Goal: Task Accomplishment & Management: Manage account settings

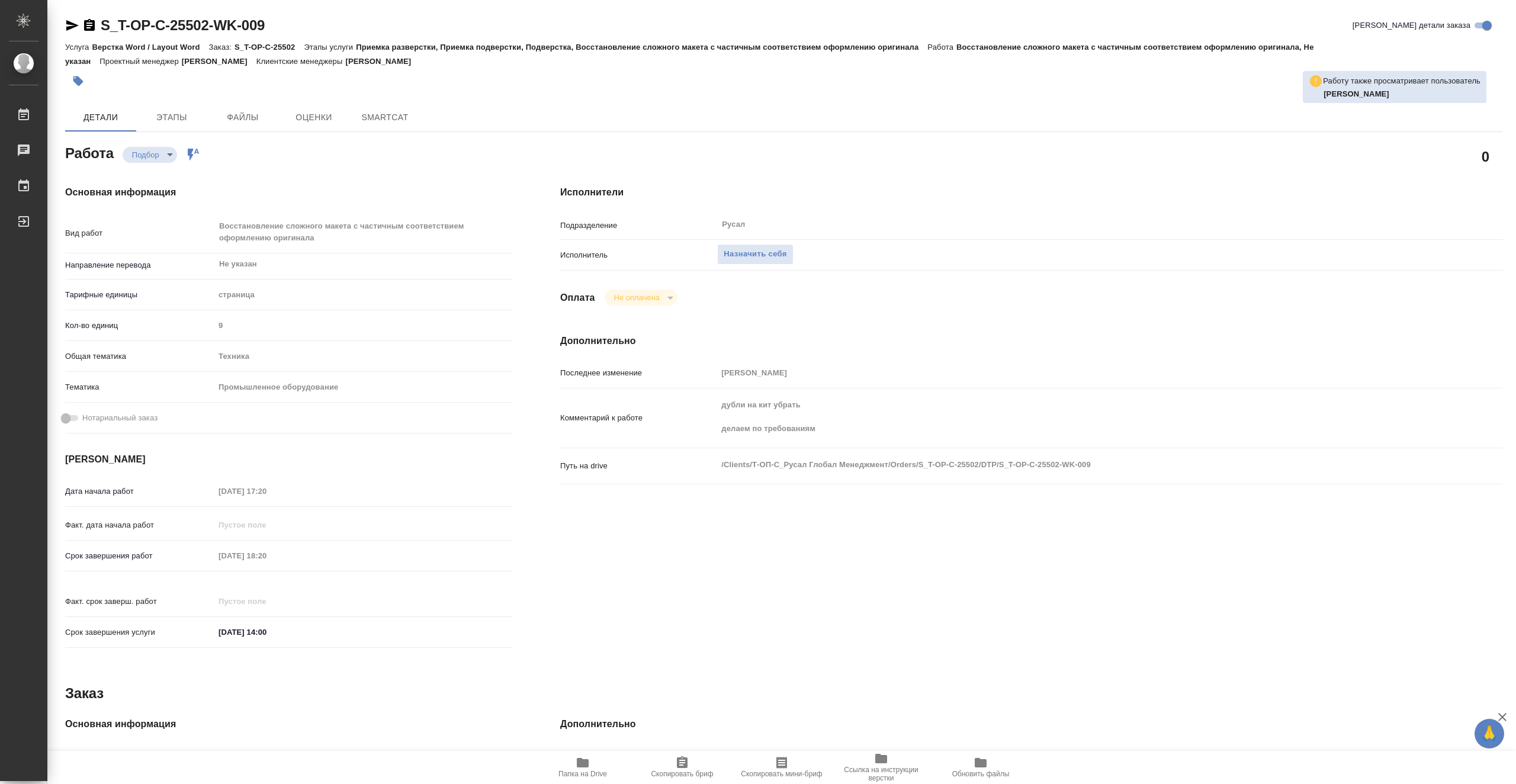
type textarea "x"
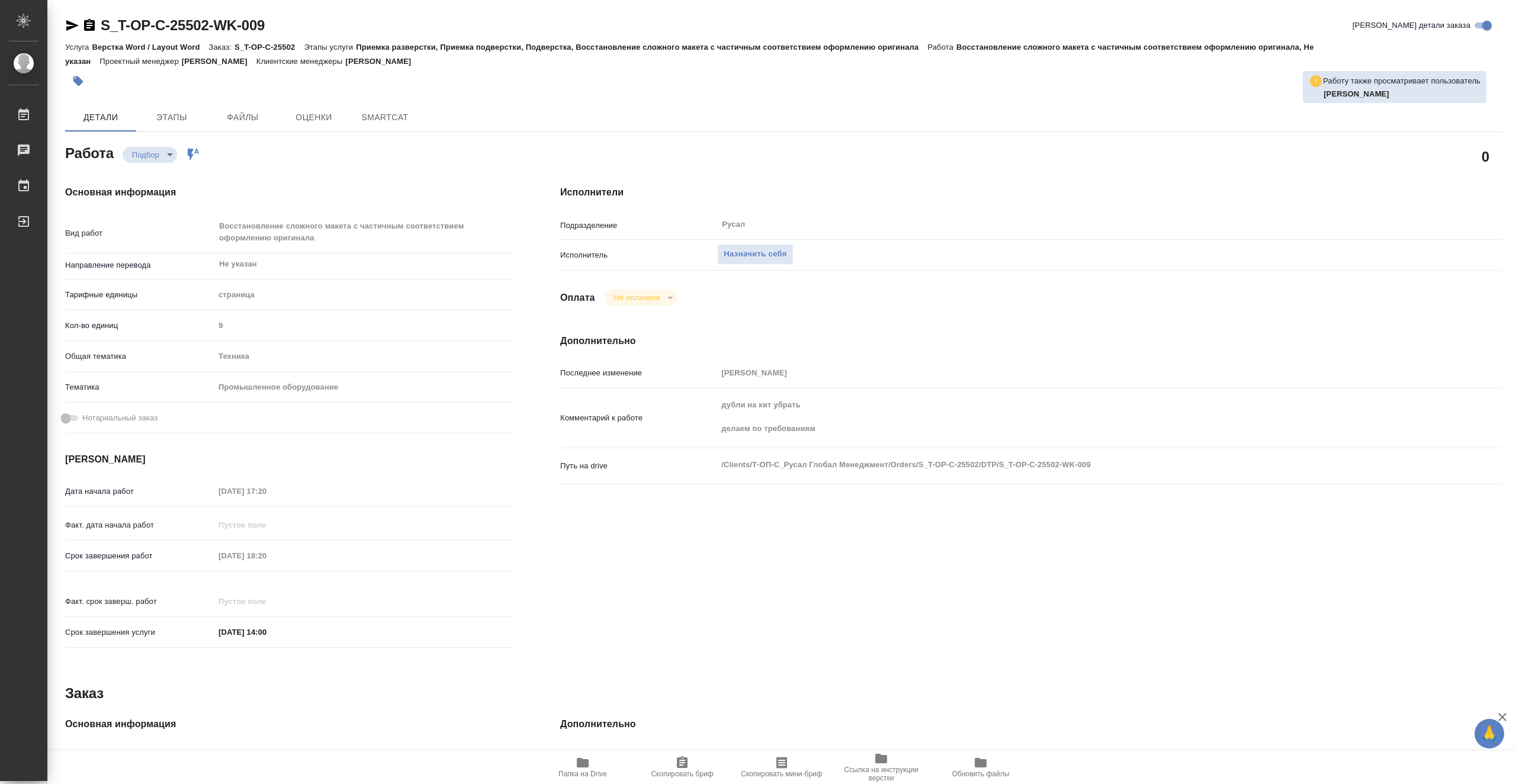
type textarea "x"
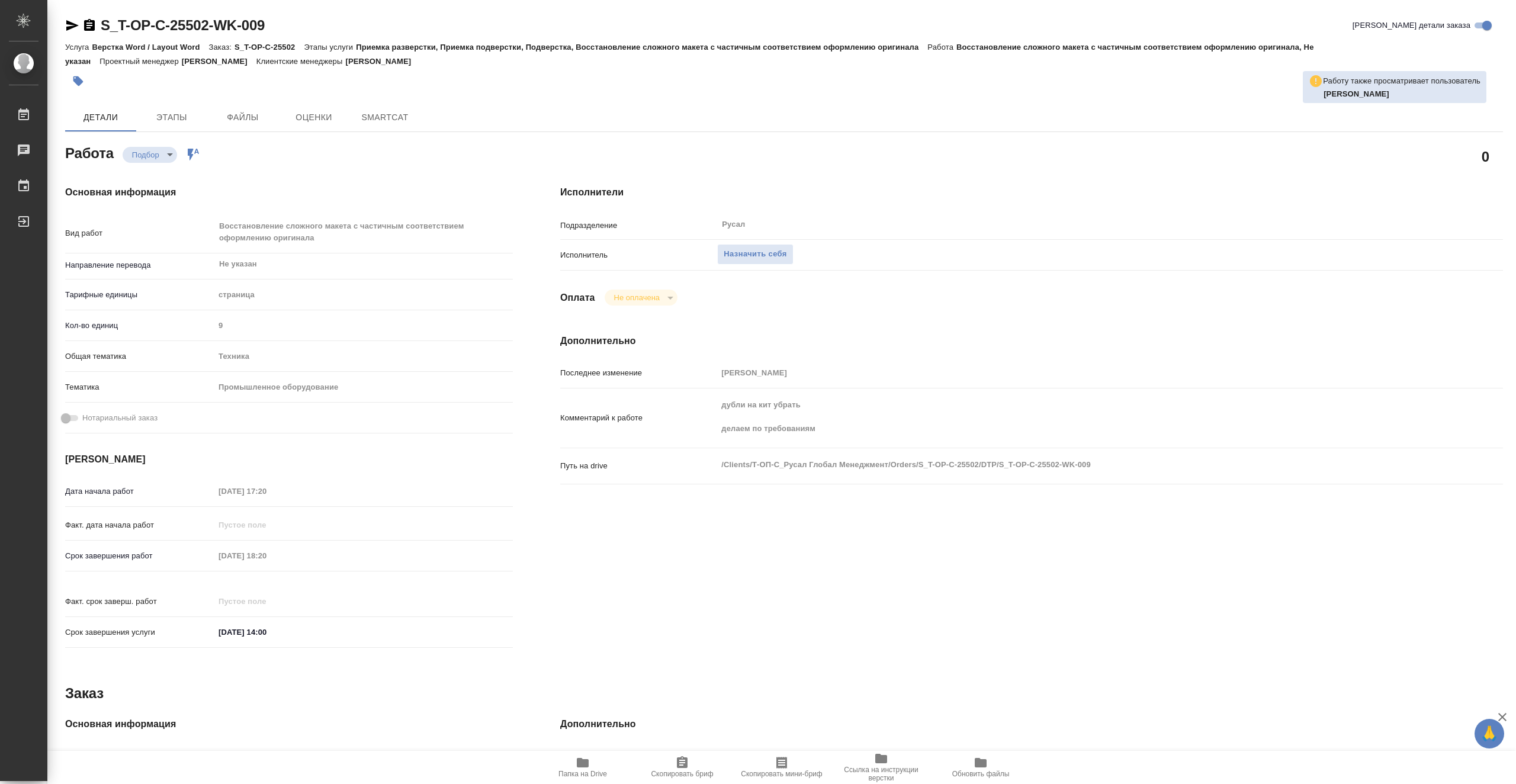
type textarea "x"
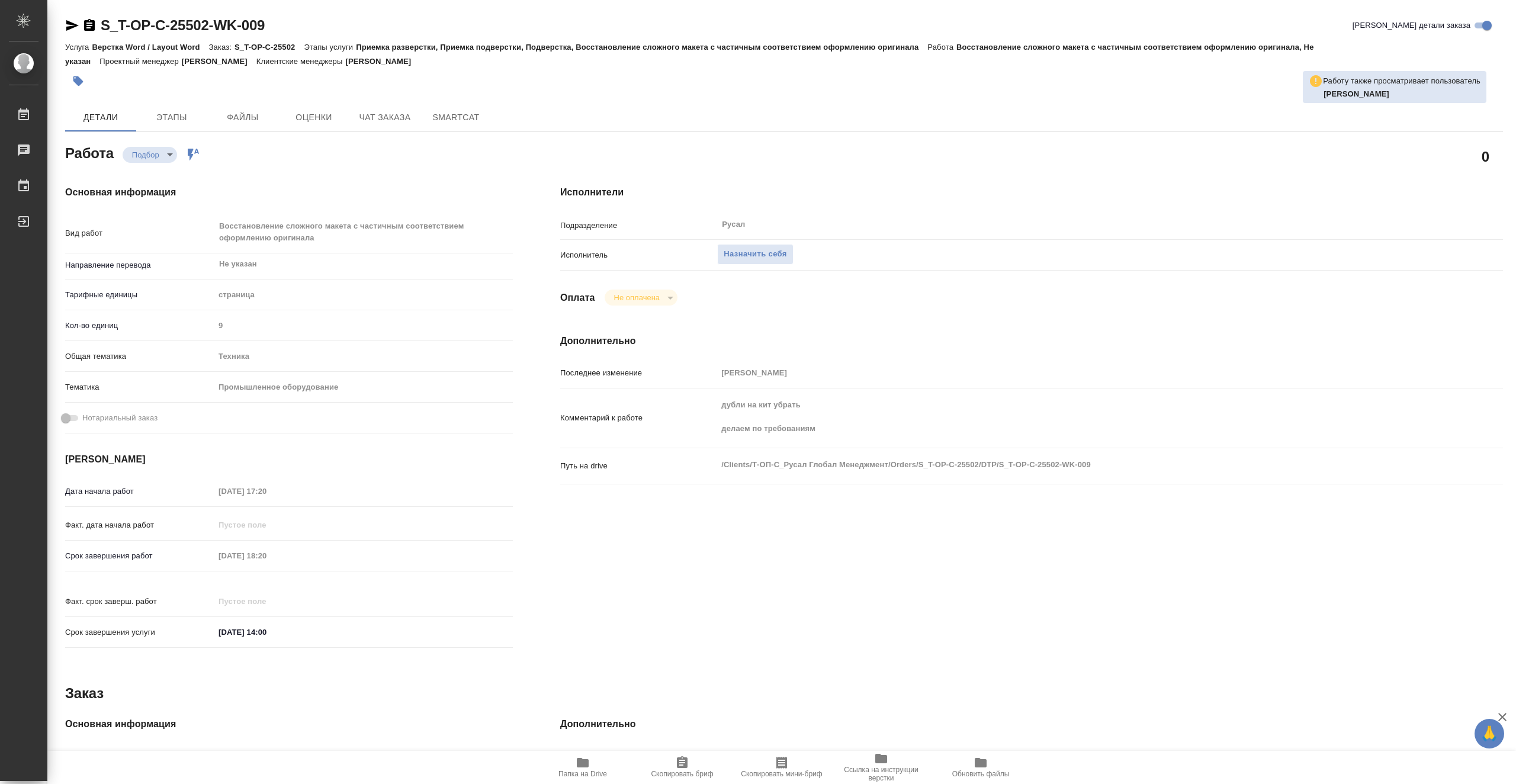
type textarea "x"
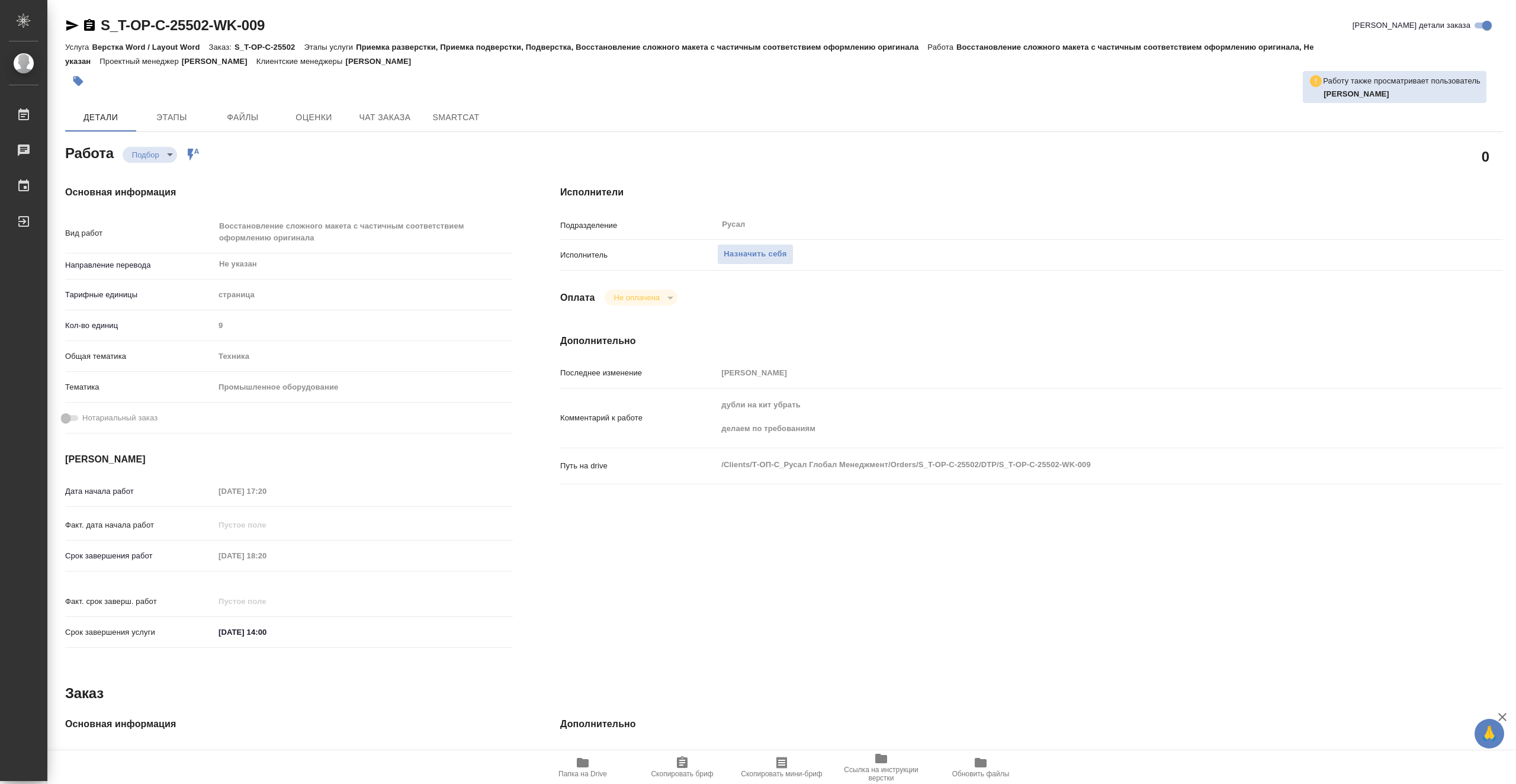
type textarea "x"
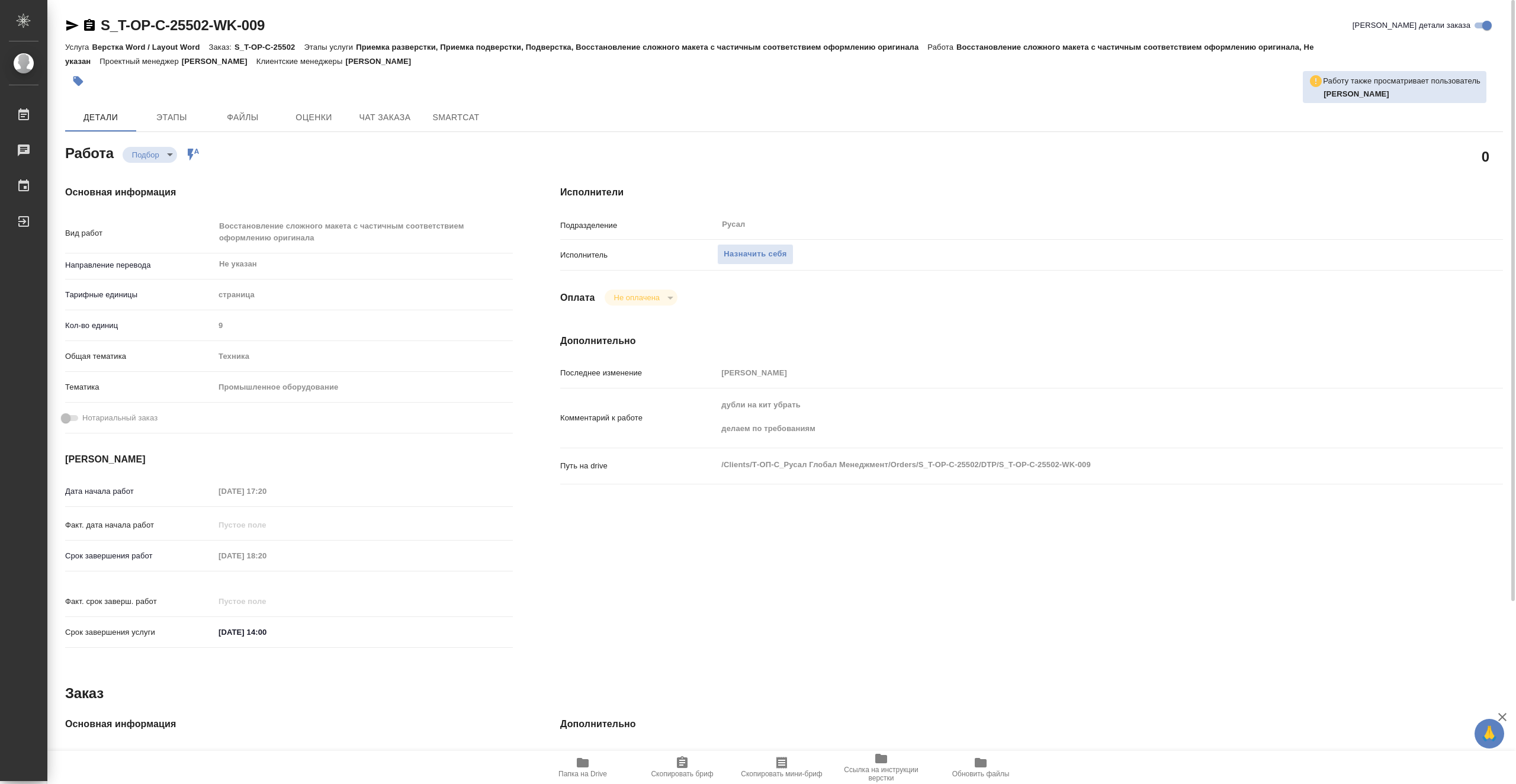
click at [585, 772] on span "Папка на Drive" at bounding box center [582, 773] width 49 height 8
click at [752, 257] on span "Назначить себя" at bounding box center [755, 254] width 63 height 14
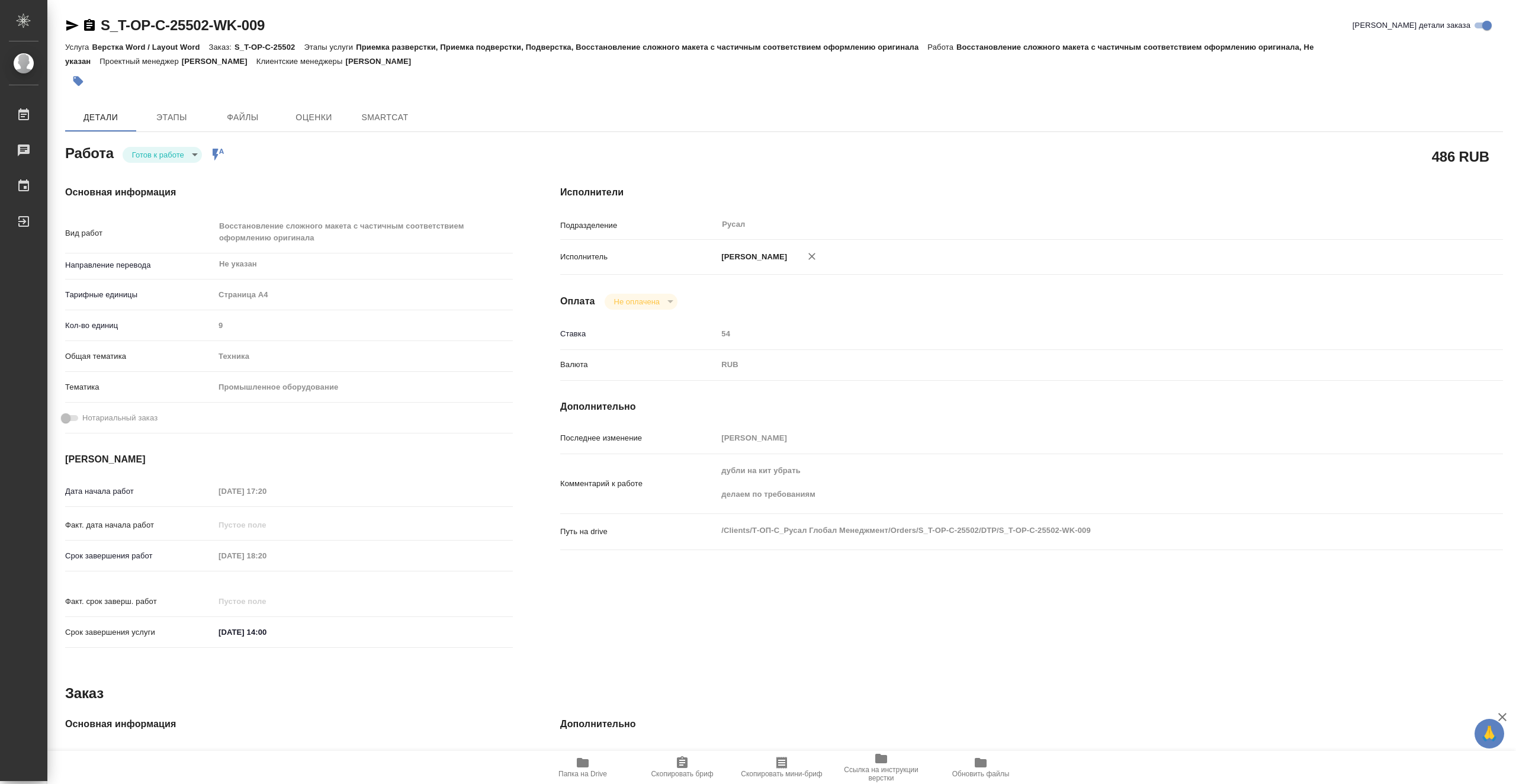
type textarea "x"
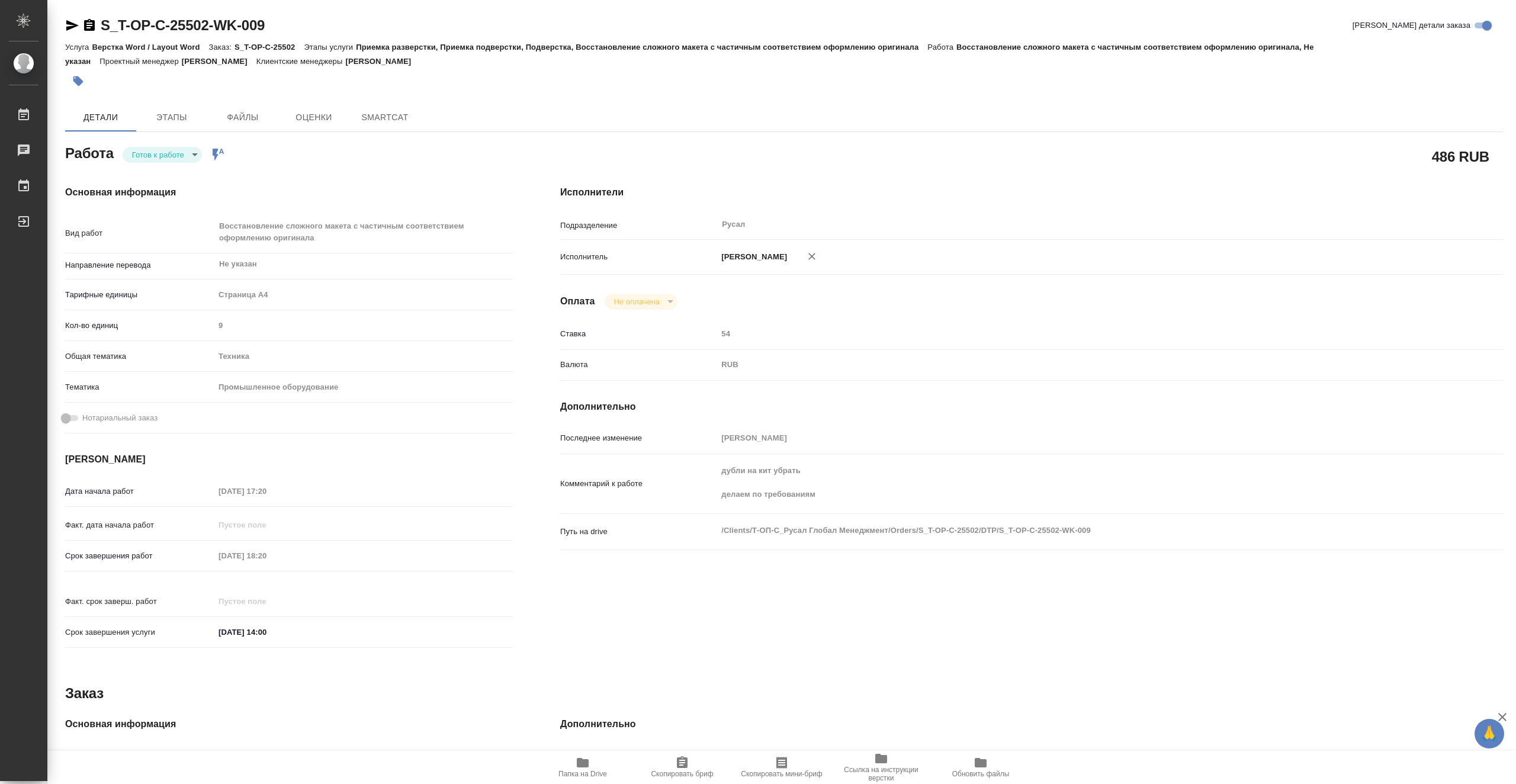
type textarea "x"
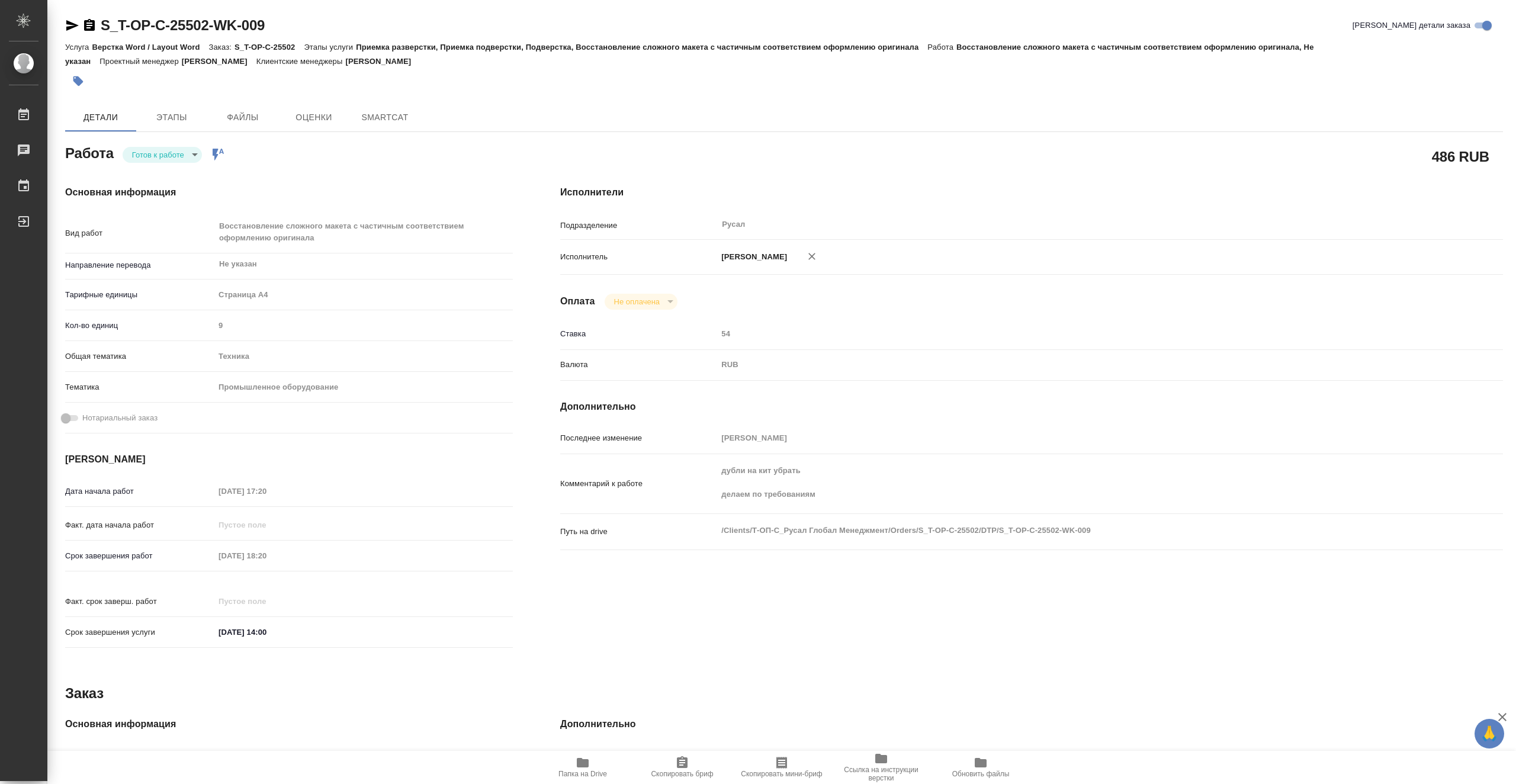
type textarea "x"
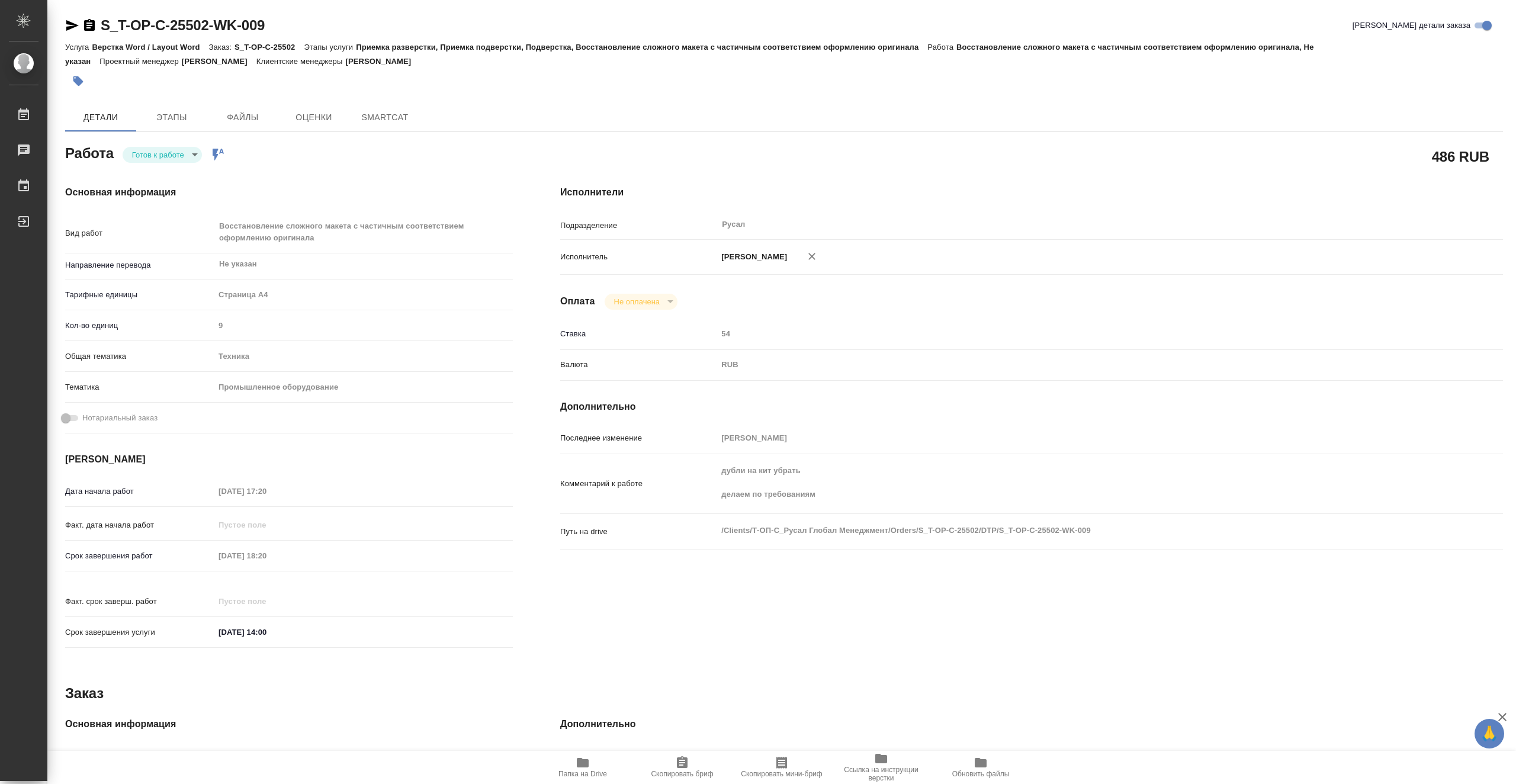
type textarea "x"
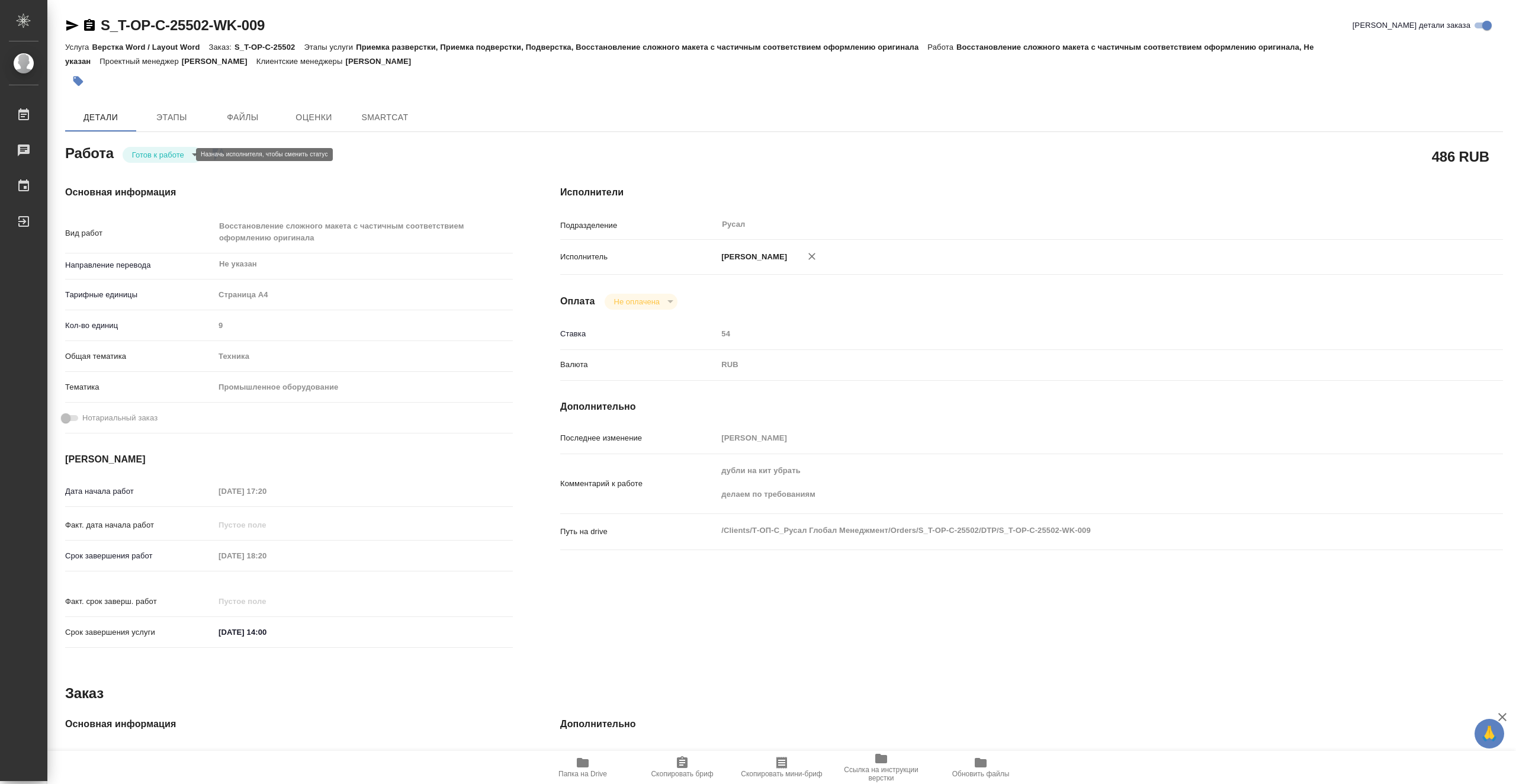
type textarea "x"
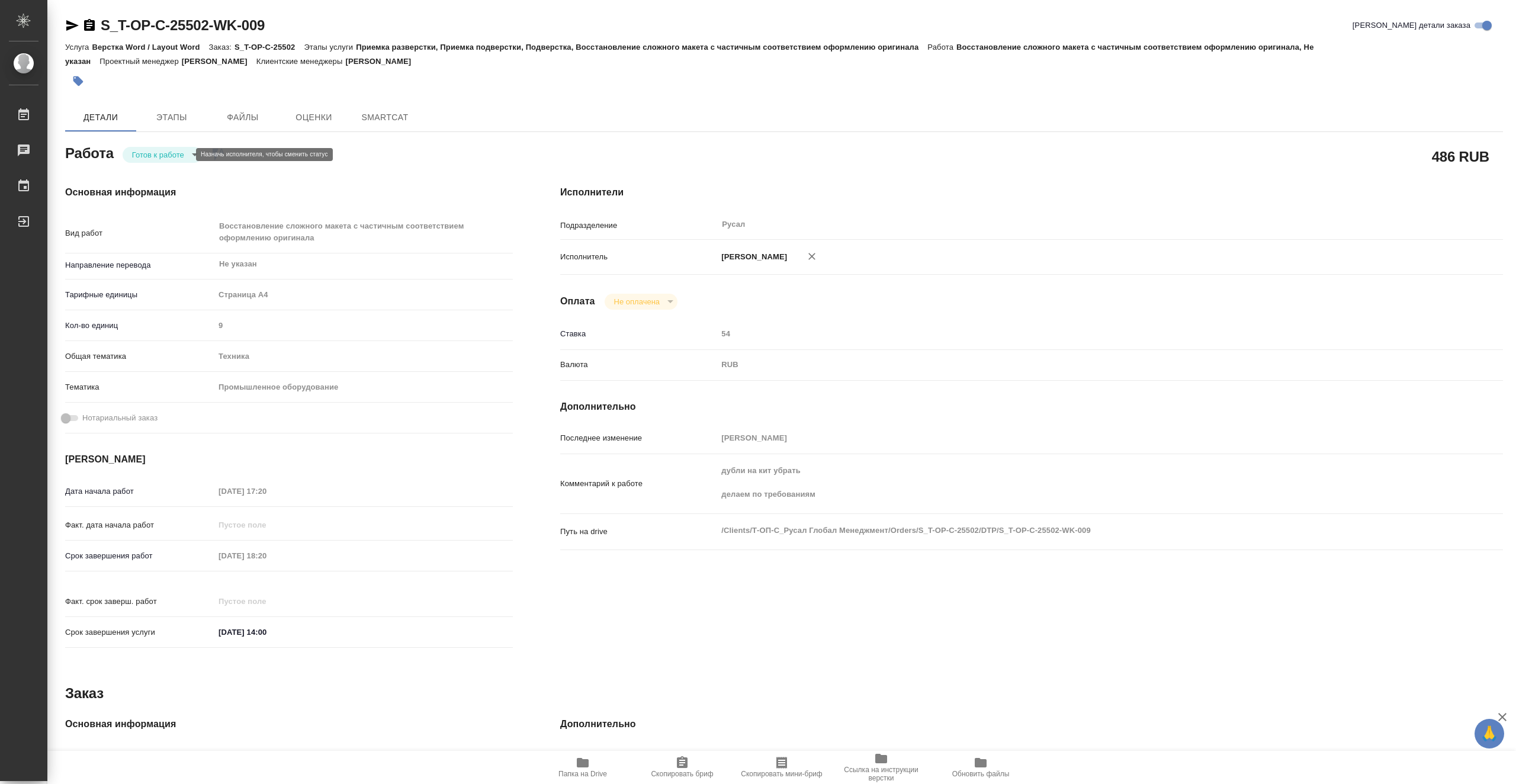
click at [137, 152] on body "🙏 .cls-1 fill:#fff; AWATERA Vasiutchenko Aleksandr Работы Чаты График Выйти S_T…" at bounding box center [758, 392] width 1516 height 784
type textarea "x"
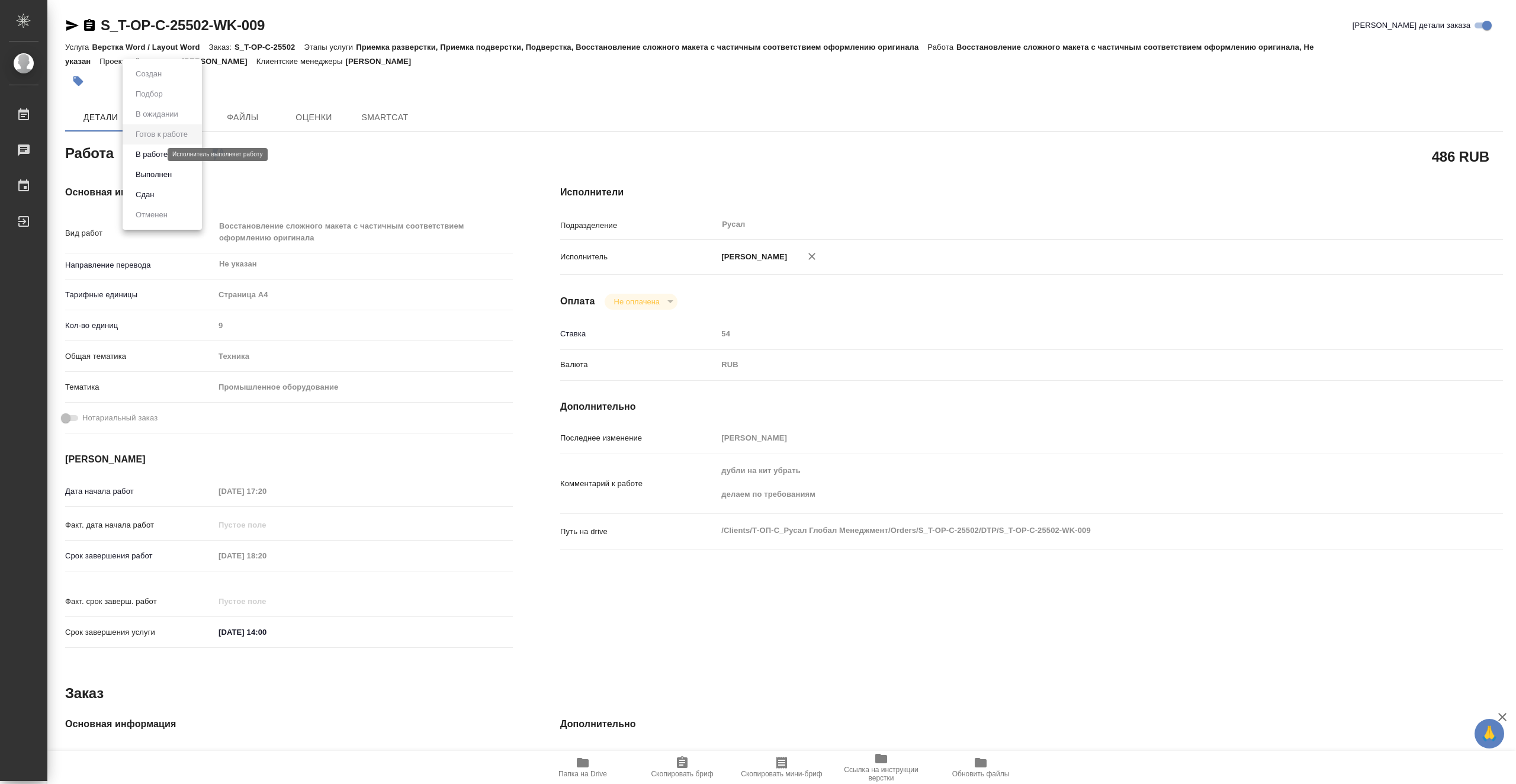
type textarea "x"
click at [165, 158] on button "В работе" at bounding box center [152, 154] width 39 height 13
type textarea "x"
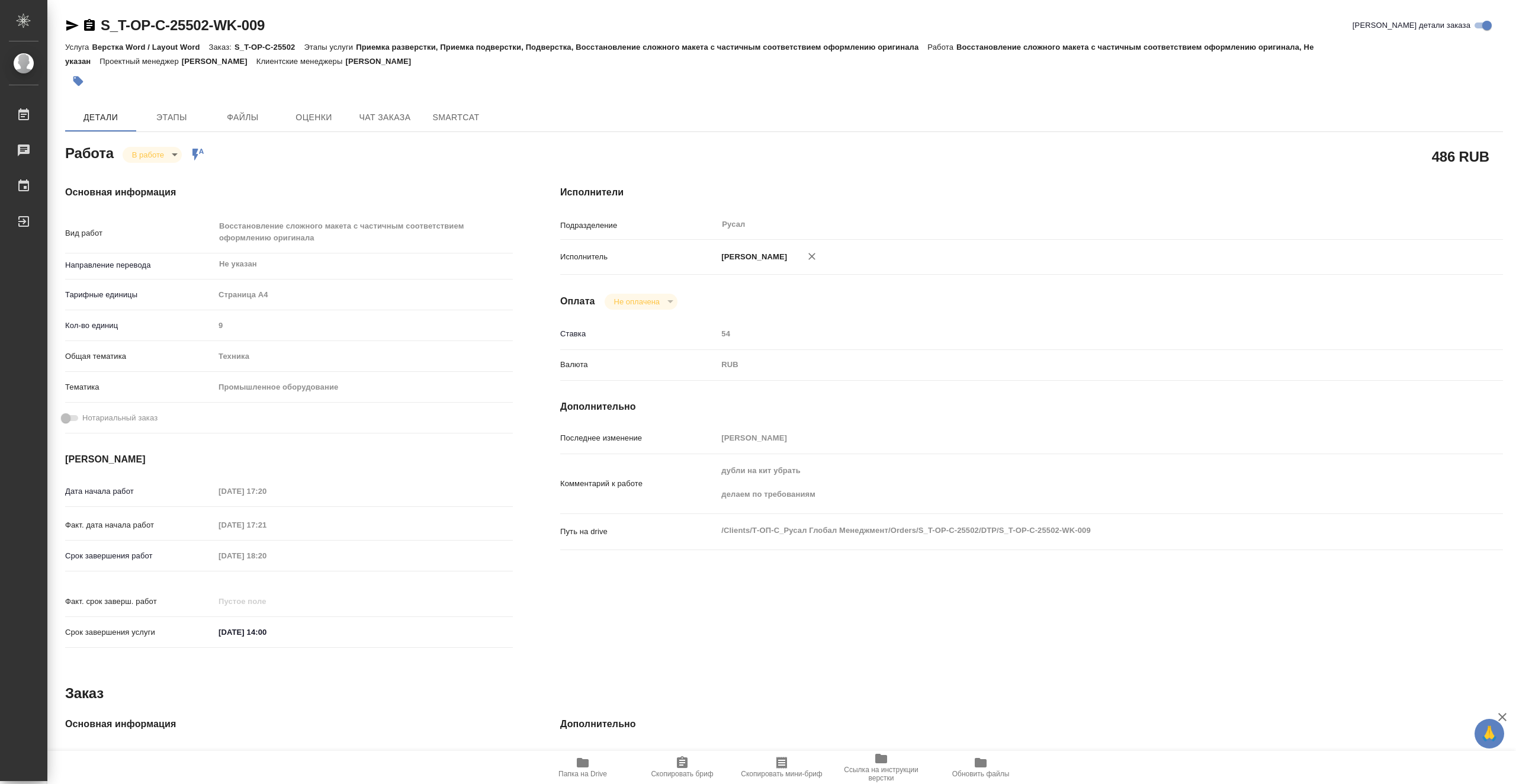
type textarea "x"
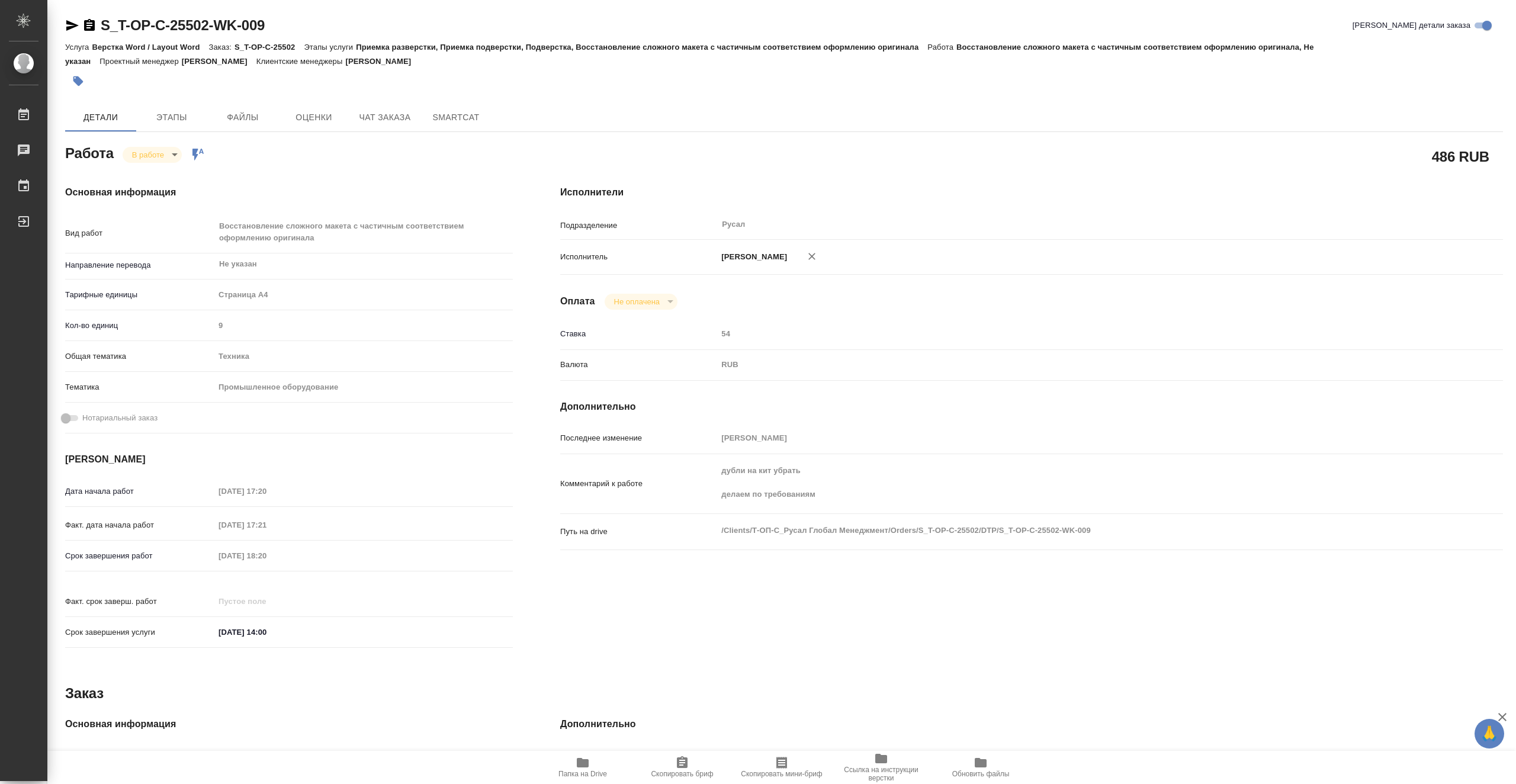
type textarea "x"
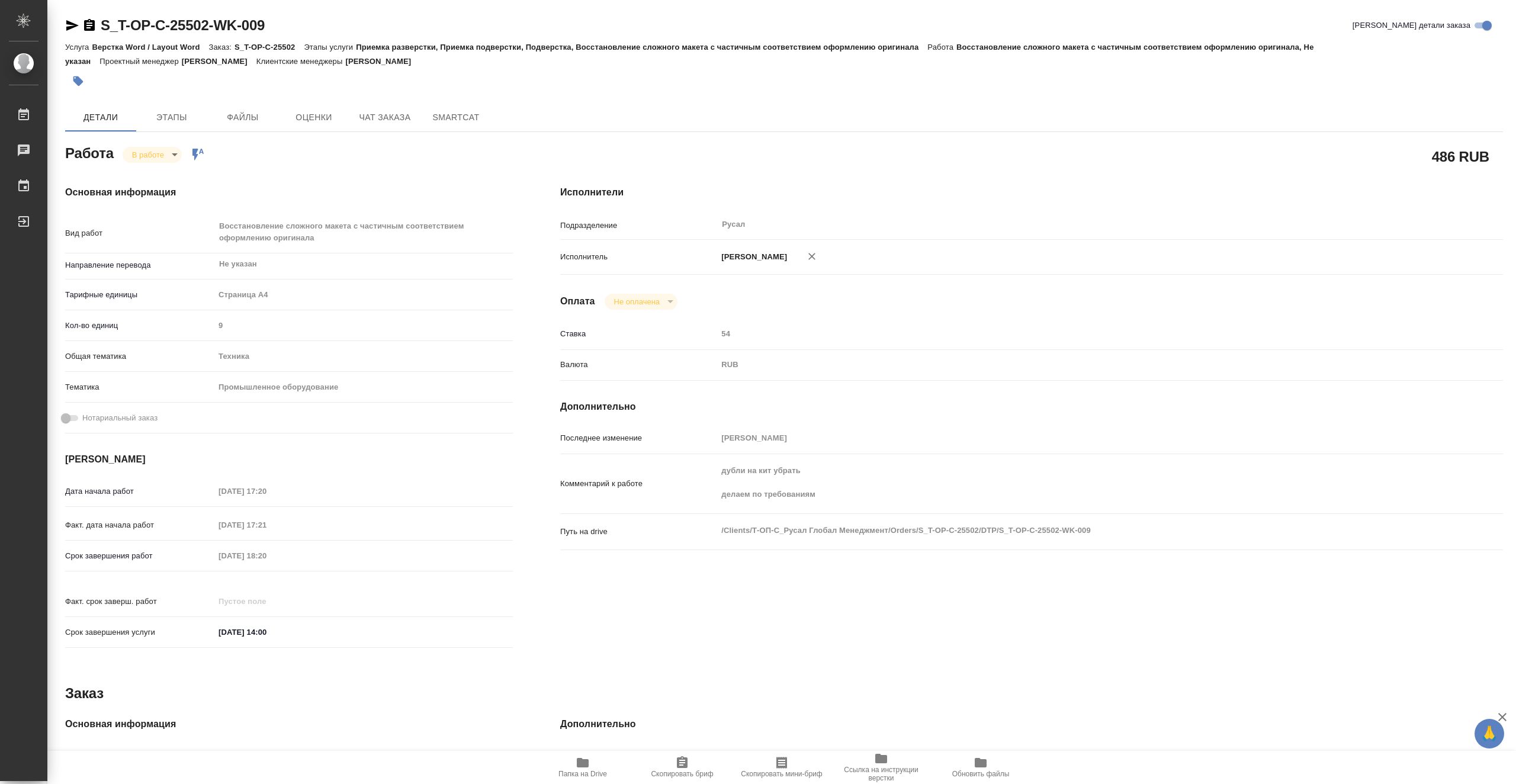
type textarea "x"
drag, startPoint x: 278, startPoint y: 20, endPoint x: 104, endPoint y: 15, distance: 174.1
click at [104, 15] on div "S_T-OP-C-25502-WK-009 Кратко детали заказа Услуга Верстка Word / Layout Word За…" at bounding box center [783, 516] width 1451 height 1033
copy link "S_T-OP-C-25502-WK-009"
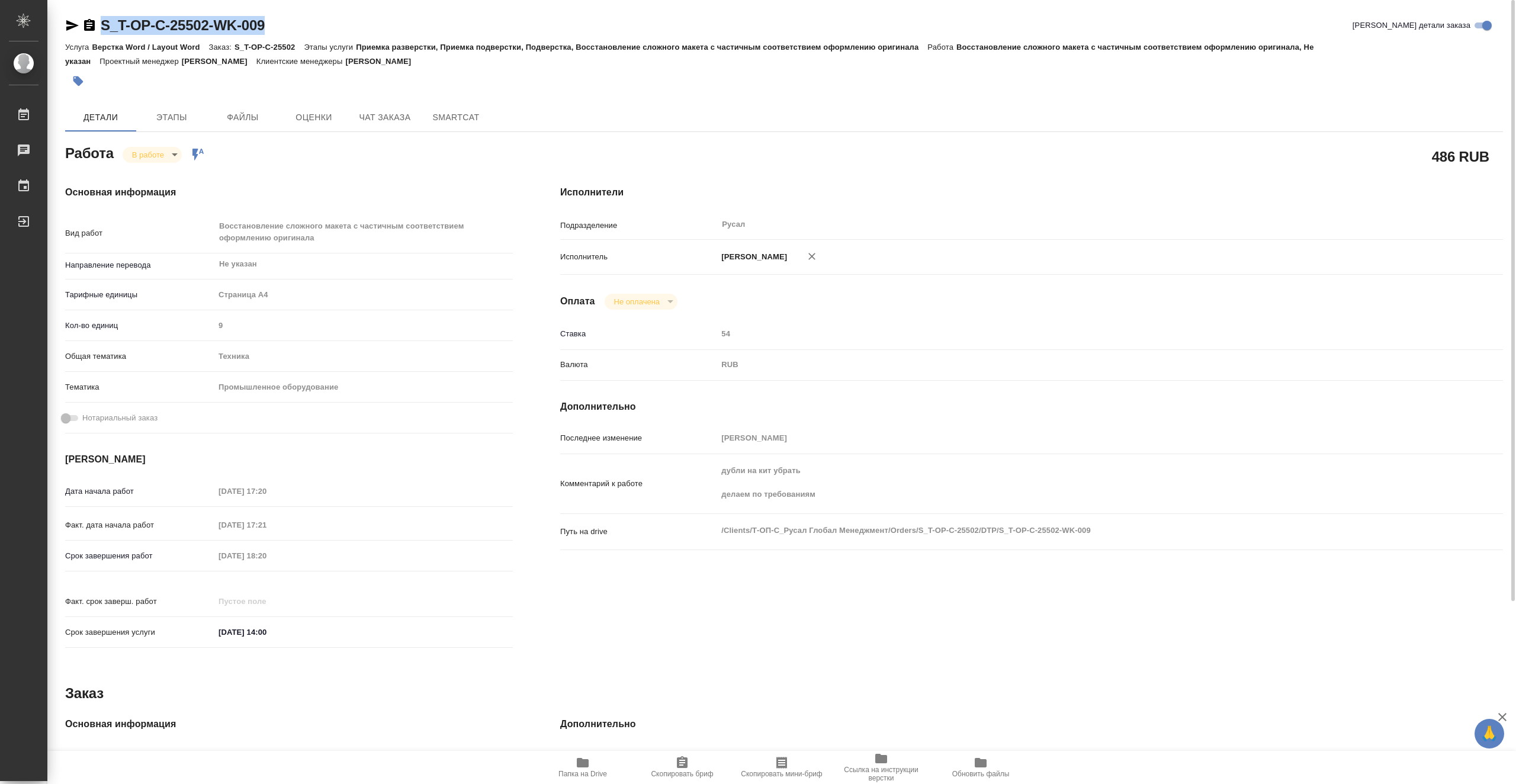
click at [586, 760] on icon "button" at bounding box center [582, 762] width 12 height 9
click at [152, 157] on body "🙏 .cls-1 fill:#fff; AWATERA Vasiutchenko Aleksandr Работы 0 Чаты График Выйти S…" at bounding box center [758, 392] width 1516 height 784
drag, startPoint x: 174, startPoint y: 173, endPoint x: 268, endPoint y: 274, distance: 138.0
click at [174, 173] on button "Выполнен" at bounding box center [153, 174] width 43 height 13
type textarea "x"
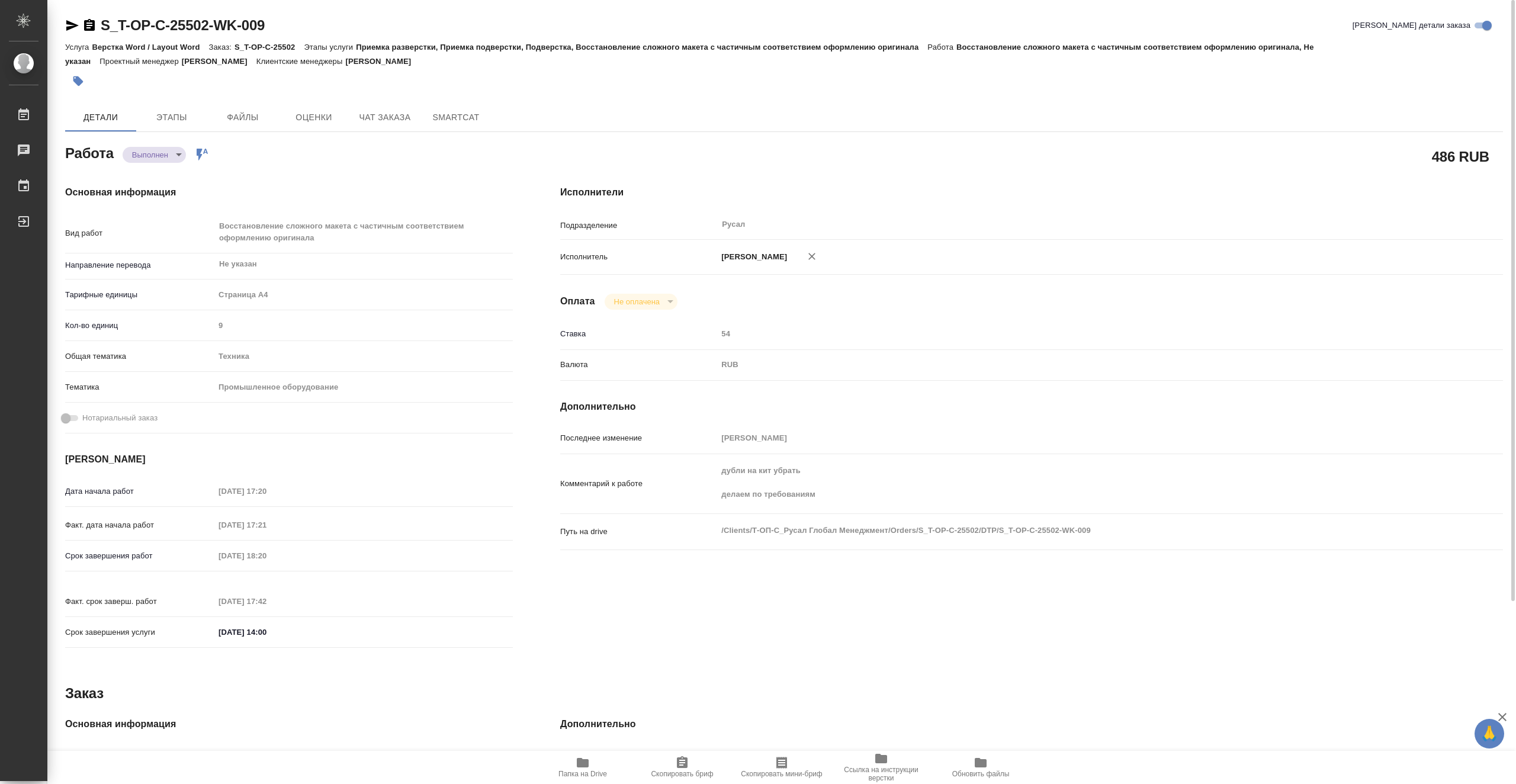
type textarea "x"
click at [155, 155] on body "🙏 .cls-1 fill:#fff; AWATERA Vasiutchenko Aleksandr Работы 0 Чаты График Выйти S…" at bounding box center [758, 392] width 1516 height 784
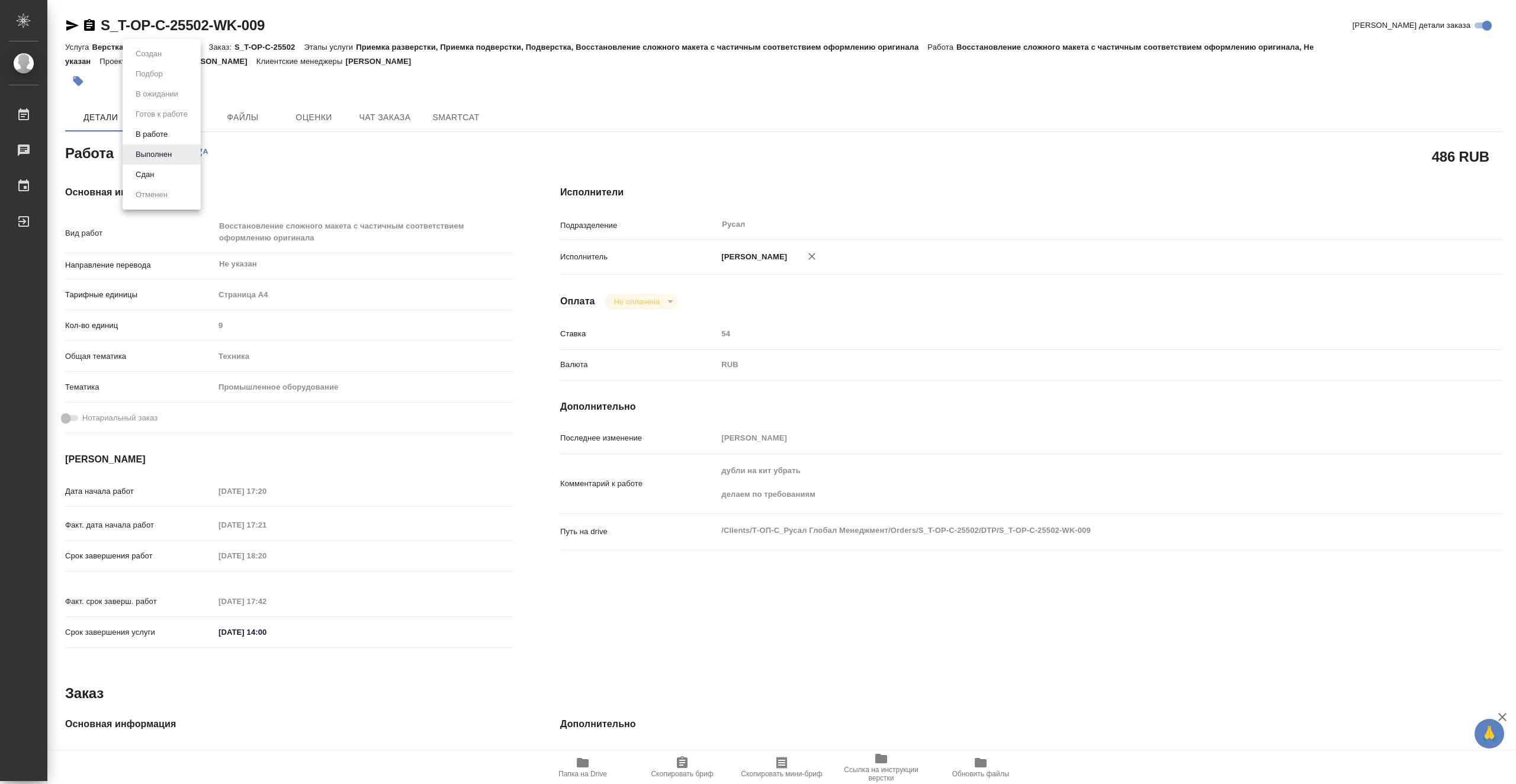
type textarea "x"
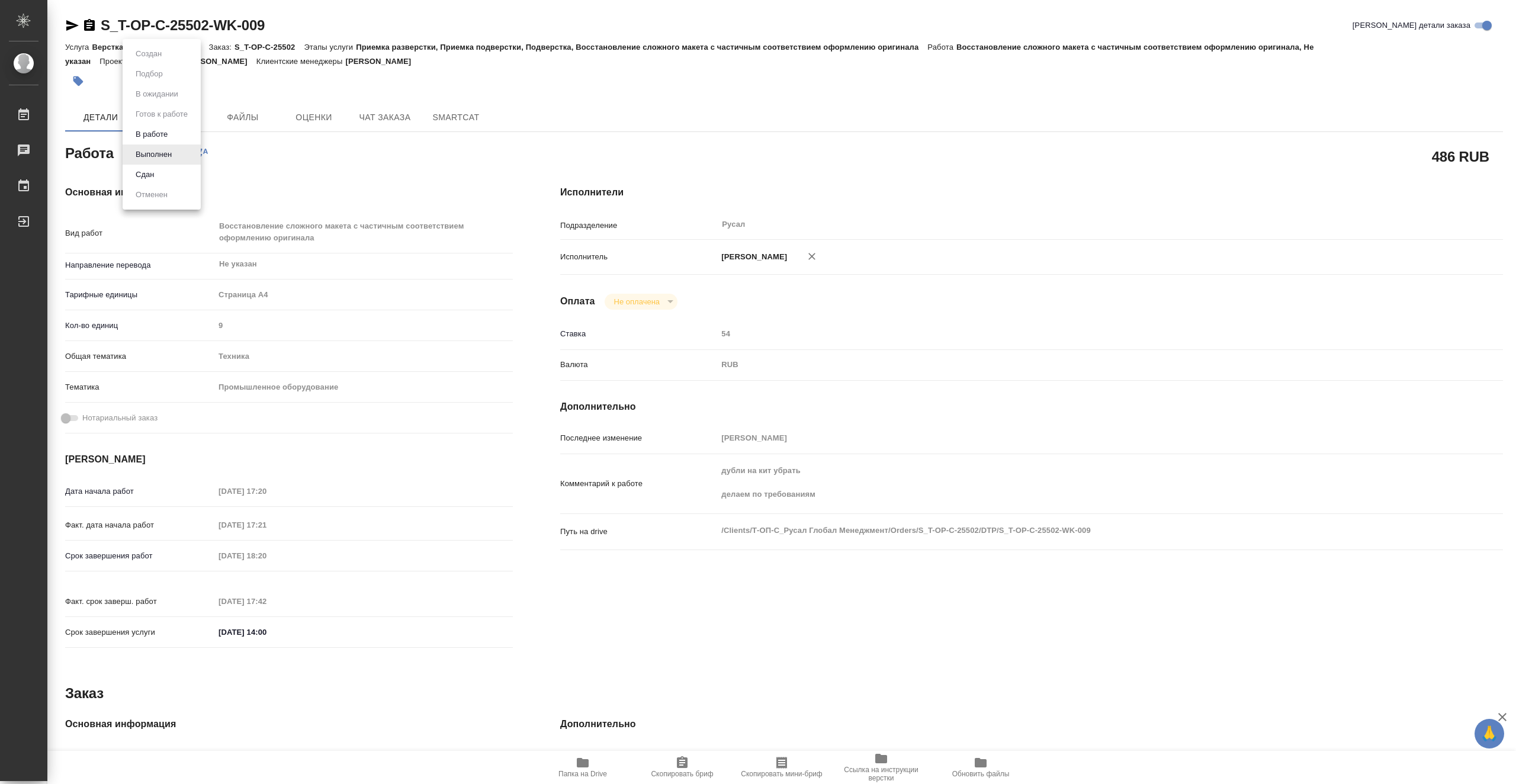
click at [172, 176] on li "Сдан" at bounding box center [162, 174] width 78 height 20
type textarea "x"
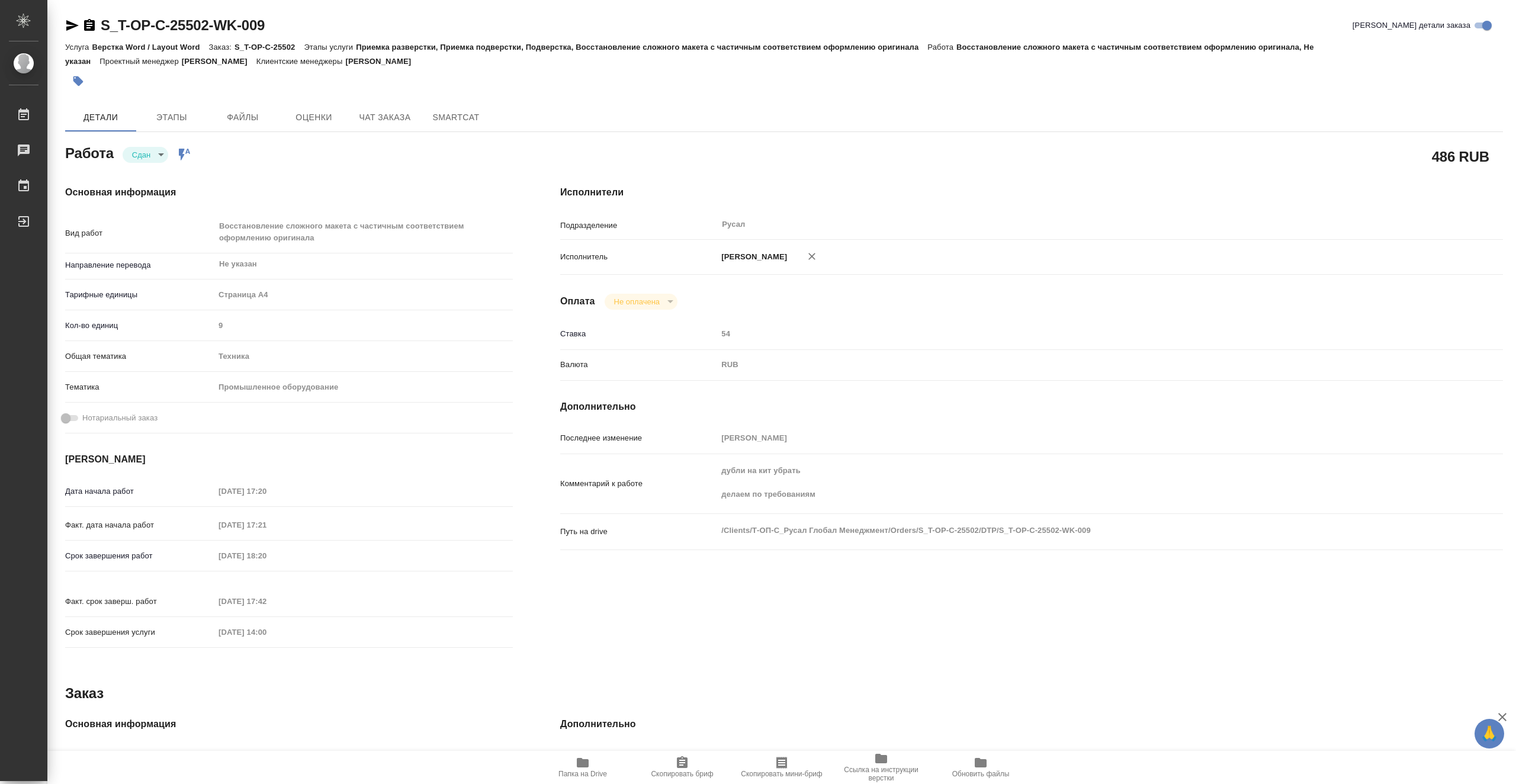
type textarea "x"
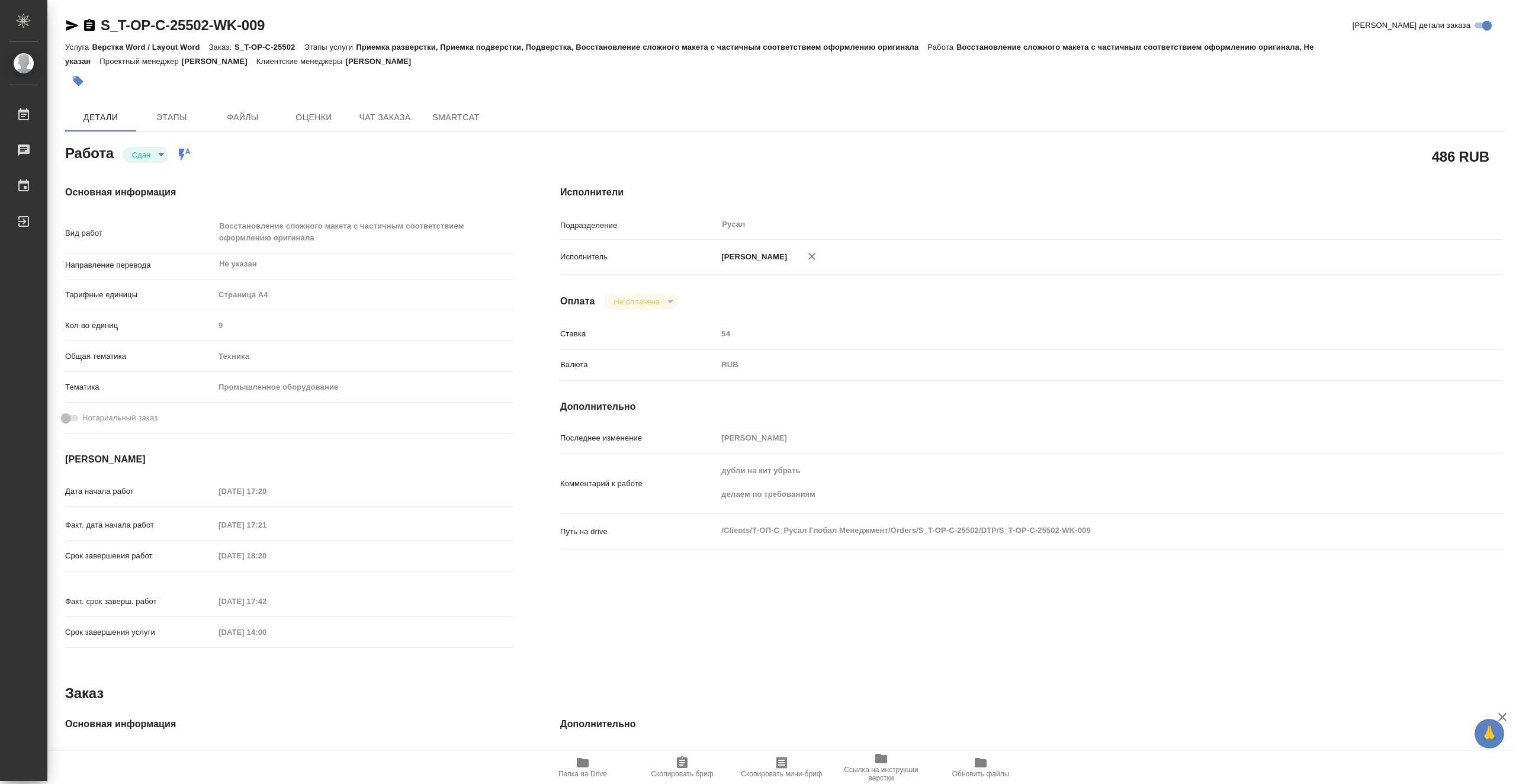
type textarea "x"
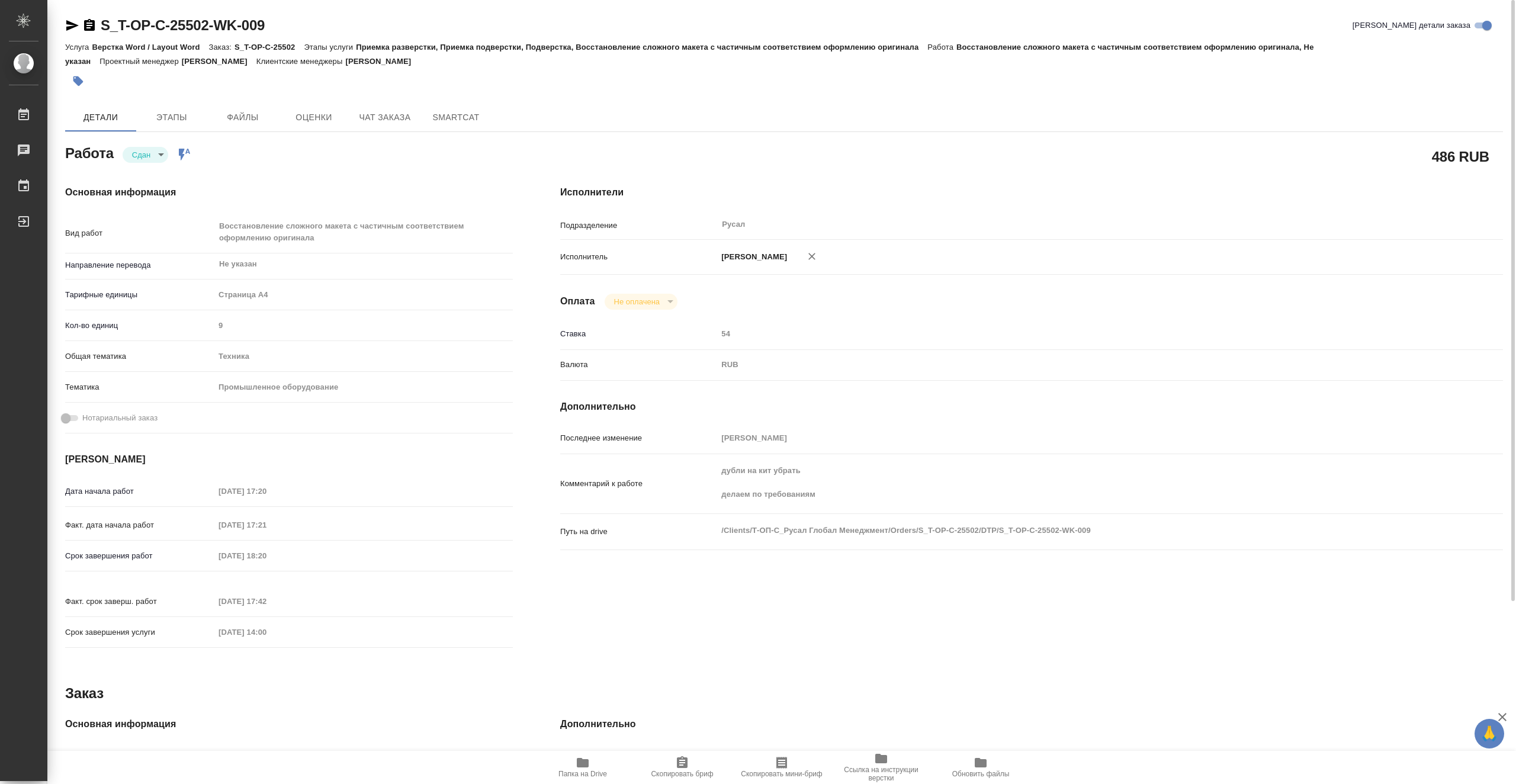
type textarea "x"
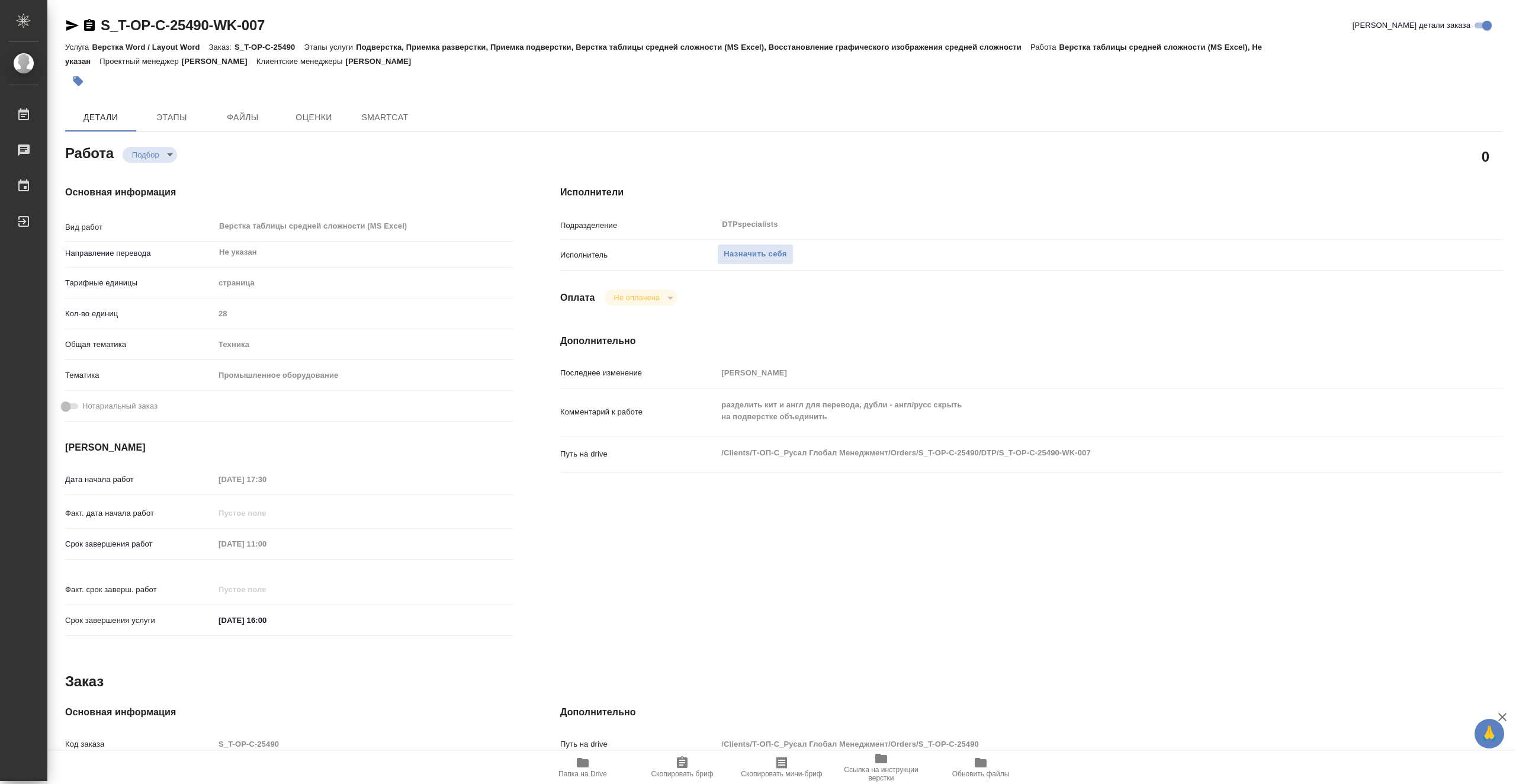
type textarea "x"
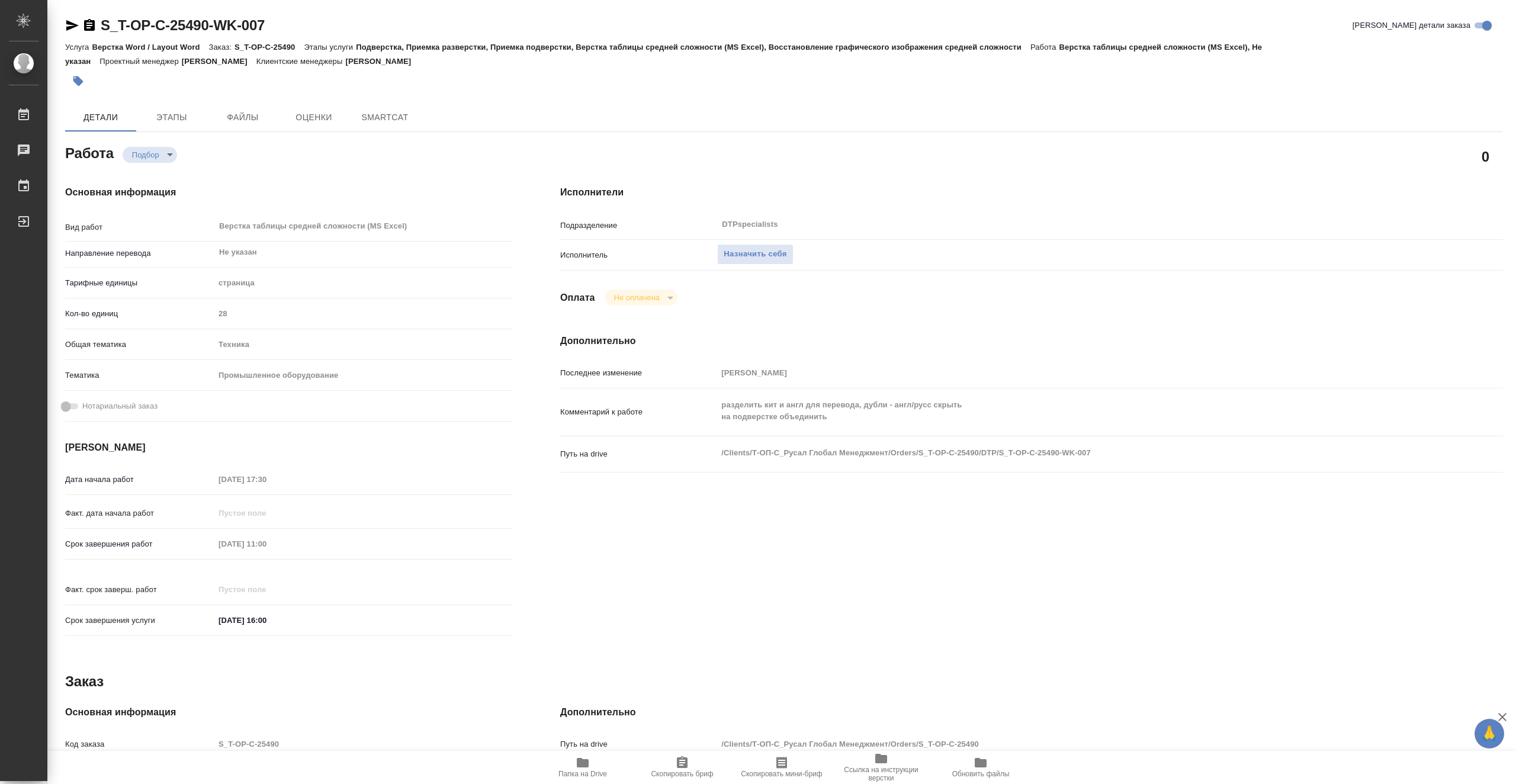
type textarea "x"
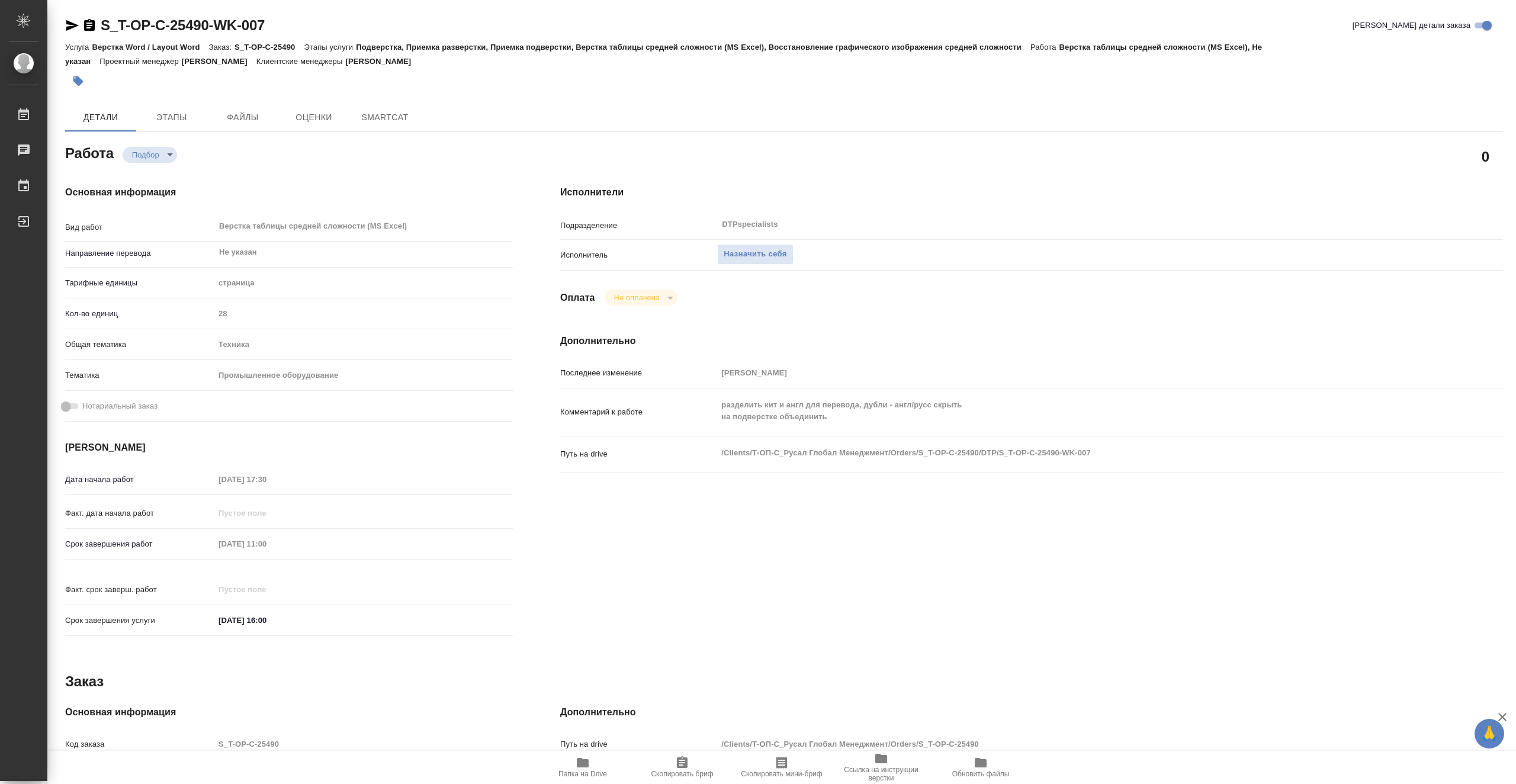
type textarea "x"
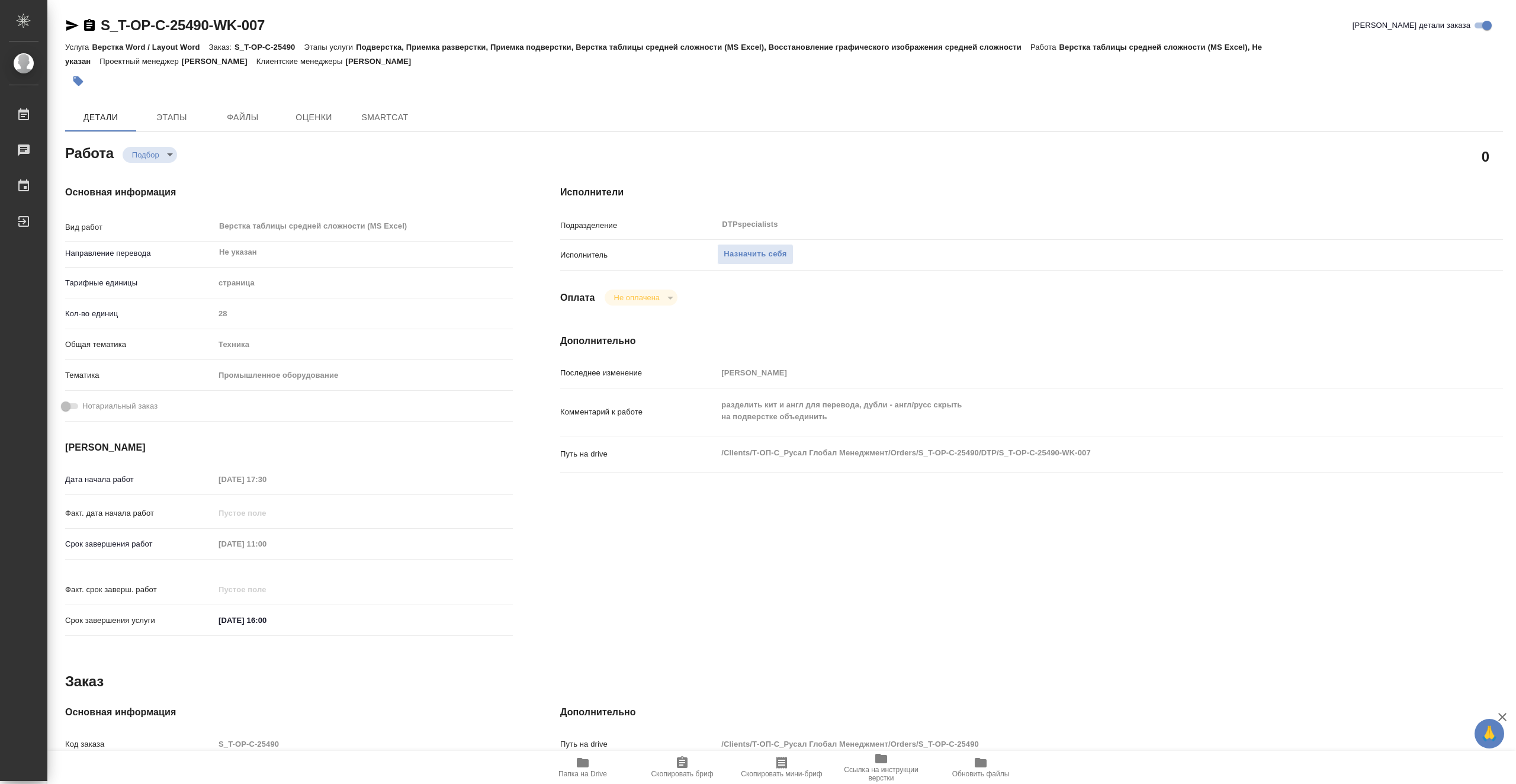
type textarea "x"
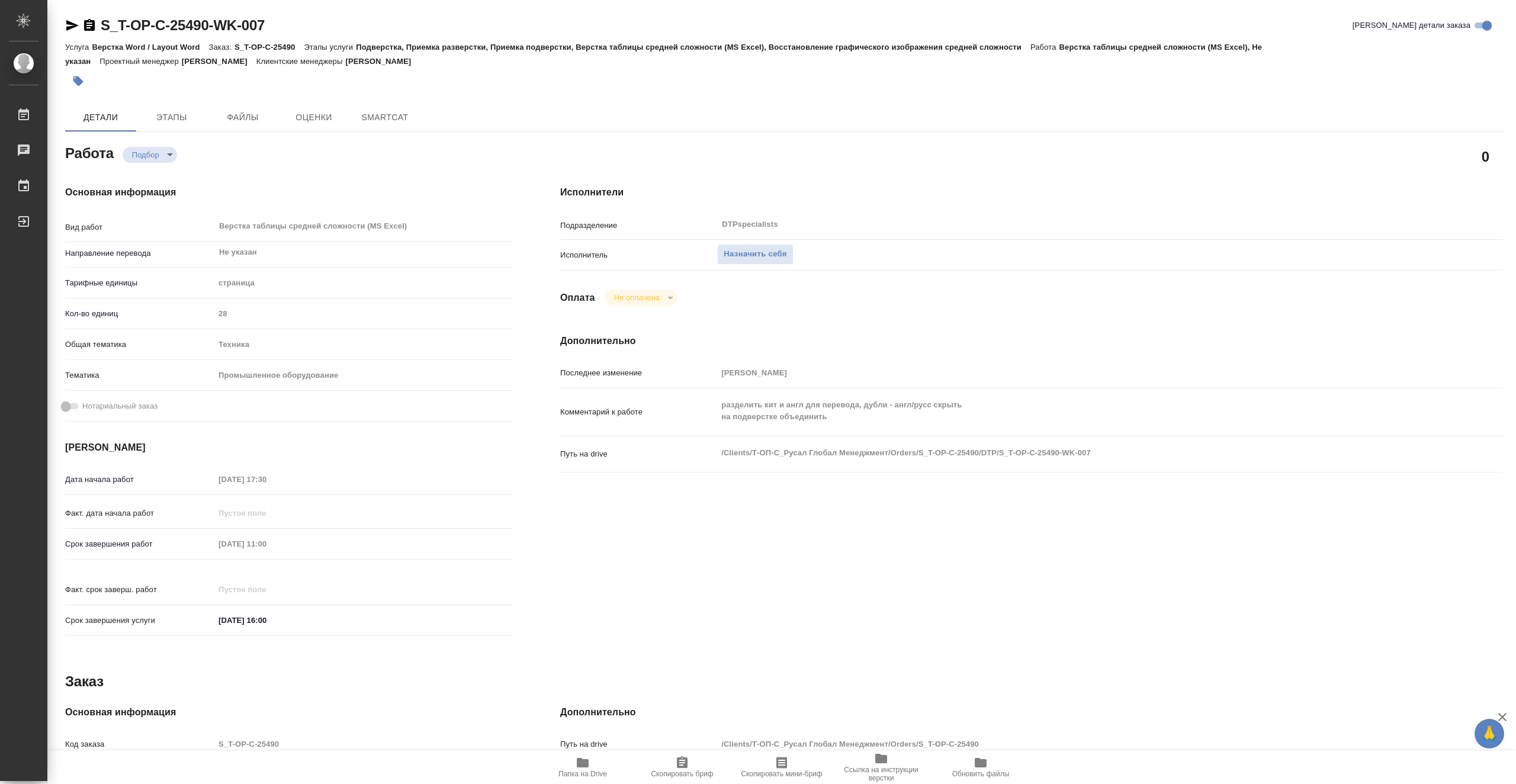
type textarea "x"
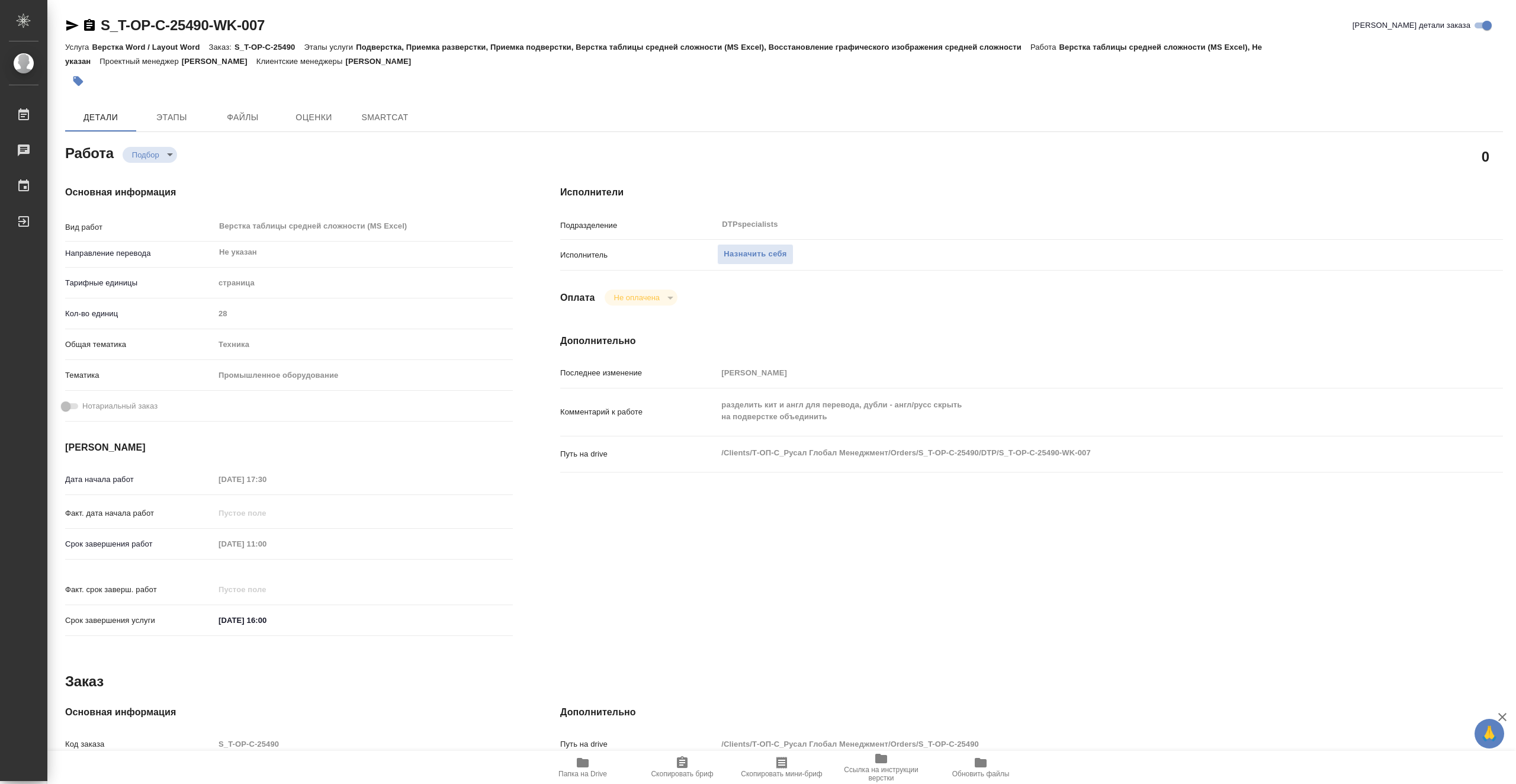
type textarea "x"
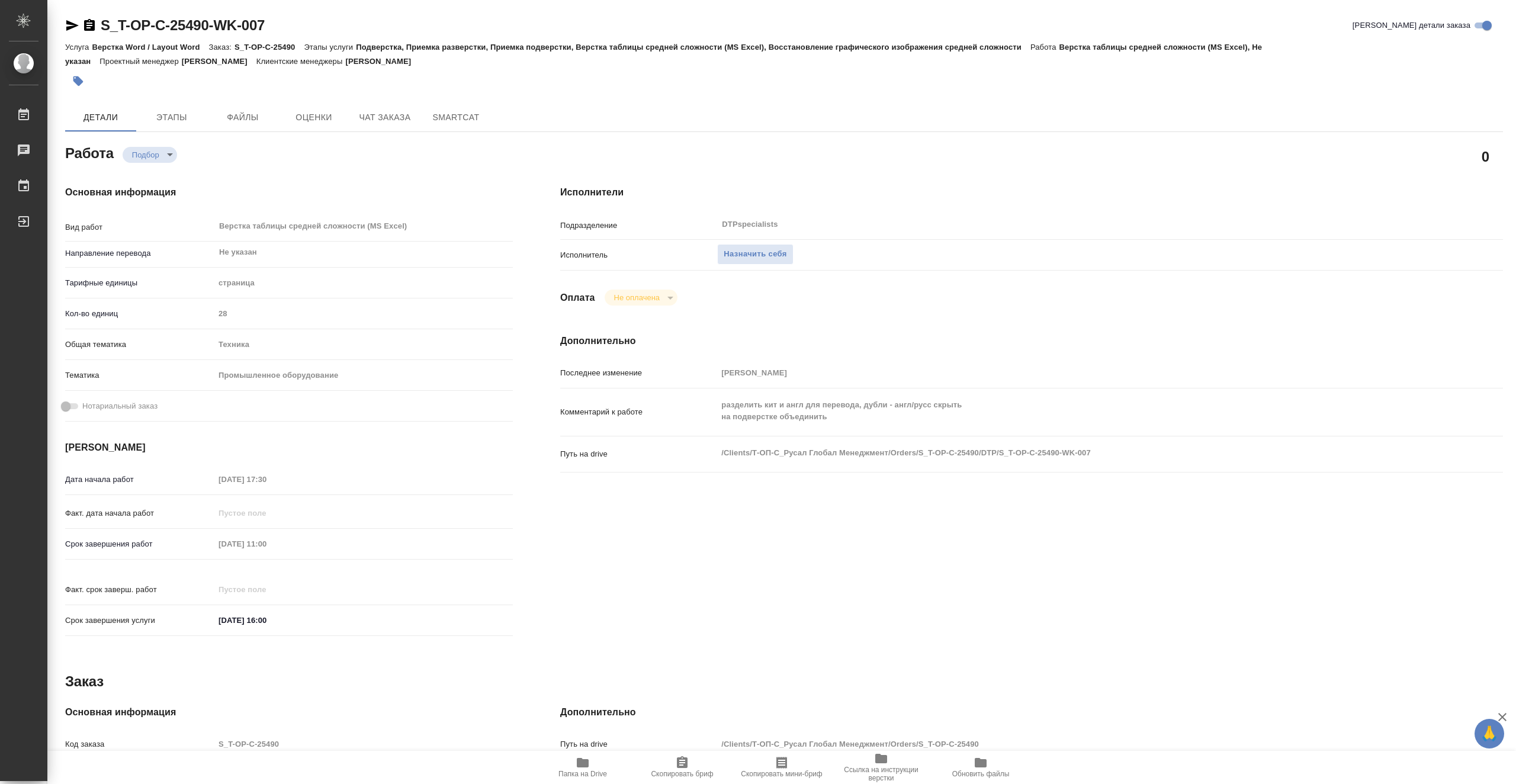
type textarea "x"
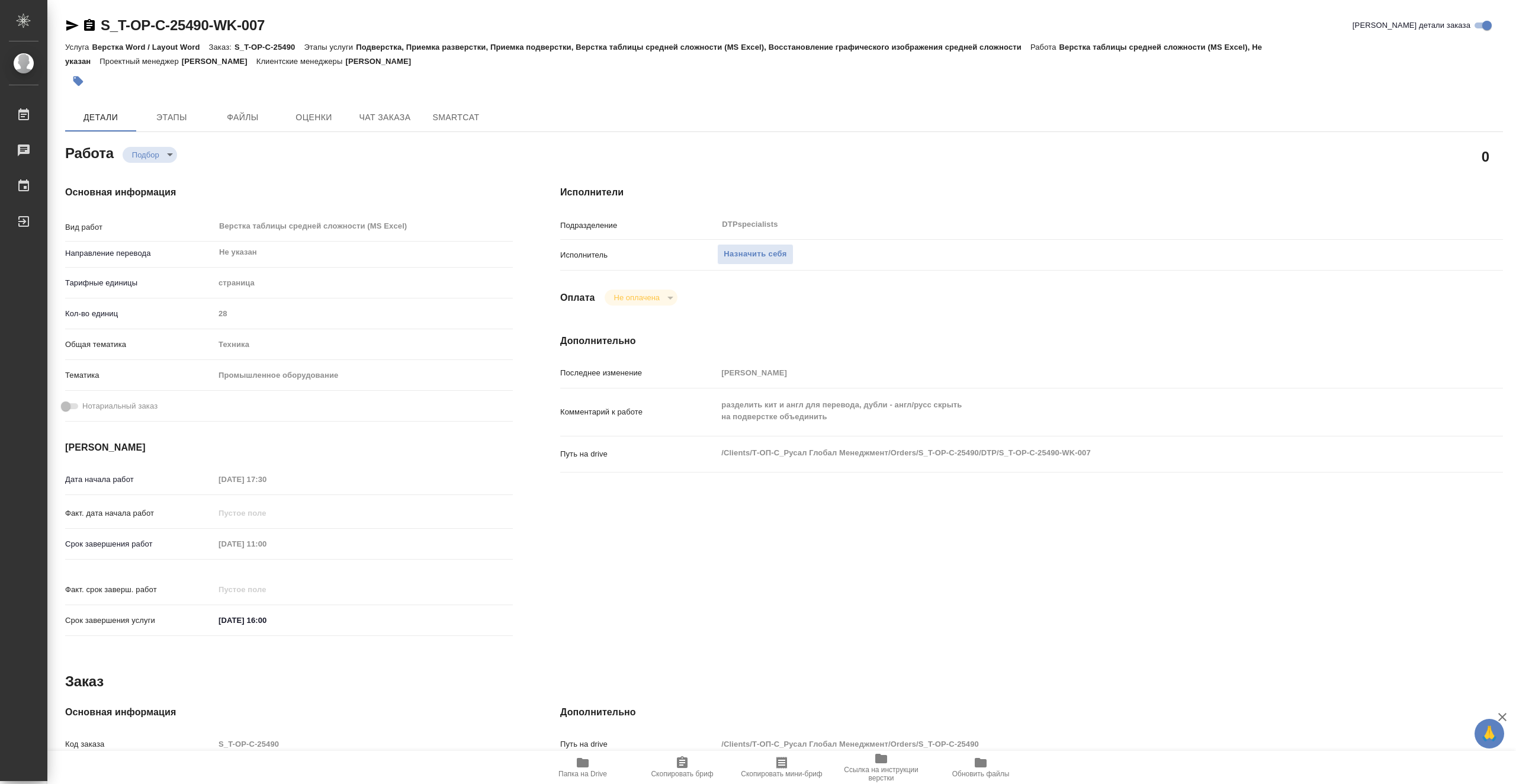
type textarea "x"
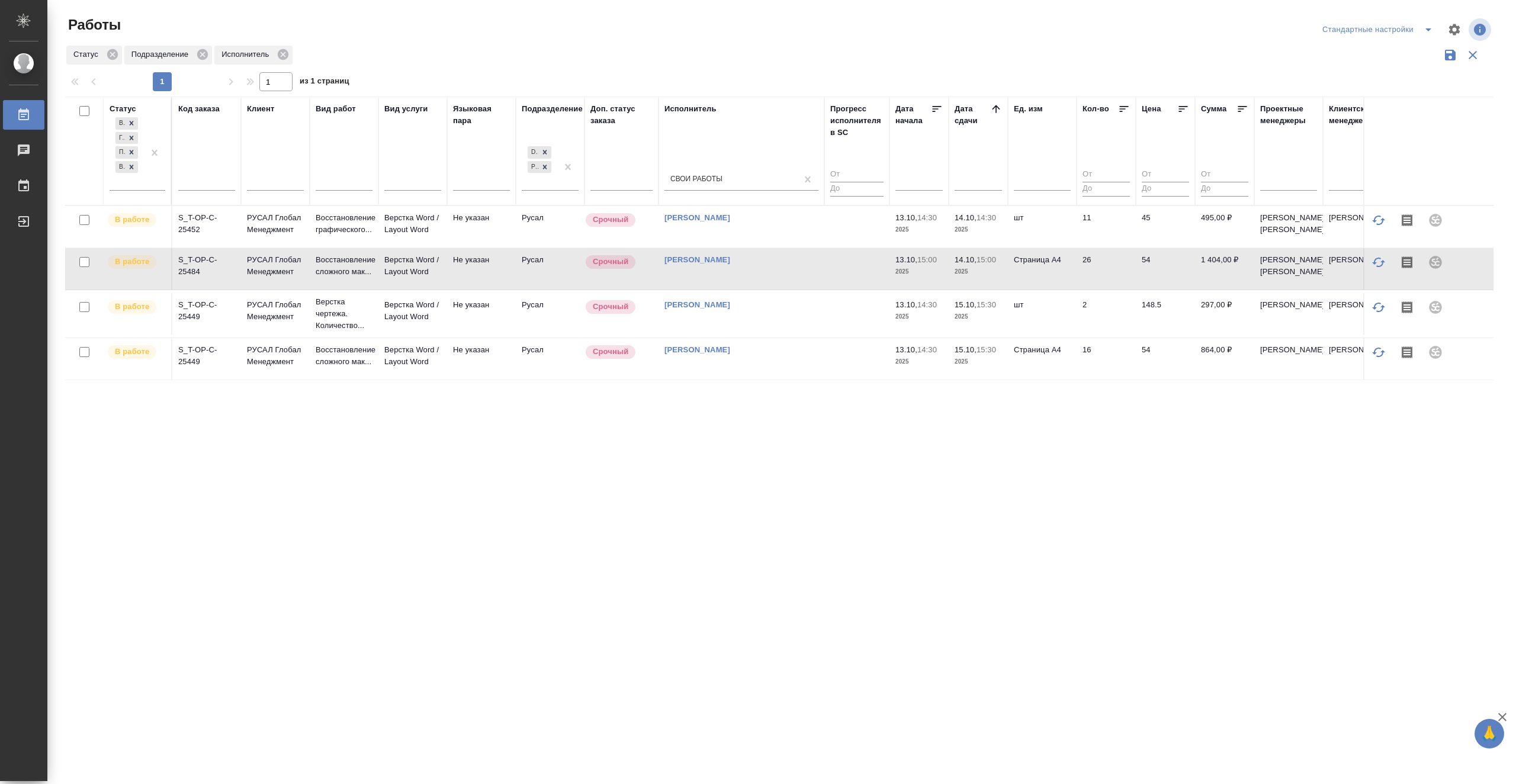
click at [824, 377] on td "Васютченко Александр Иванович" at bounding box center [741, 359] width 166 height 42
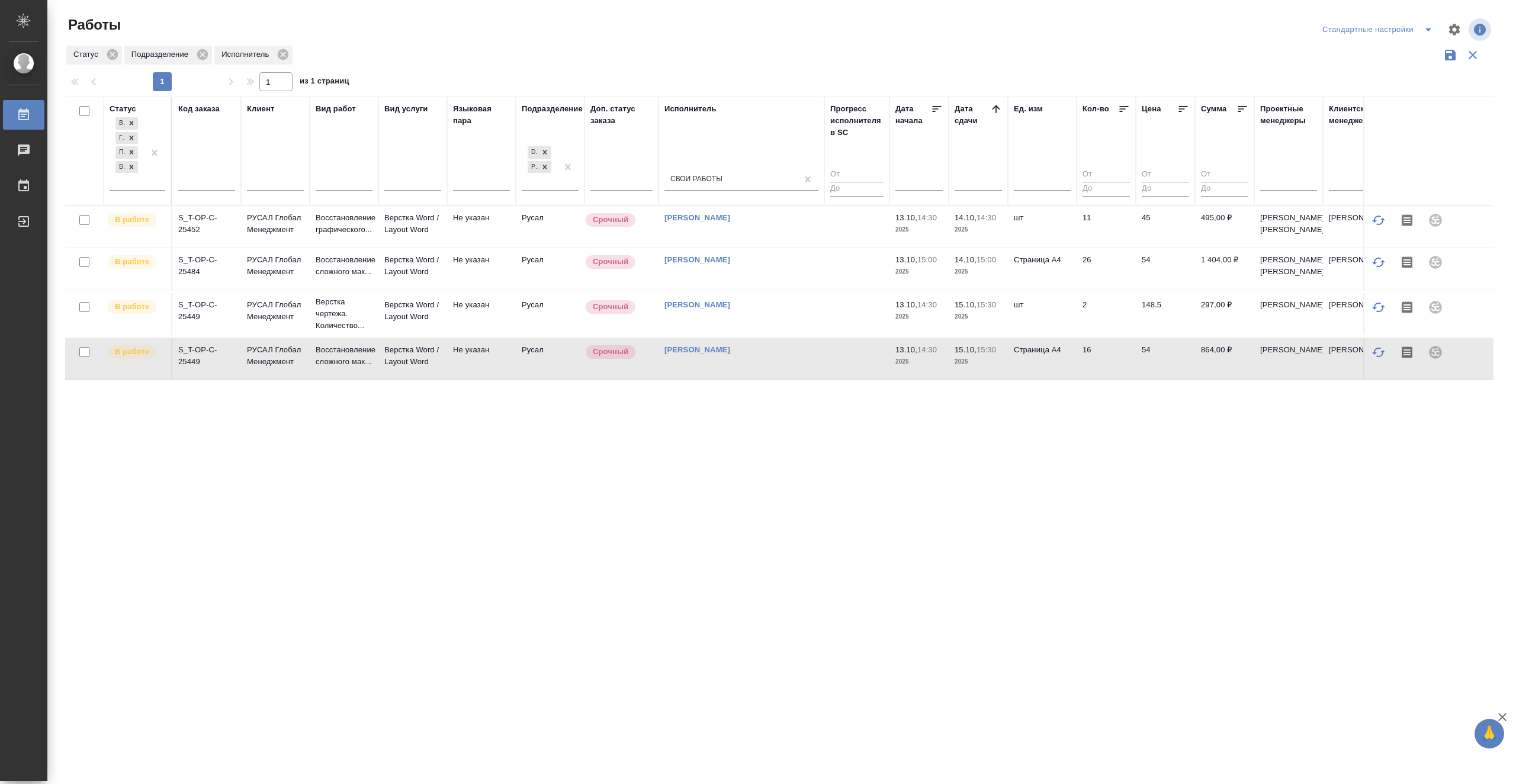
click at [863, 334] on td at bounding box center [857, 313] width 65 height 42
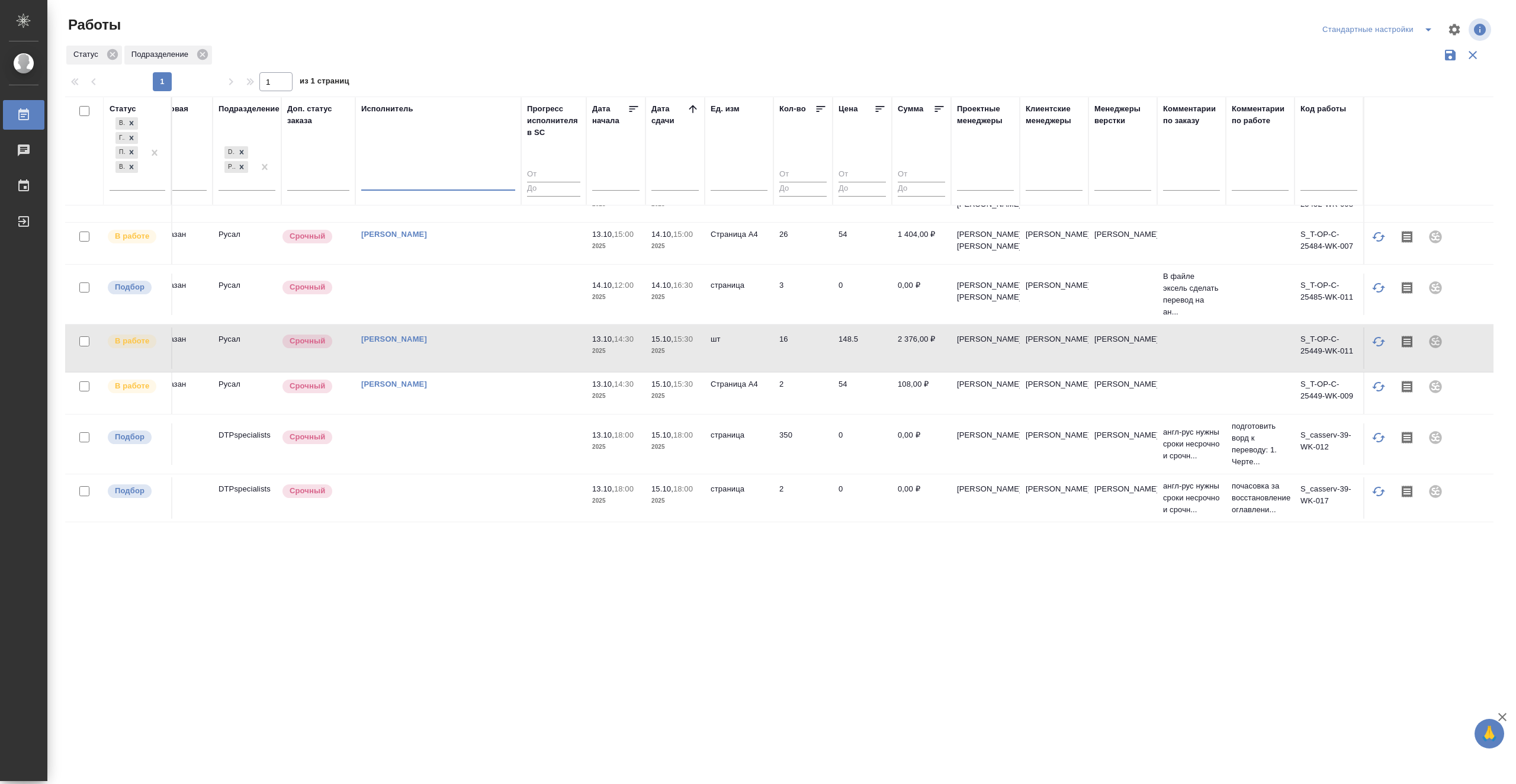
scroll to position [166, 0]
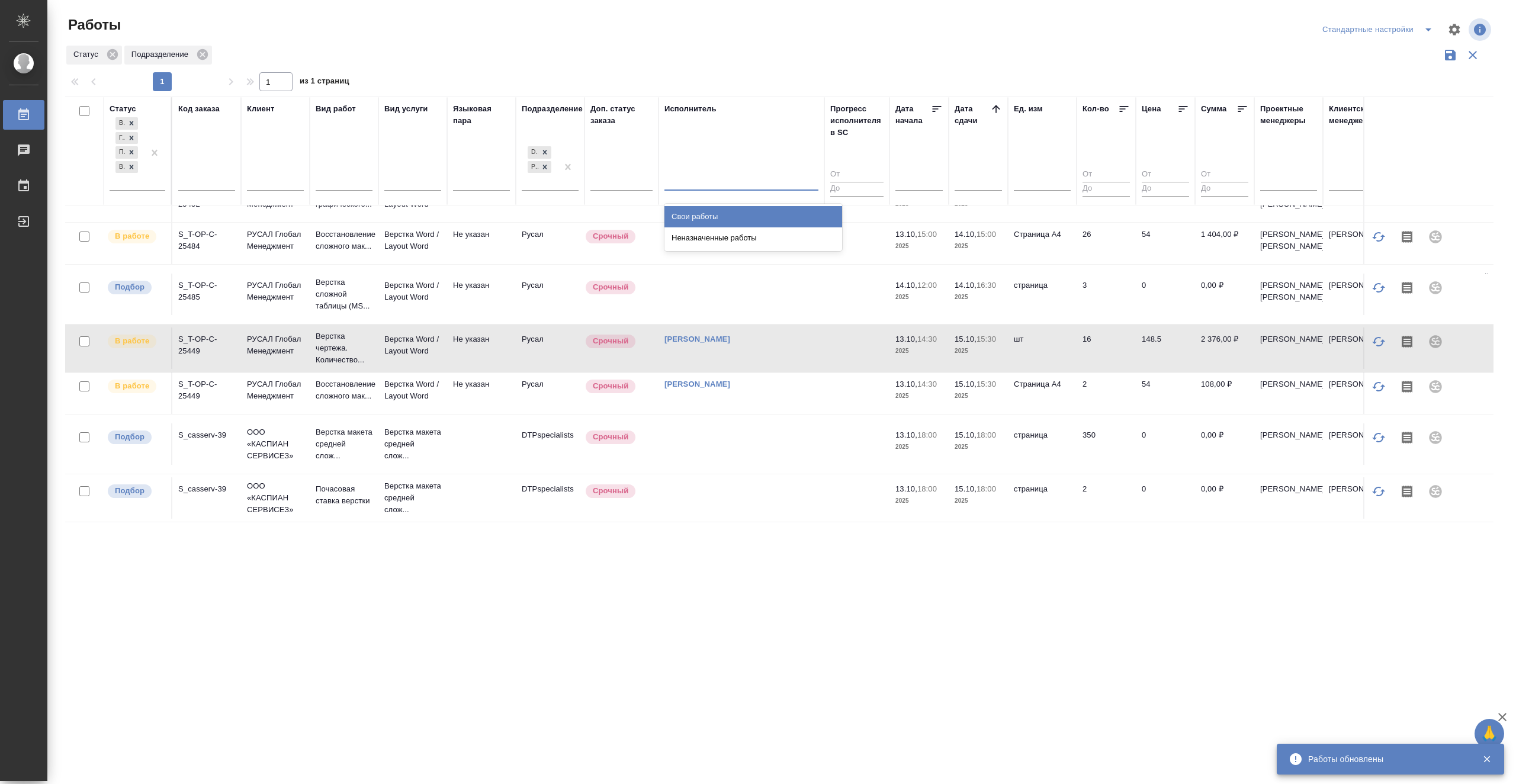
click at [712, 181] on div at bounding box center [741, 179] width 154 height 17
click at [712, 212] on div "Свои работы" at bounding box center [753, 217] width 177 height 21
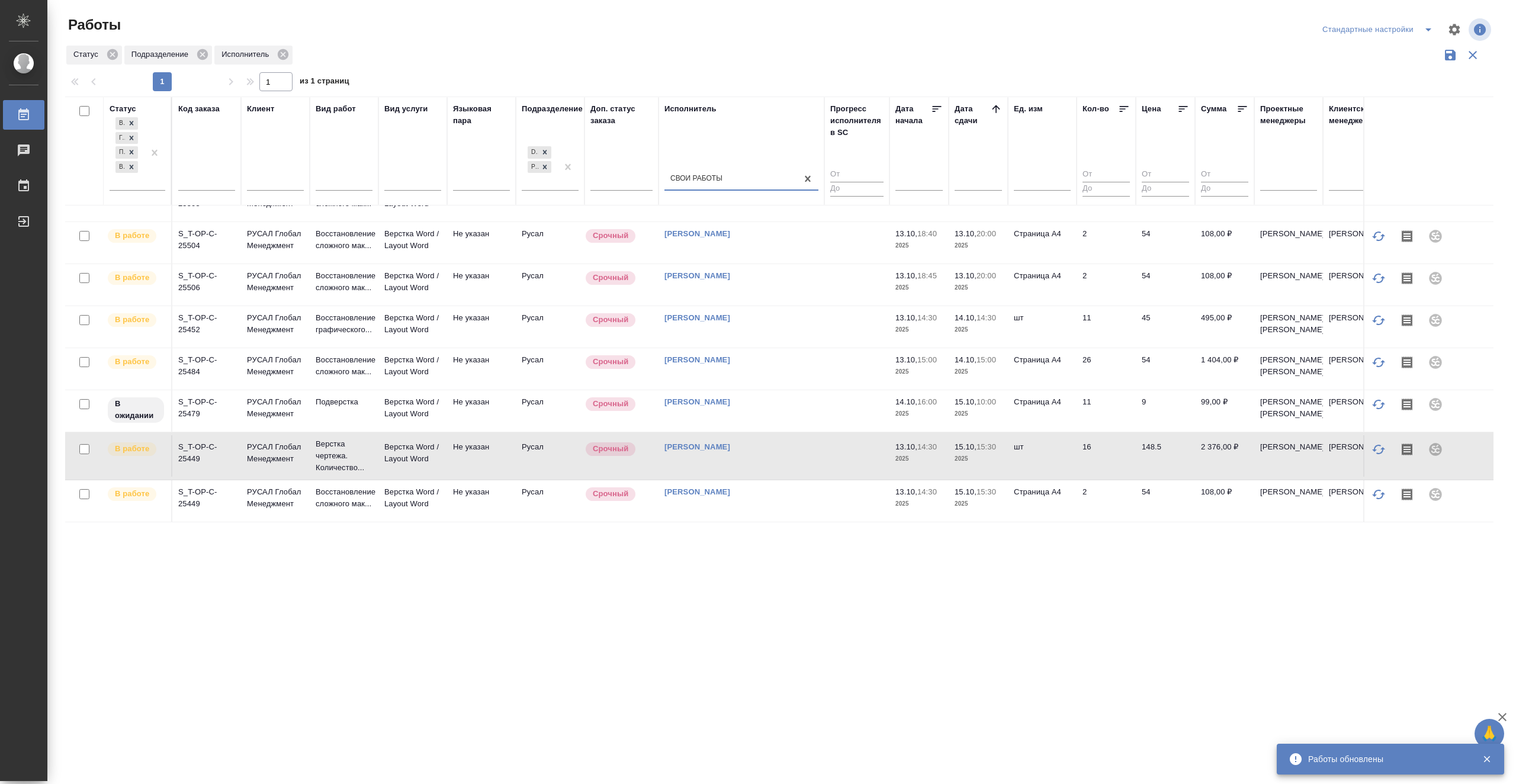
scroll to position [0, 0]
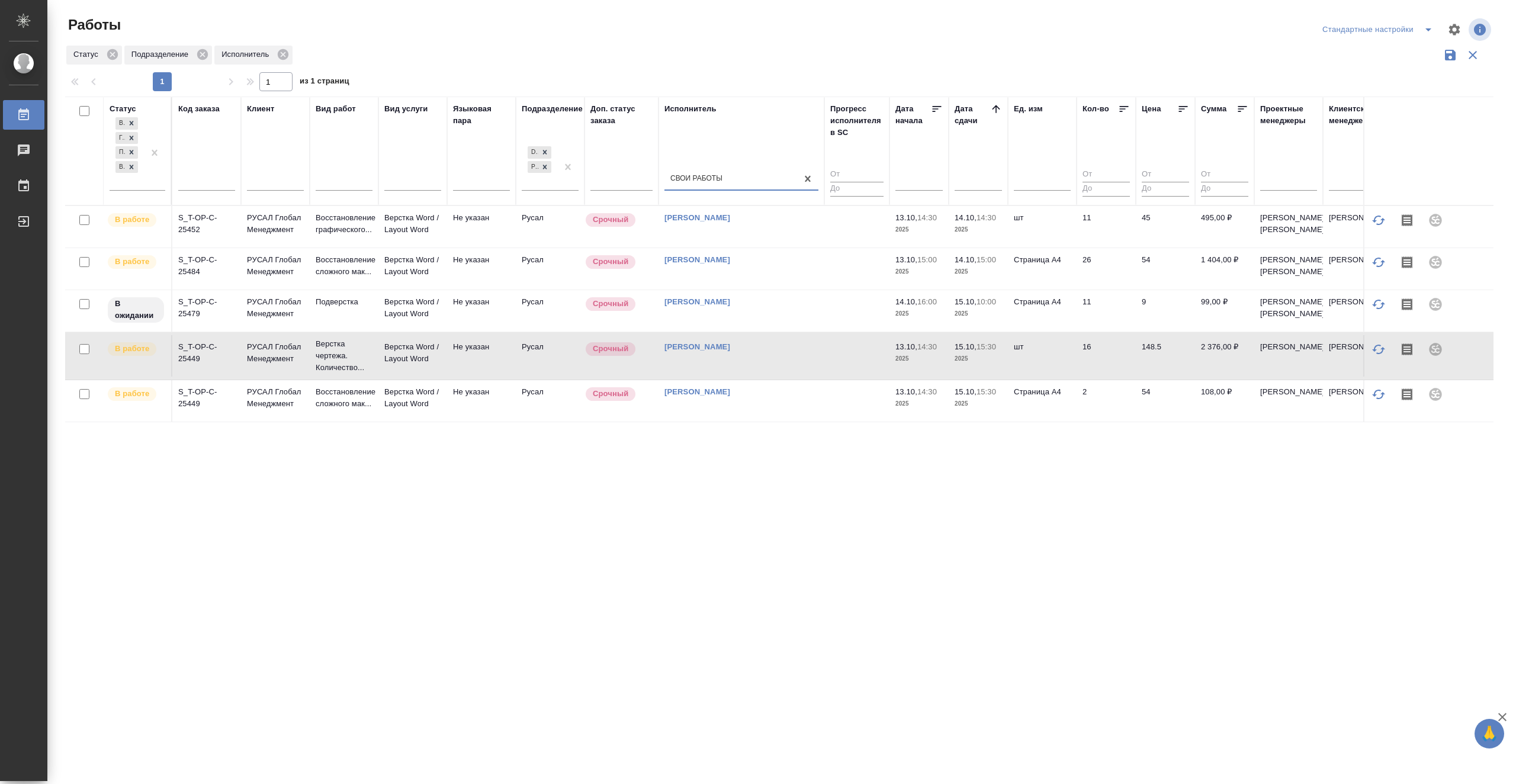
click at [852, 247] on td at bounding box center [857, 227] width 65 height 42
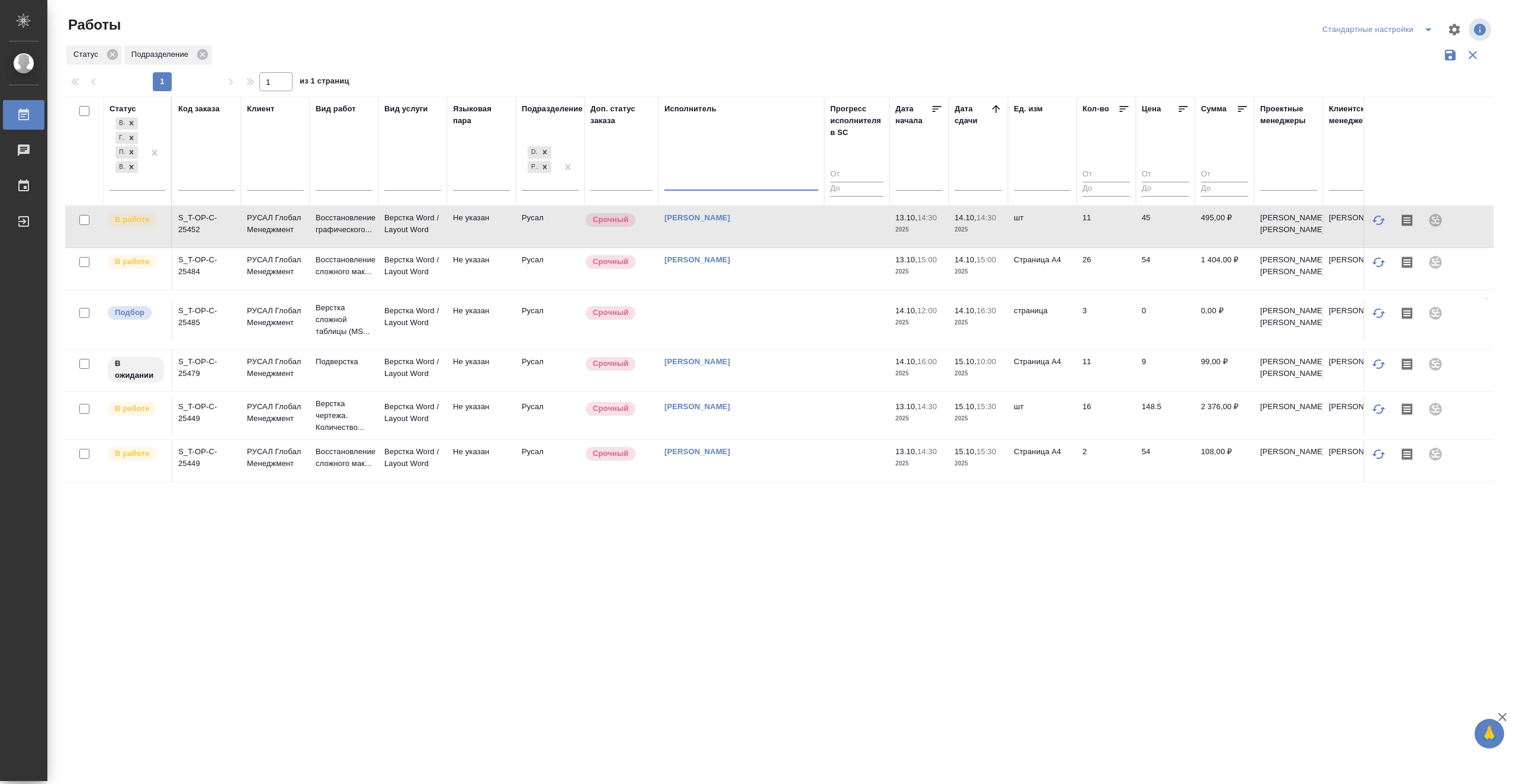
click at [763, 340] on td at bounding box center [741, 319] width 166 height 42
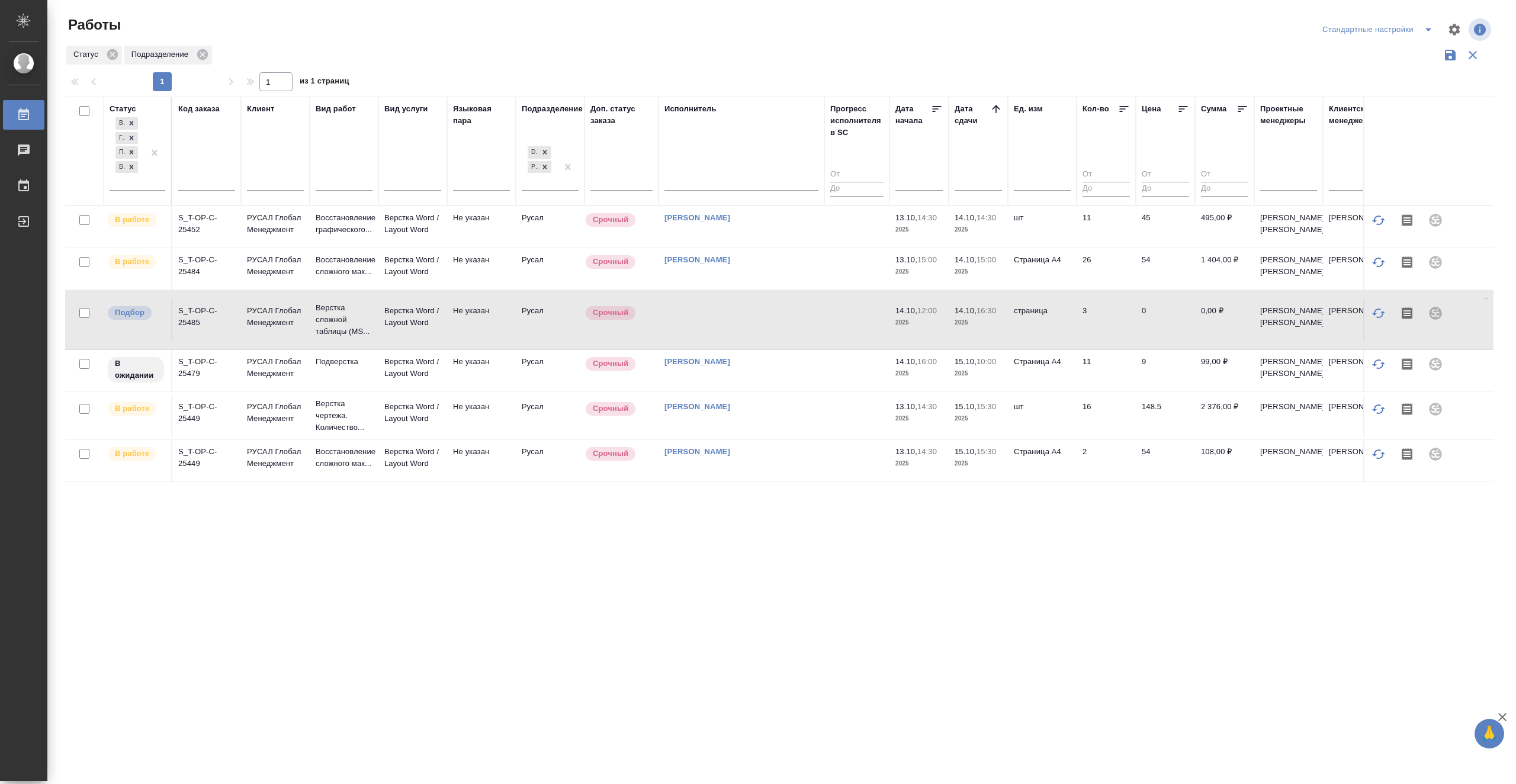
click at [763, 340] on td at bounding box center [741, 319] width 166 height 42
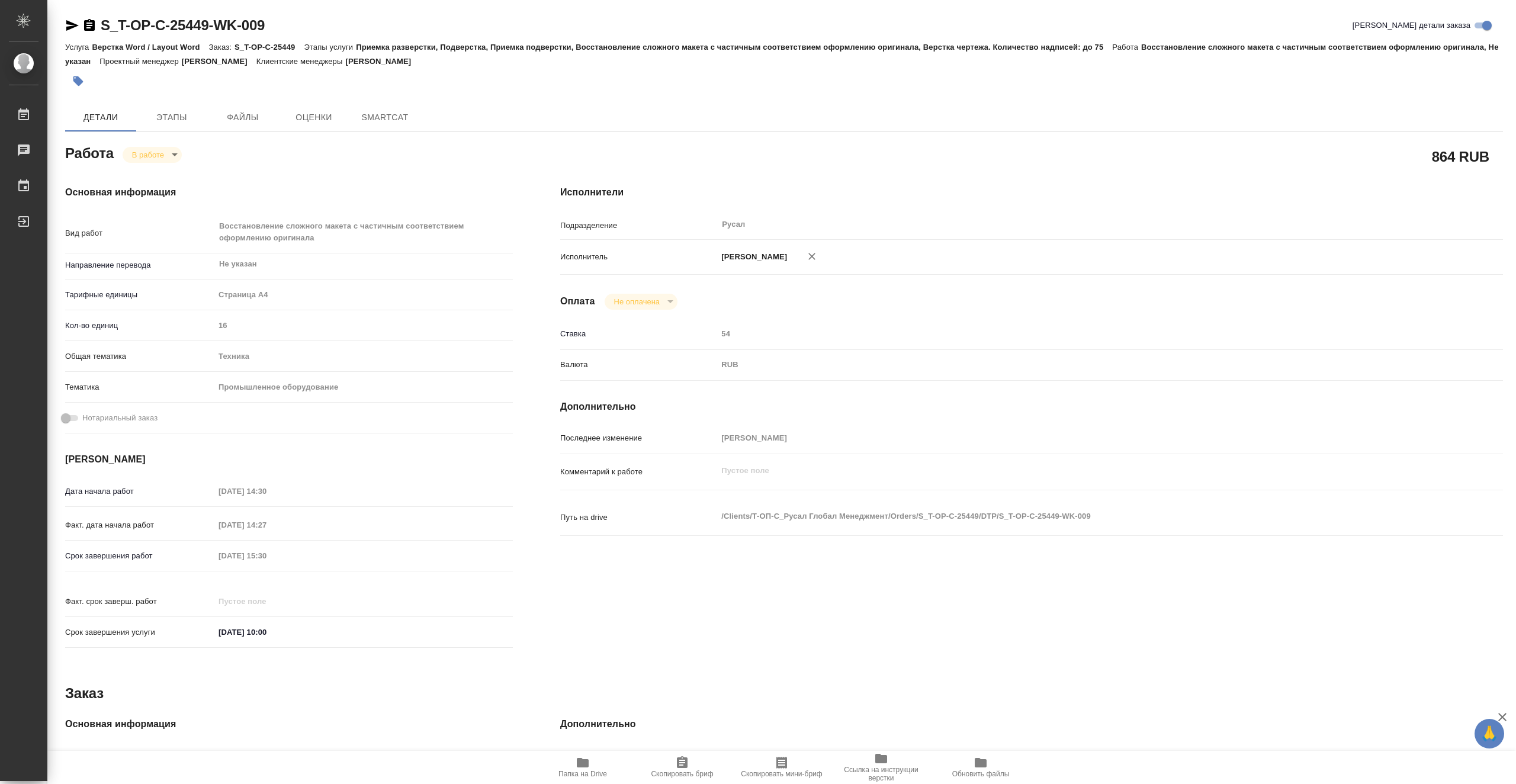
type textarea "x"
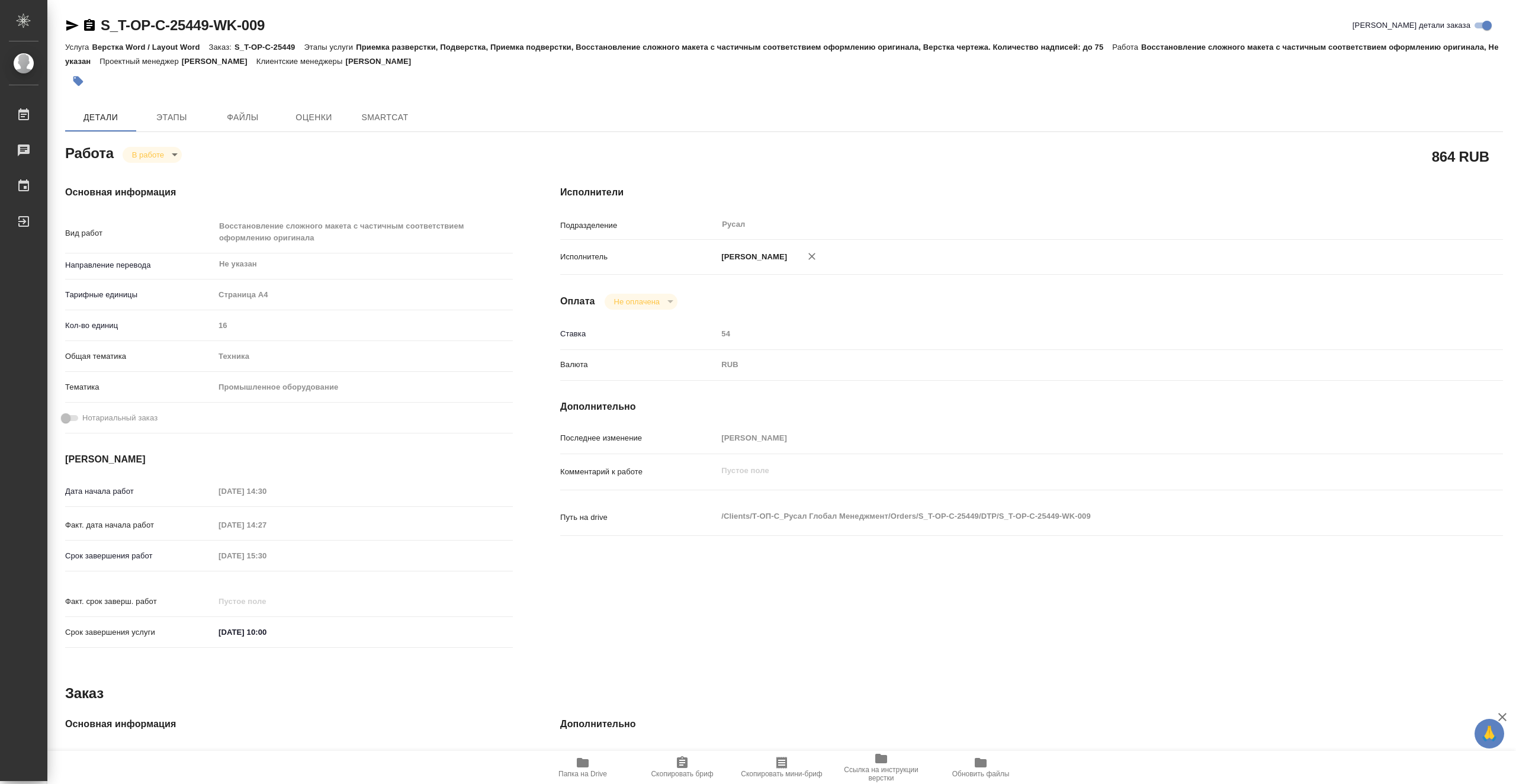
type textarea "x"
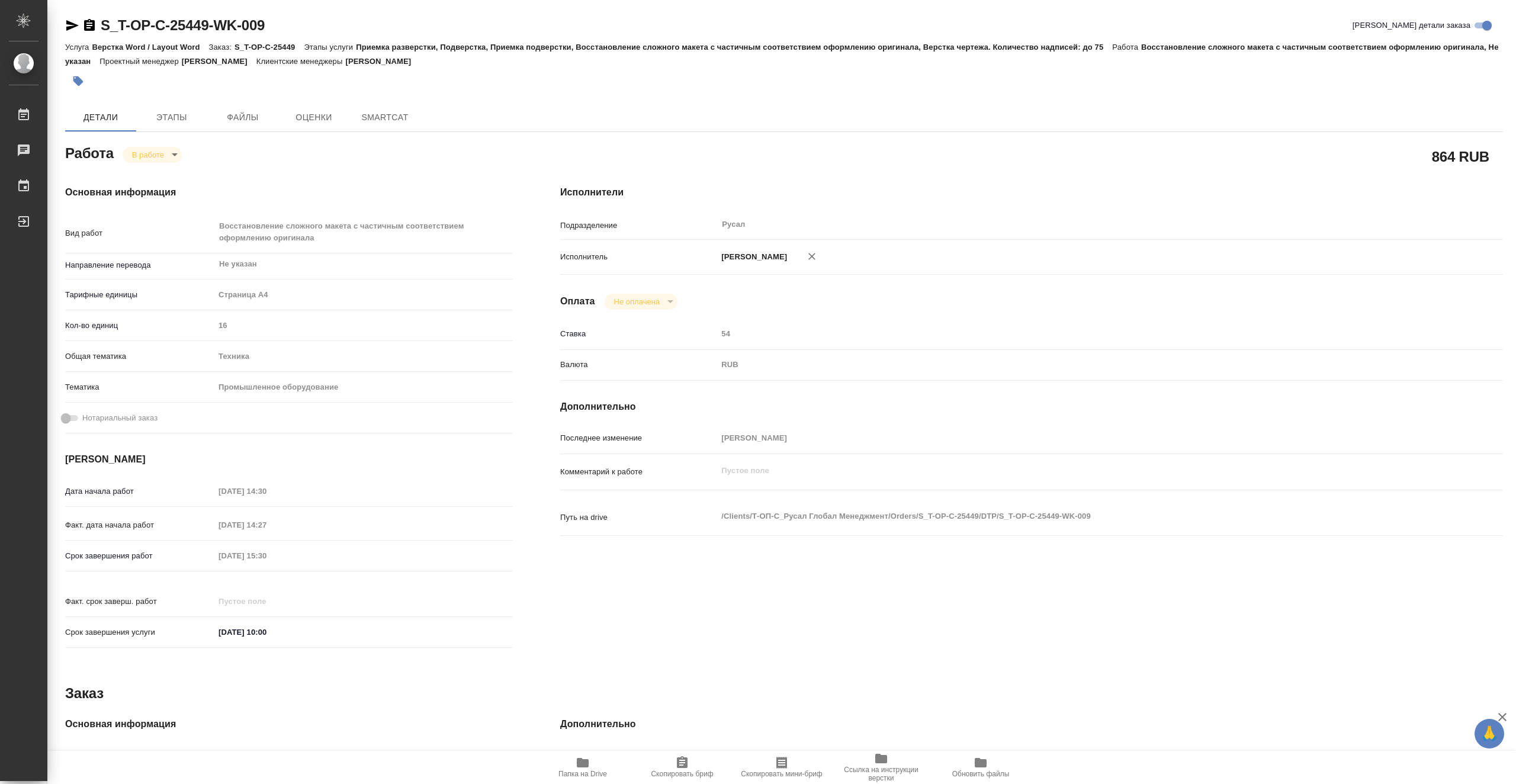
type textarea "x"
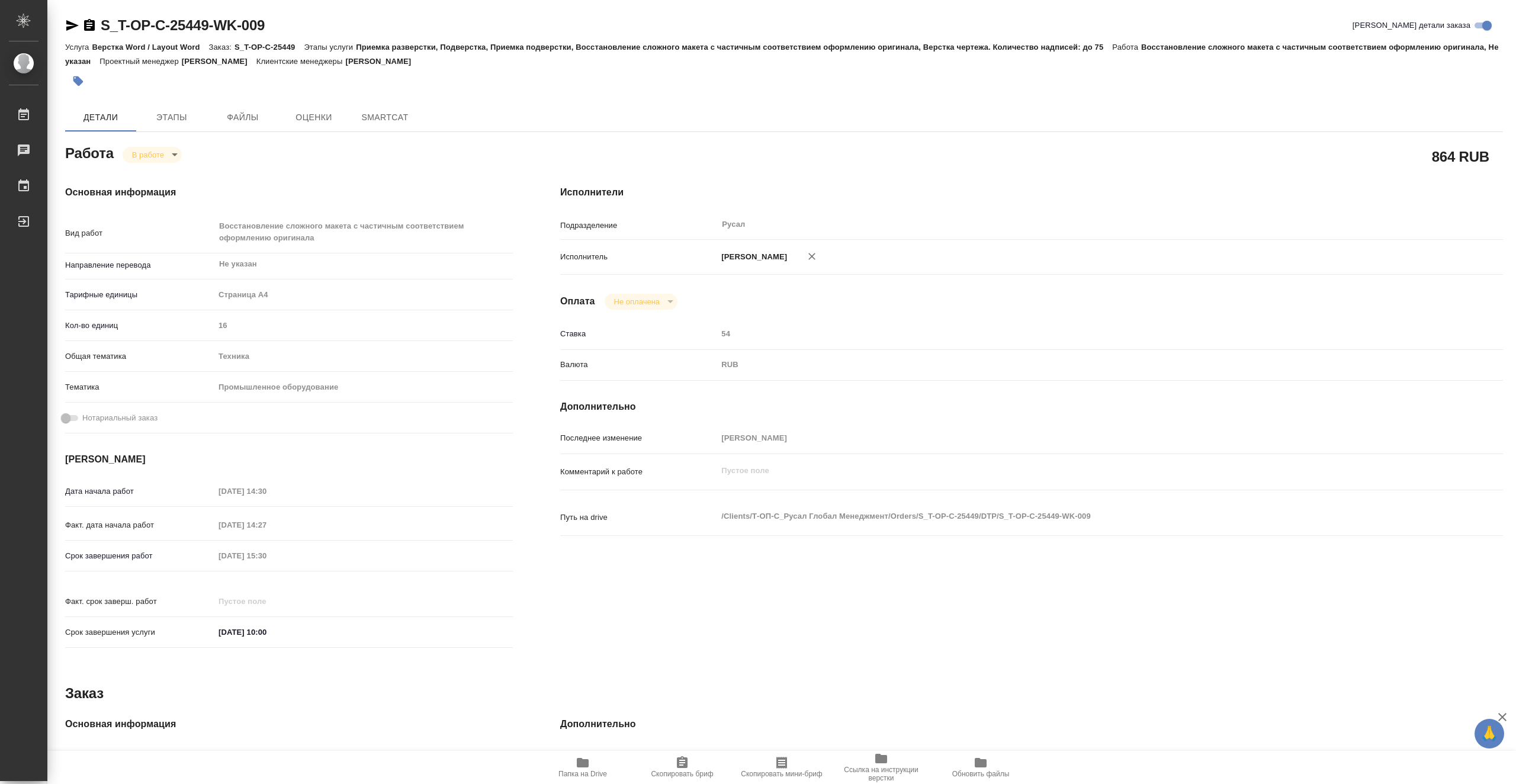
type textarea "x"
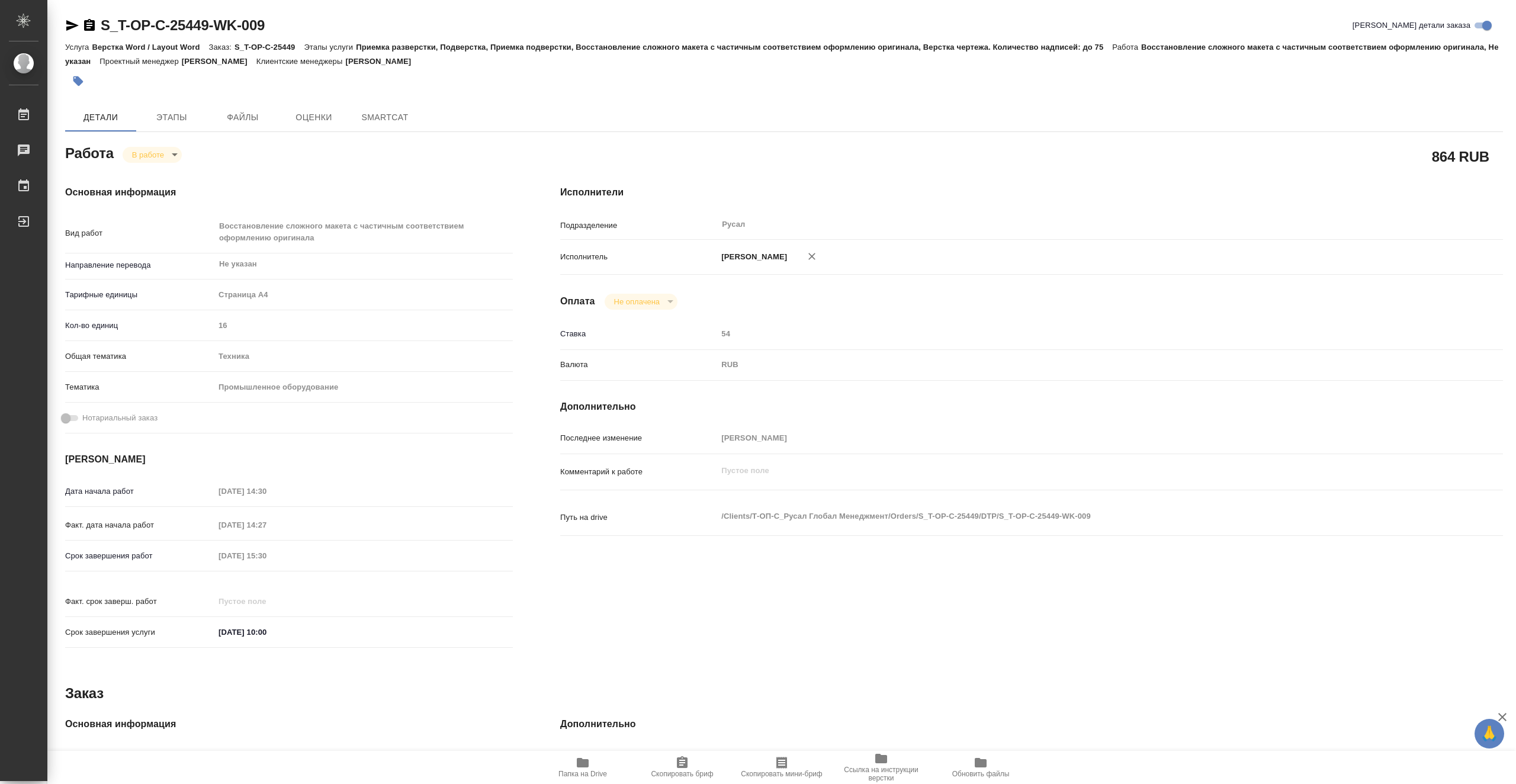
type textarea "x"
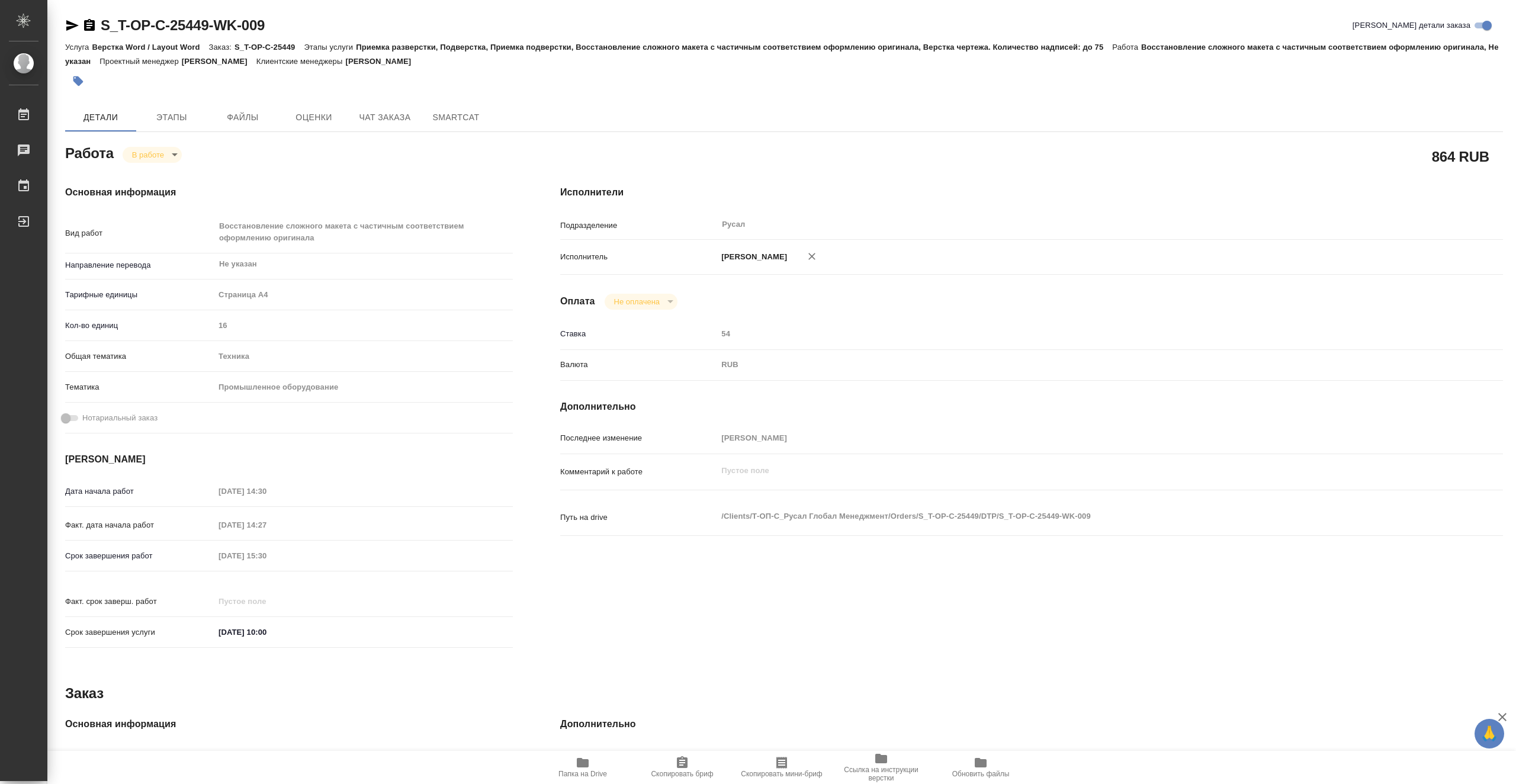
click at [599, 765] on span "Папка на Drive" at bounding box center [582, 767] width 85 height 23
type textarea "x"
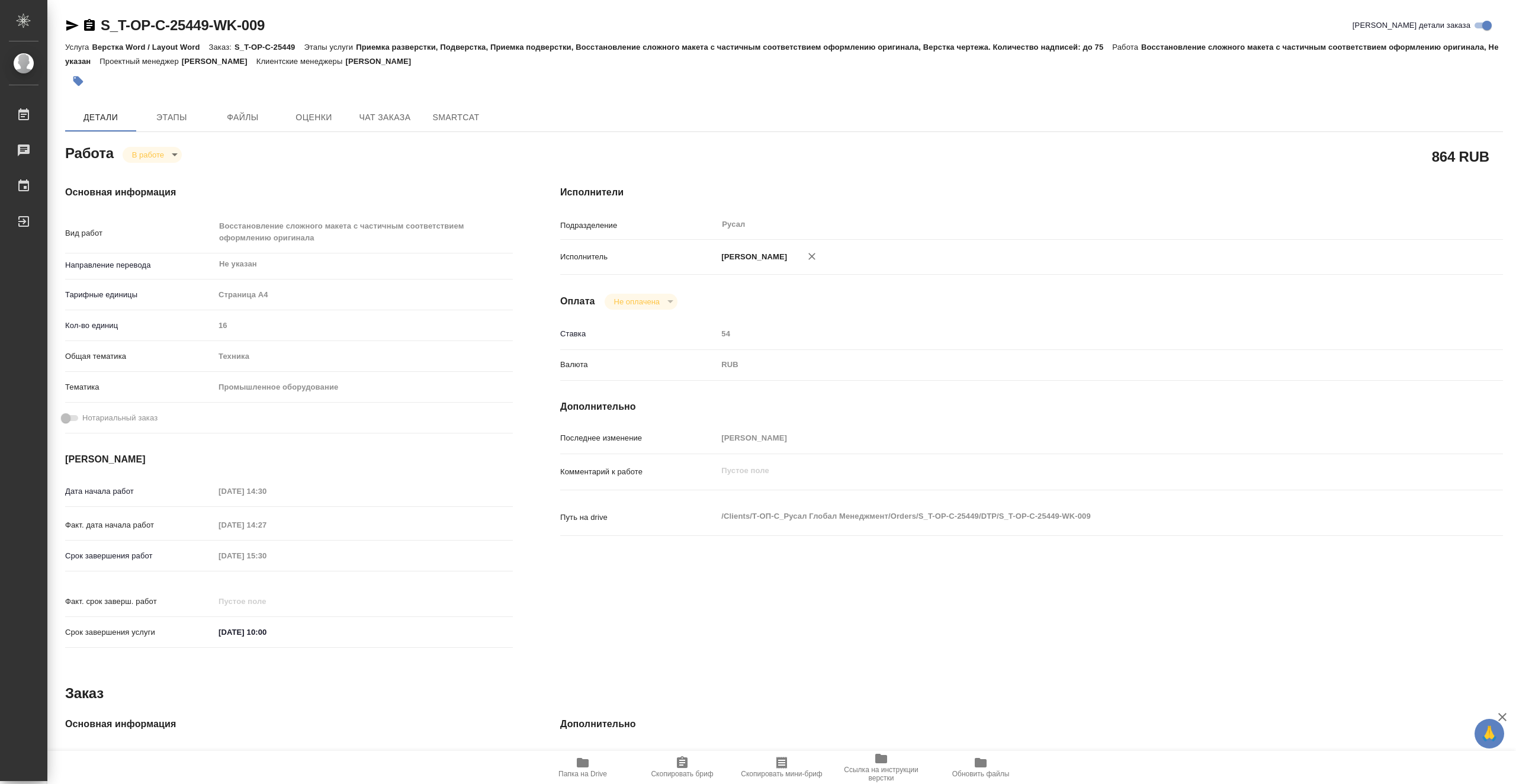
type textarea "x"
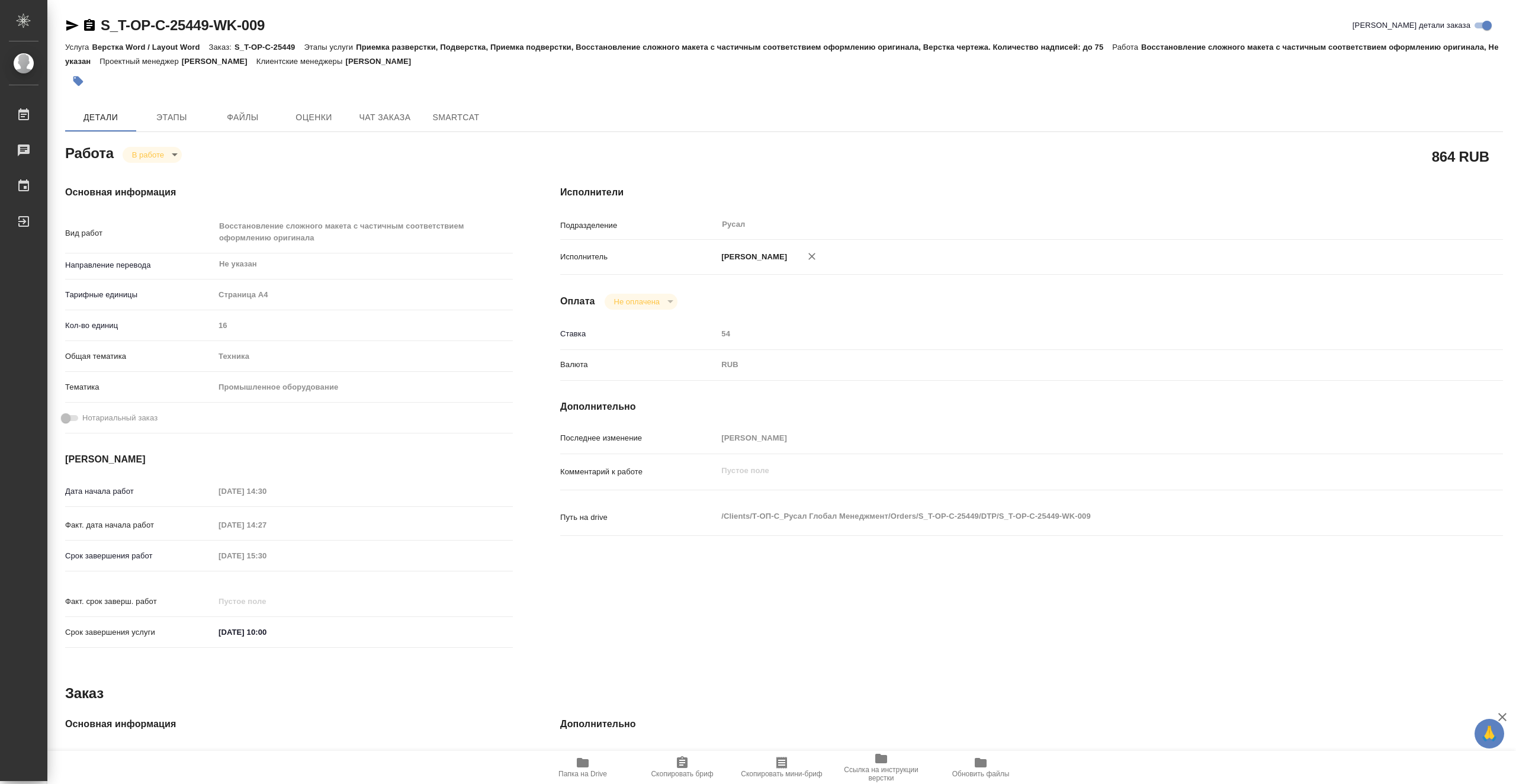
type textarea "x"
click at [592, 767] on span "Папка на Drive" at bounding box center [582, 767] width 85 height 23
click at [71, 22] on icon "button" at bounding box center [72, 25] width 14 height 14
click at [73, 21] on icon "button" at bounding box center [72, 25] width 14 height 14
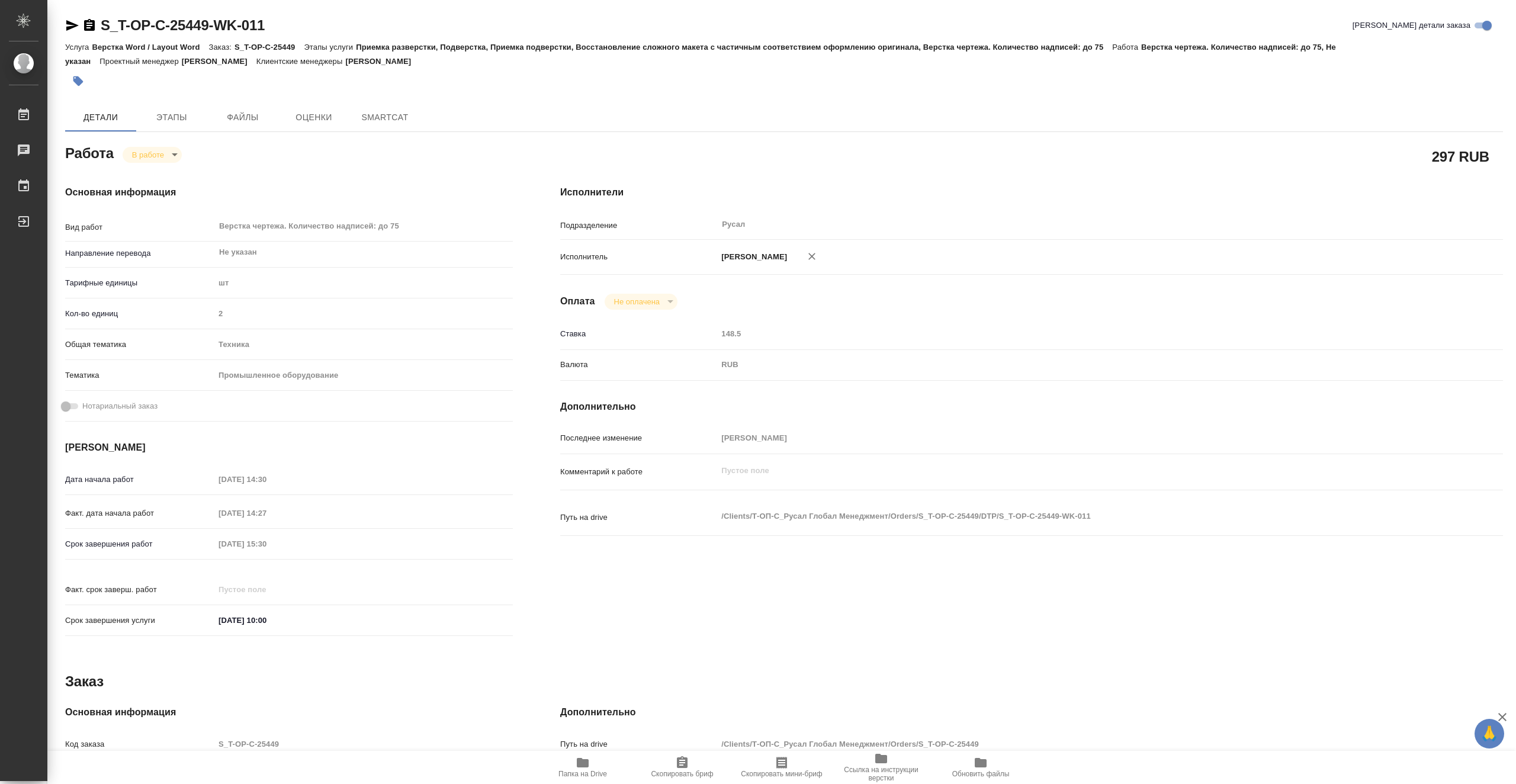
type textarea "x"
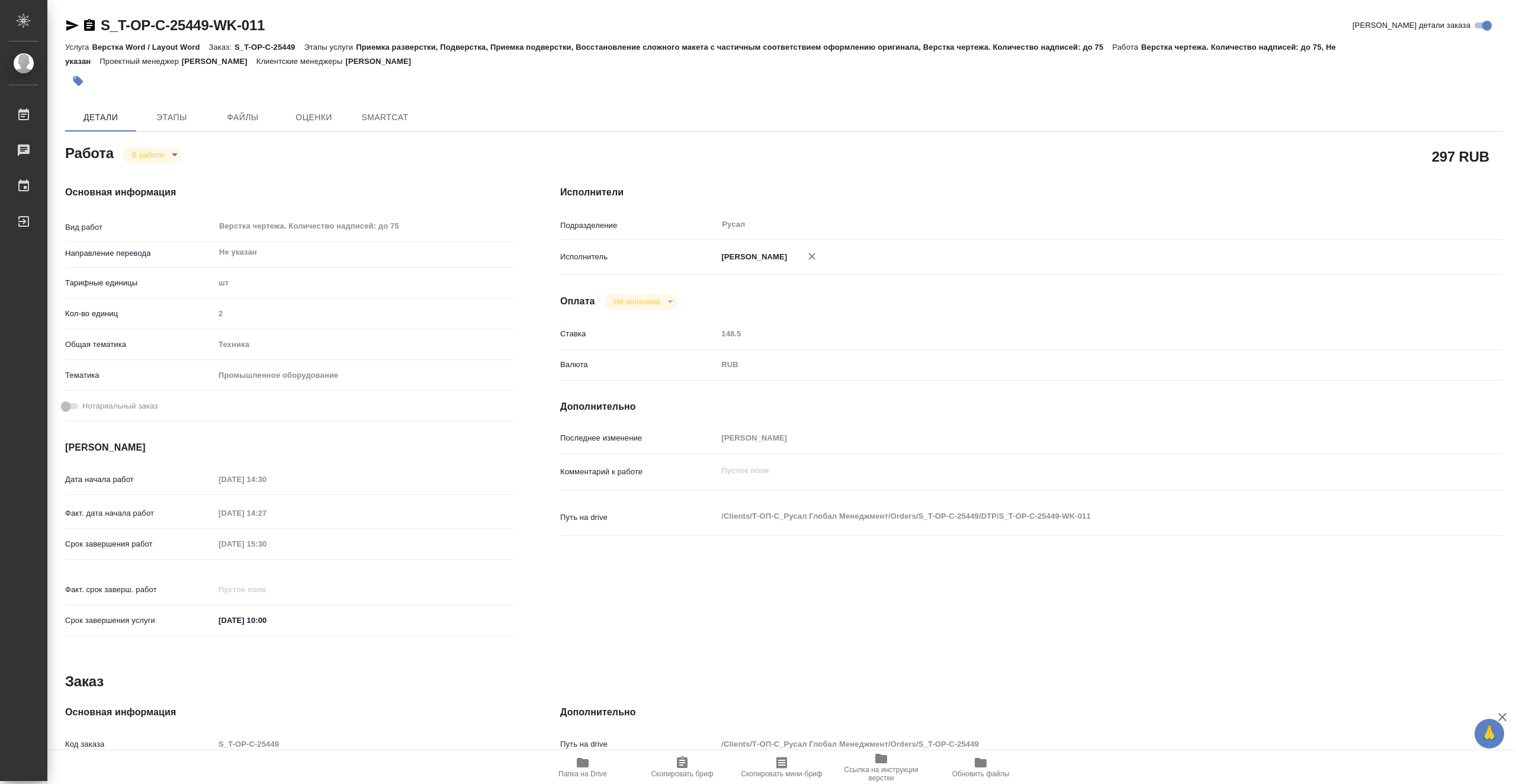
type textarea "x"
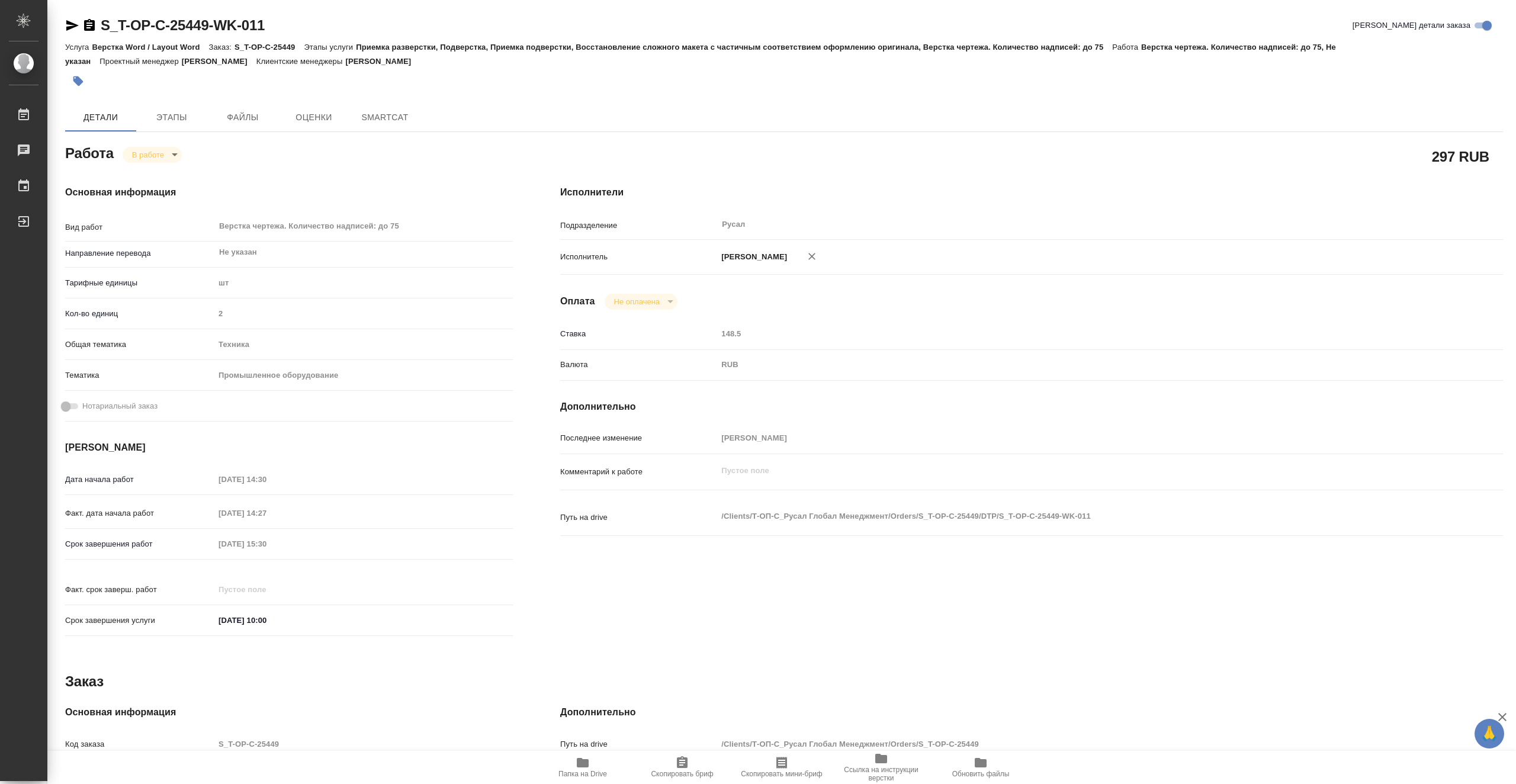
type textarea "x"
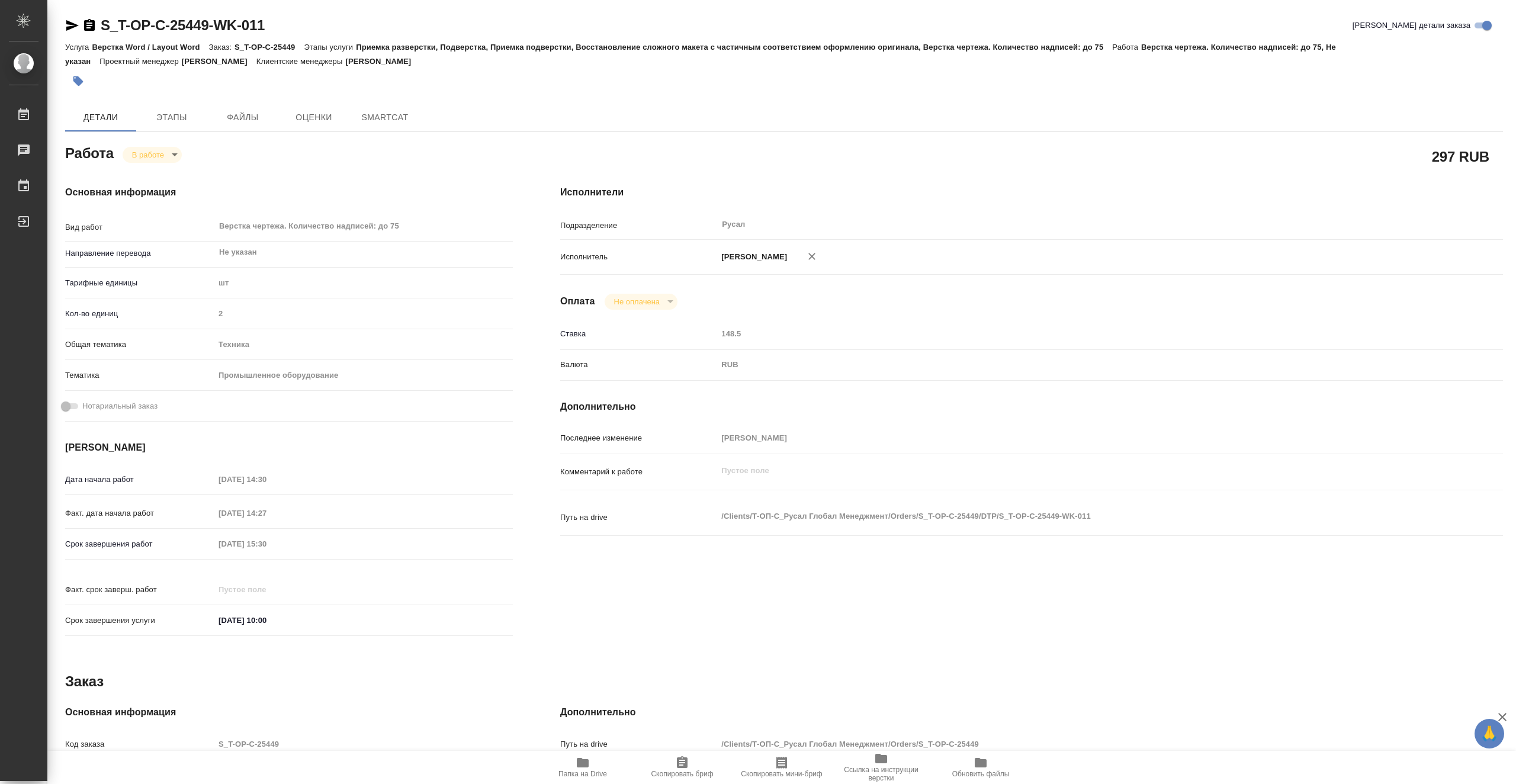
type textarea "x"
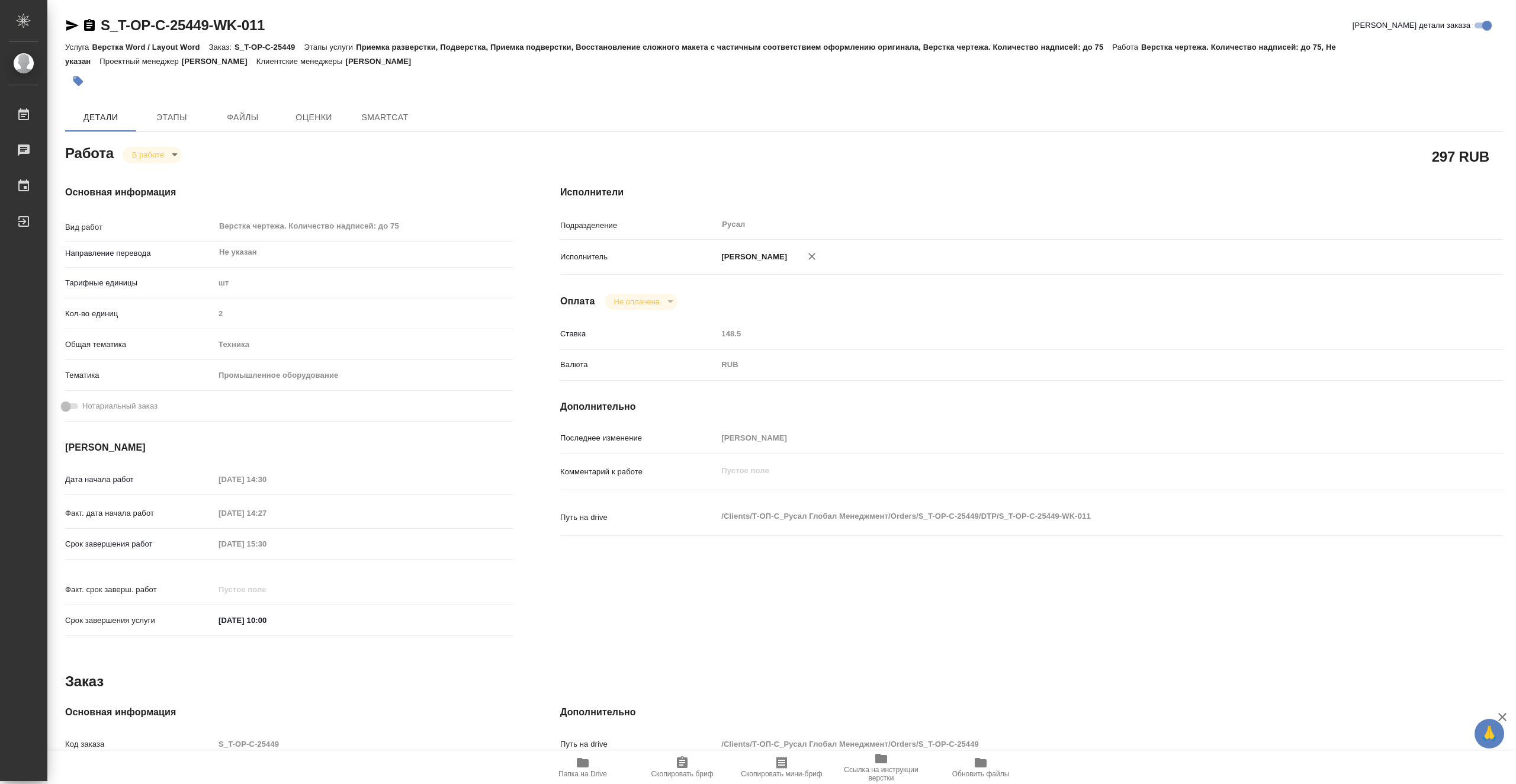
type textarea "x"
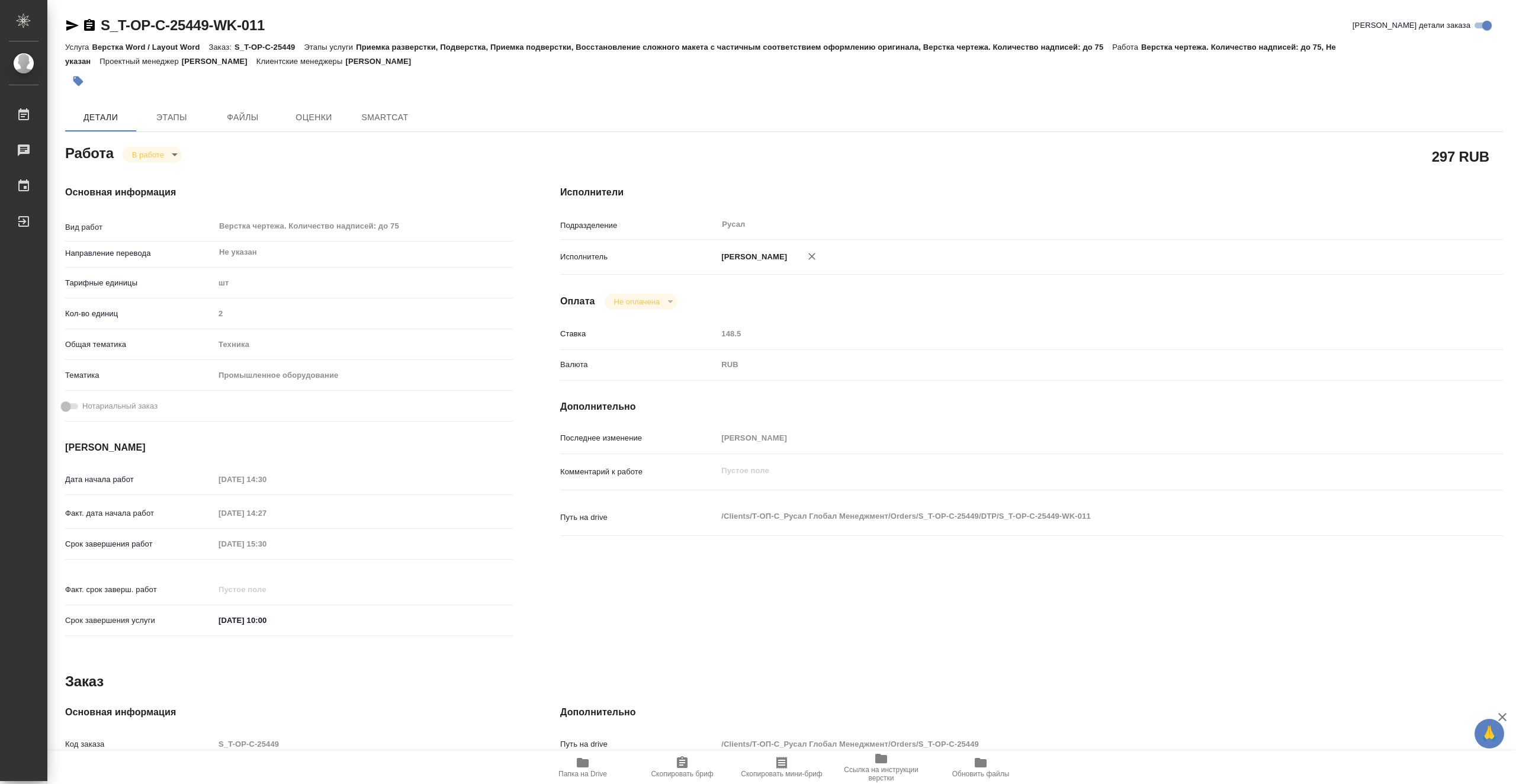
type textarea "x"
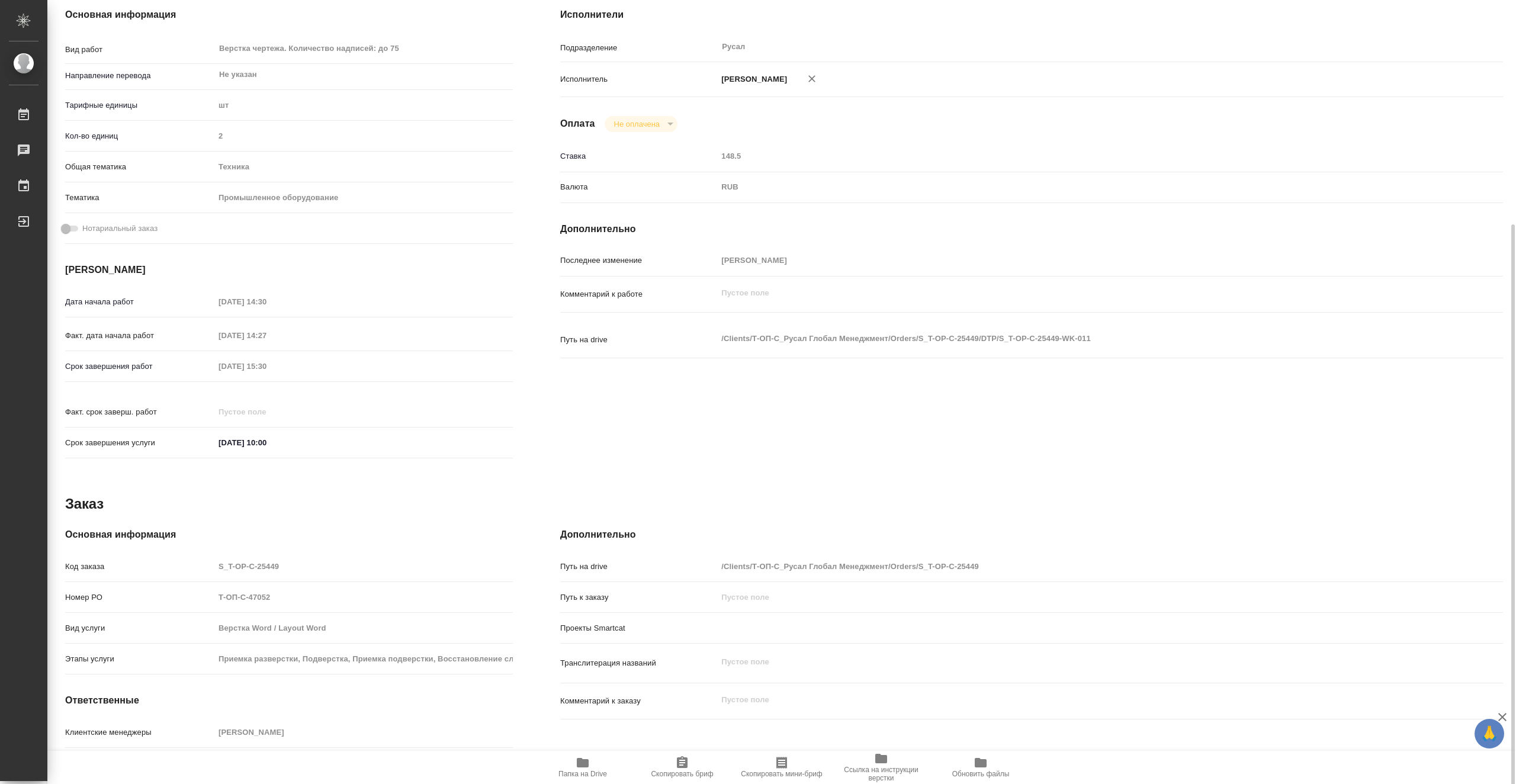
scroll to position [226, 0]
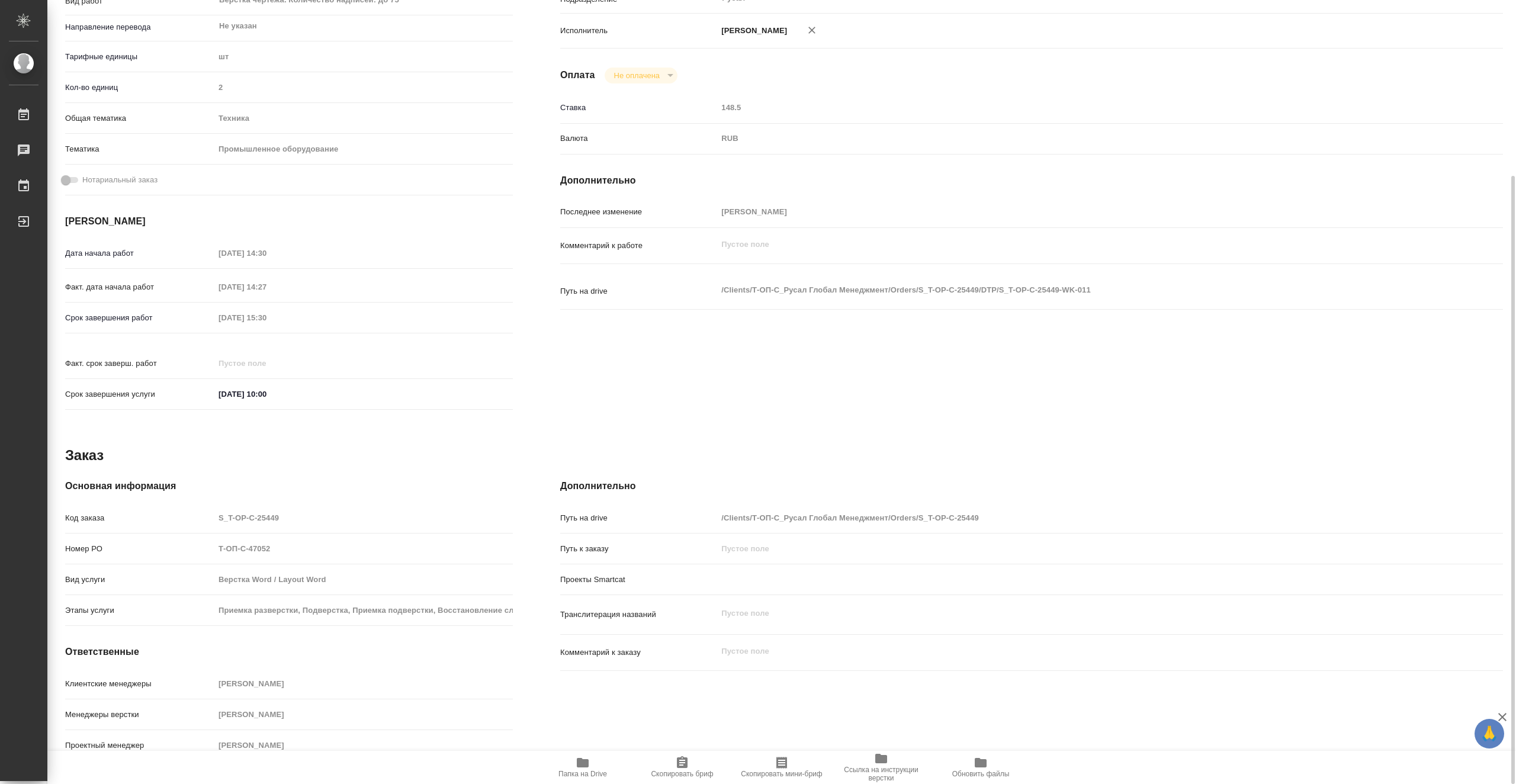
type textarea "x"
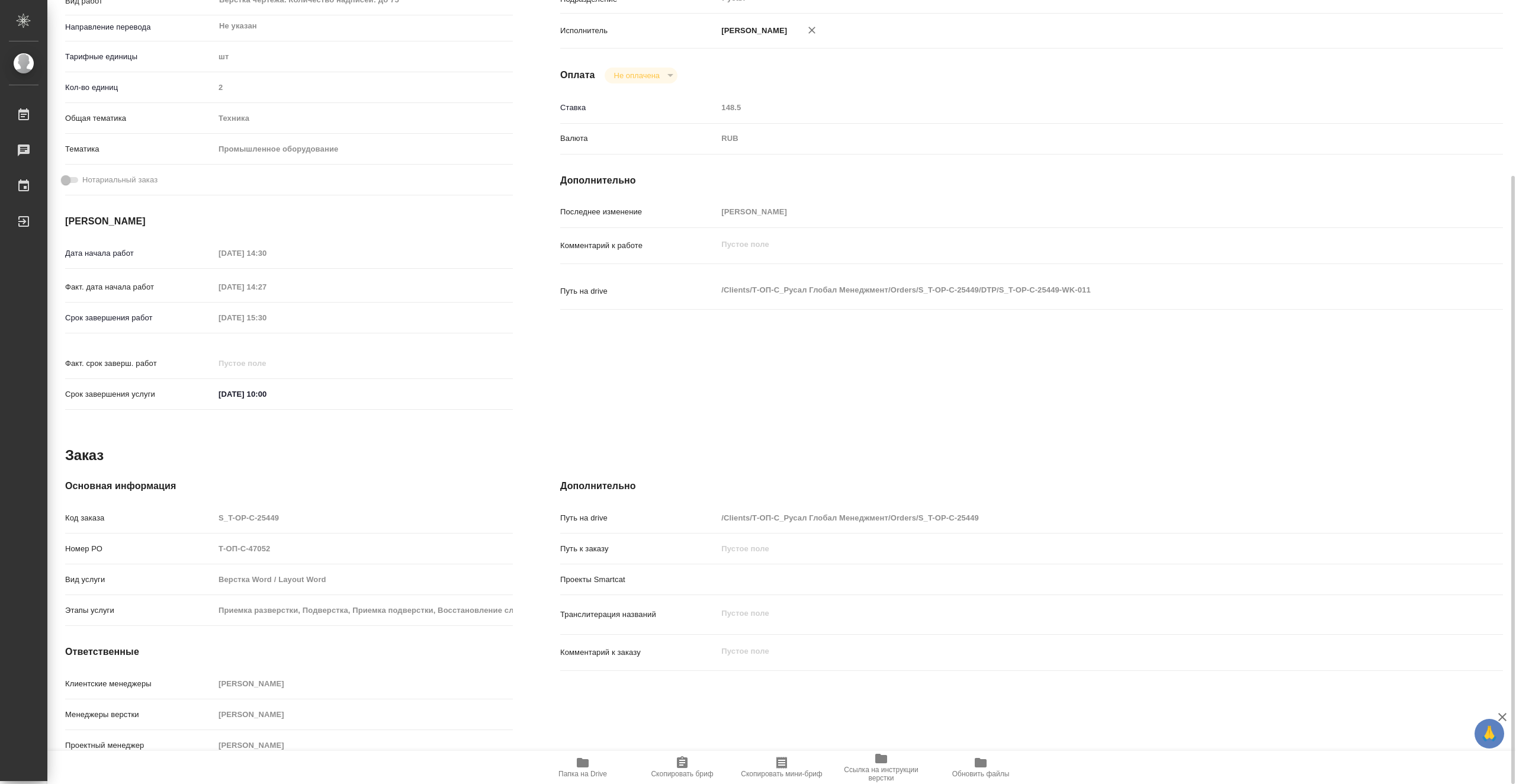
type textarea "x"
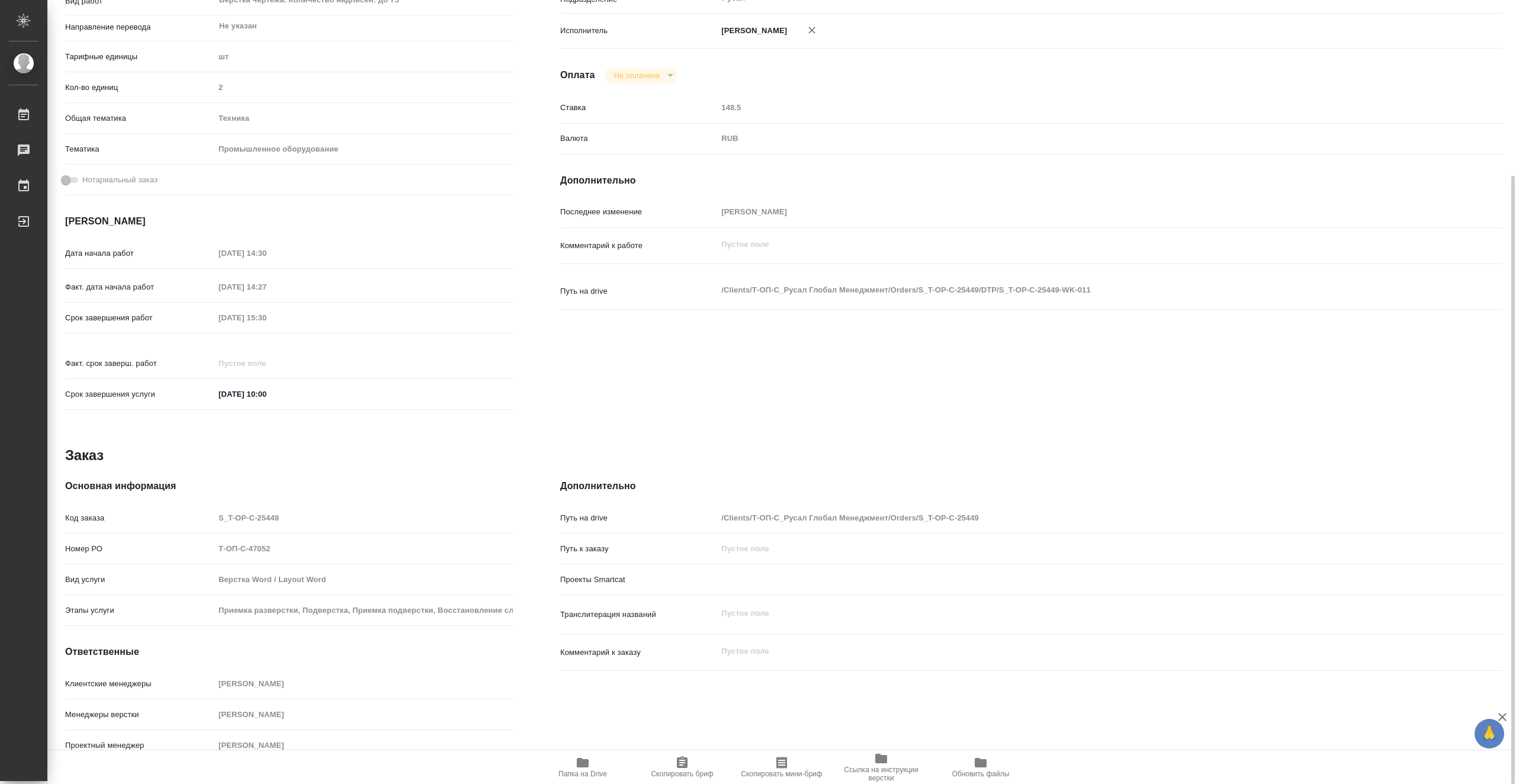
scroll to position [0, 0]
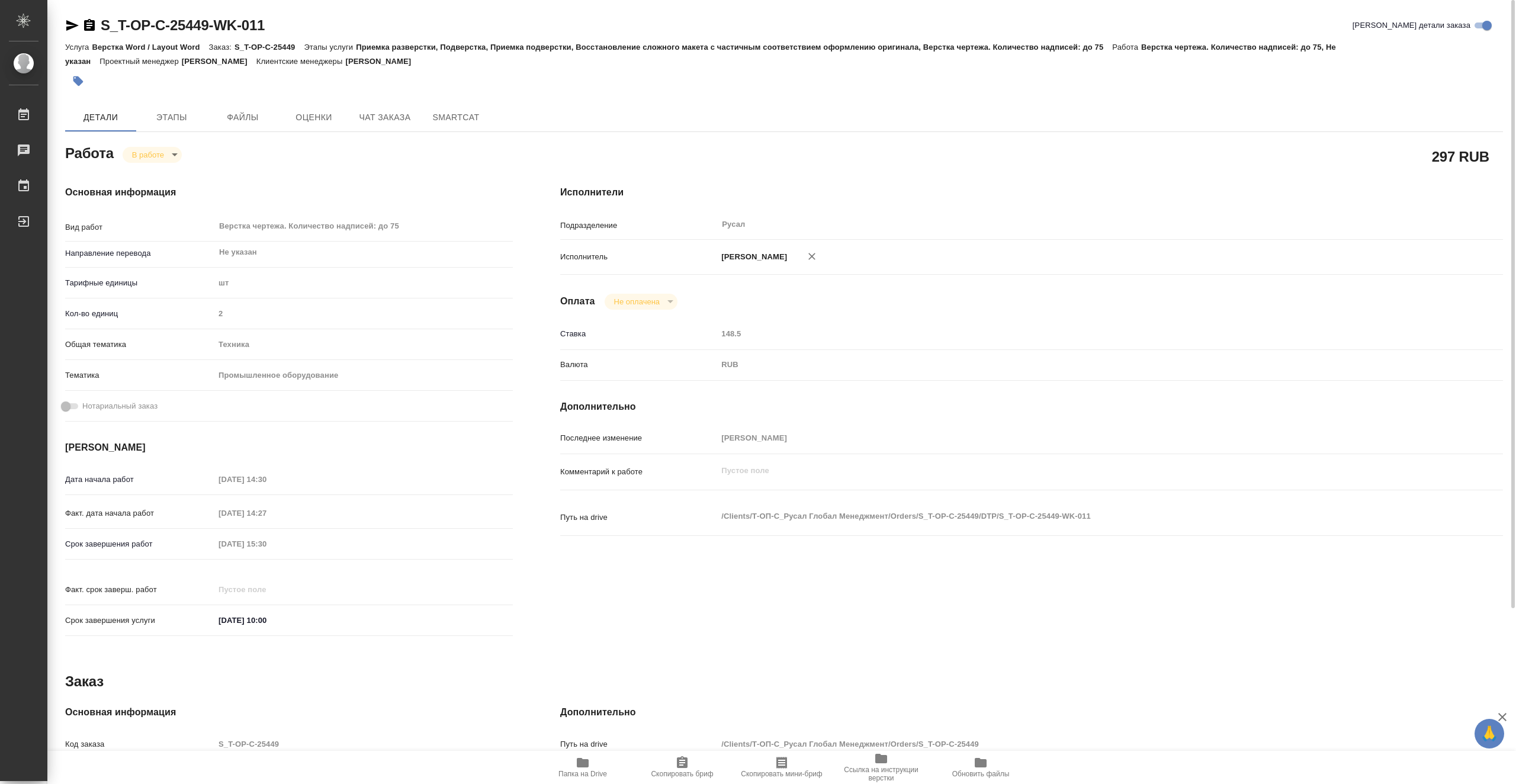
drag, startPoint x: 291, startPoint y: 26, endPoint x: 278, endPoint y: 24, distance: 13.2
click at [278, 24] on div "S_T-OP-C-25449-WK-011 Кратко детали заказа" at bounding box center [784, 25] width 1438 height 19
click at [68, 20] on icon "button" at bounding box center [72, 25] width 14 height 14
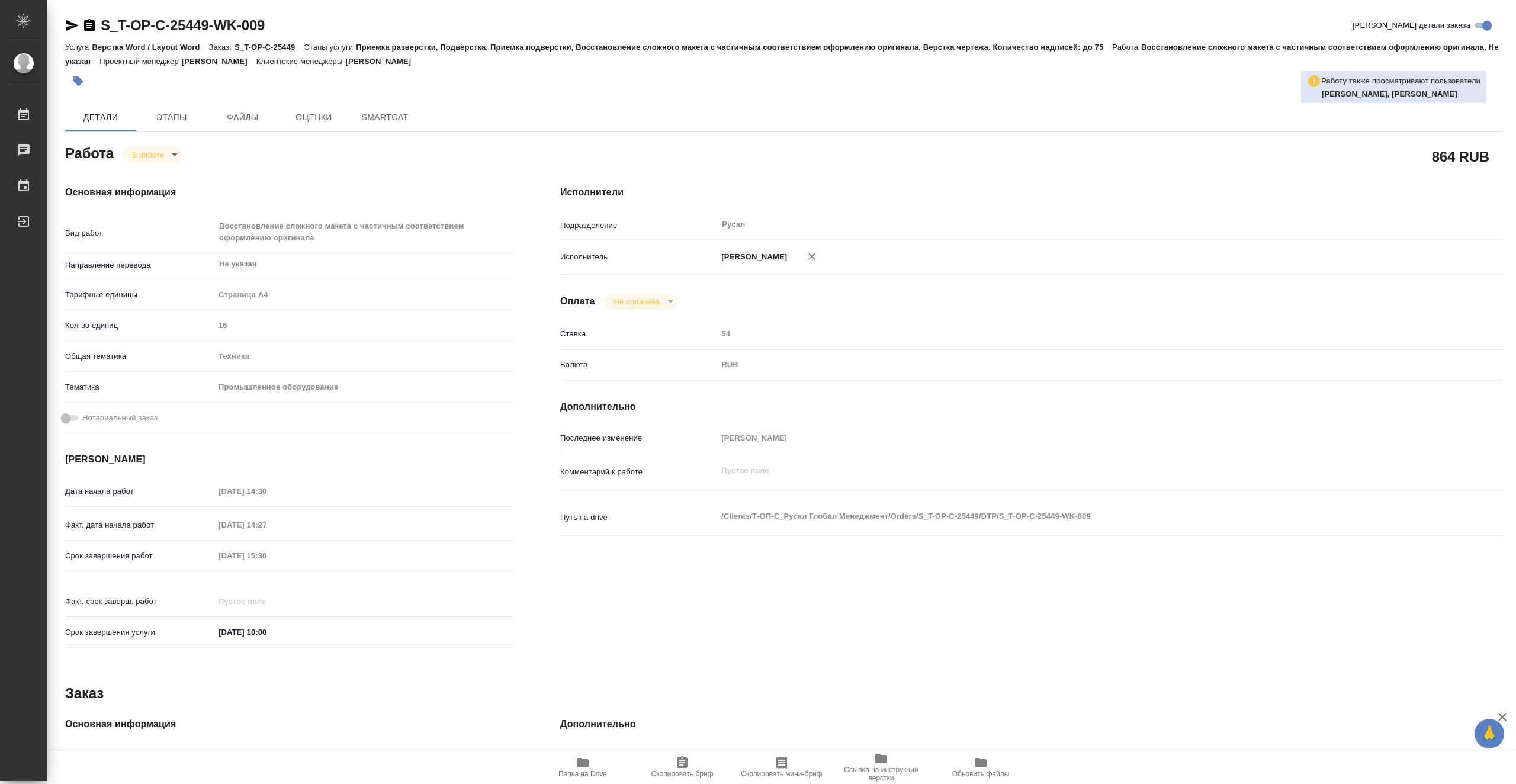
type textarea "x"
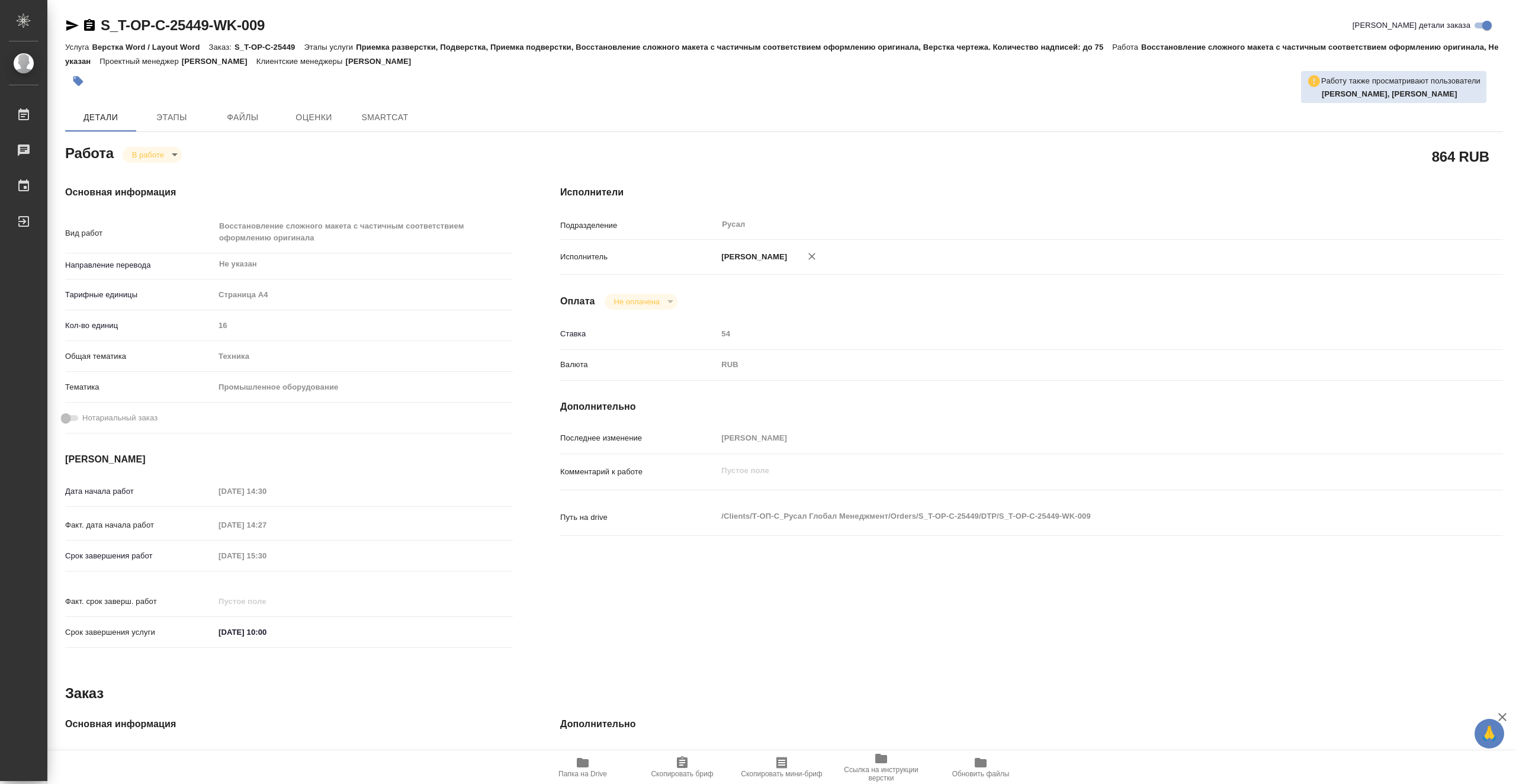
type textarea "x"
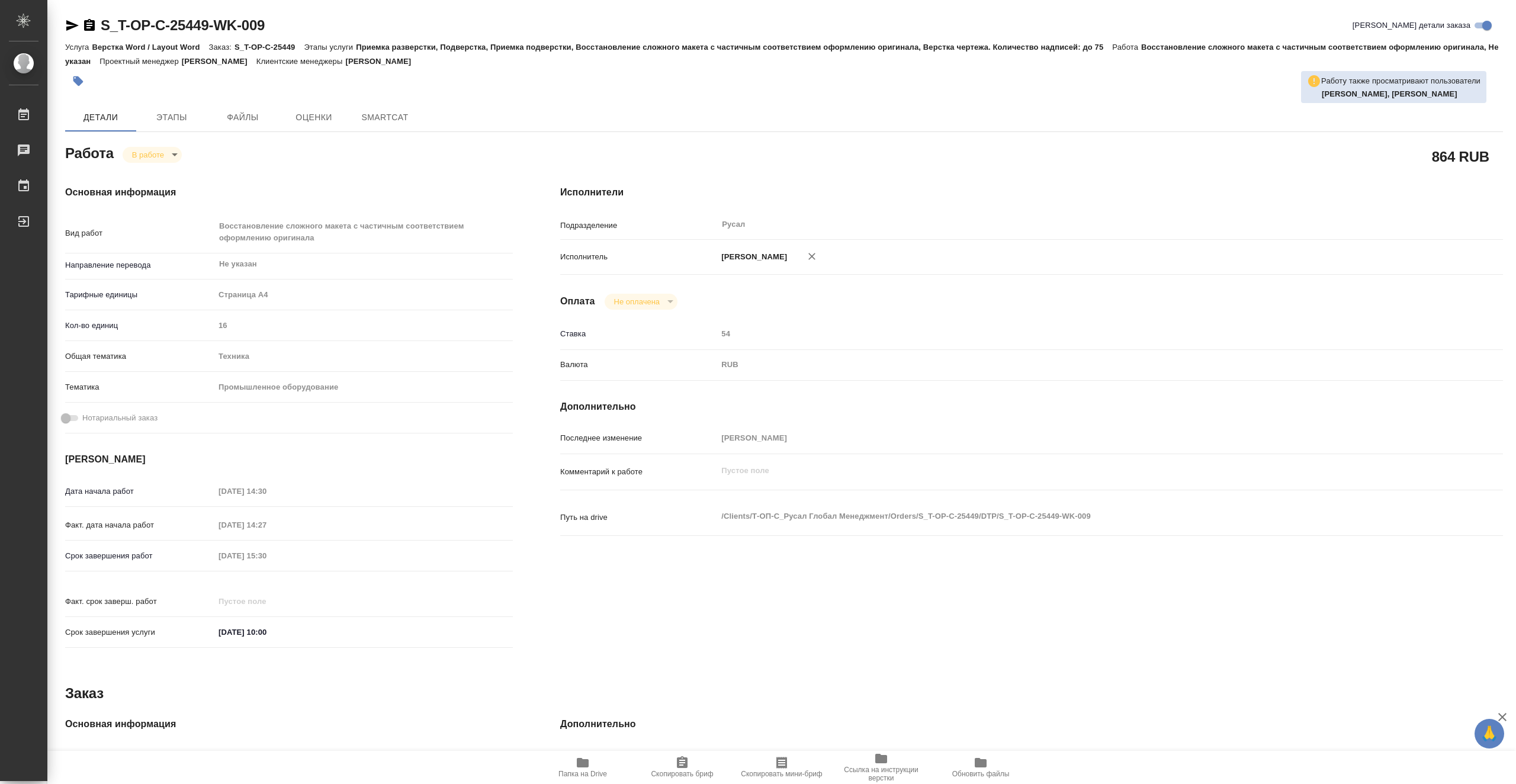
type textarea "x"
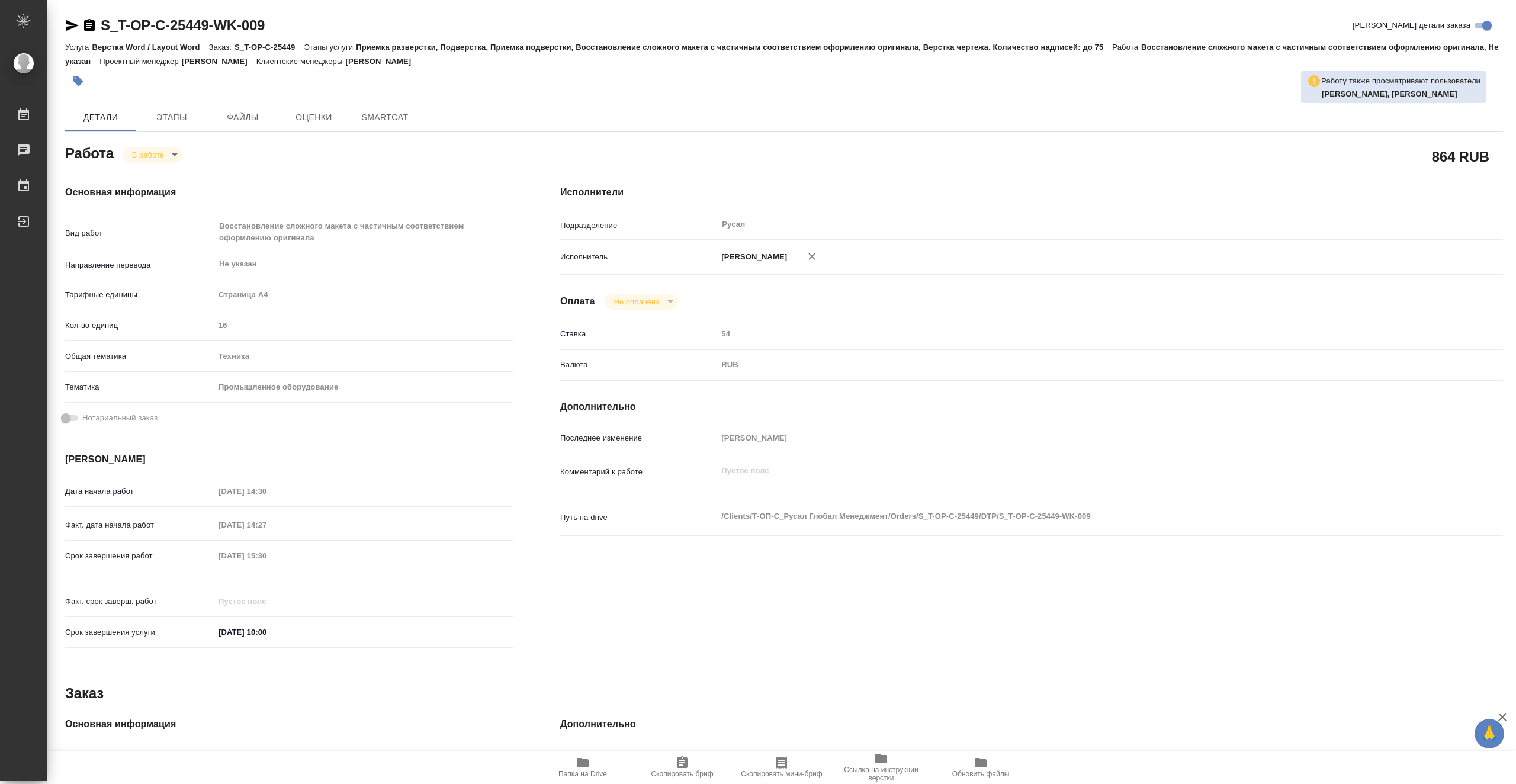
type textarea "x"
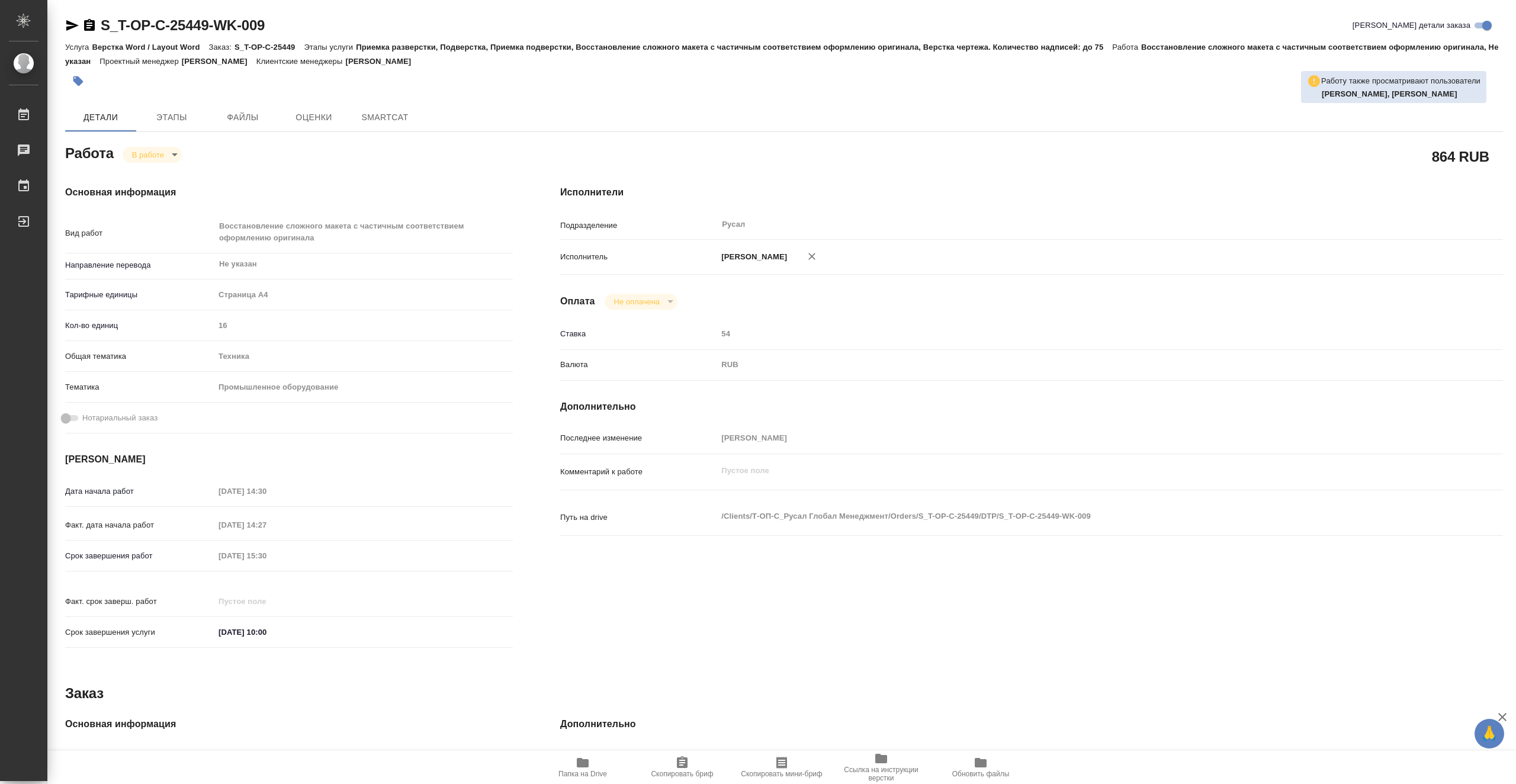
type textarea "x"
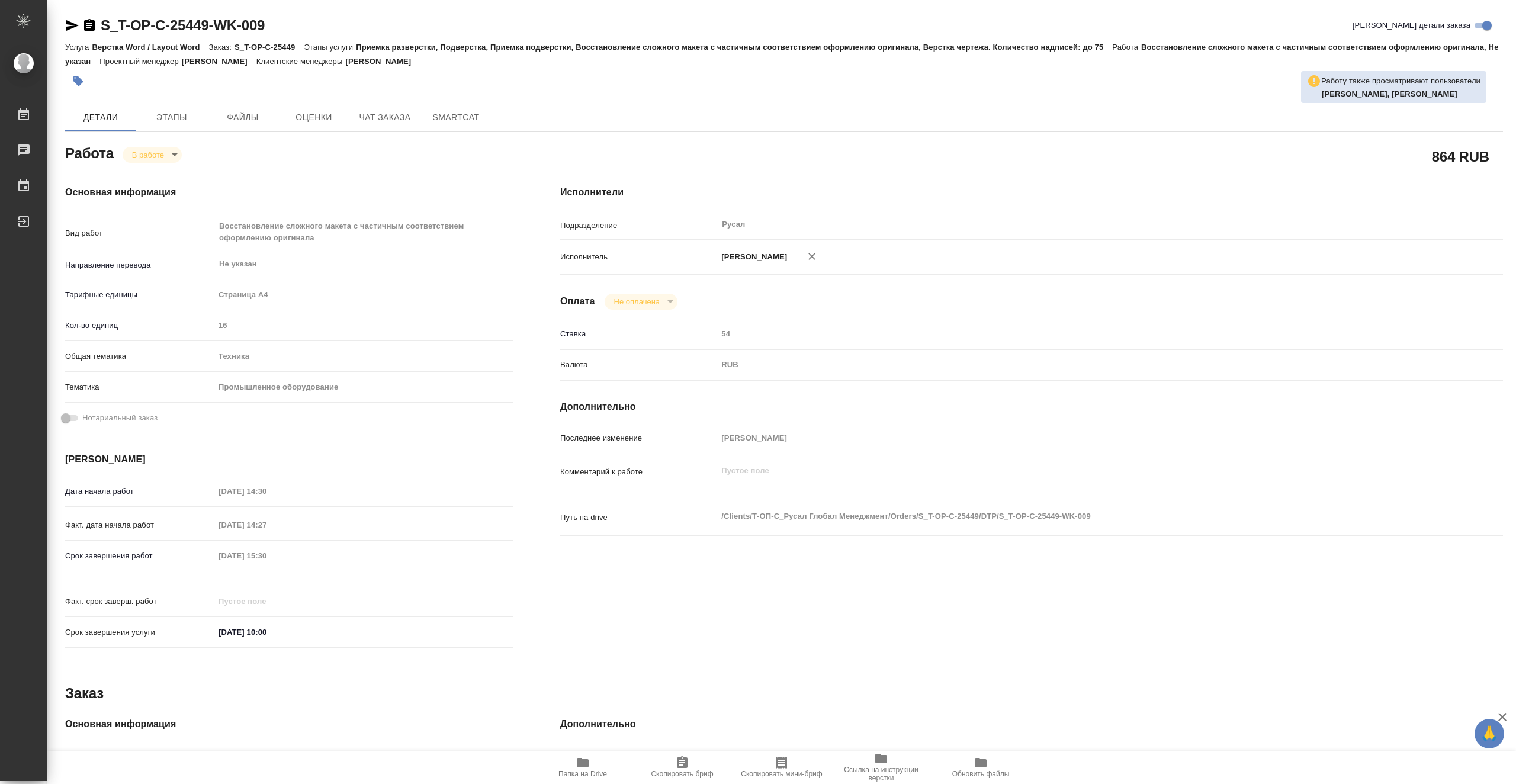
type textarea "x"
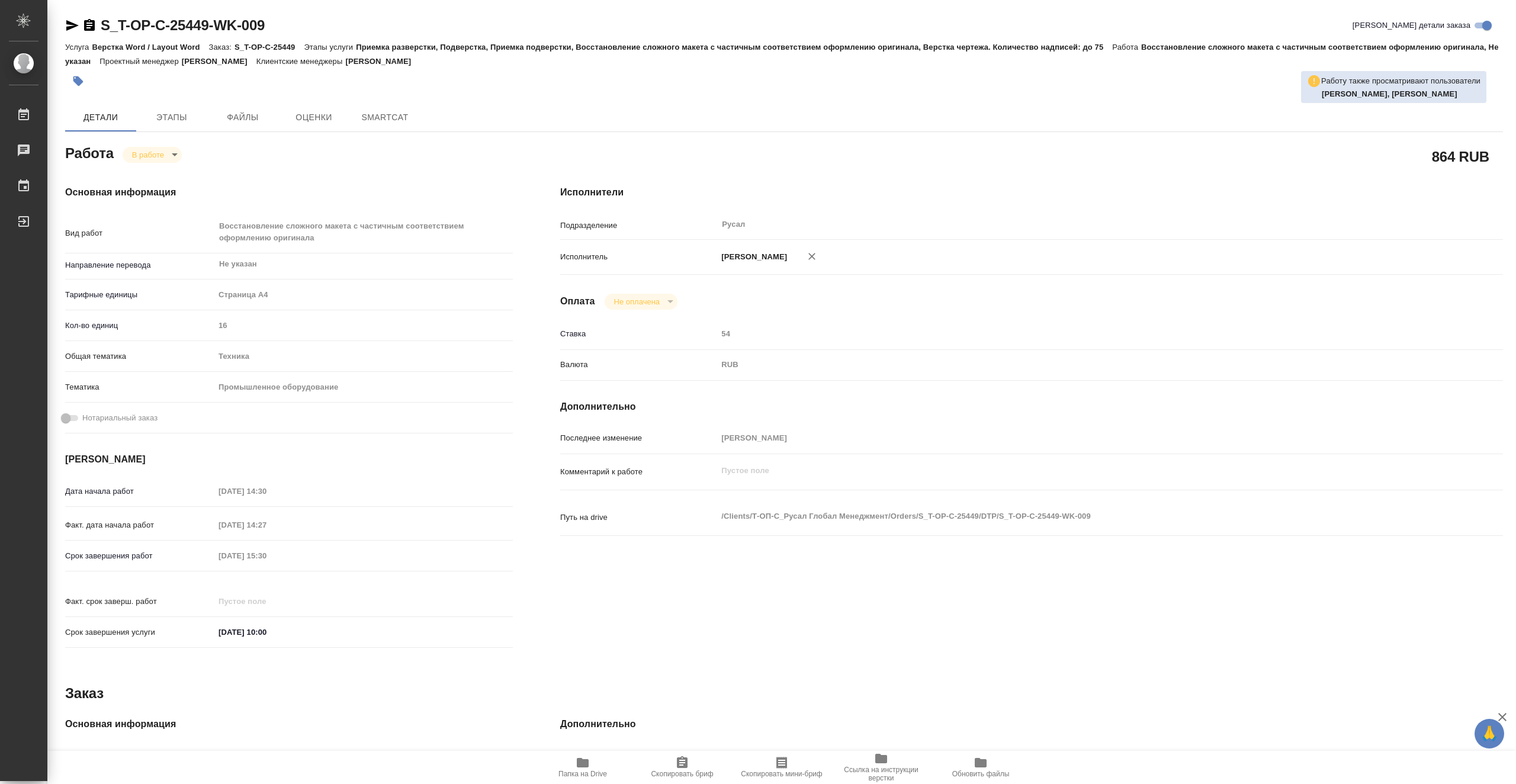
type textarea "x"
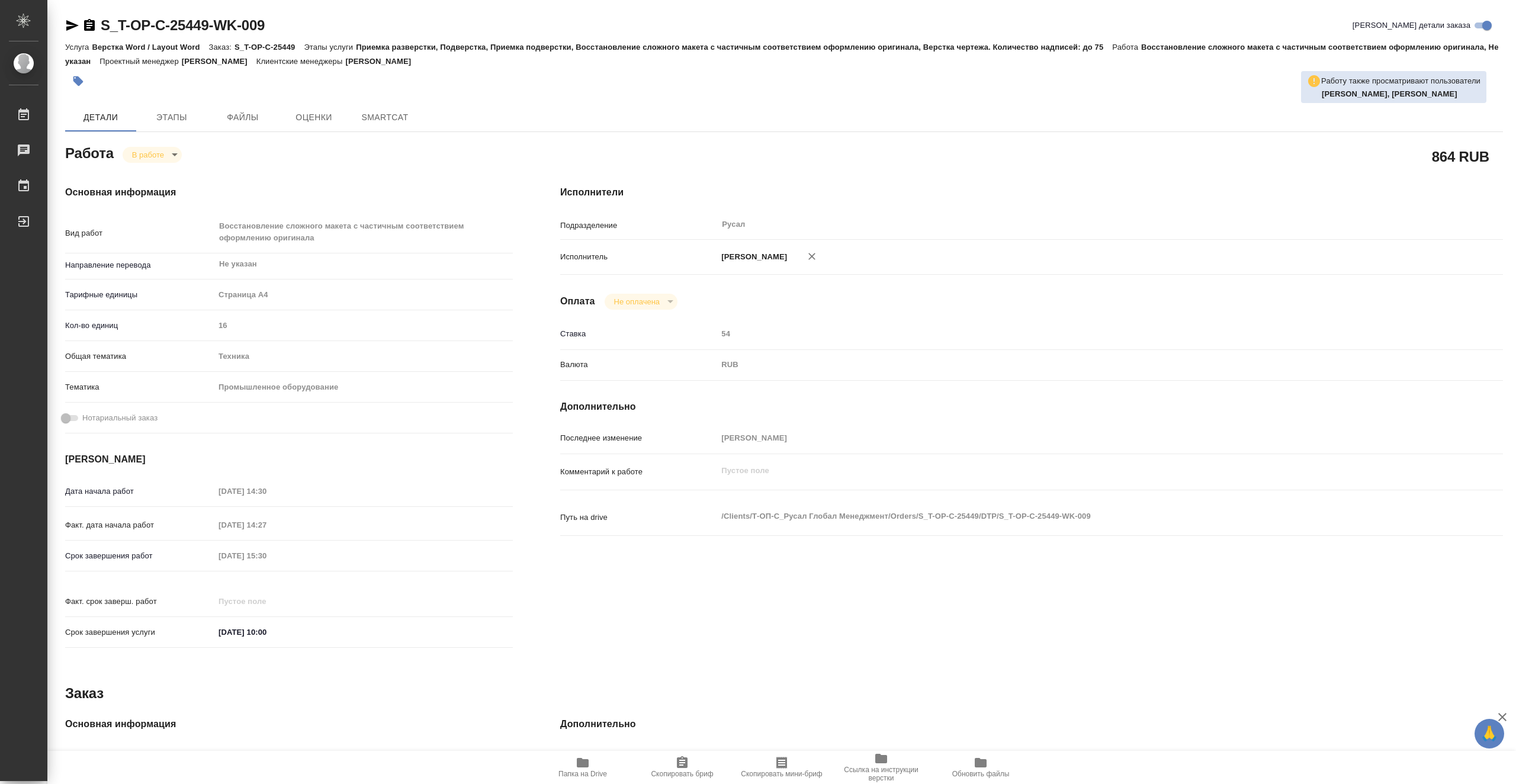
type textarea "x"
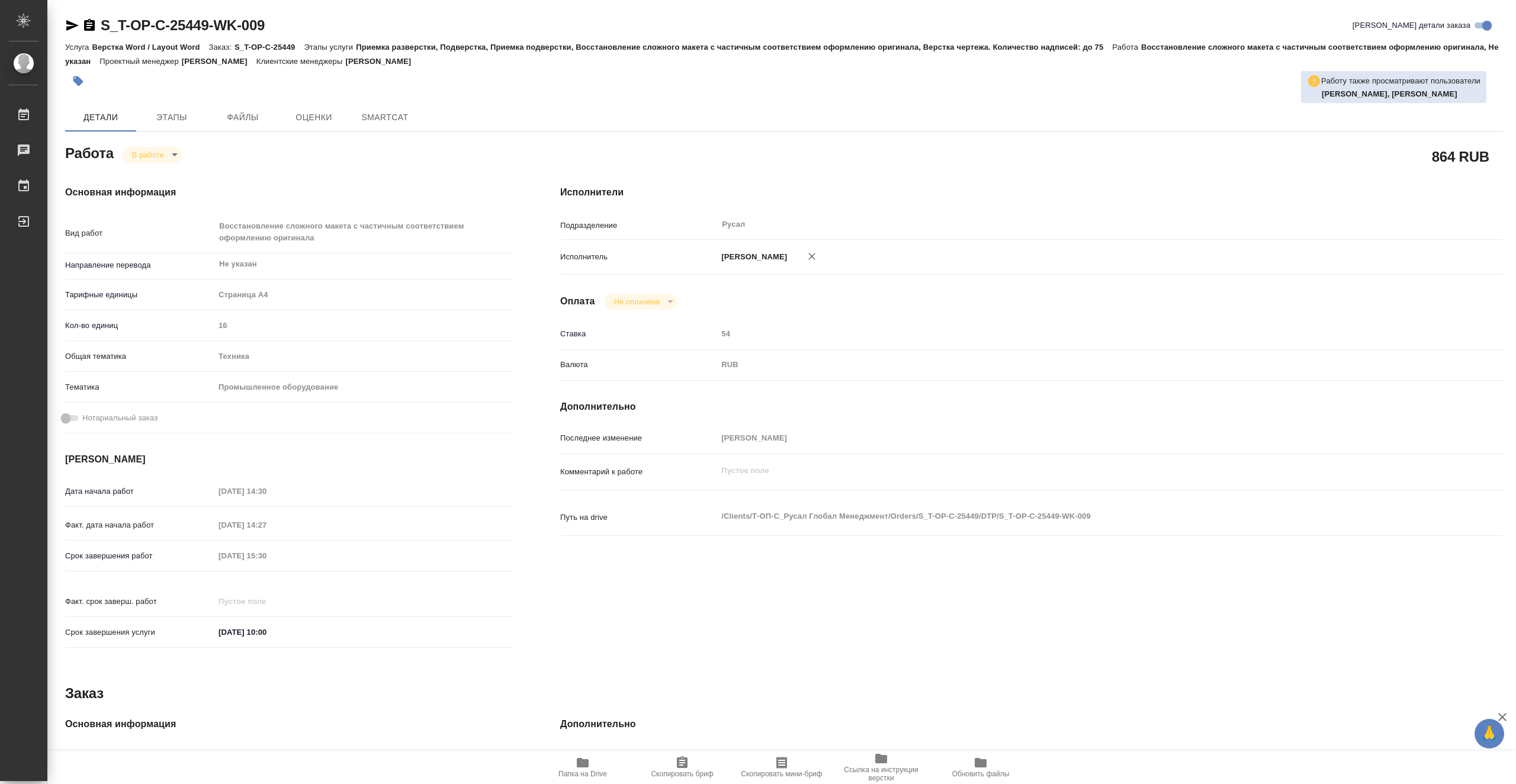
type textarea "x"
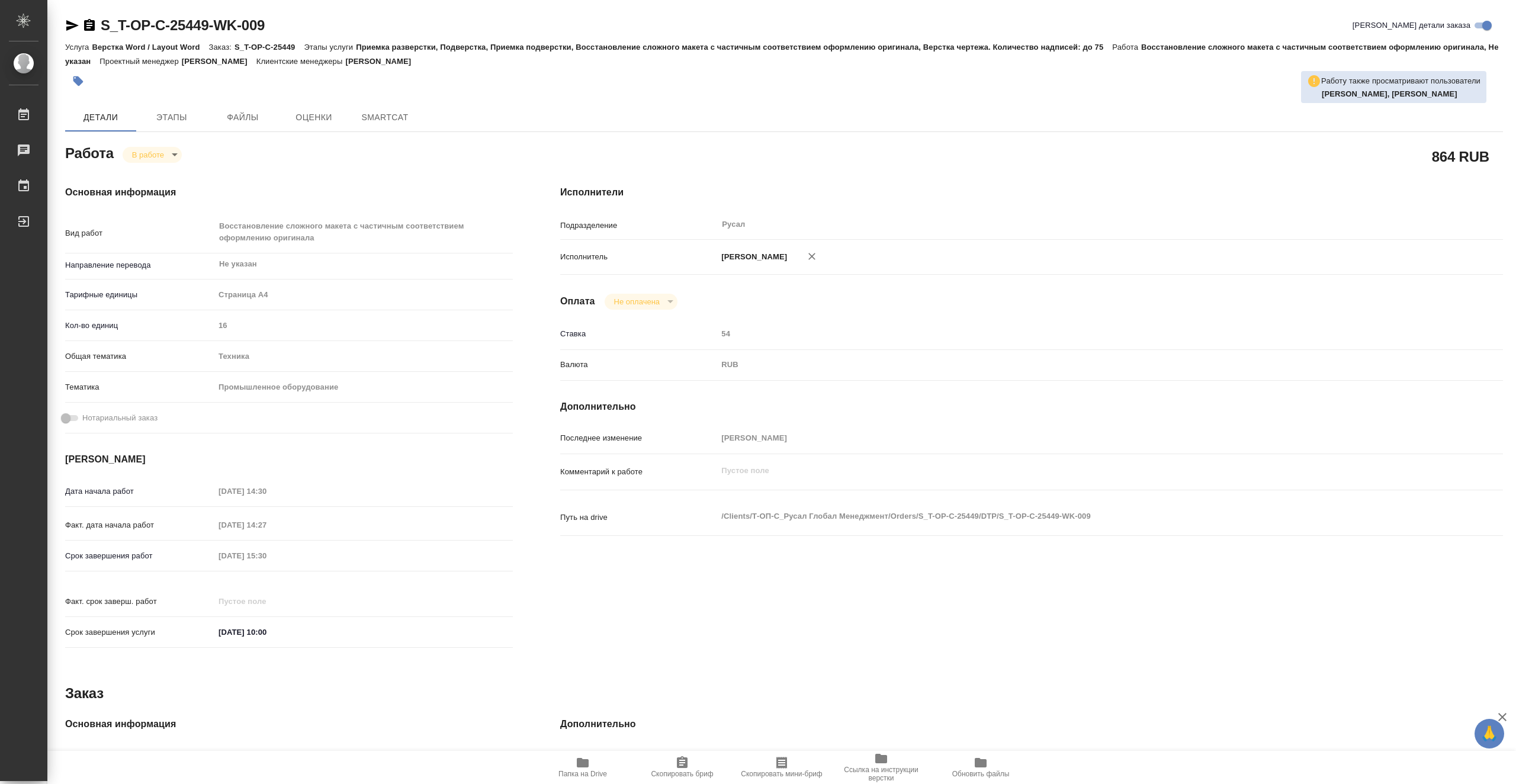
type textarea "x"
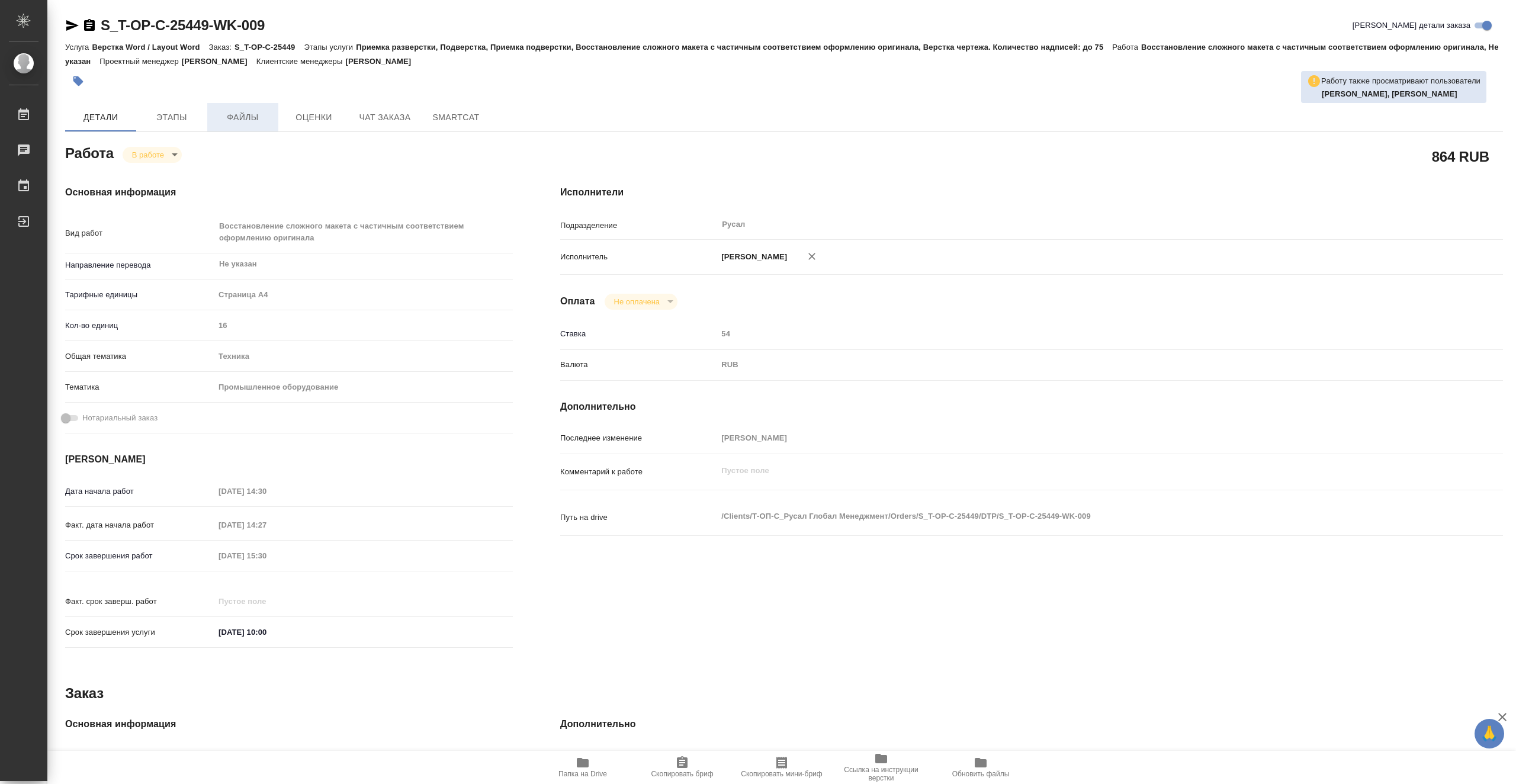
type textarea "x"
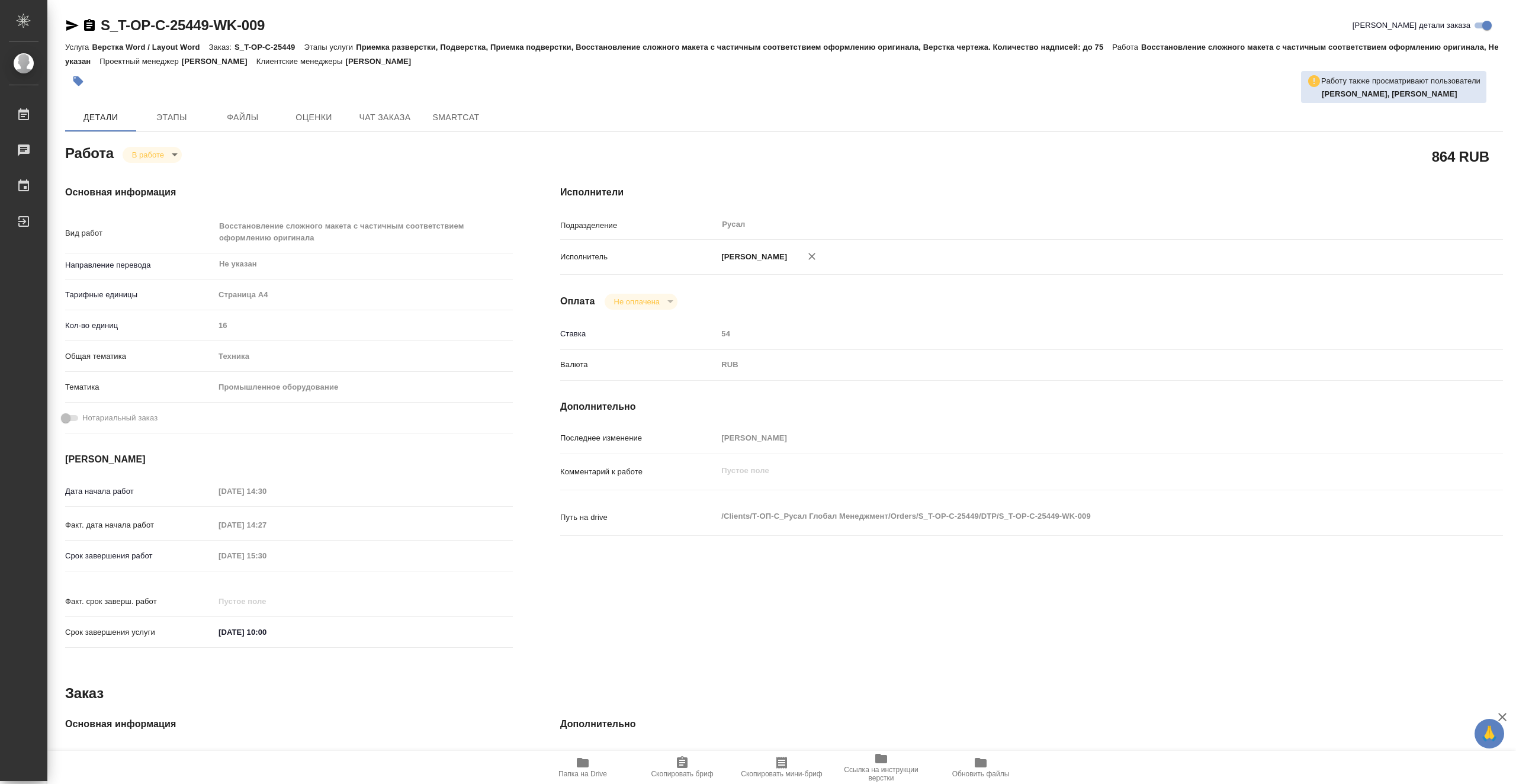
type textarea "x"
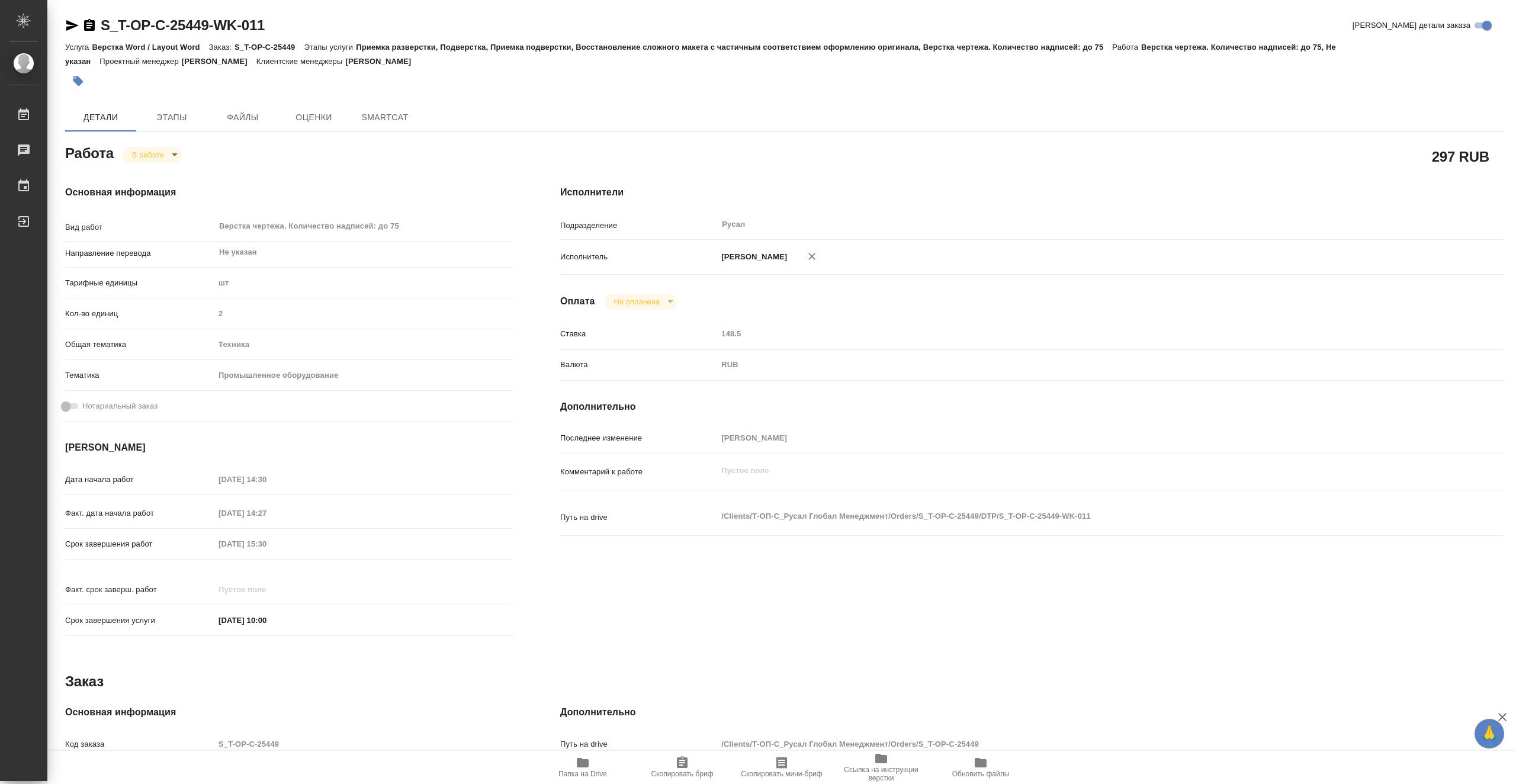
type textarea "x"
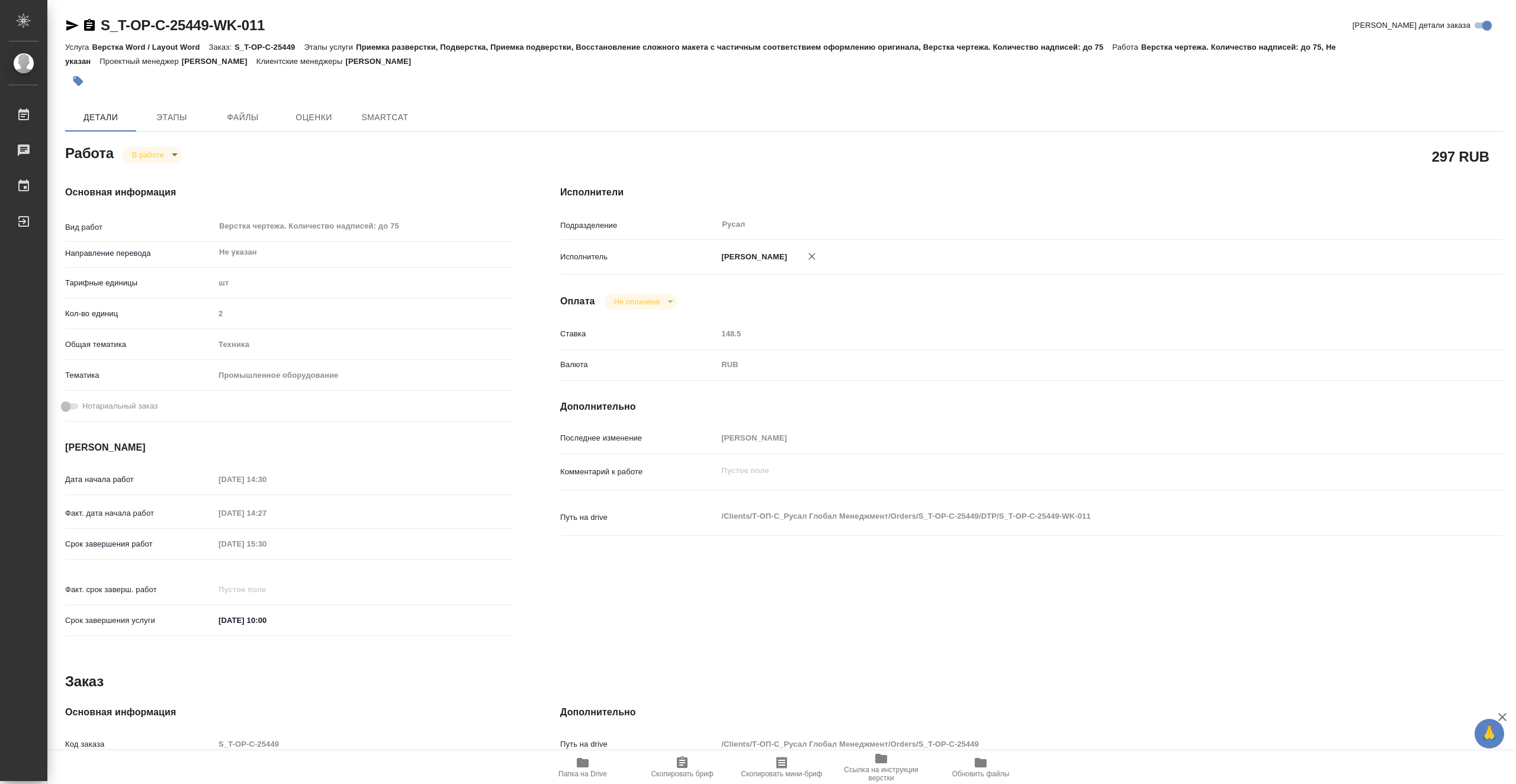
type textarea "x"
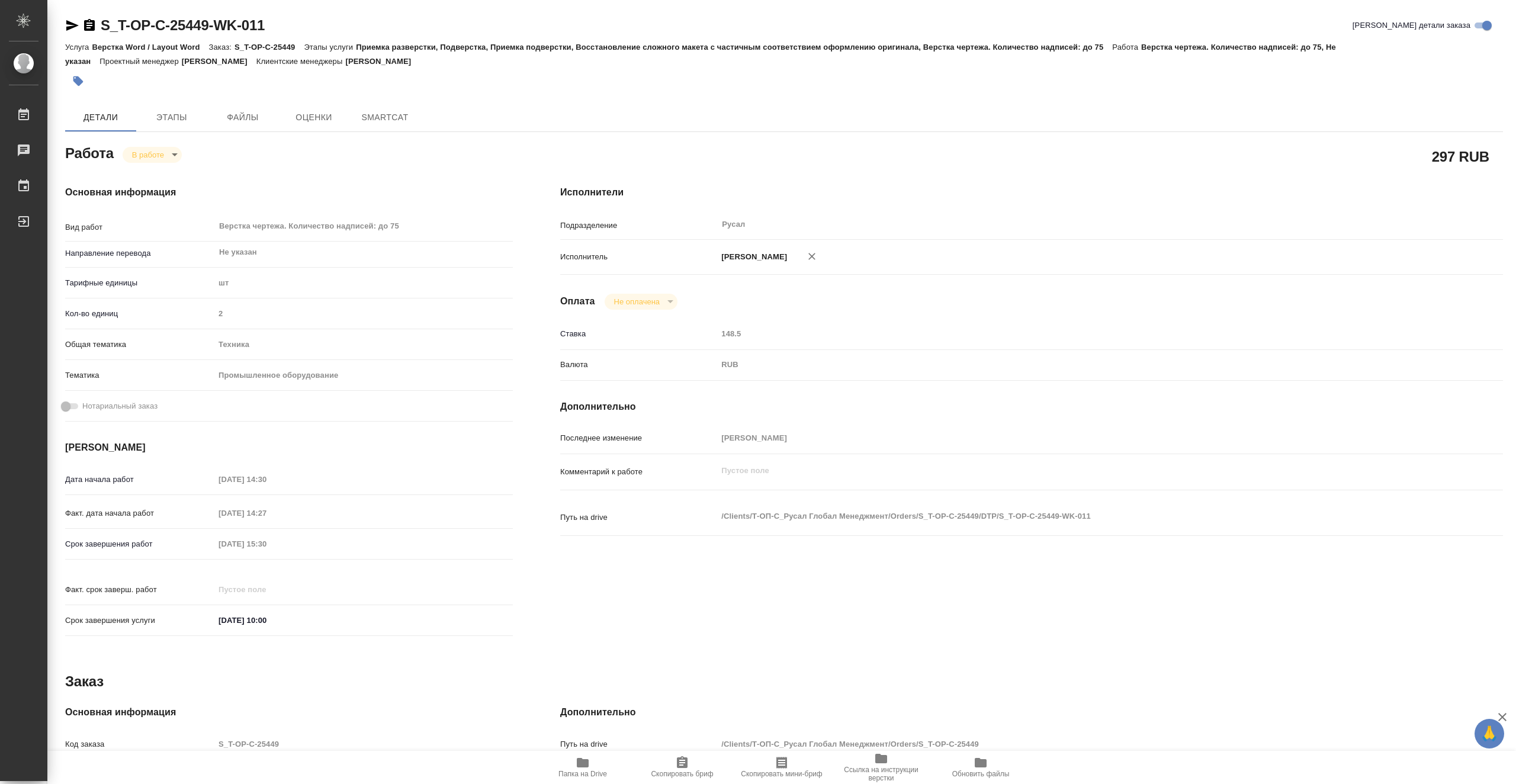
type textarea "x"
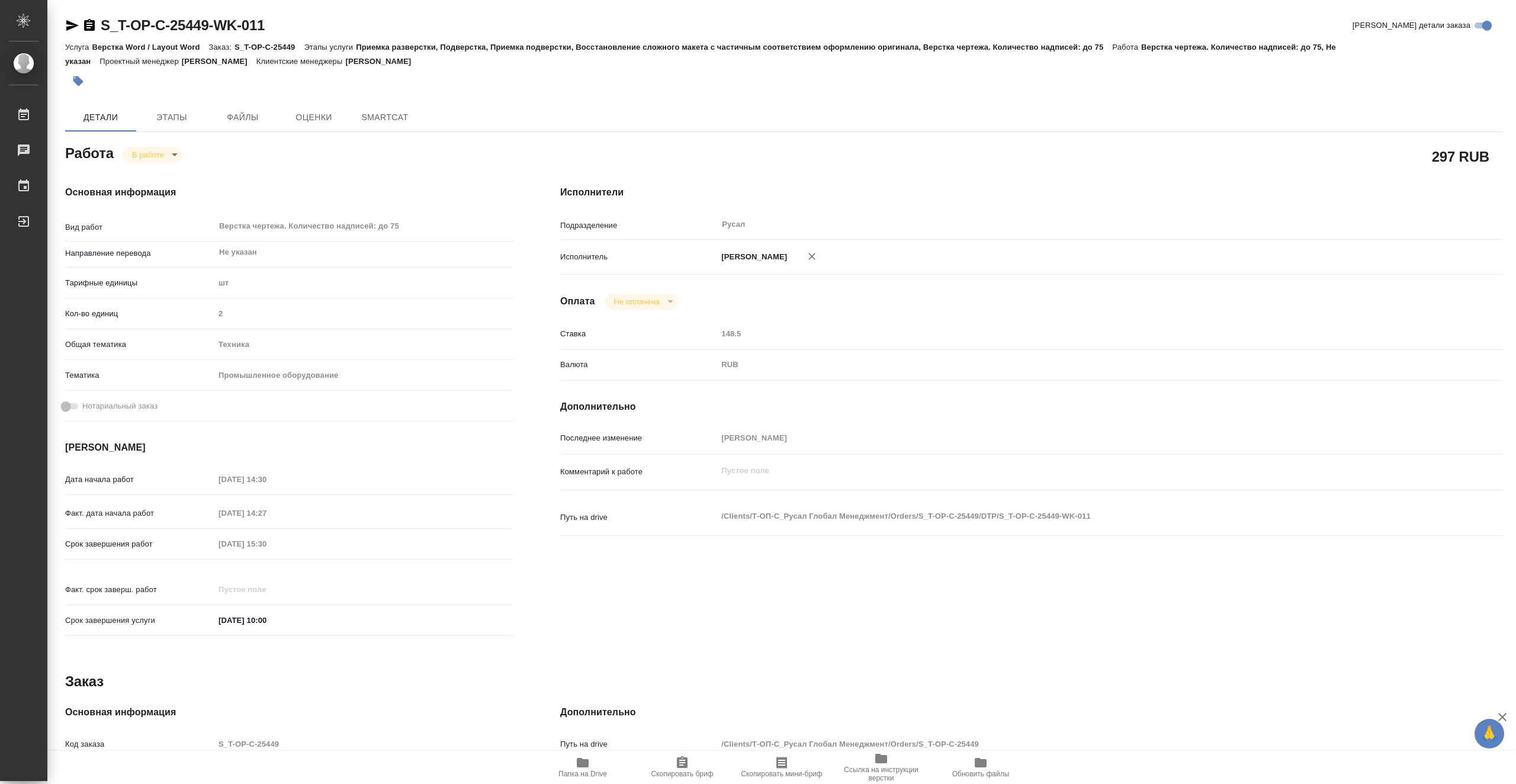
type textarea "x"
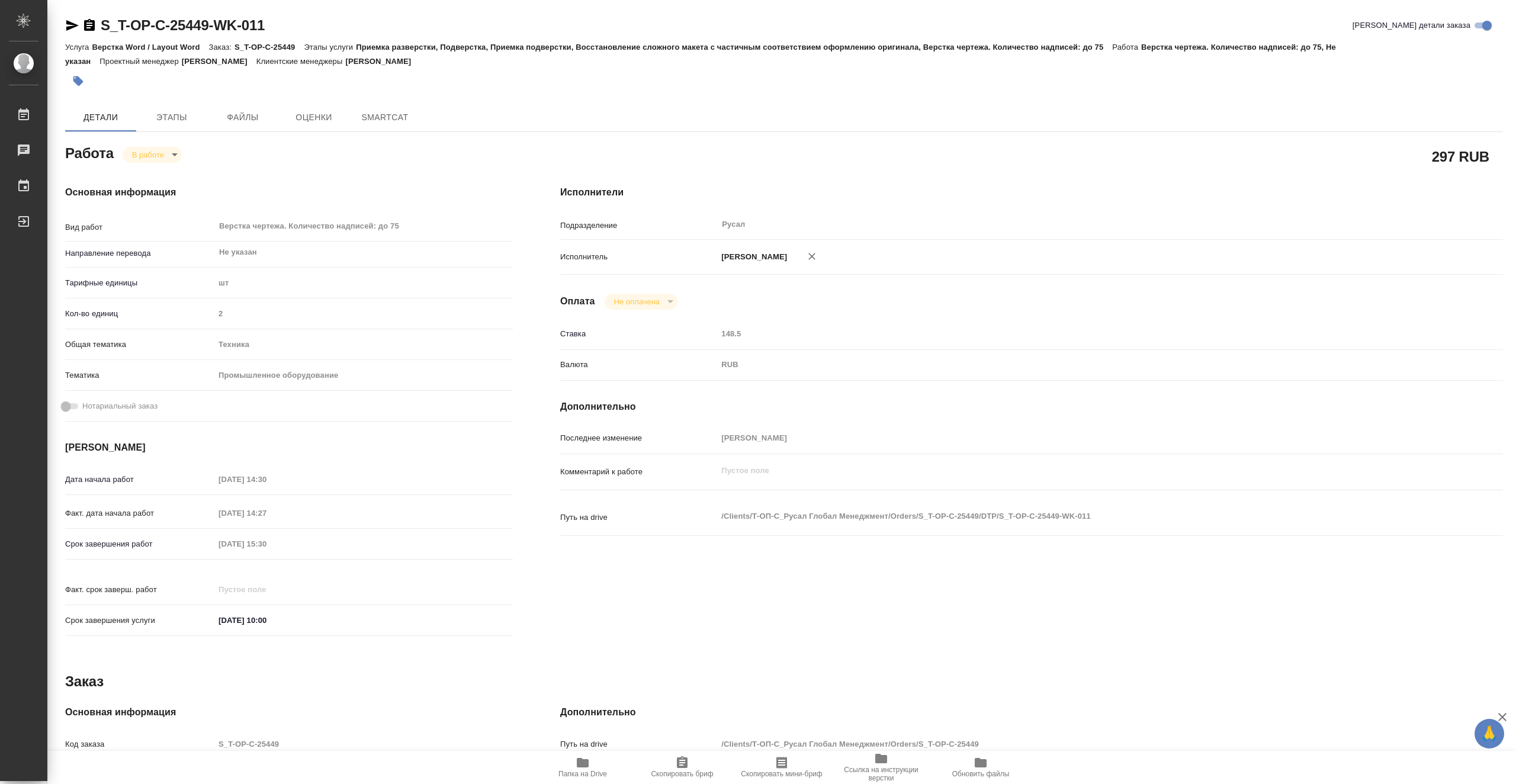
type textarea "x"
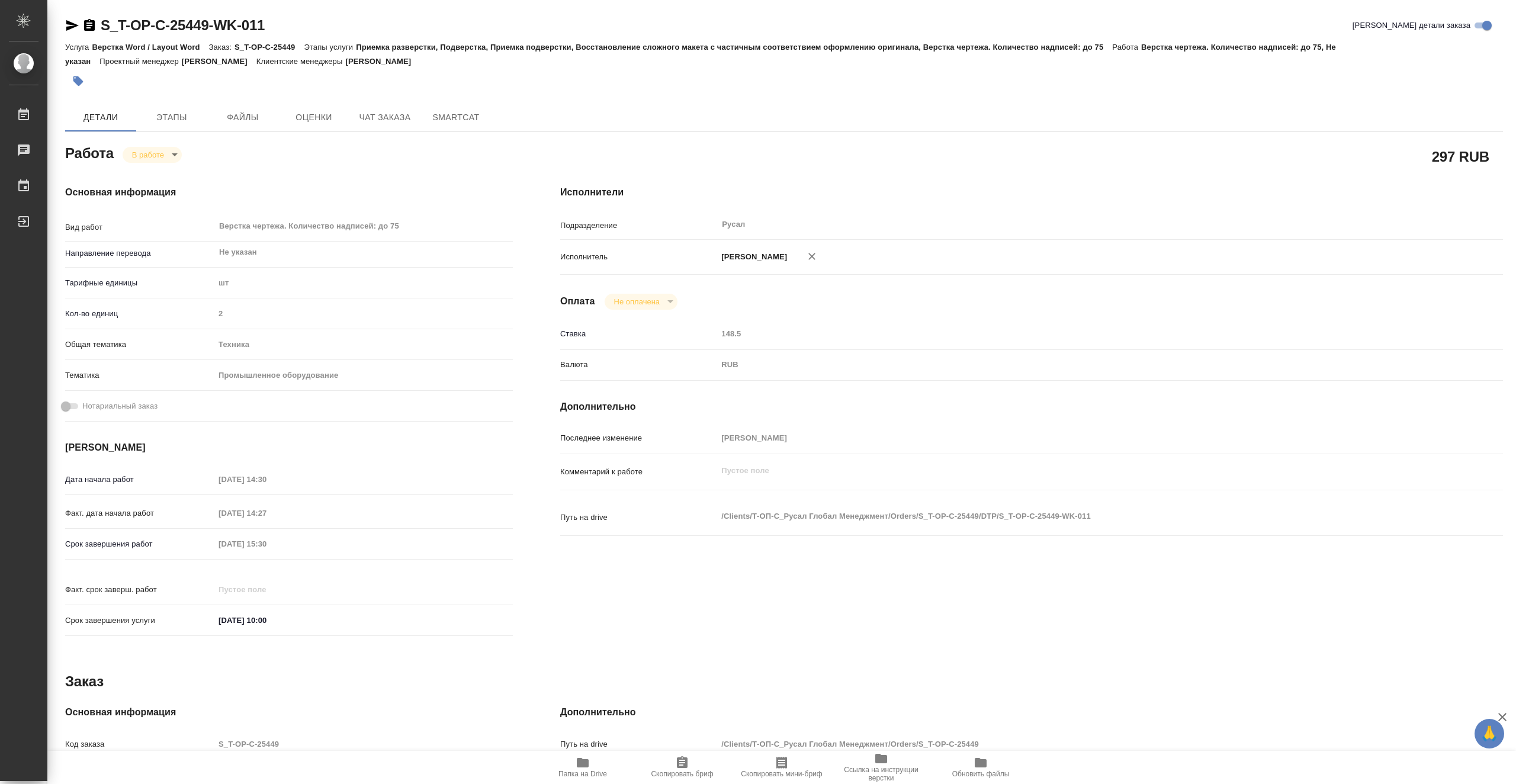
type textarea "x"
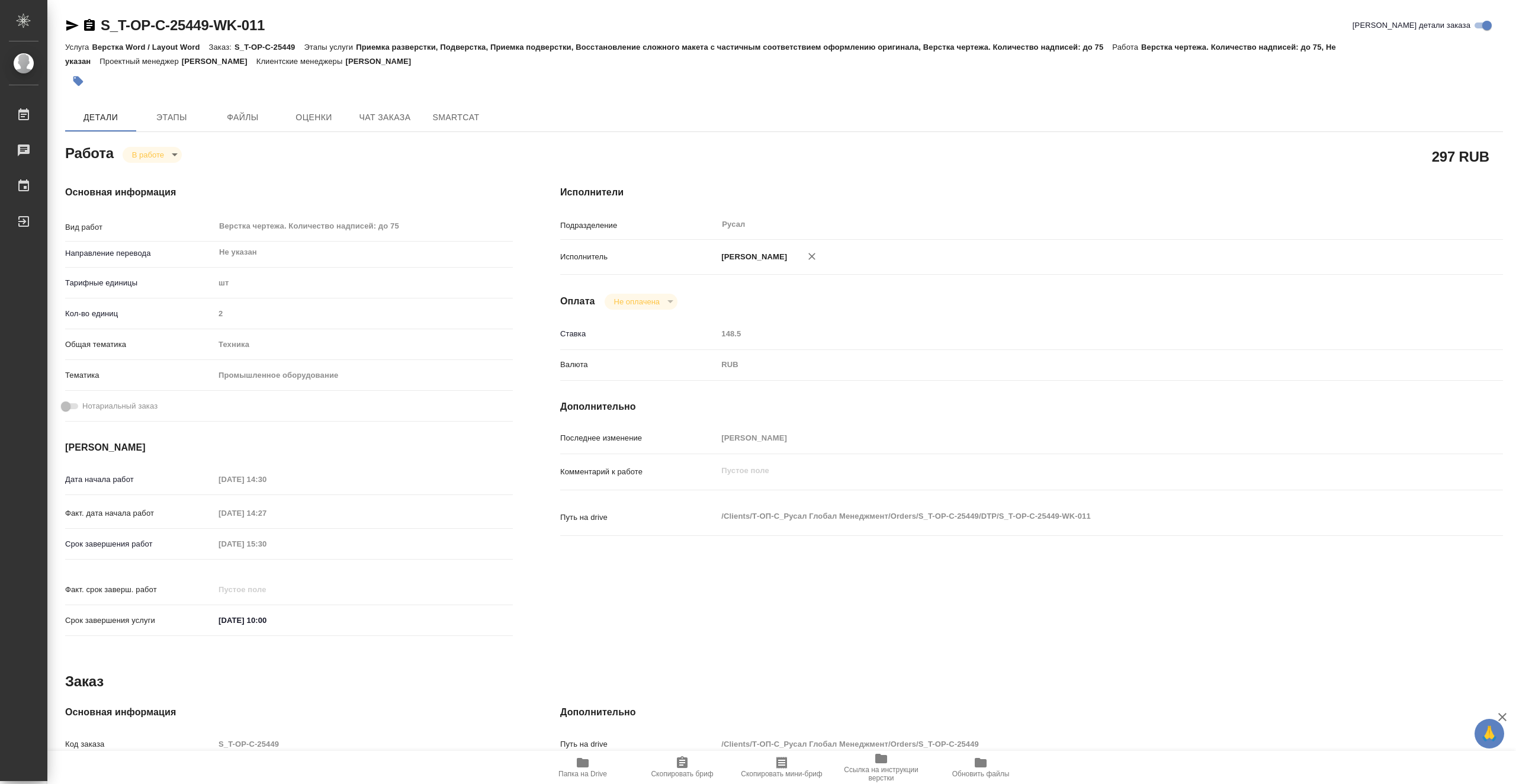
type textarea "x"
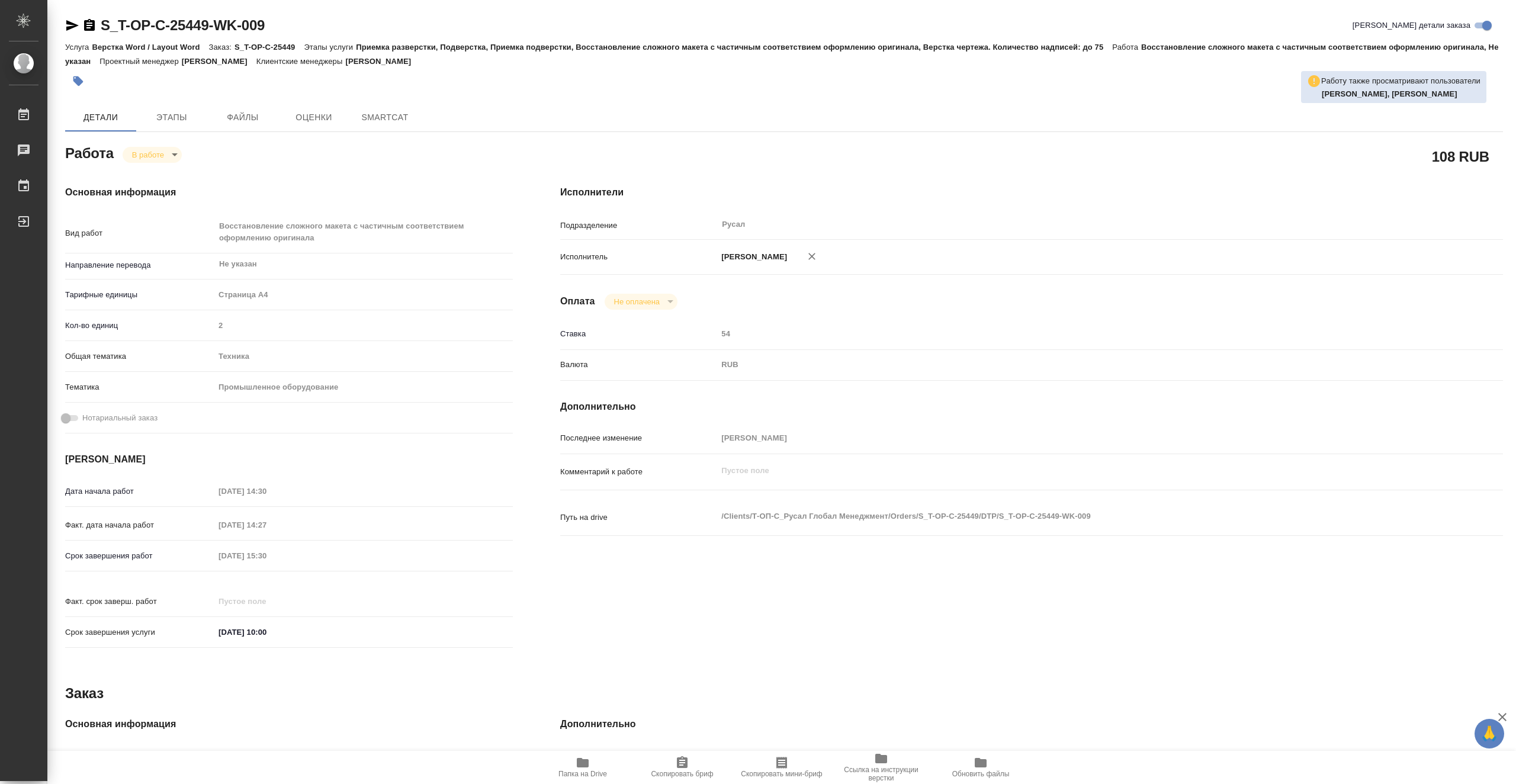
type textarea "x"
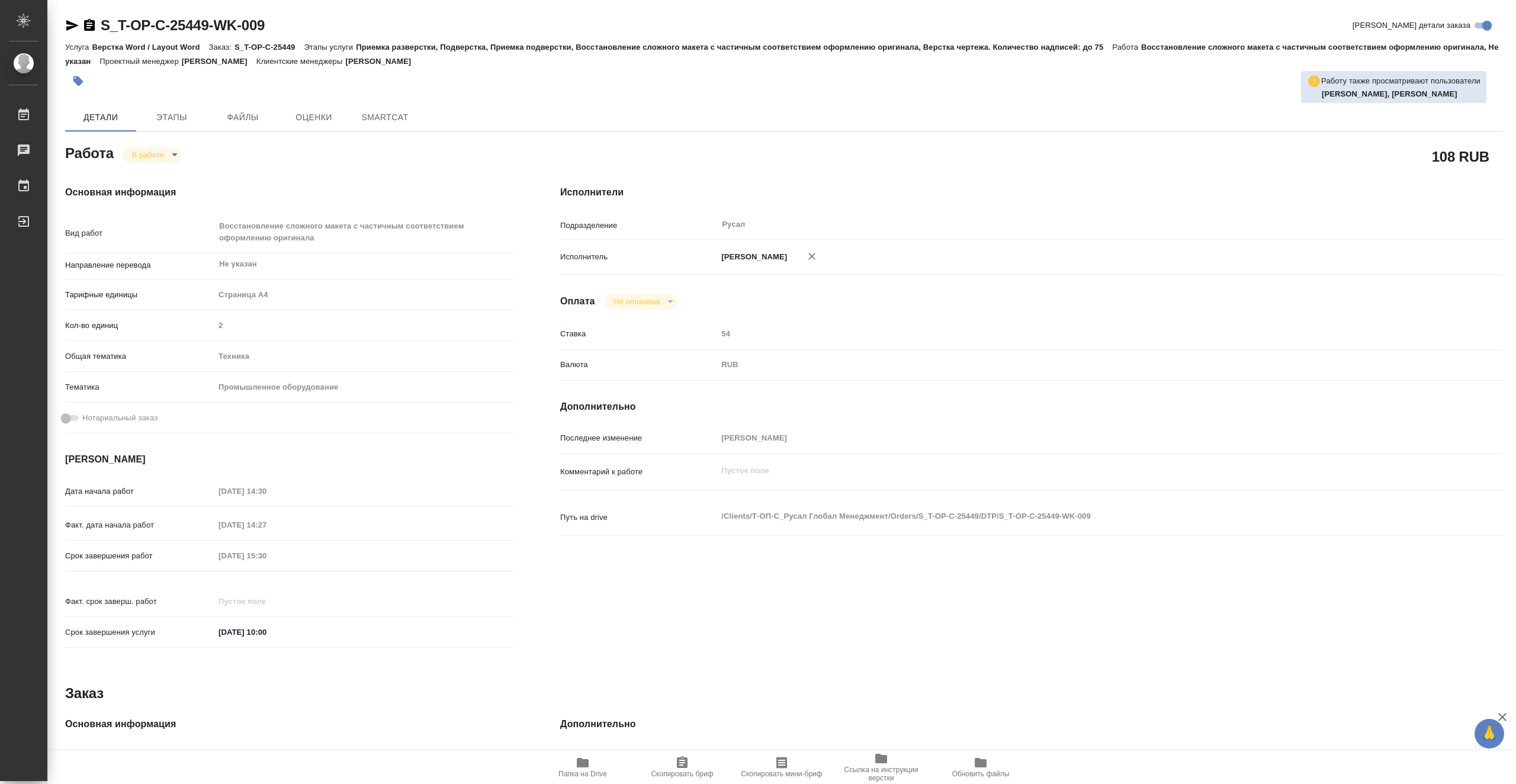
type textarea "x"
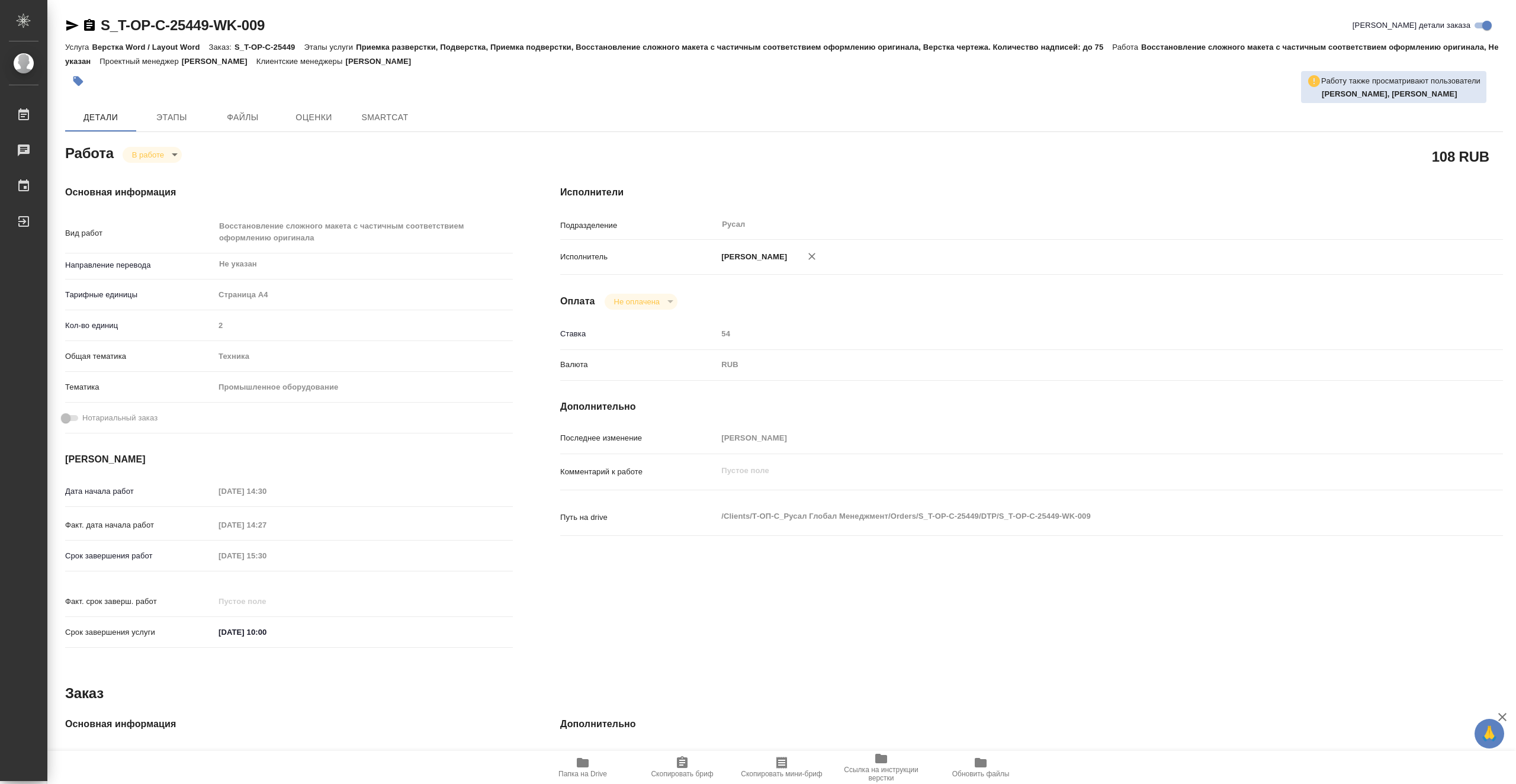
type textarea "x"
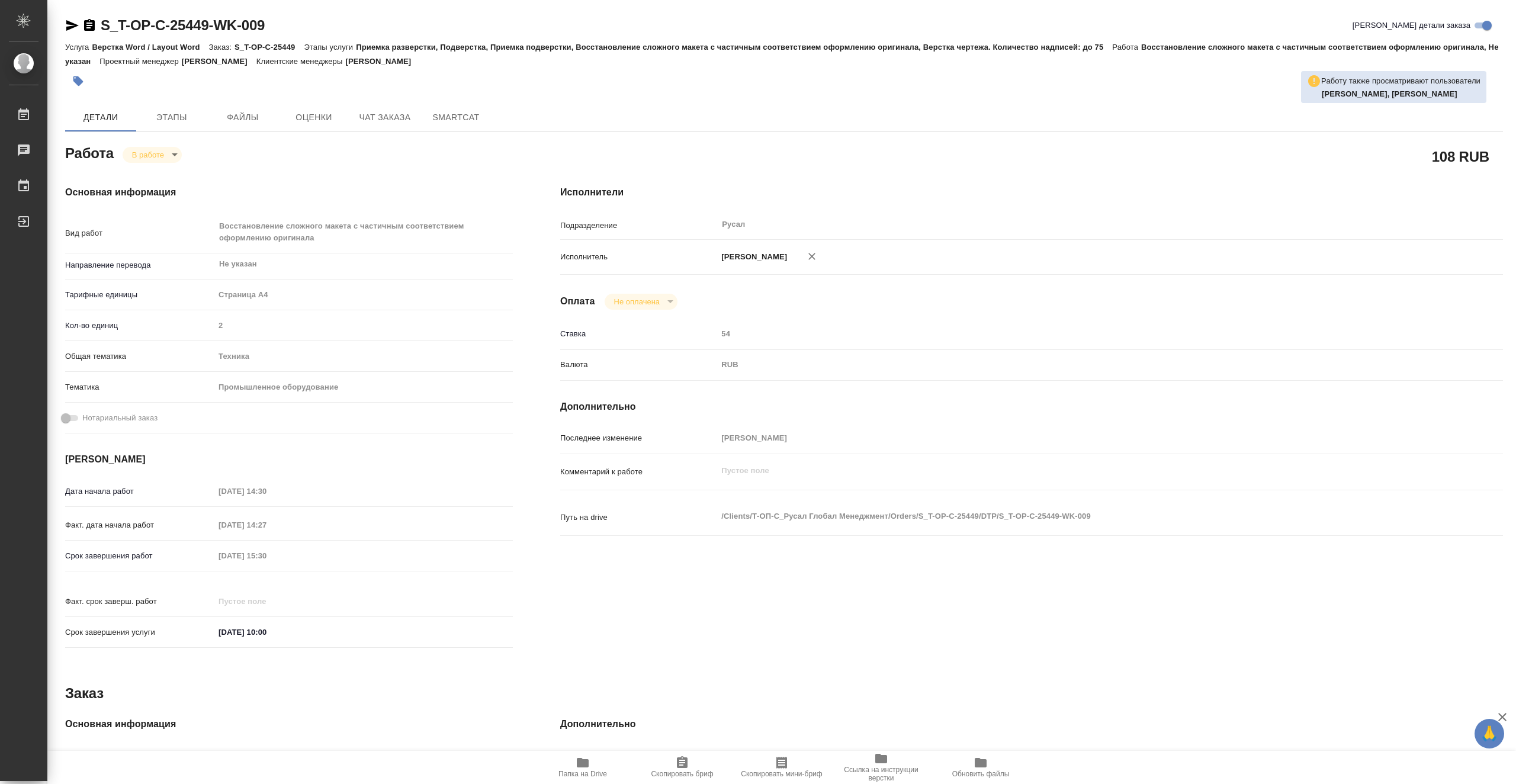
type textarea "x"
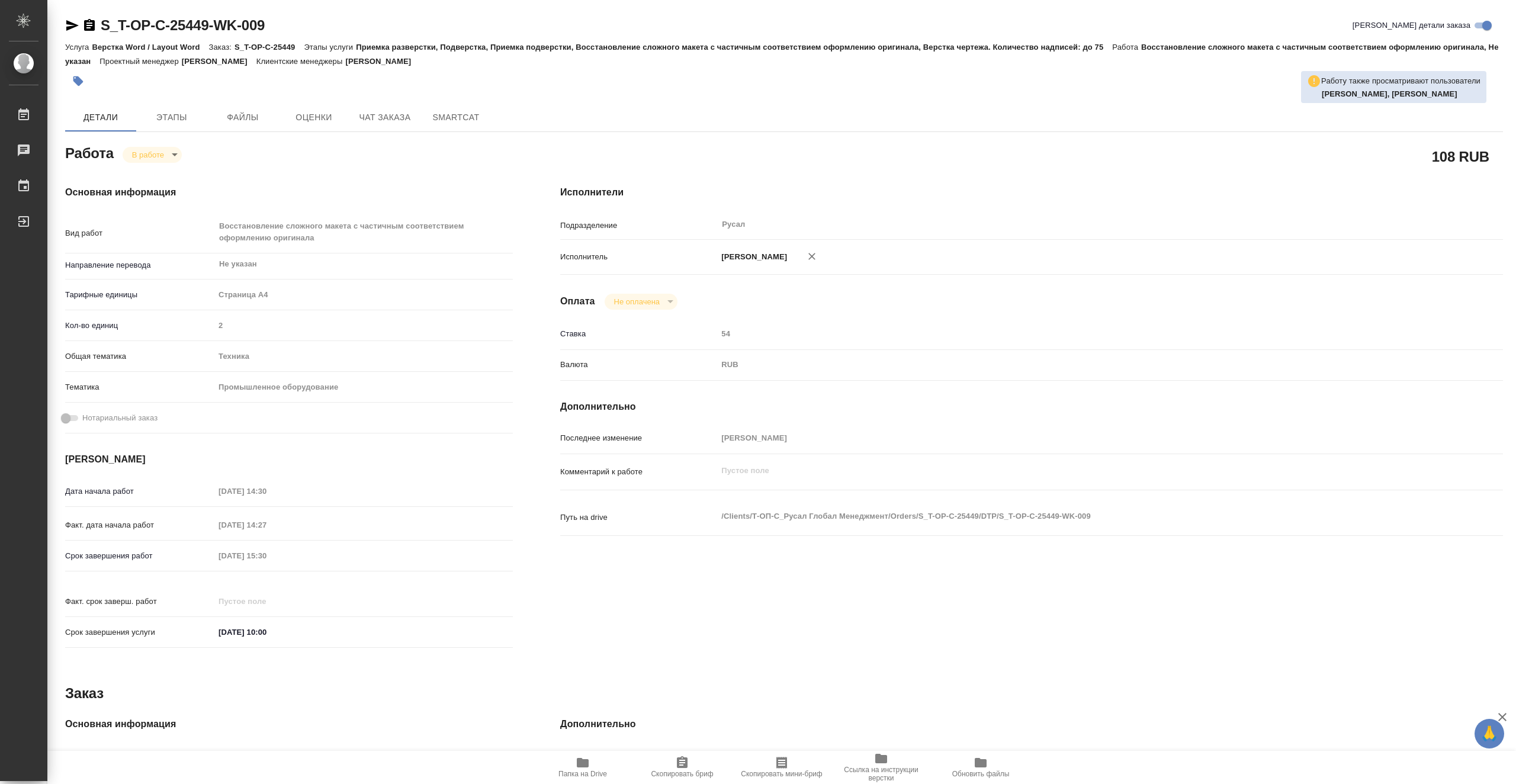
type textarea "x"
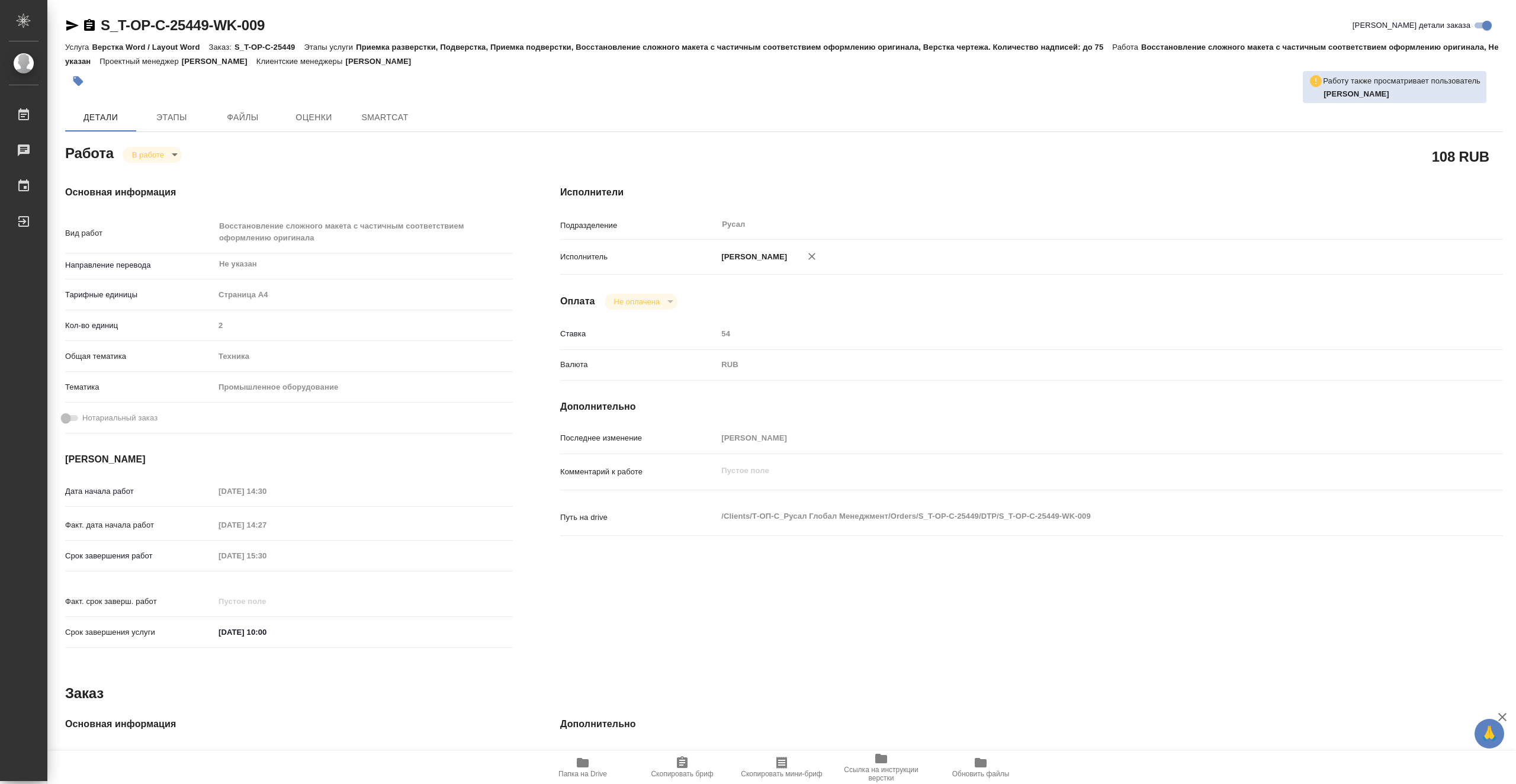
type textarea "x"
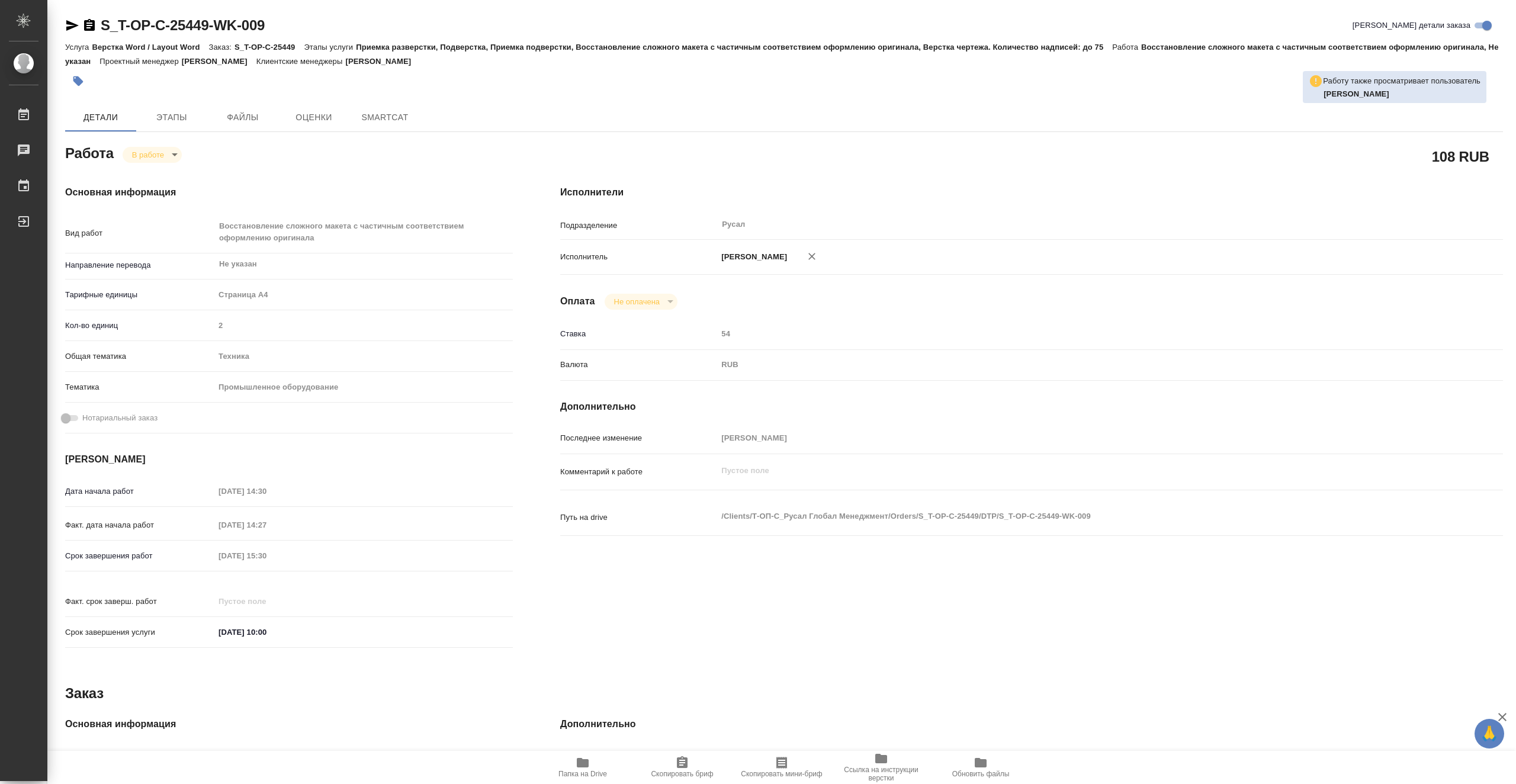
type textarea "x"
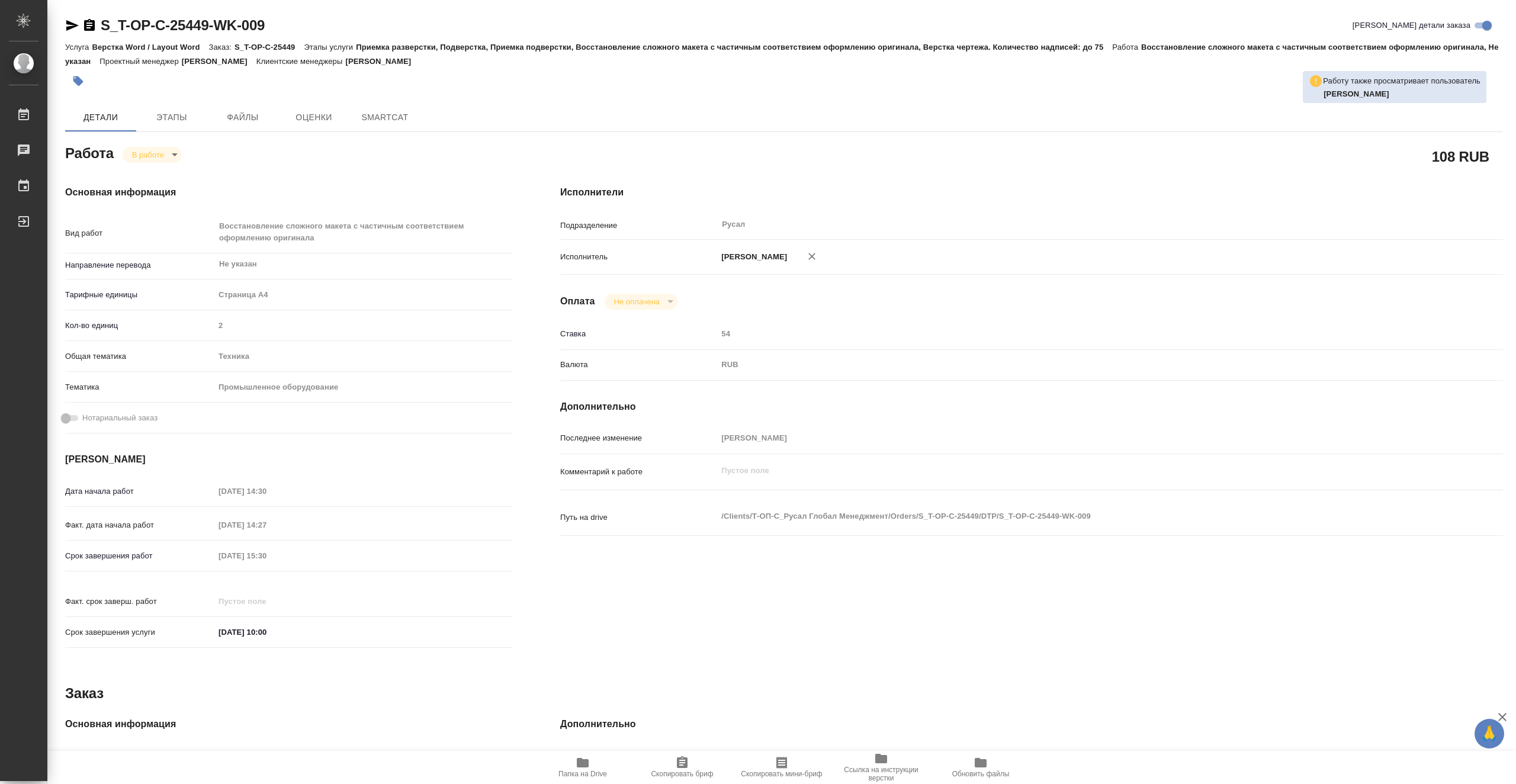
type textarea "x"
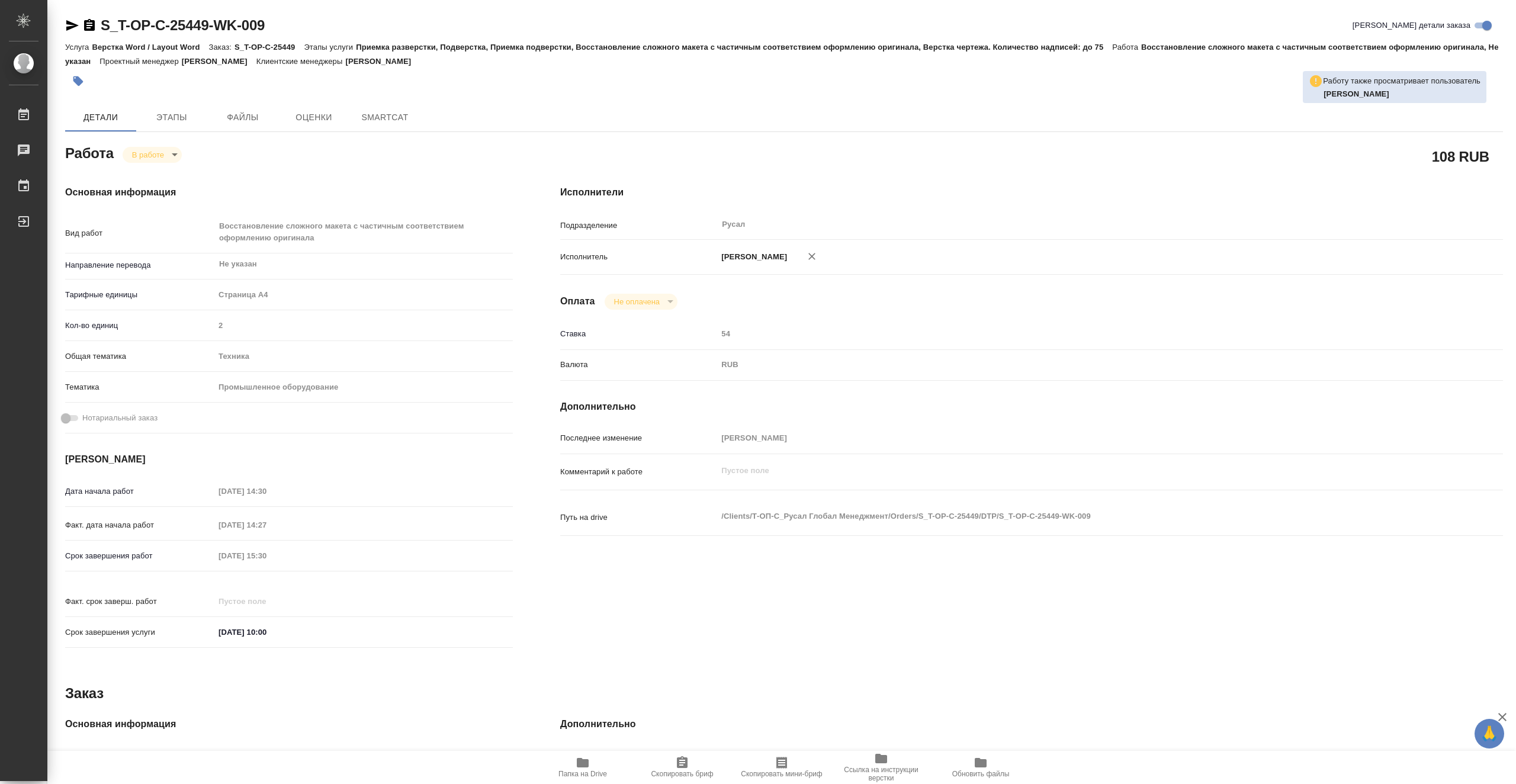
type textarea "x"
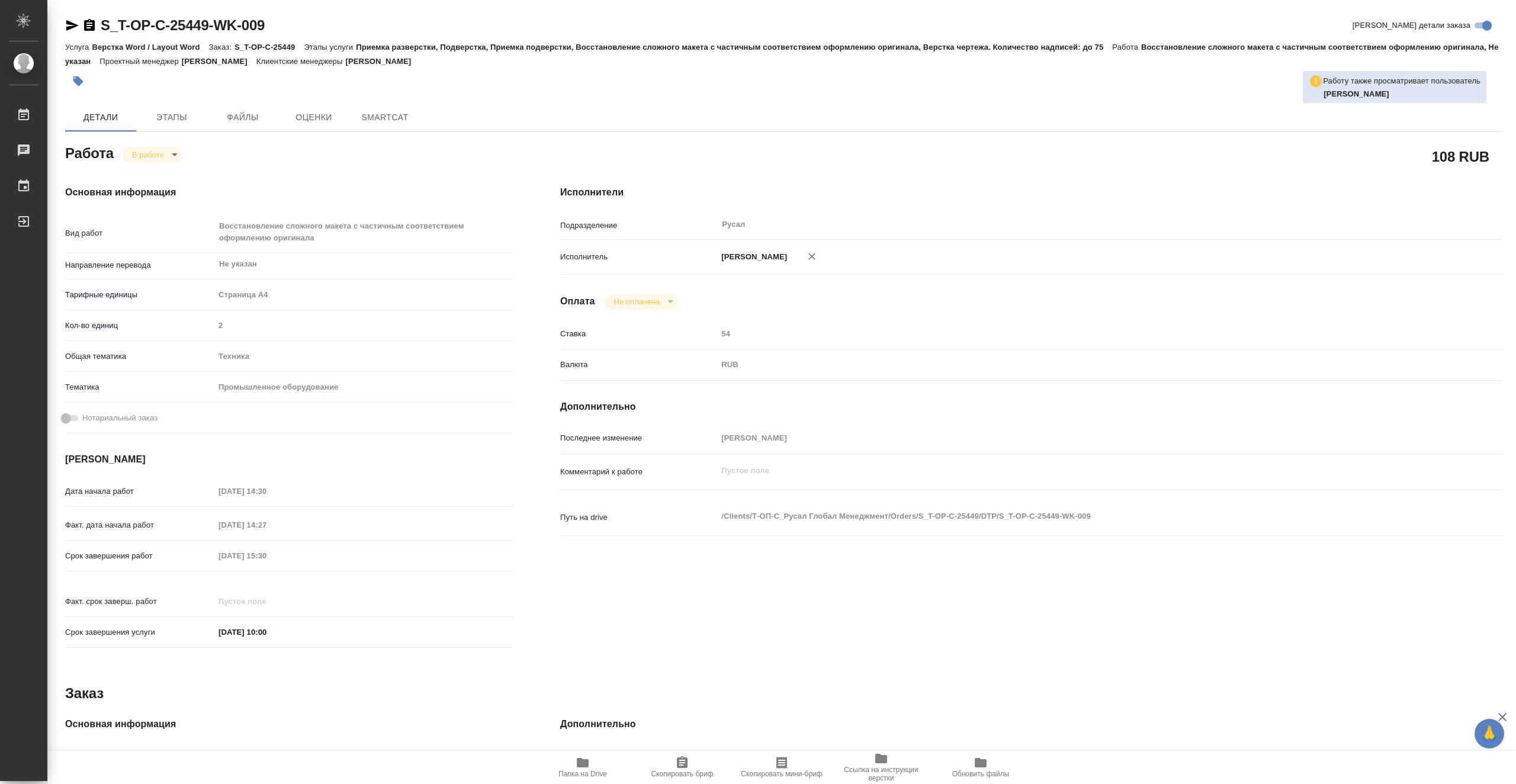
type textarea "x"
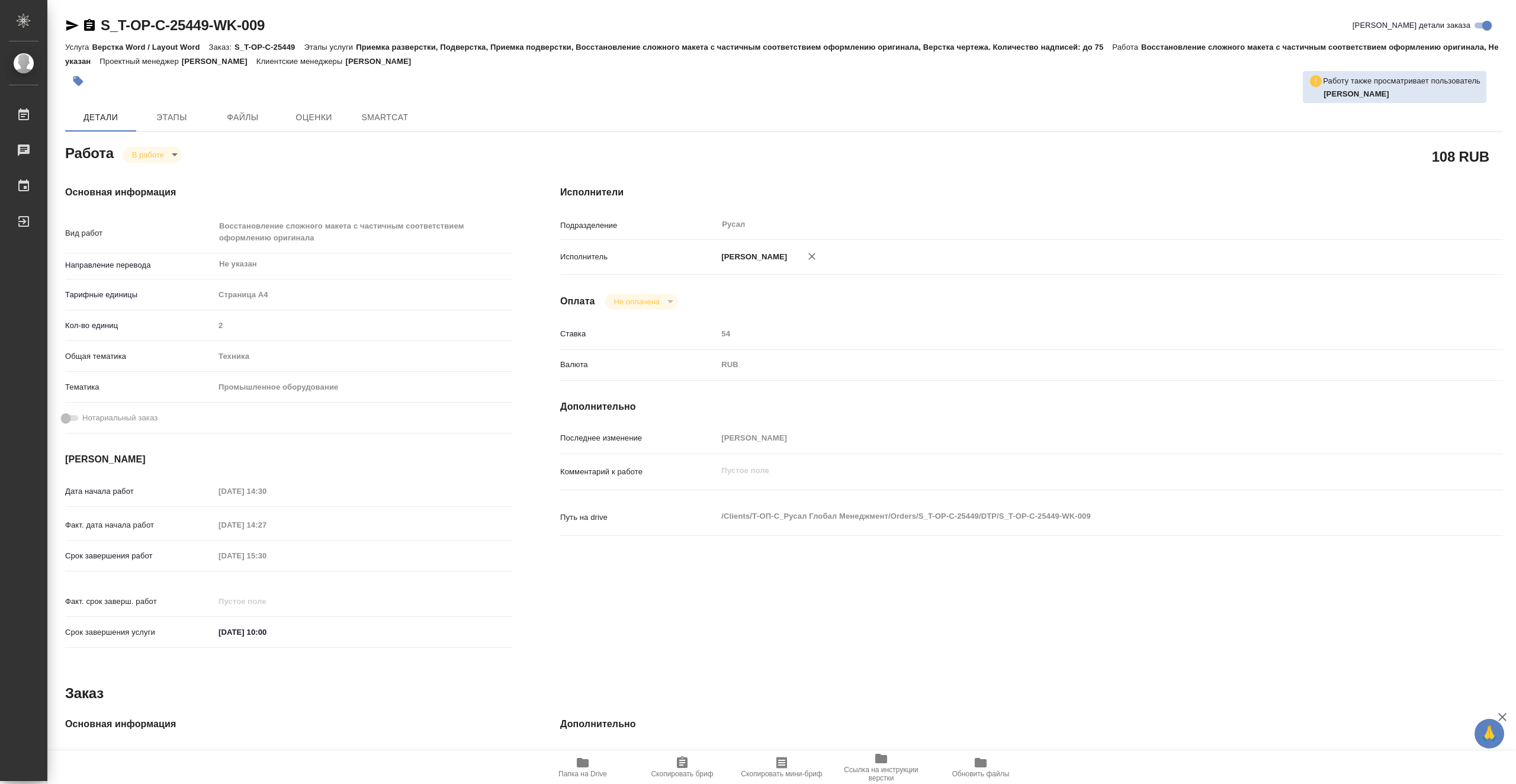
type textarea "x"
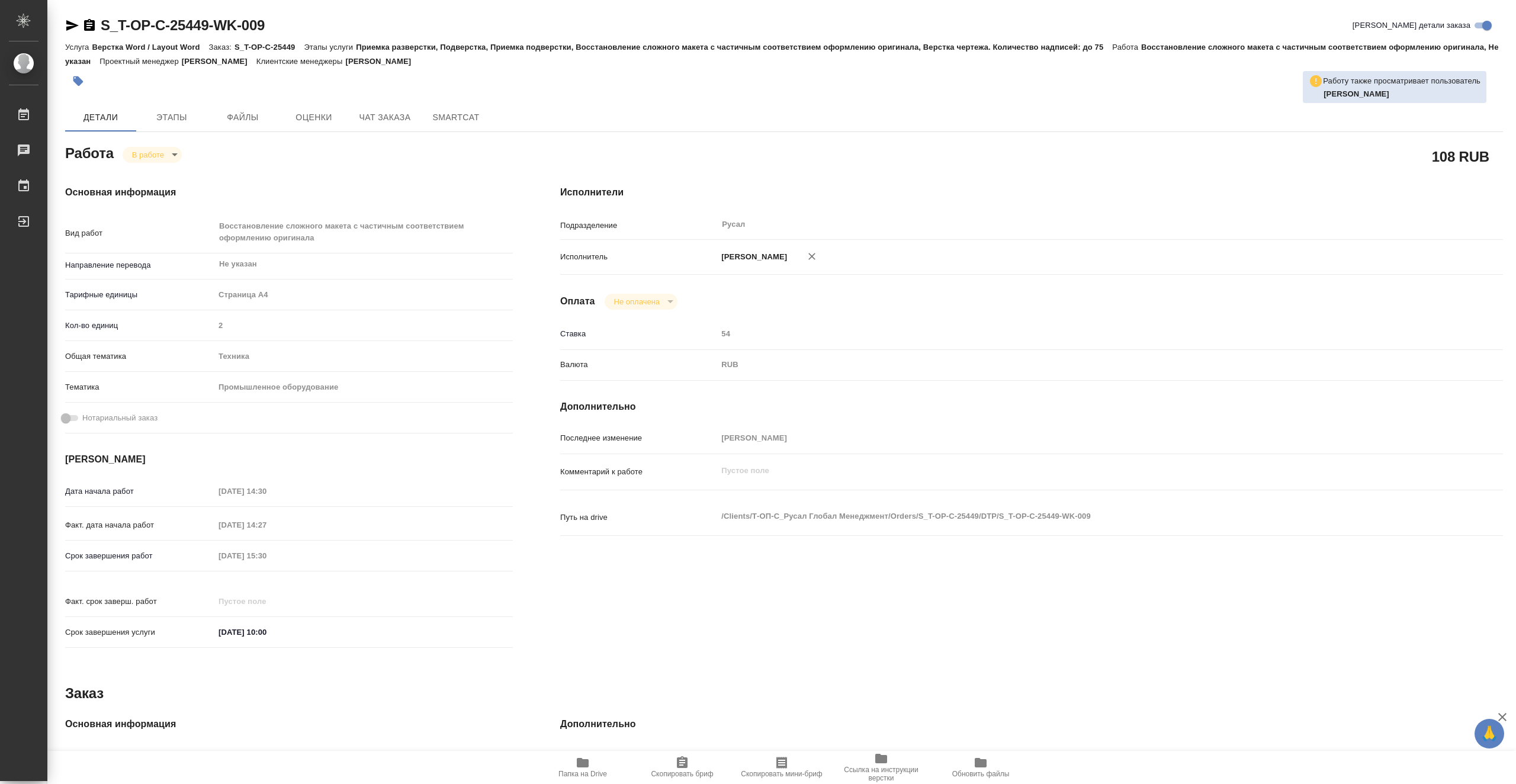
type textarea "x"
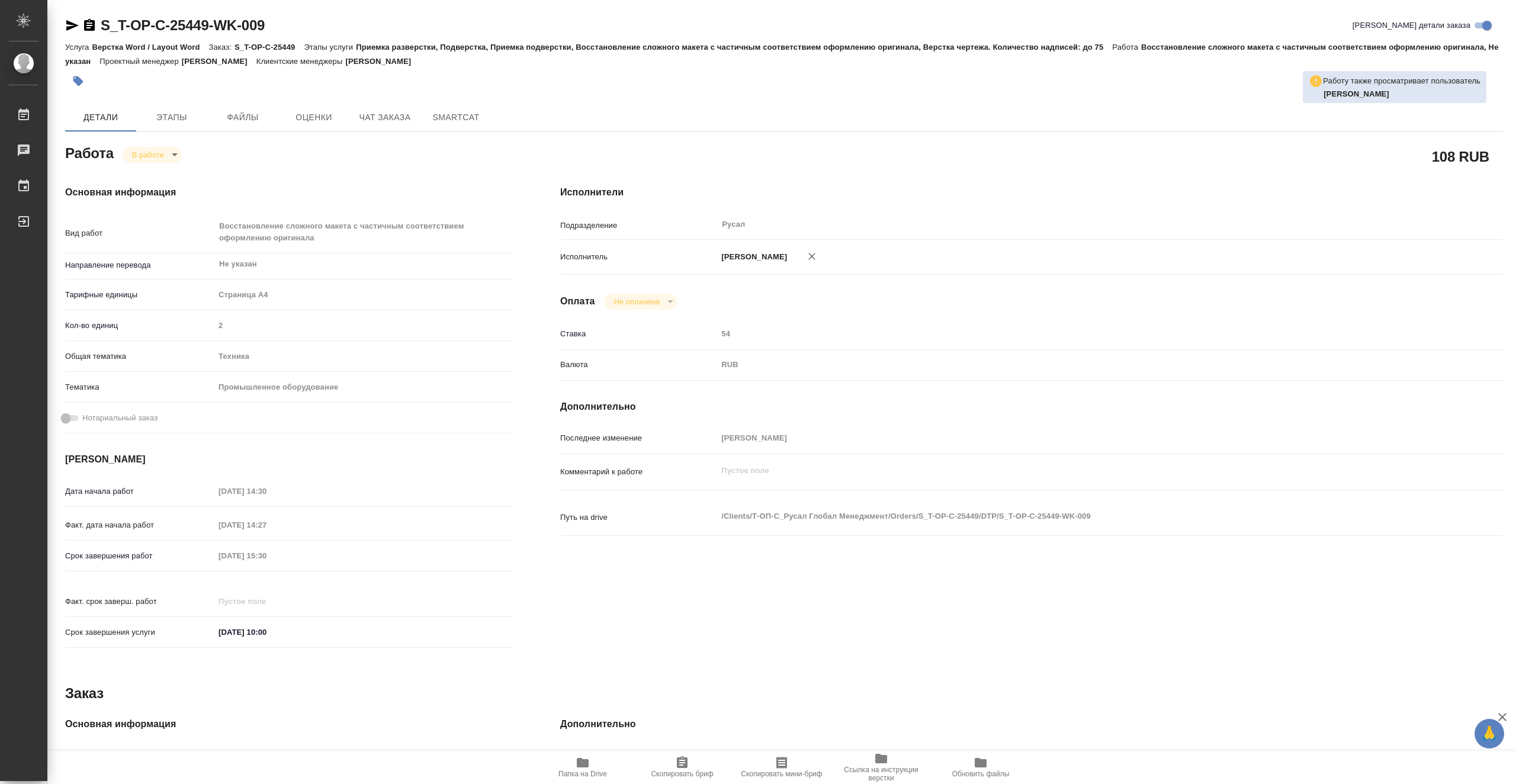
type textarea "x"
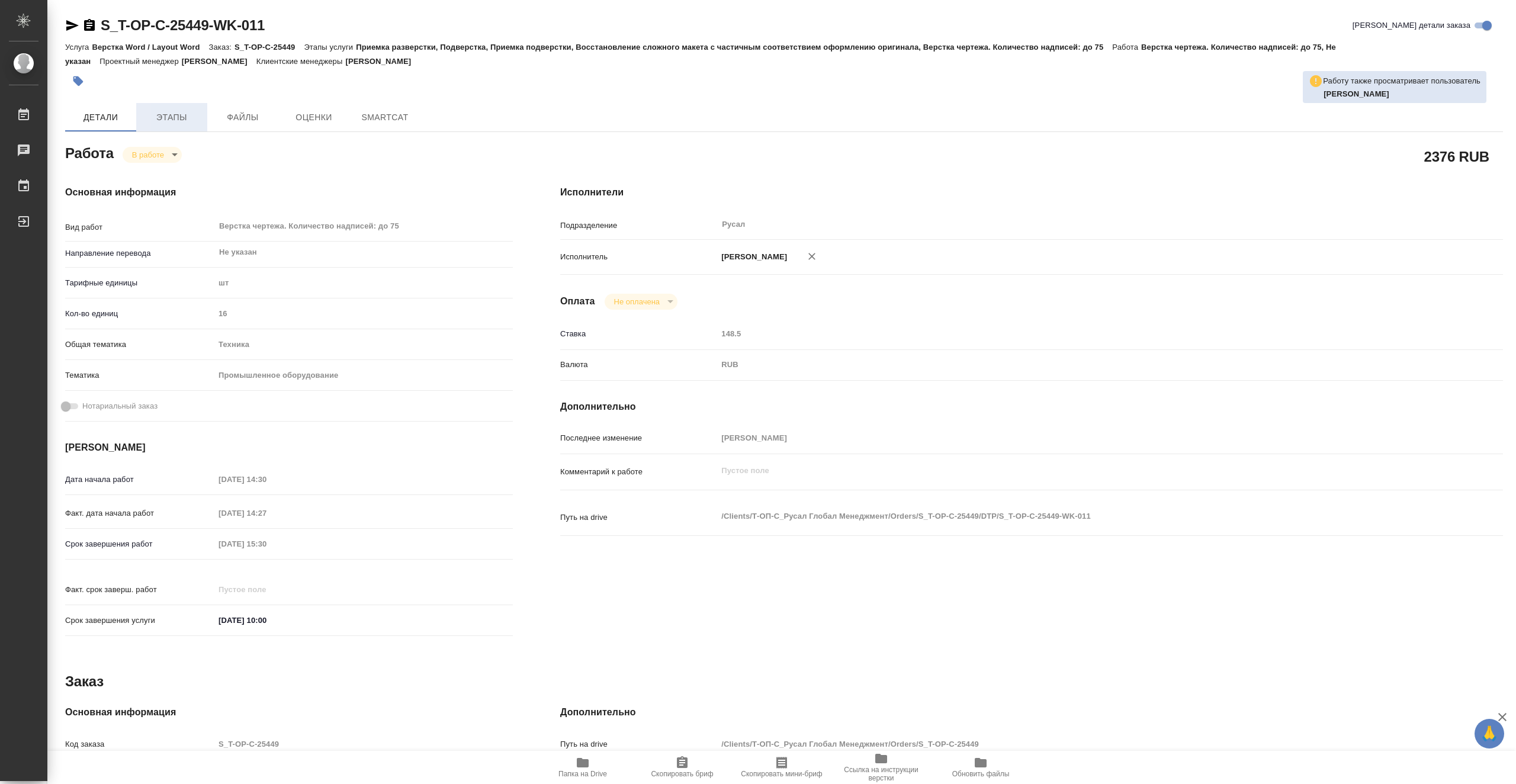
type textarea "x"
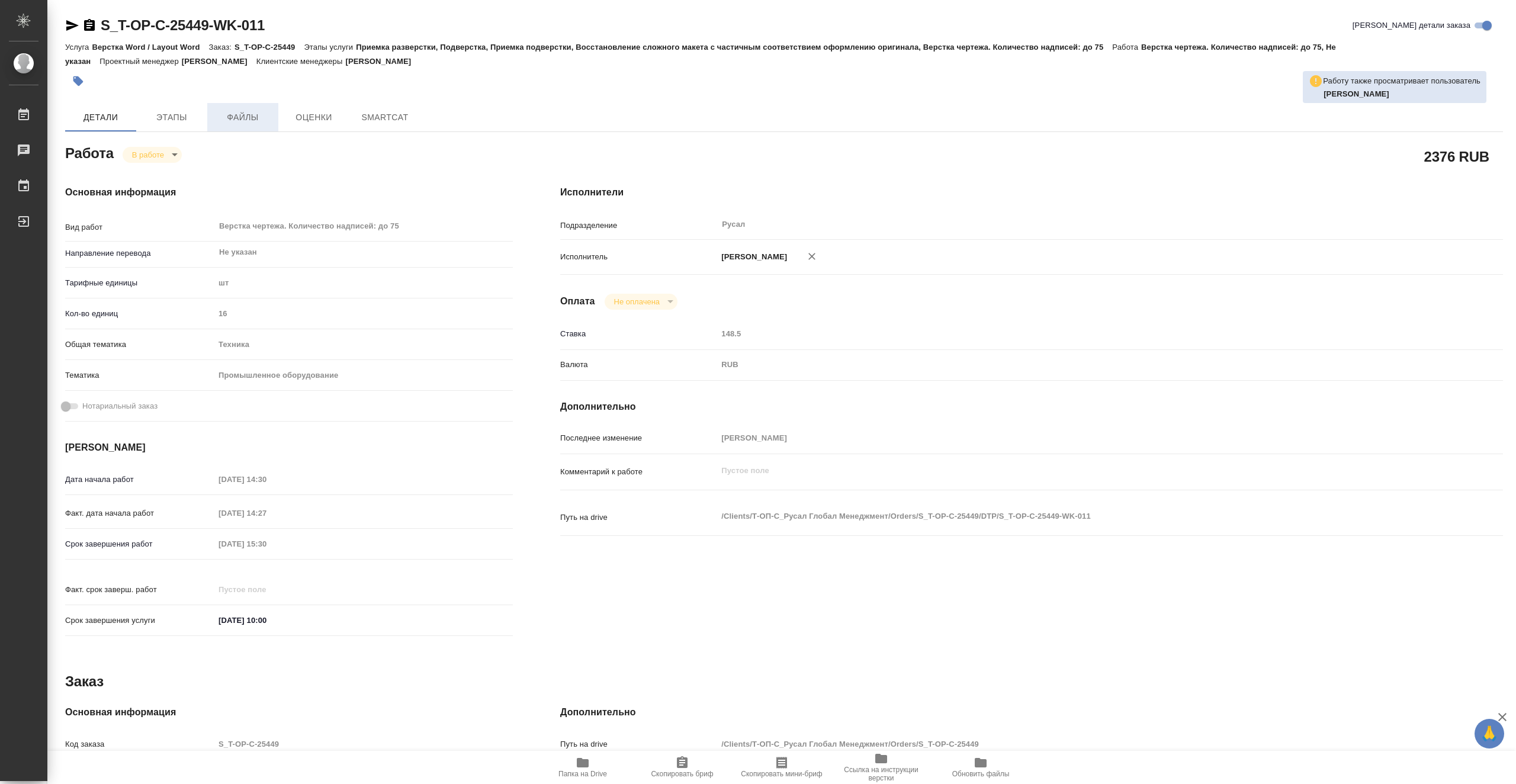
type textarea "x"
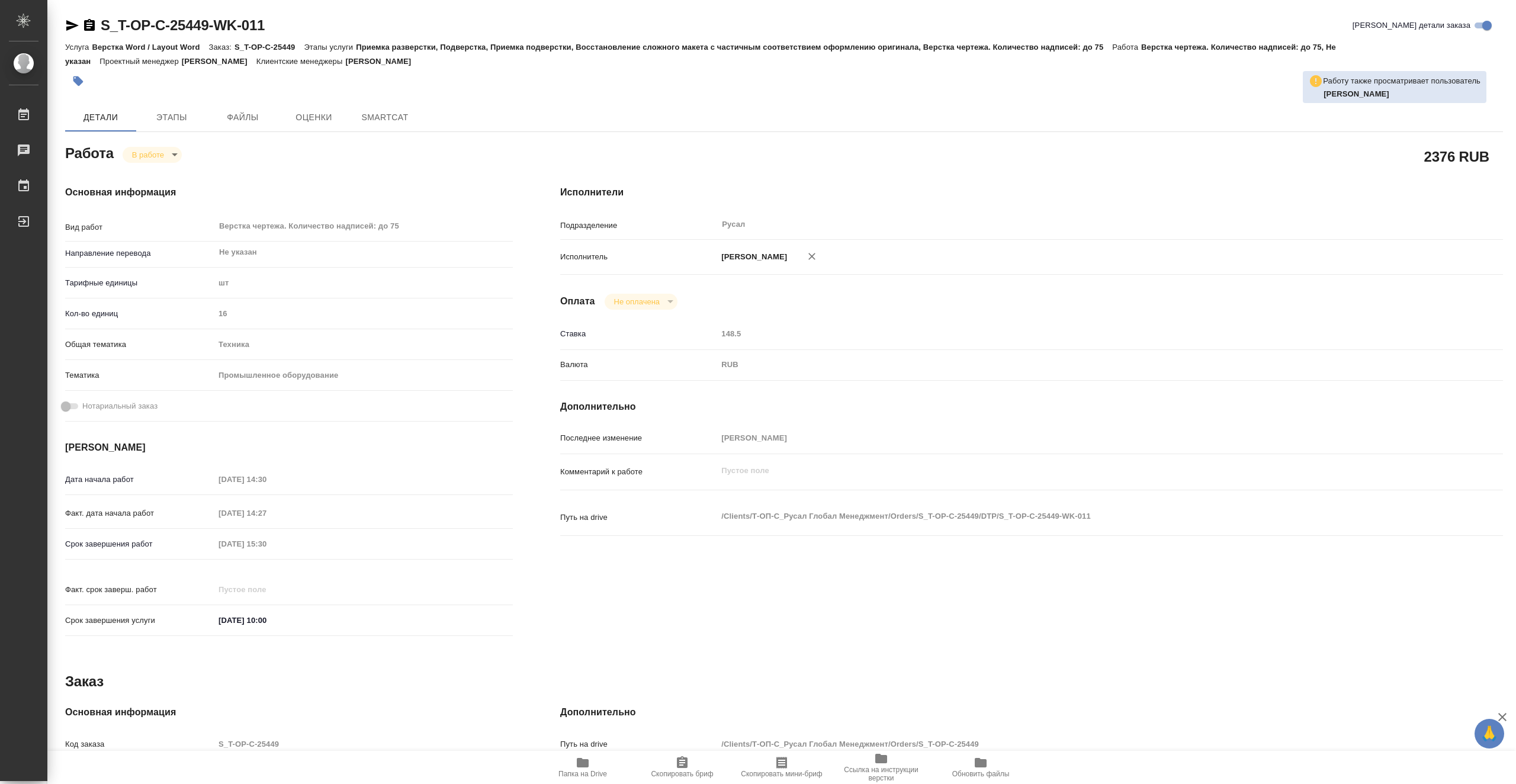
type textarea "x"
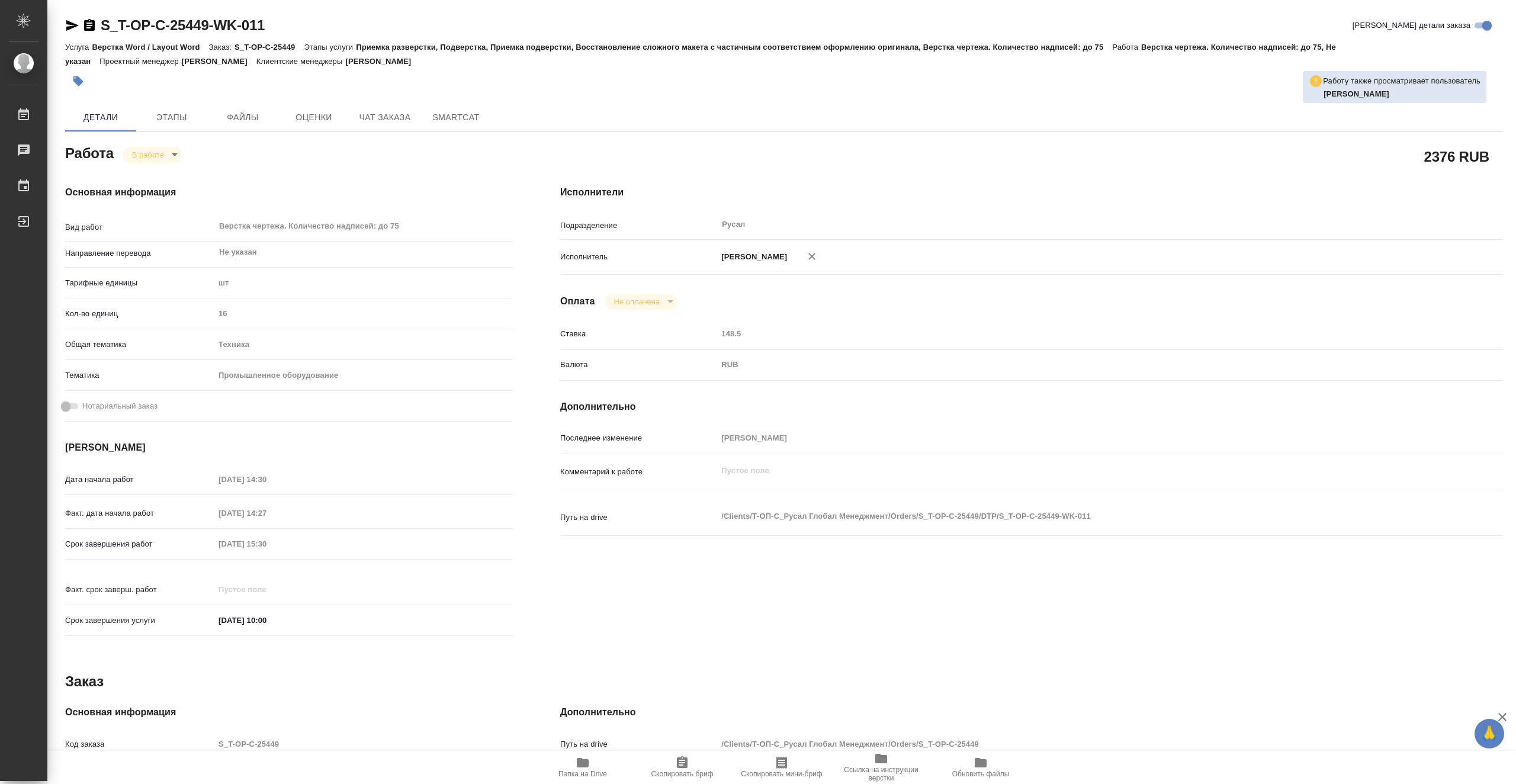
type textarea "x"
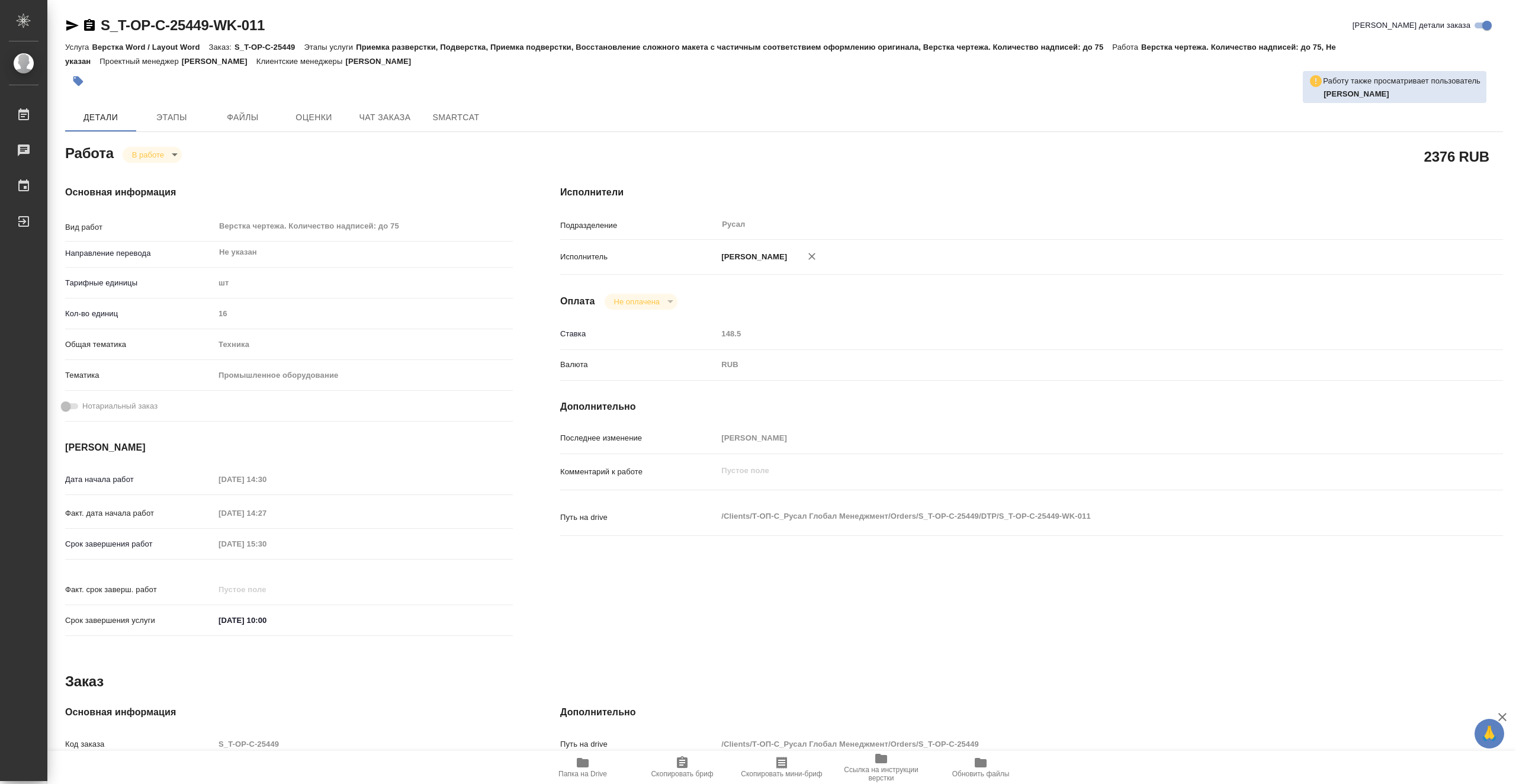
type textarea "x"
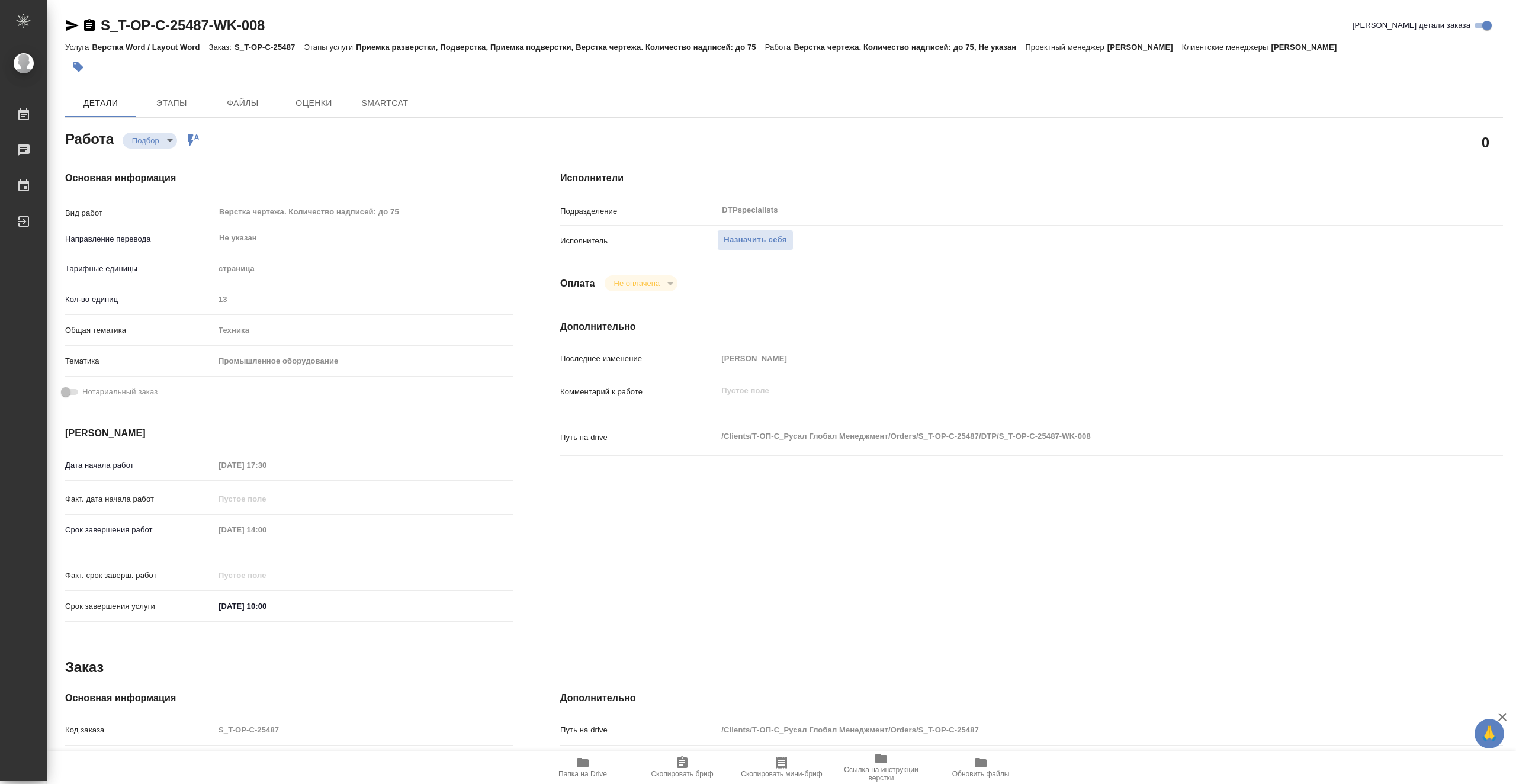
type textarea "x"
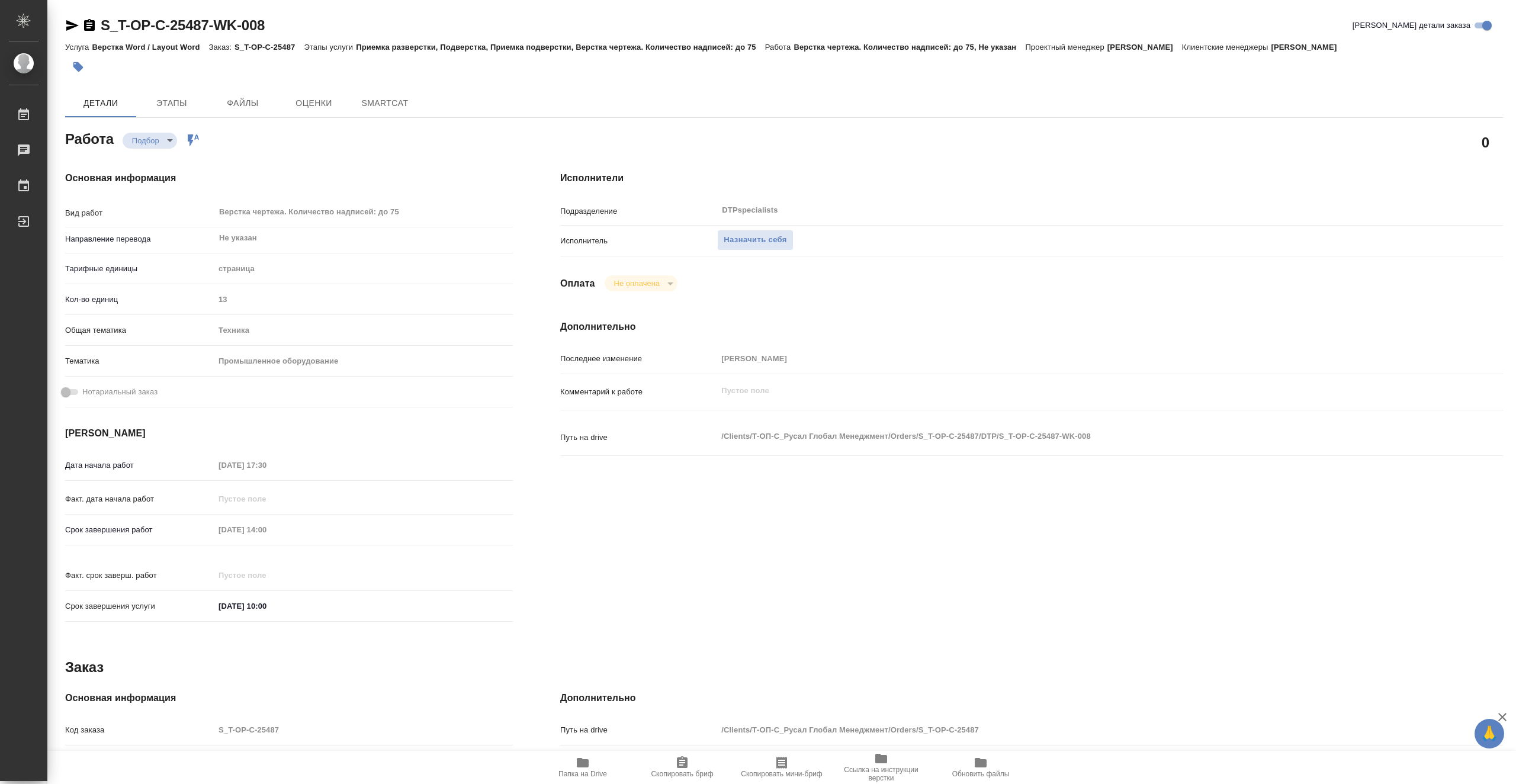
type textarea "x"
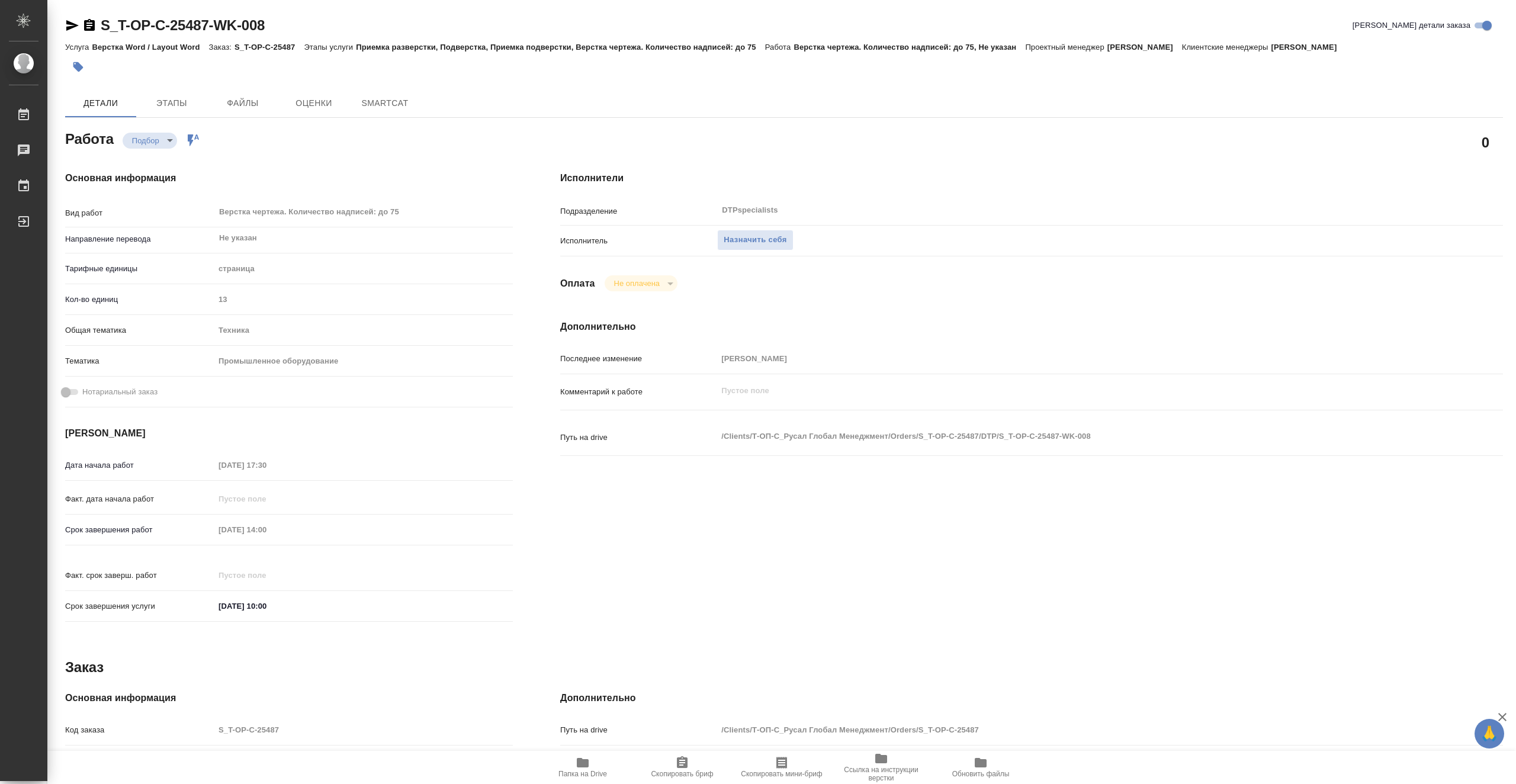
type textarea "x"
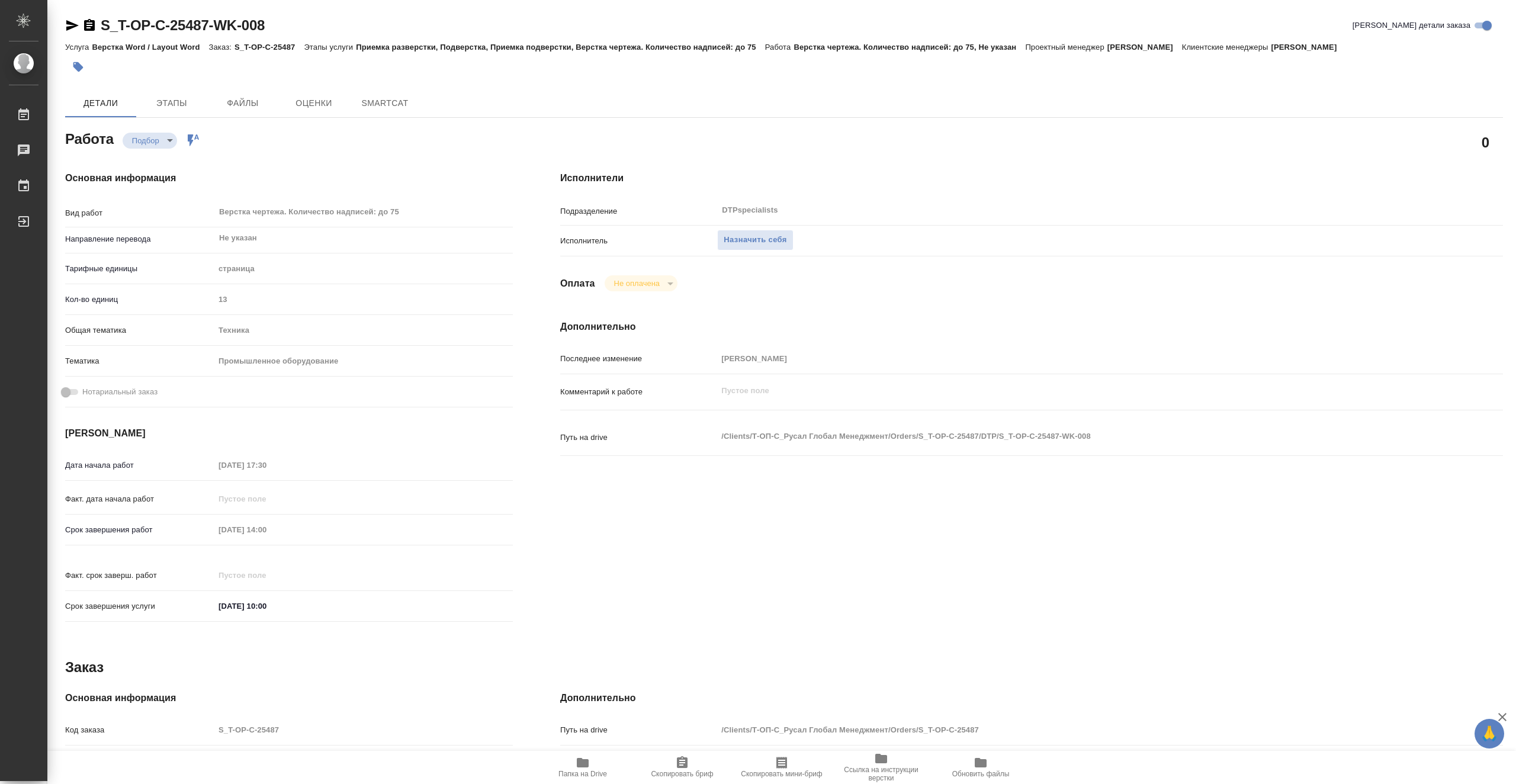
type textarea "x"
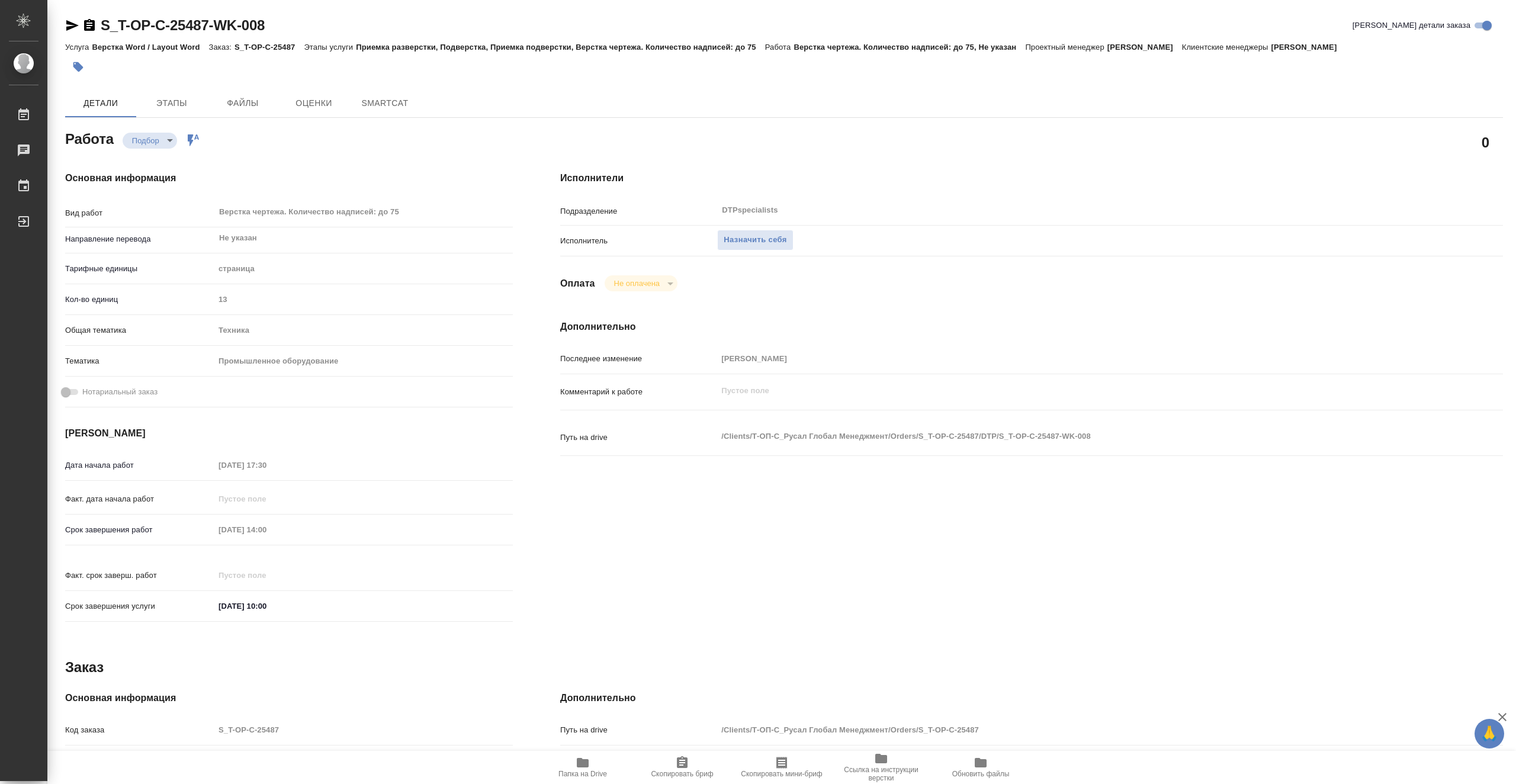
type textarea "x"
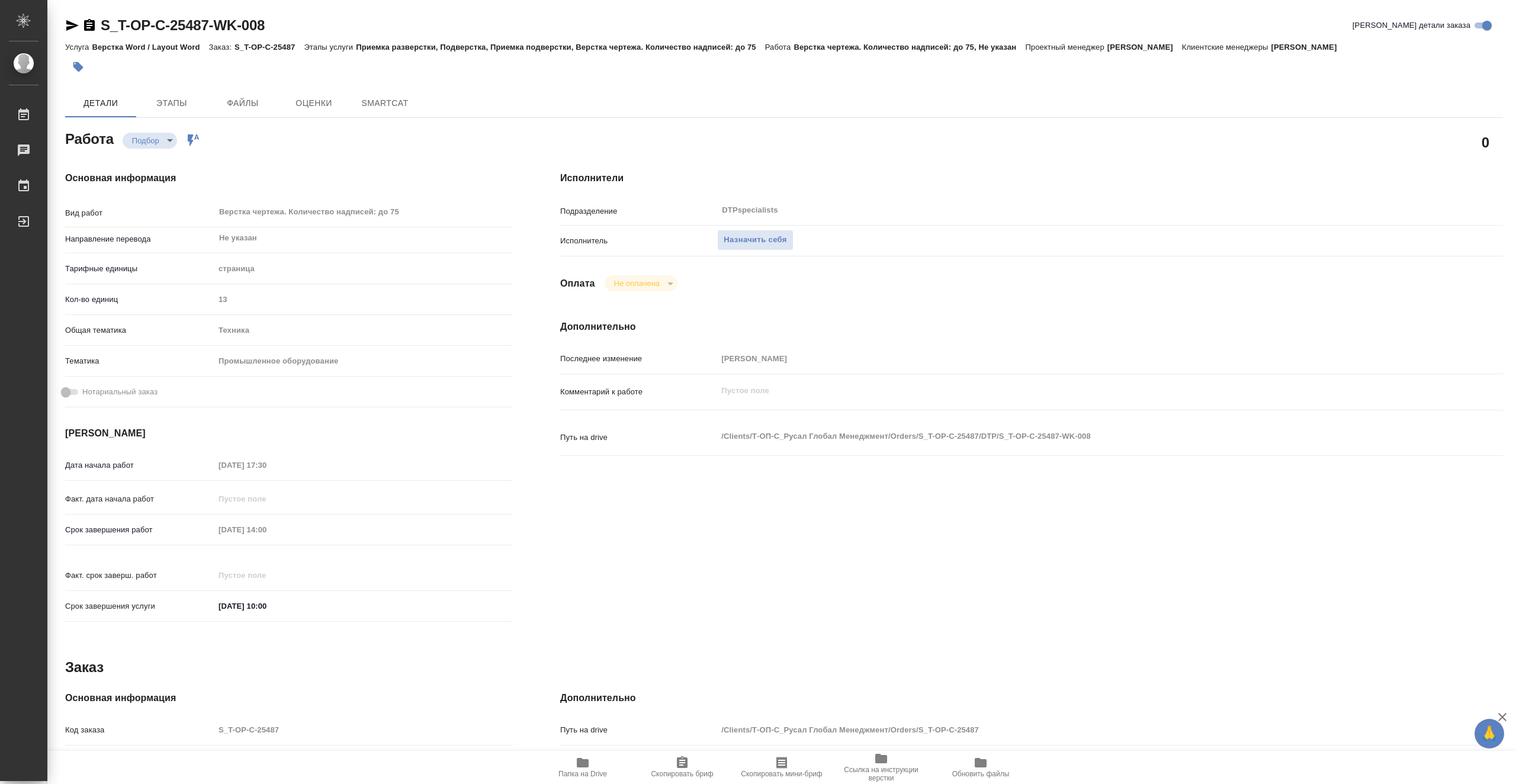
type textarea "x"
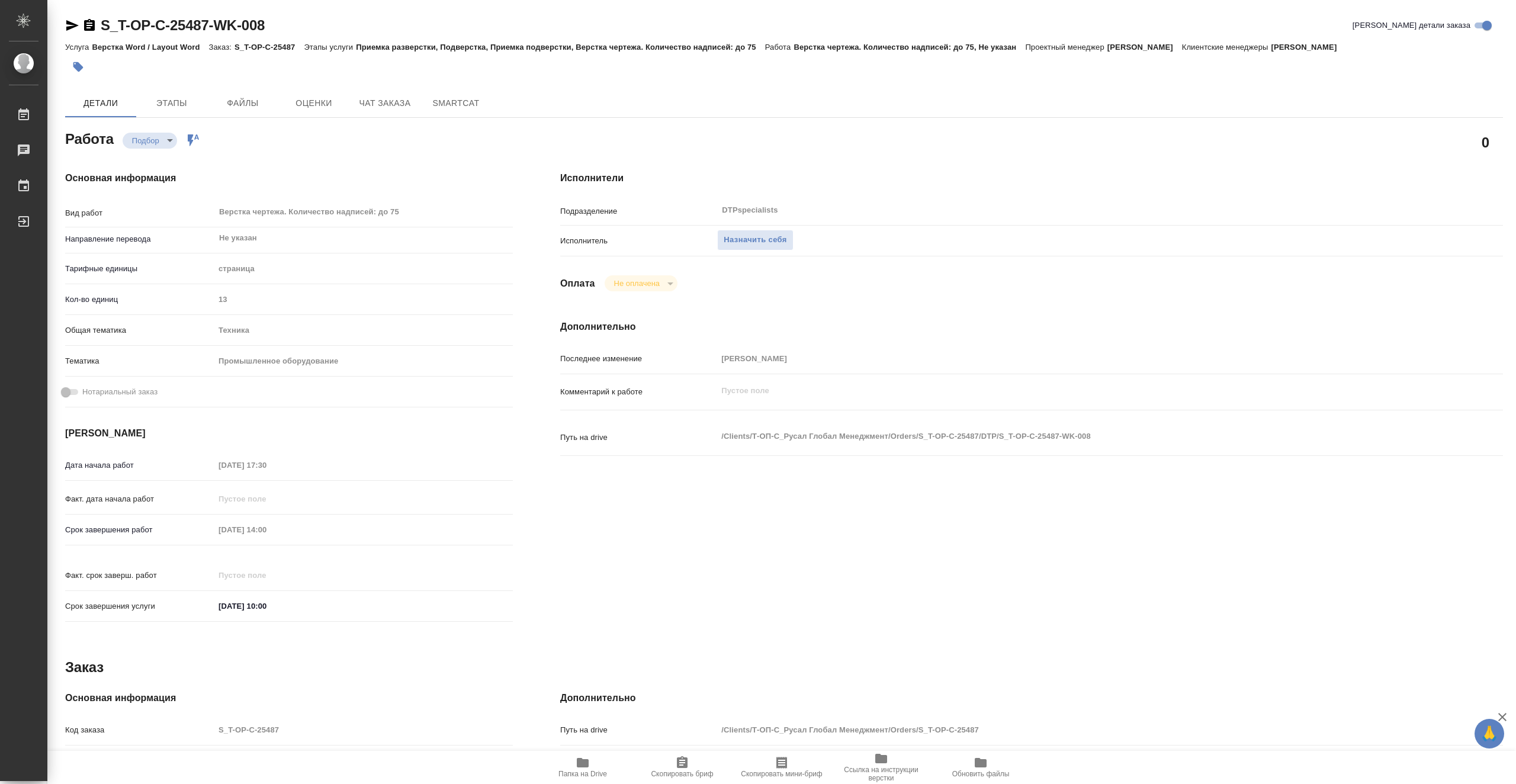
type textarea "x"
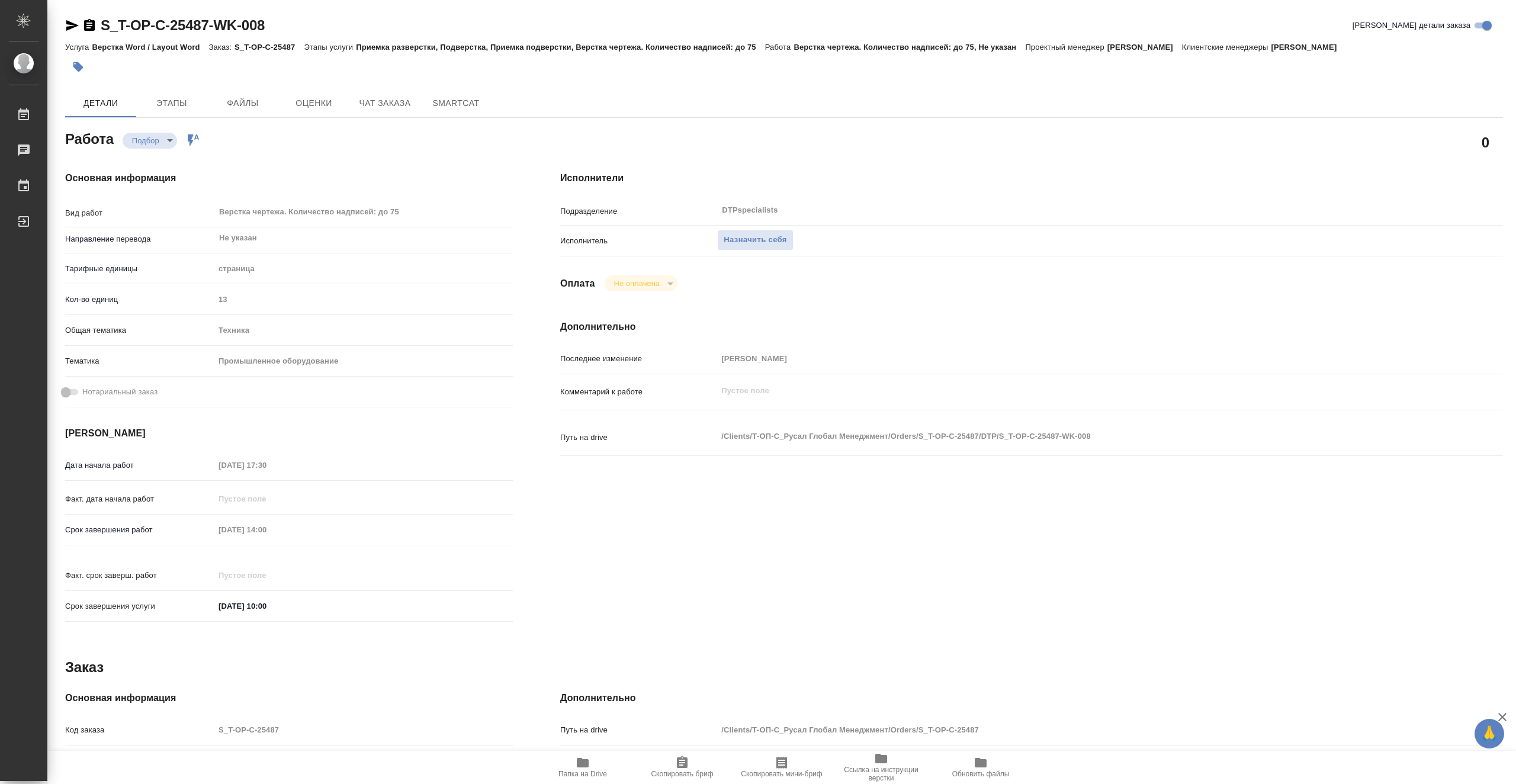
type textarea "x"
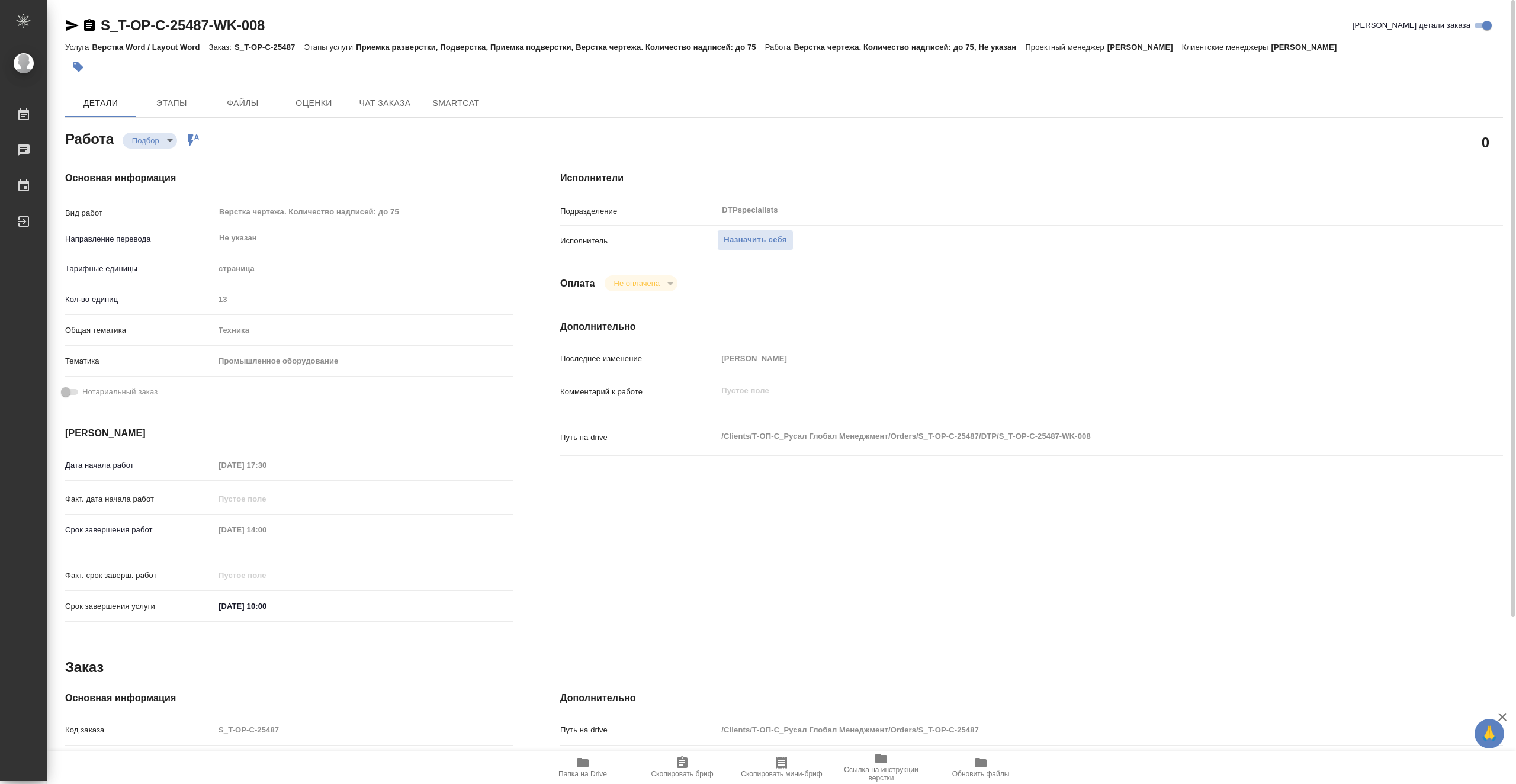
drag, startPoint x: 585, startPoint y: 767, endPoint x: 581, endPoint y: 745, distance: 22.4
click at [585, 767] on icon "button" at bounding box center [582, 762] width 12 height 9
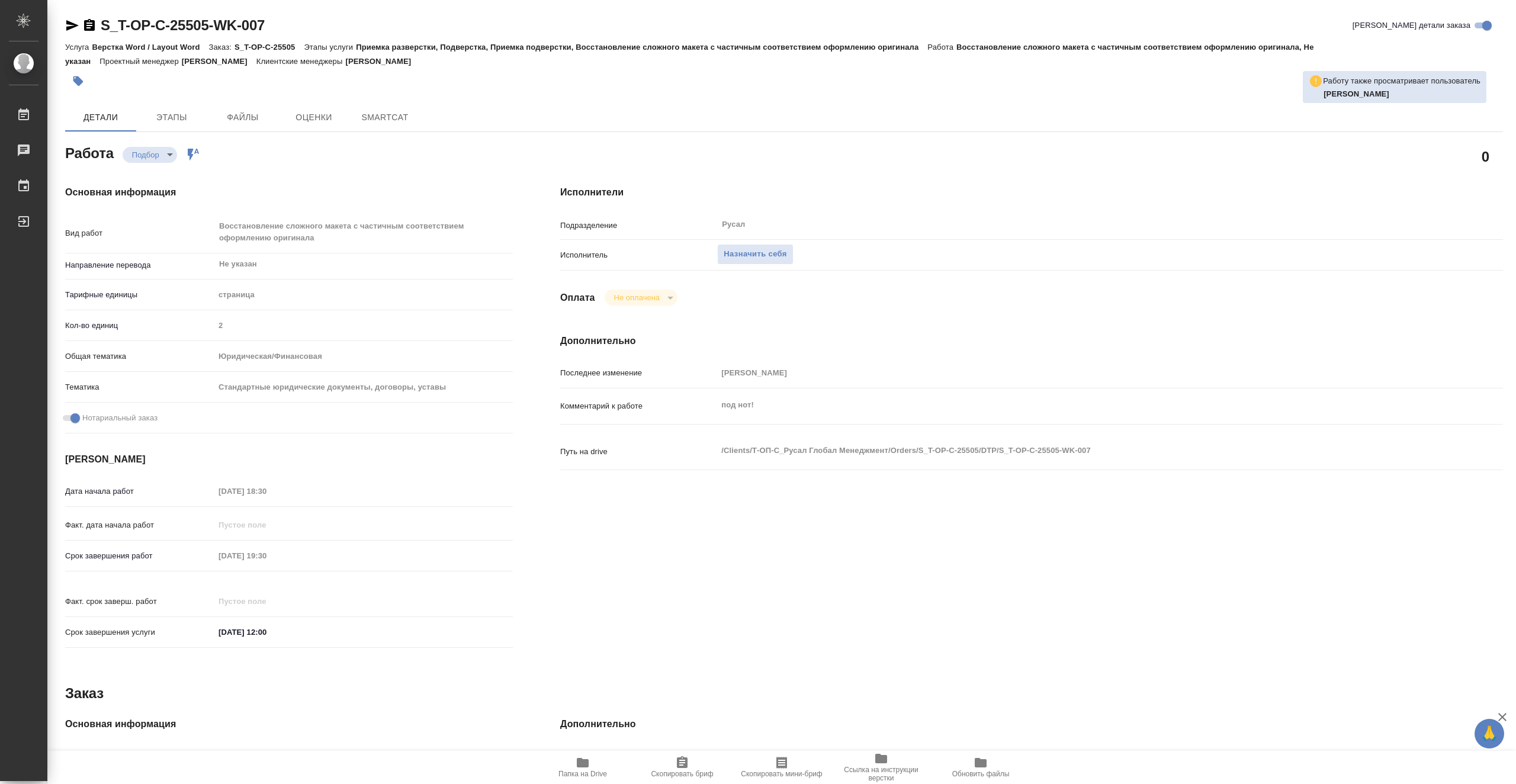
type textarea "x"
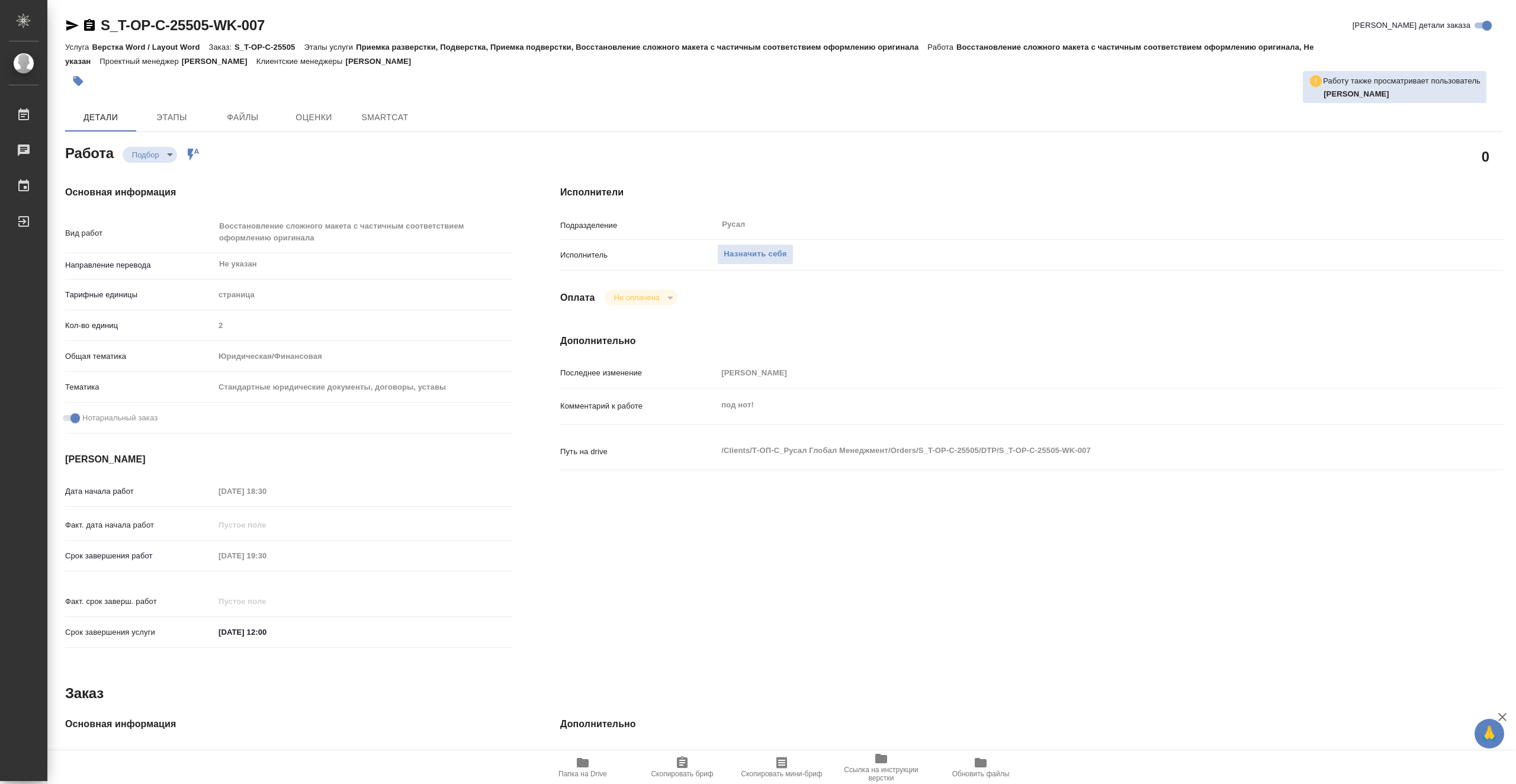
type textarea "x"
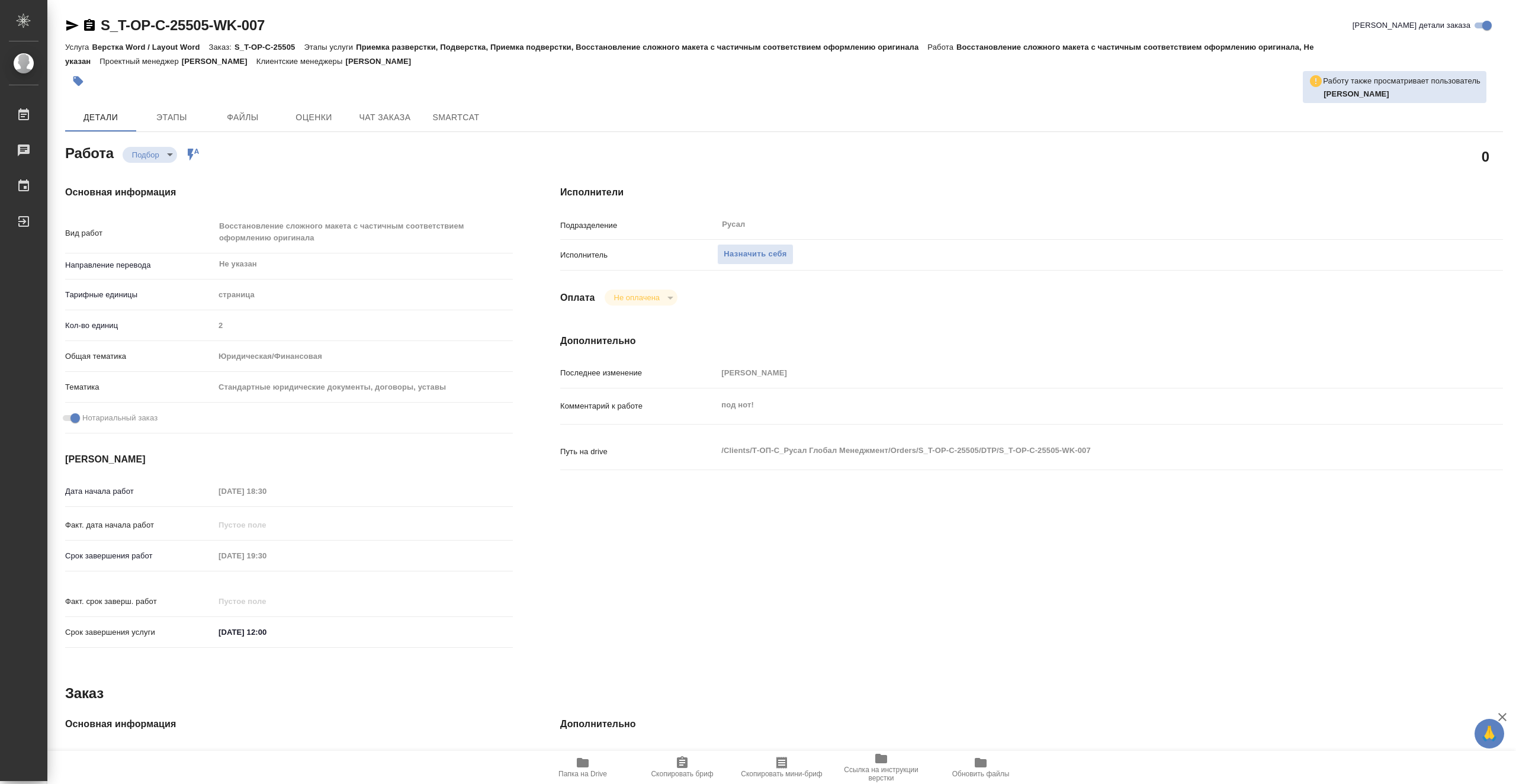
type textarea "x"
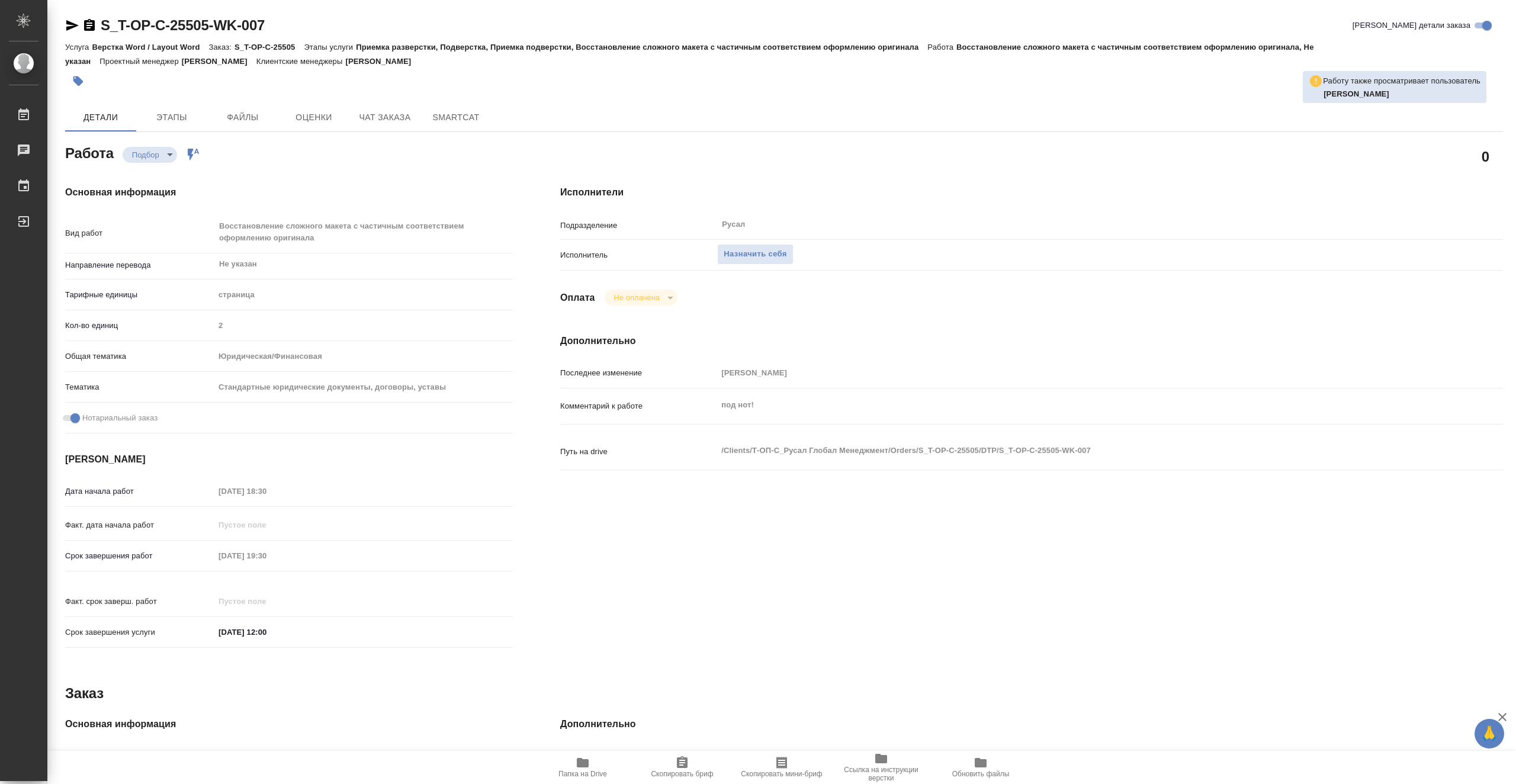
click at [591, 767] on span "Папка на Drive" at bounding box center [582, 767] width 85 height 23
type textarea "x"
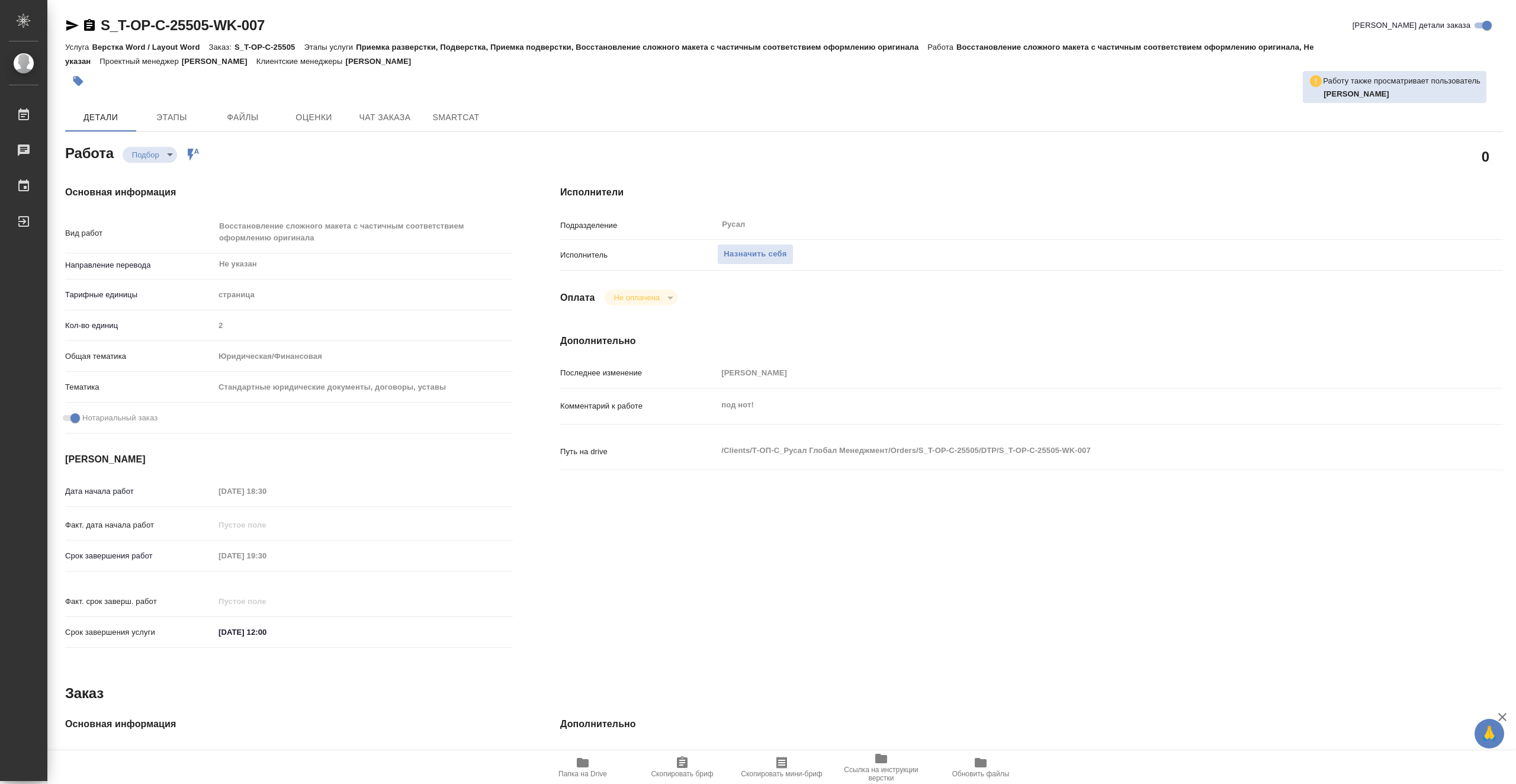
type textarea "x"
click at [736, 252] on span "Назначить себя" at bounding box center [755, 254] width 63 height 14
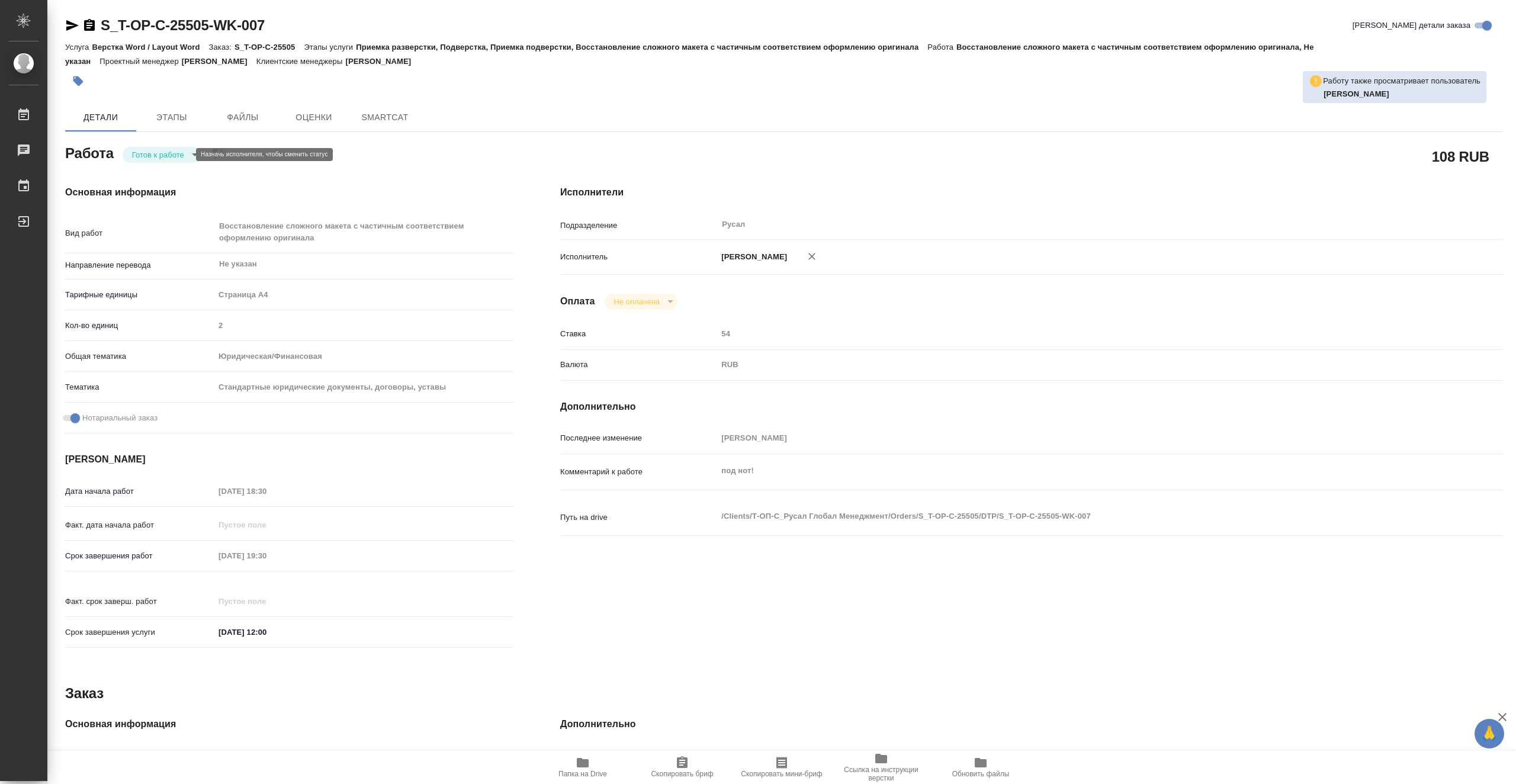
type textarea "x"
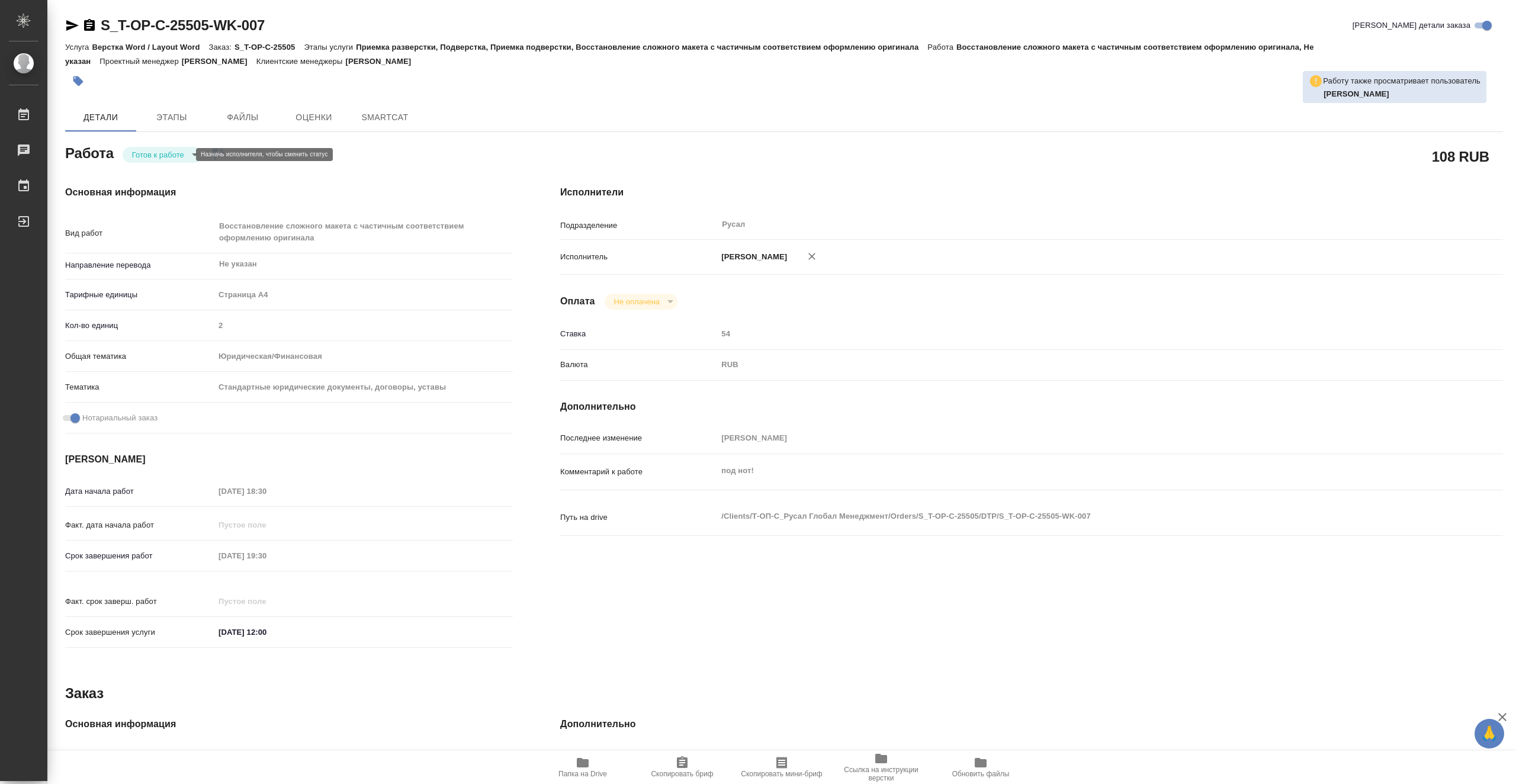
type textarea "x"
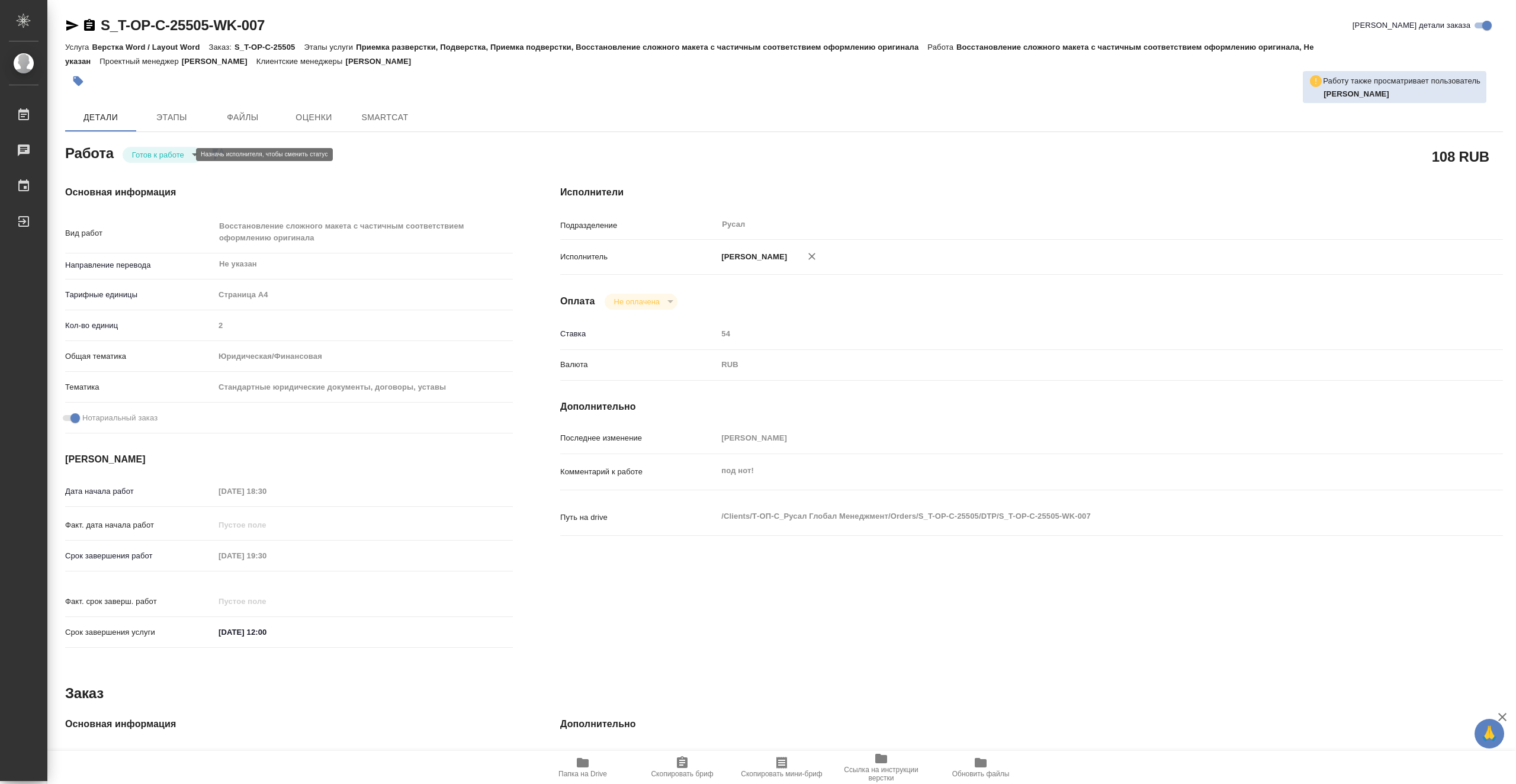
click at [152, 155] on body "🙏 .cls-1 fill:#fff; AWATERA Vasiutchenko Aleksandr Работы Чаты График Выйти S_T…" at bounding box center [758, 392] width 1516 height 784
type textarea "x"
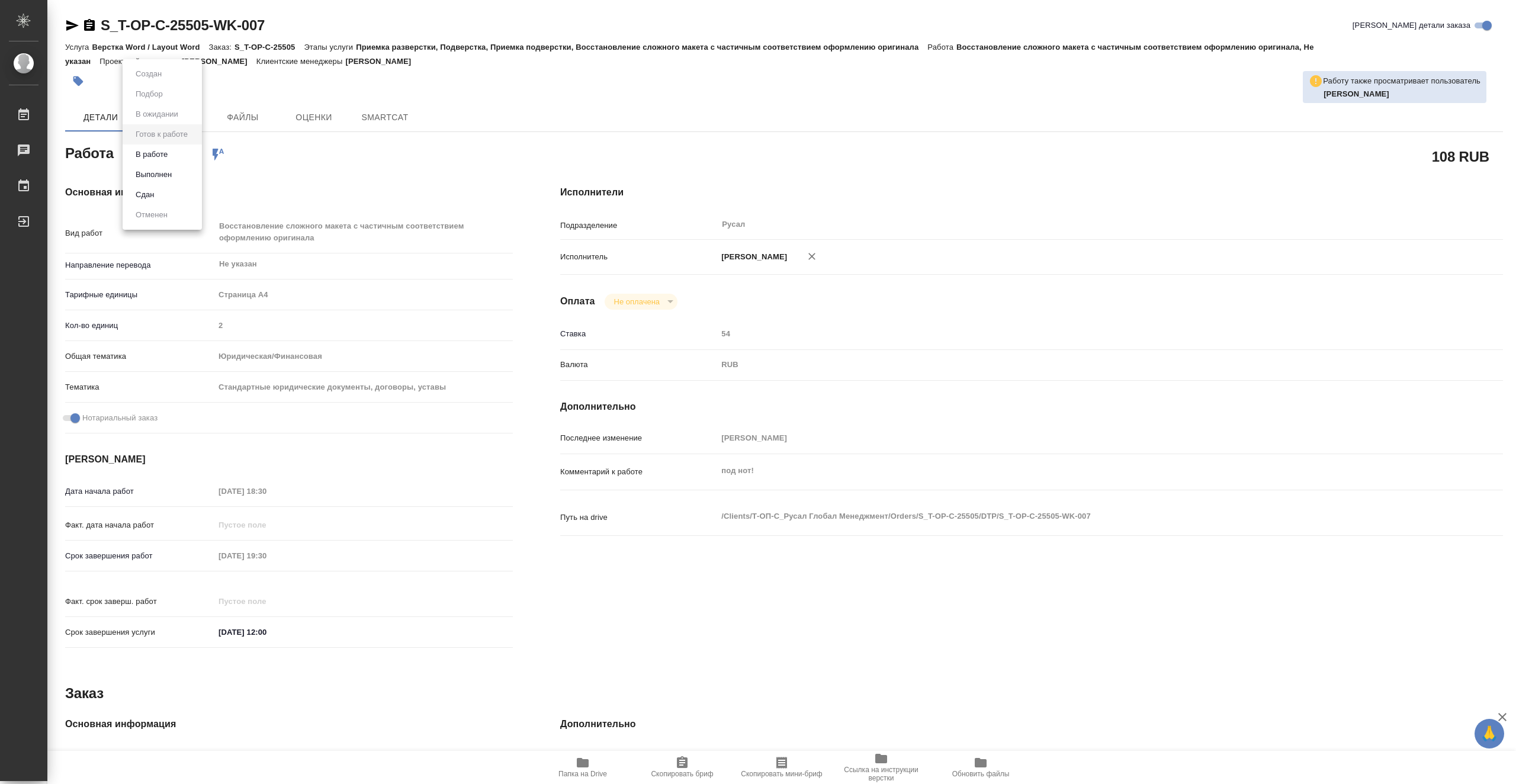
type textarea "x"
click at [169, 158] on button "В работе" at bounding box center [152, 154] width 39 height 13
type textarea "x"
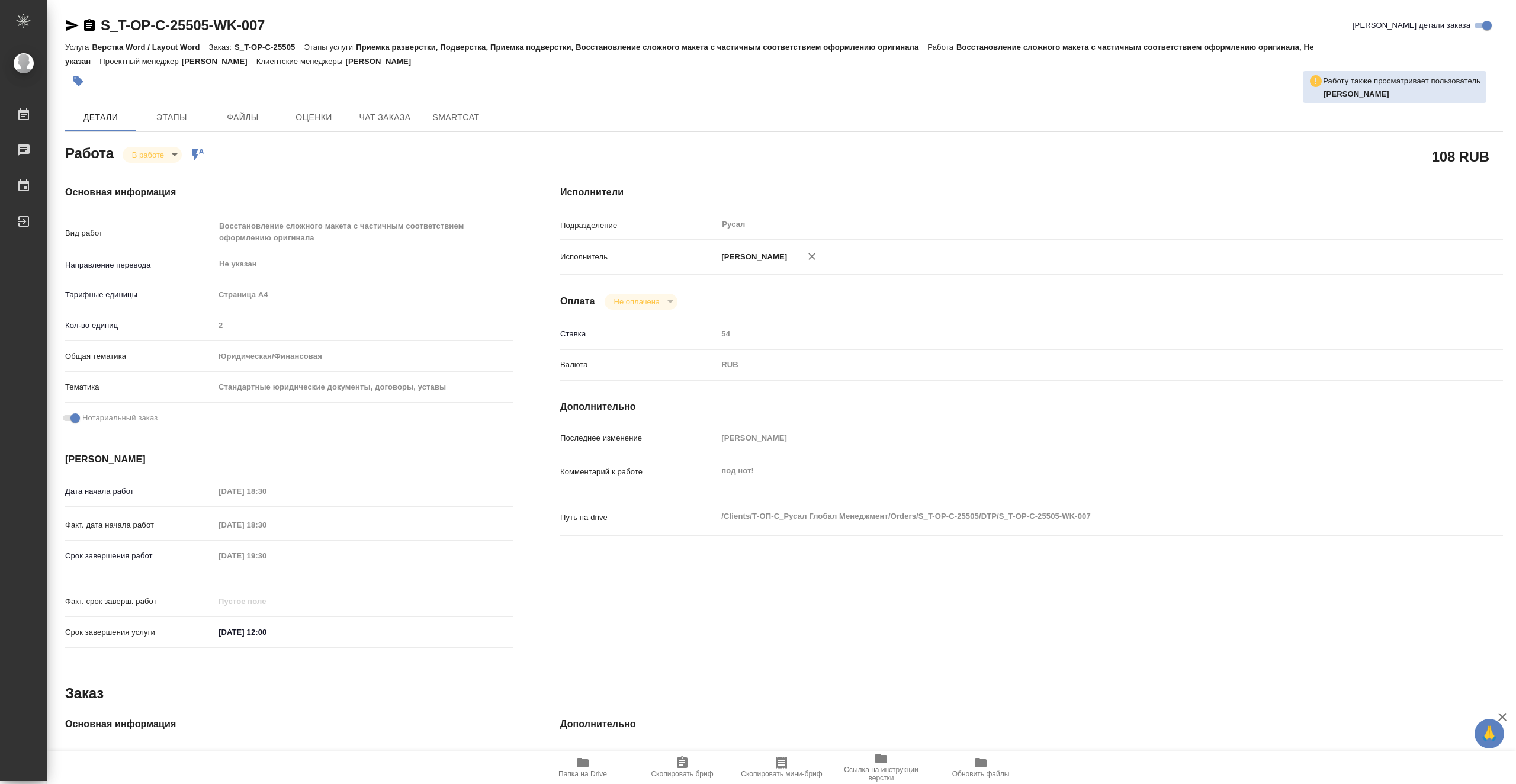
type textarea "x"
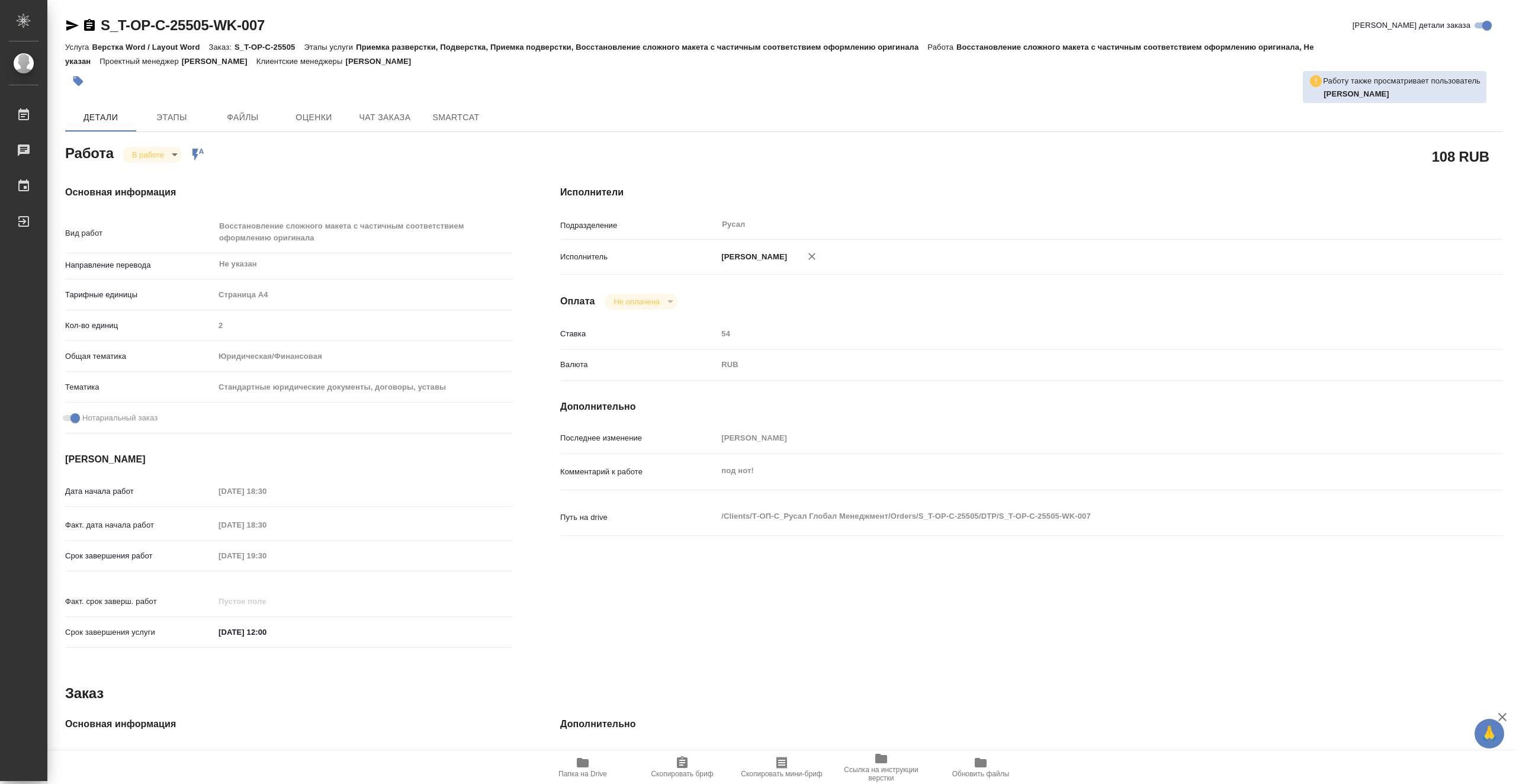
type textarea "x"
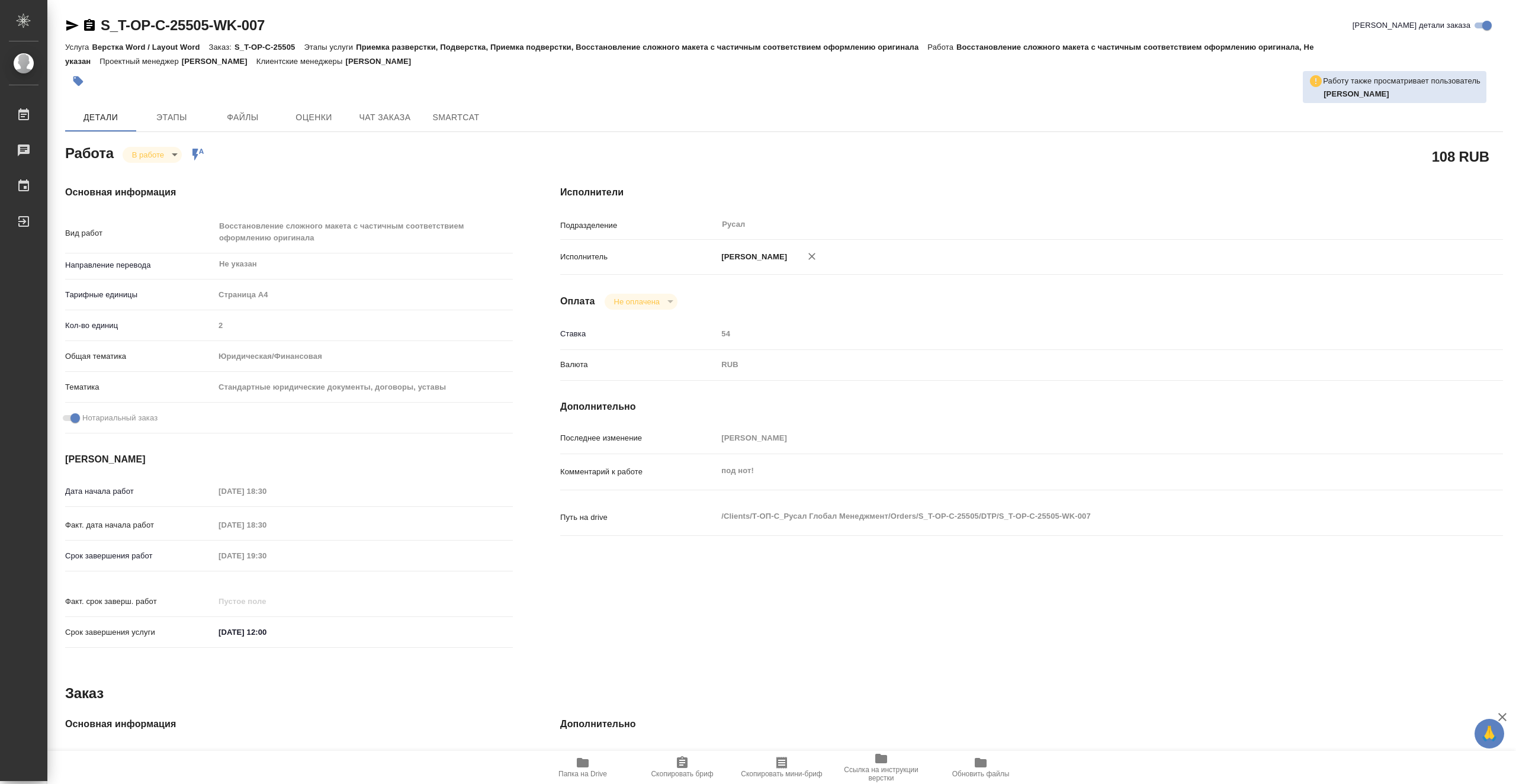
type textarea "x"
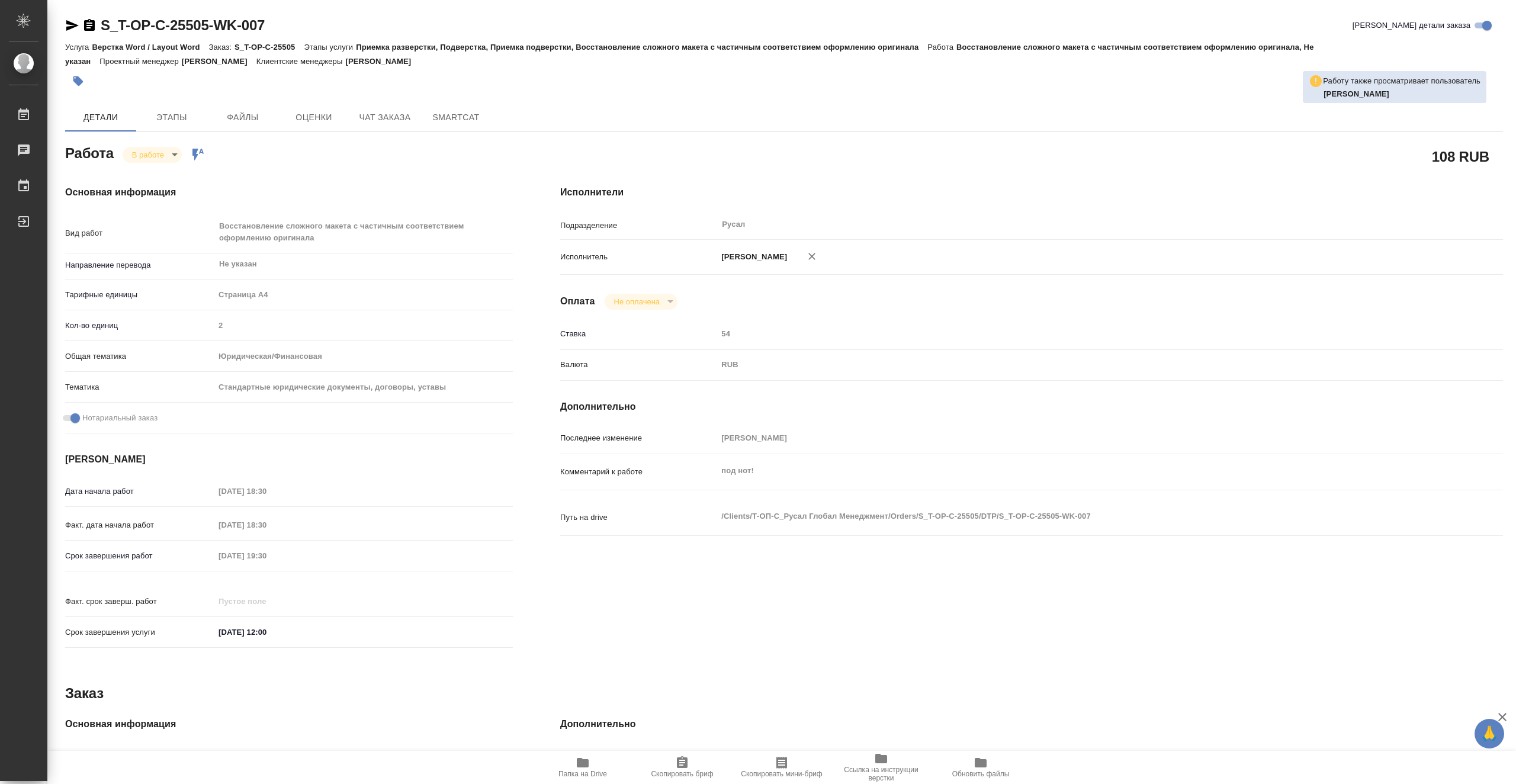
type textarea "x"
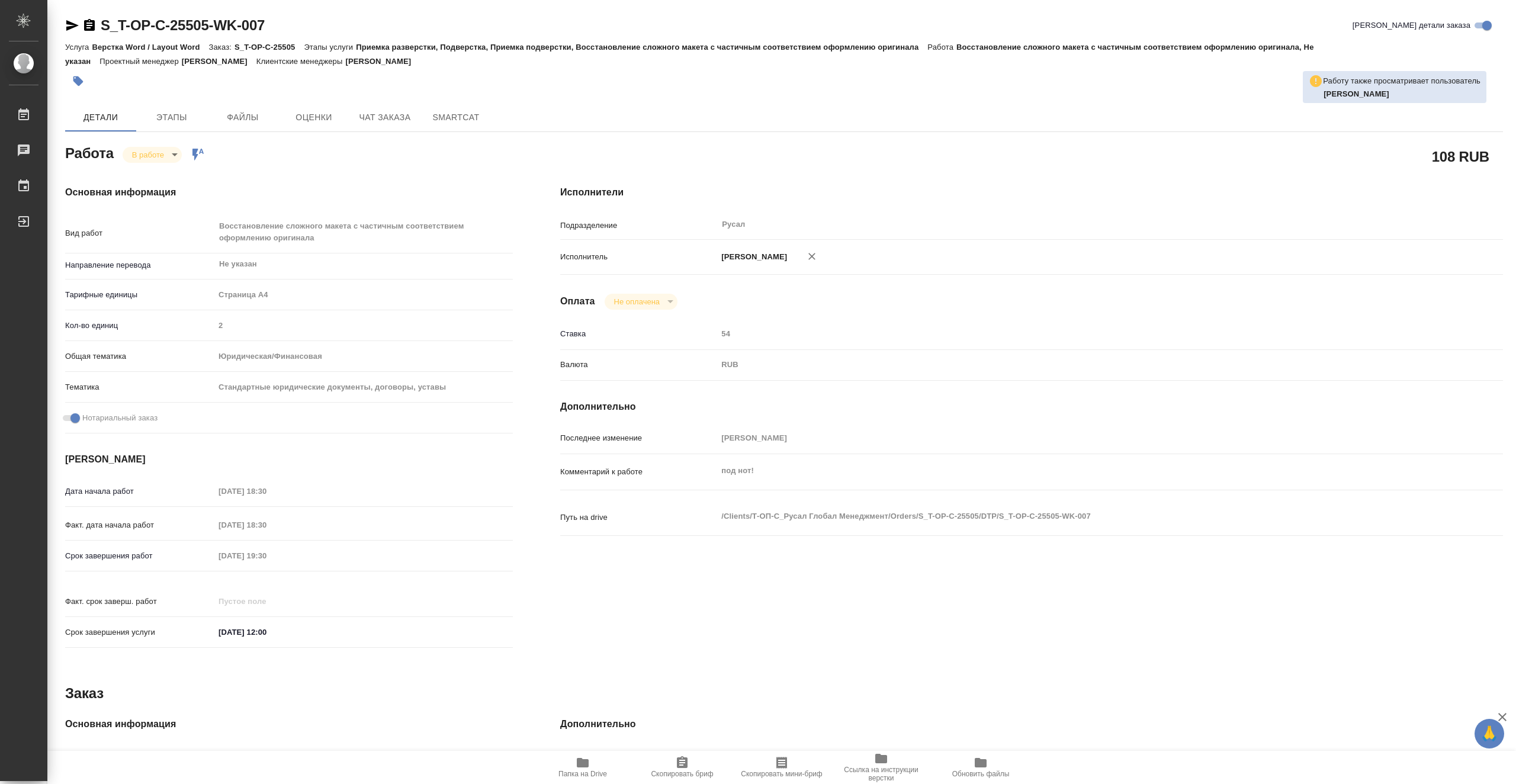
type textarea "x"
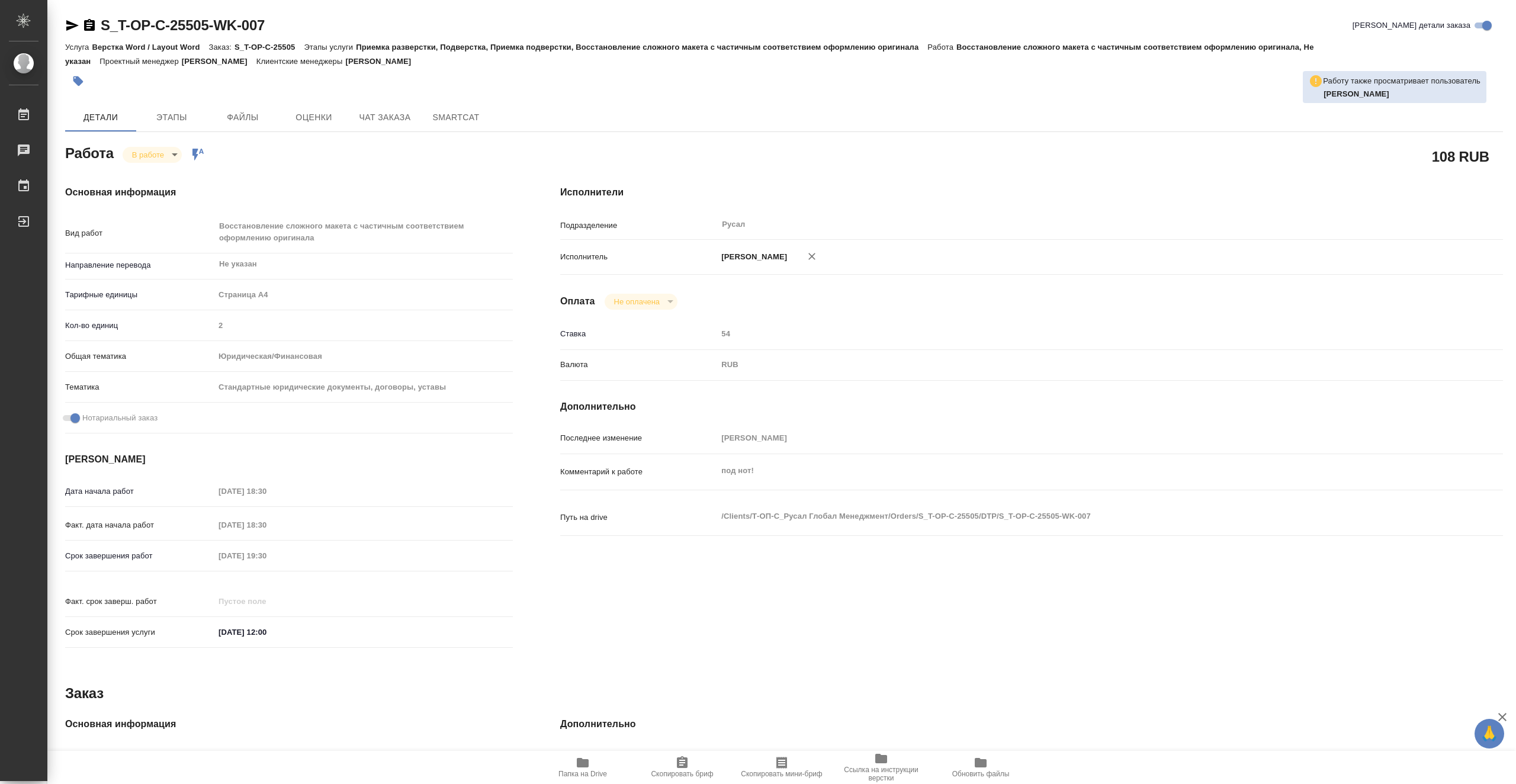
type textarea "x"
drag, startPoint x: 237, startPoint y: 27, endPoint x: 104, endPoint y: 26, distance: 133.0
click at [104, 26] on div "S_T-OP-C-25505-WK-007 Кратко детали заказа" at bounding box center [784, 25] width 1438 height 19
copy link "S_T-OP-C-25505-WK-007"
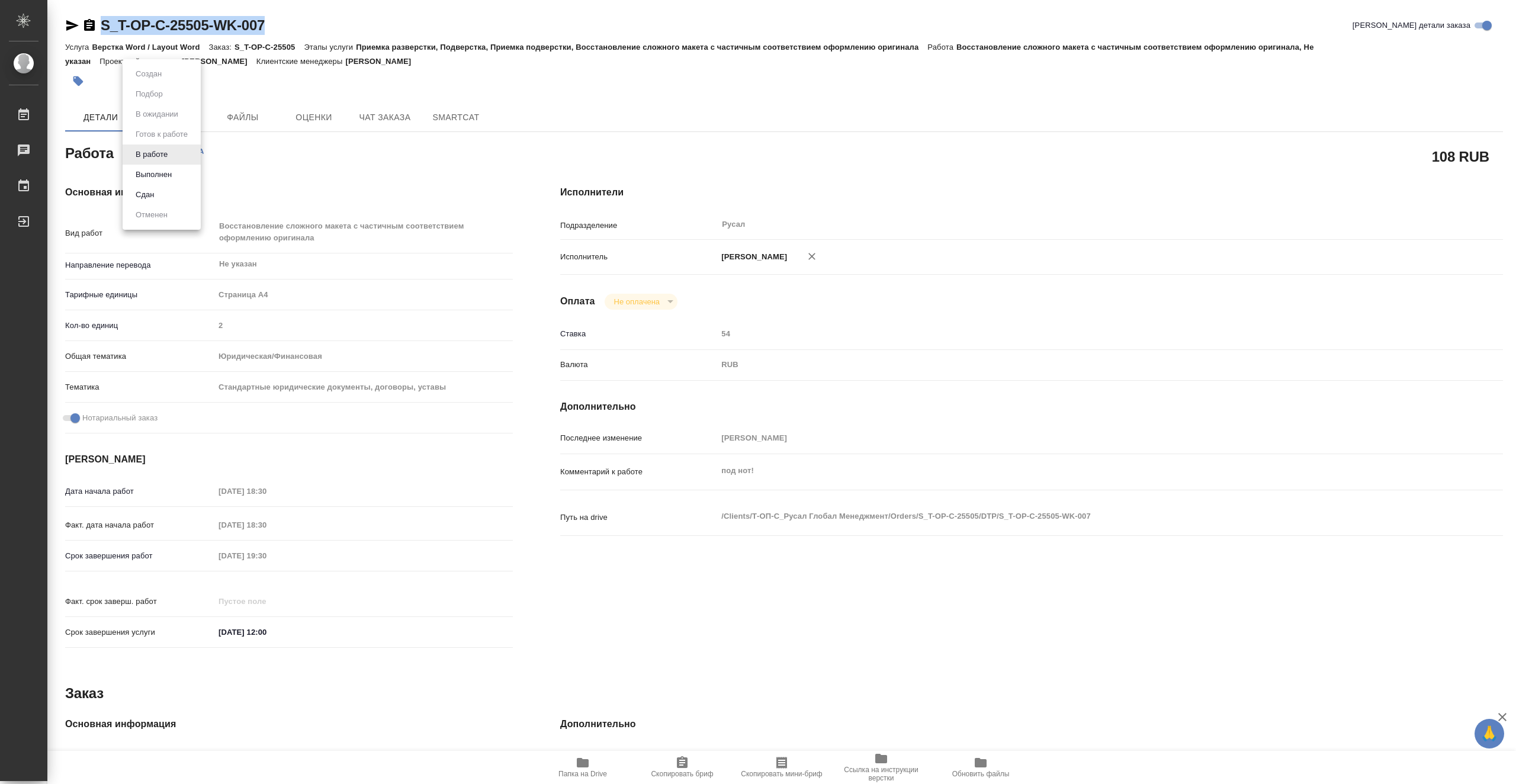
click at [172, 158] on body "🙏 .cls-1 fill:#fff; AWATERA Vasiutchenko Aleksandr Работы 0 Чаты График Выйти S…" at bounding box center [758, 392] width 1516 height 784
click at [171, 174] on button "Выполнен" at bounding box center [153, 174] width 43 height 13
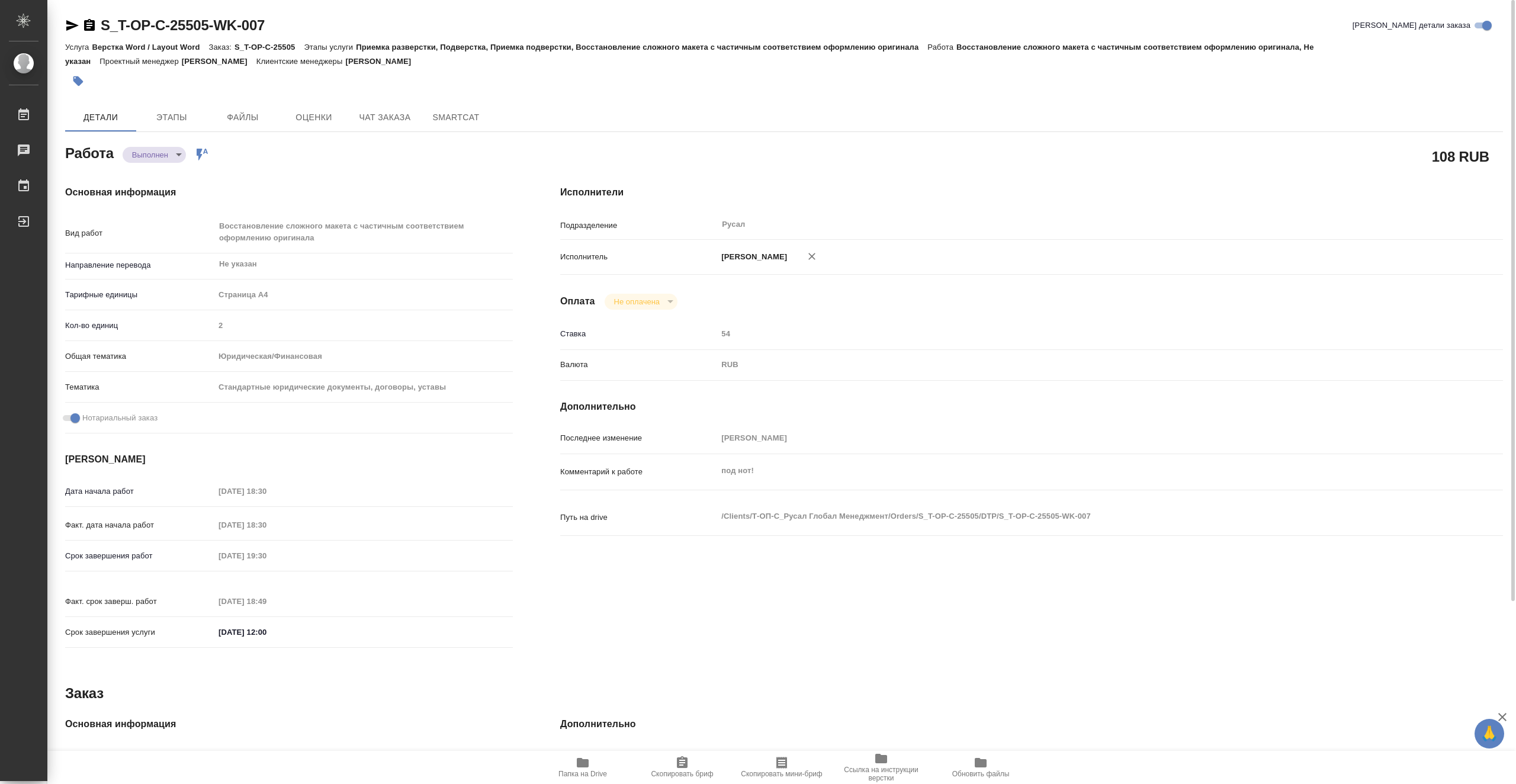
type textarea "x"
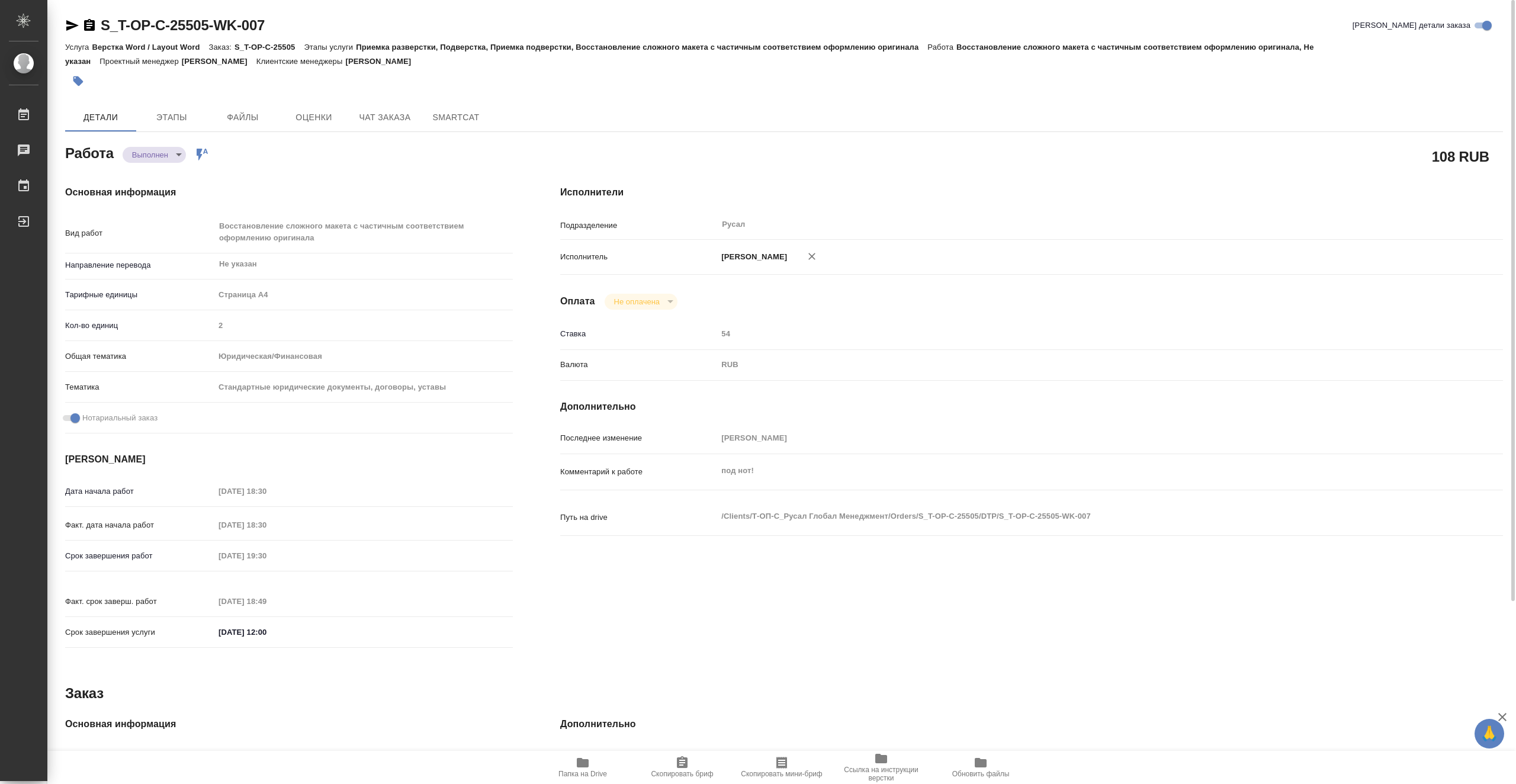
type textarea "x"
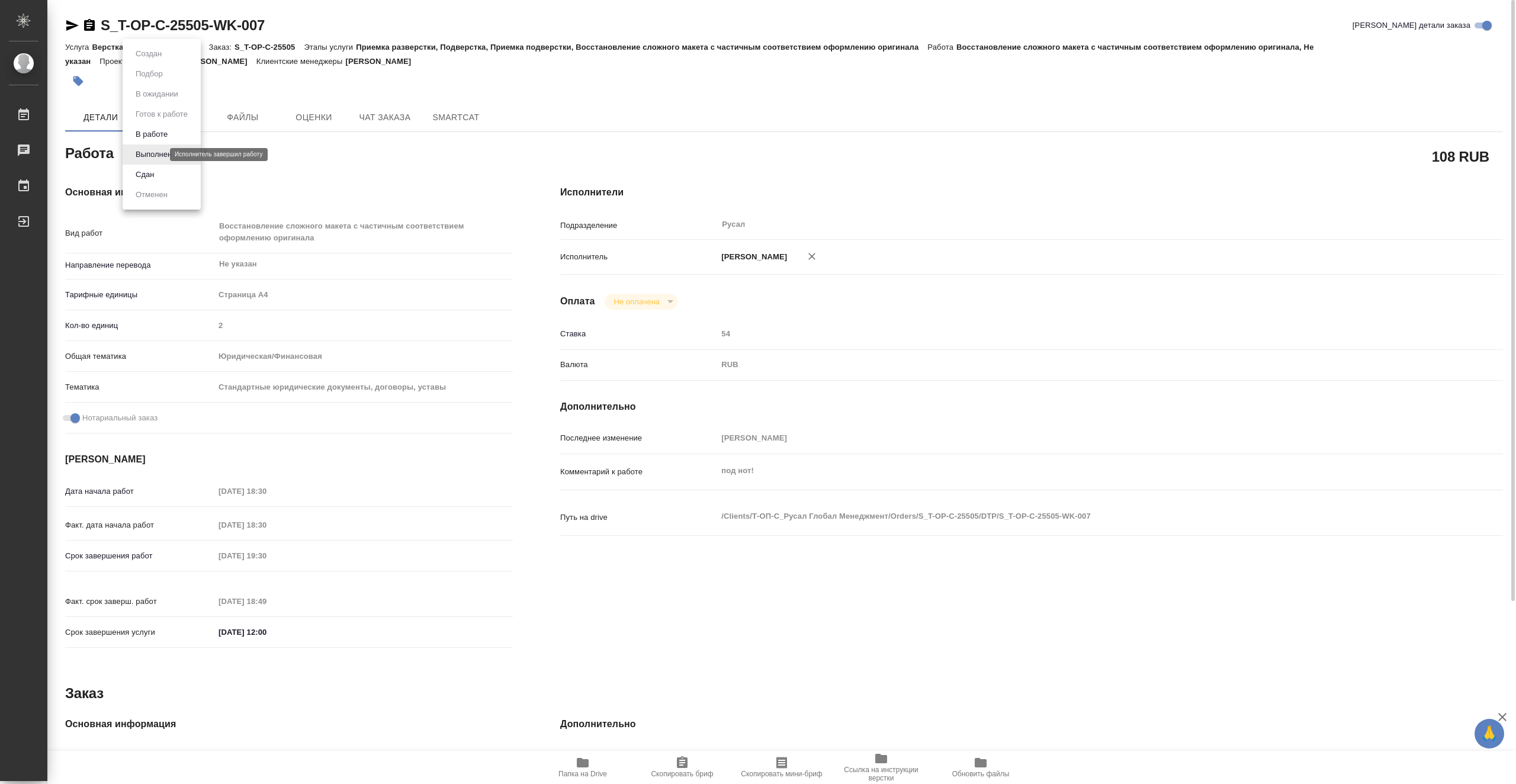
click at [162, 153] on body "🙏 .cls-1 fill:#fff; AWATERA Vasiutchenko Aleksandr Работы 0 Чаты График Выйти S…" at bounding box center [758, 392] width 1516 height 784
type textarea "x"
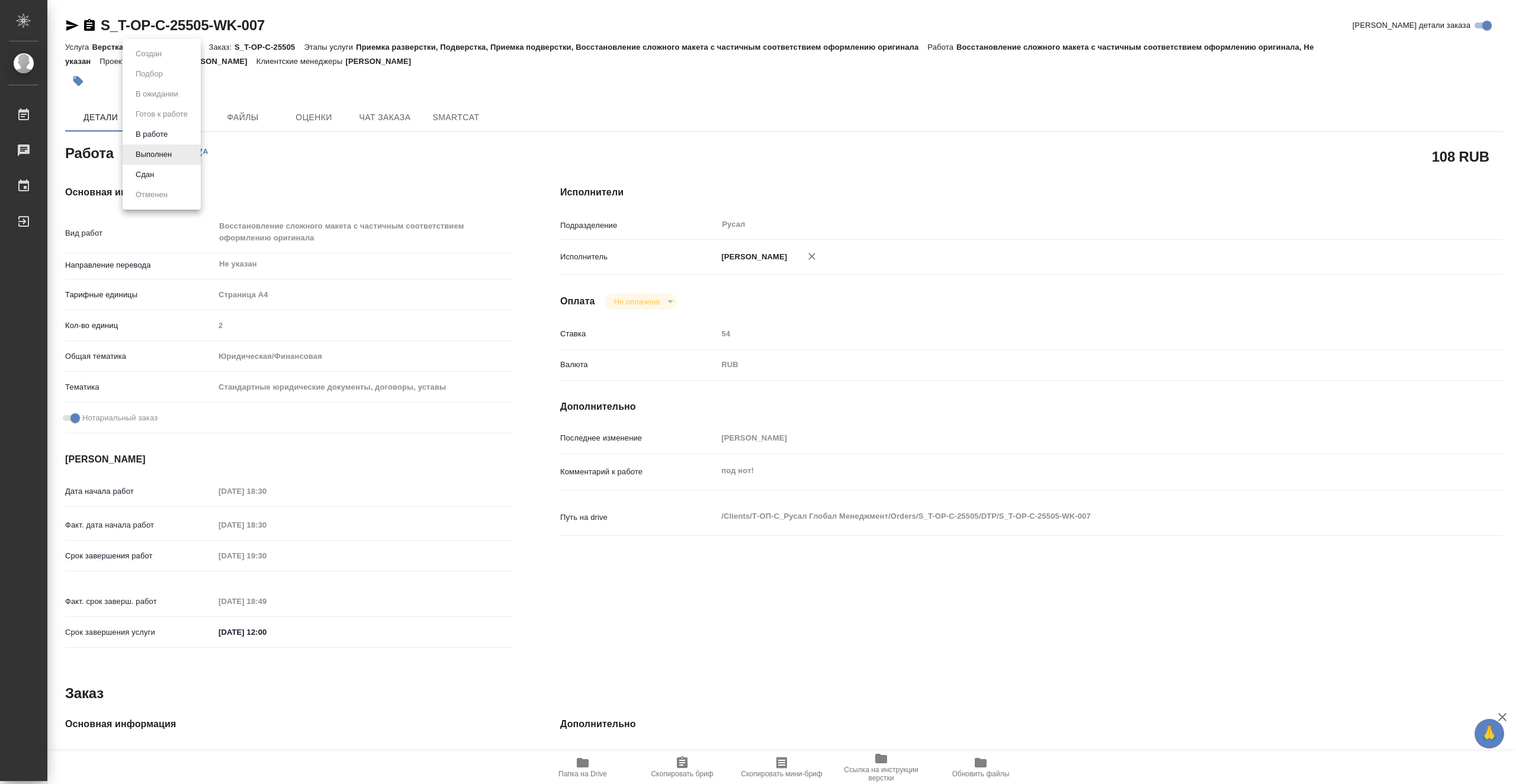
type textarea "x"
click at [167, 168] on li "Сдан" at bounding box center [162, 174] width 78 height 20
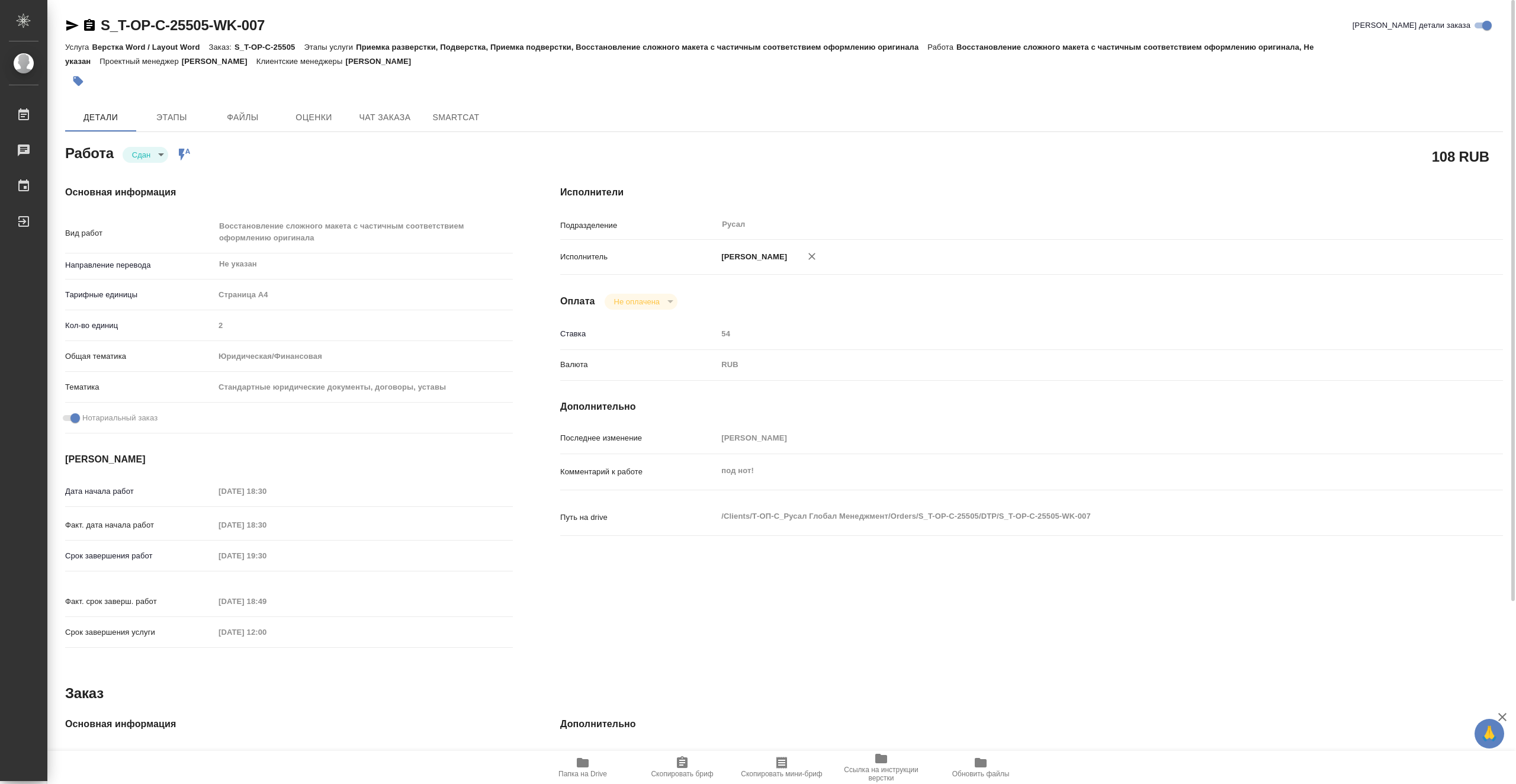
type textarea "x"
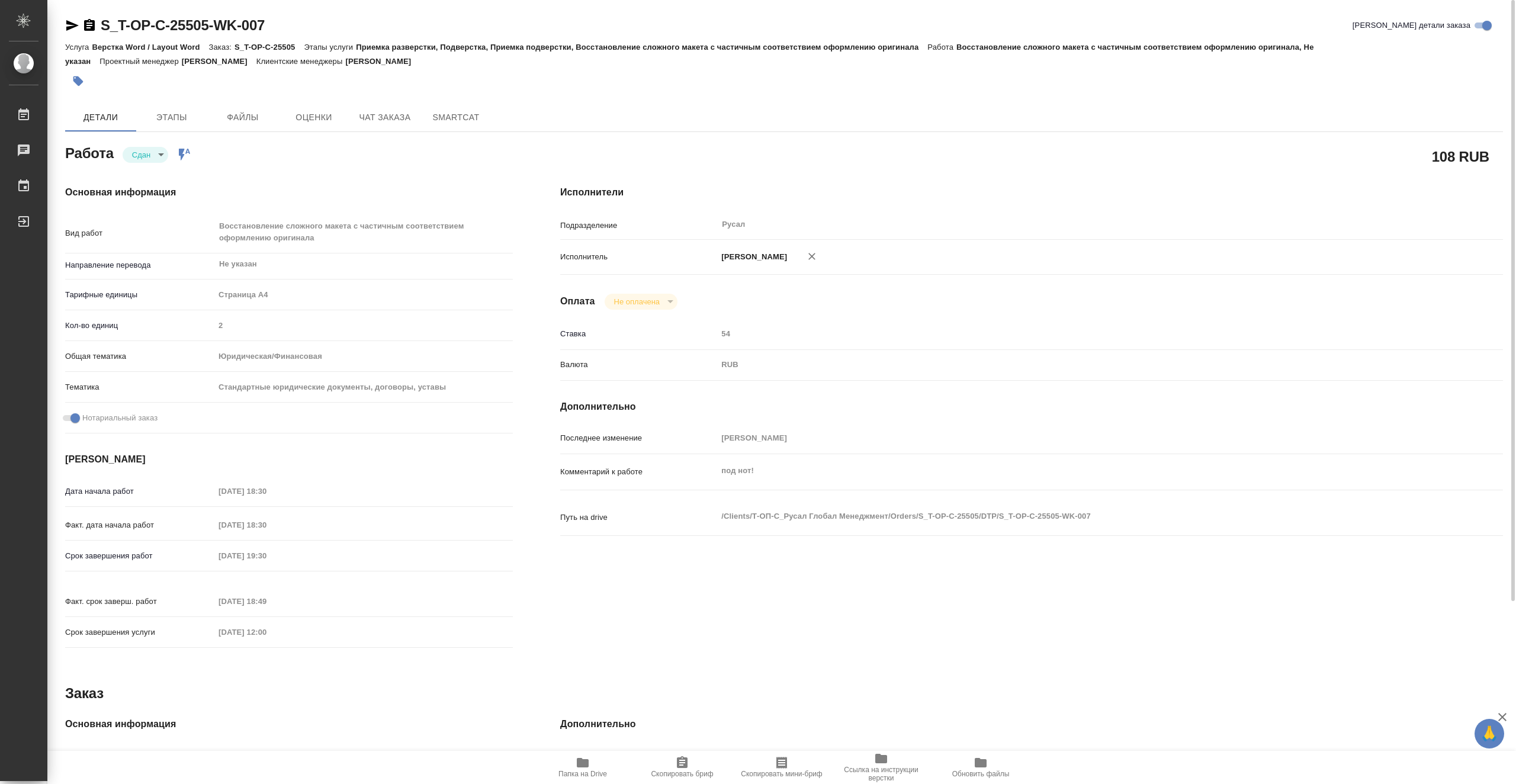
type textarea "x"
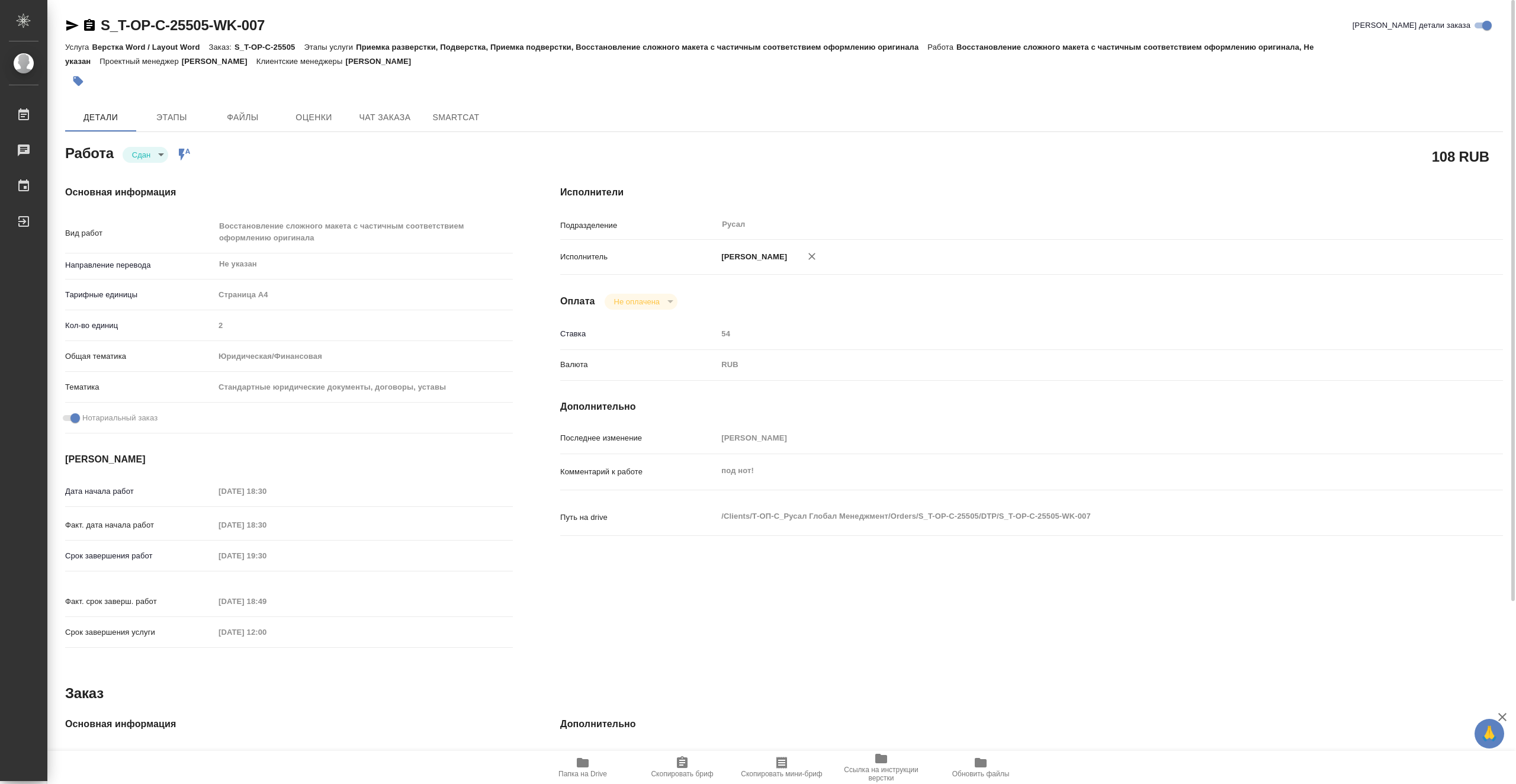
type textarea "x"
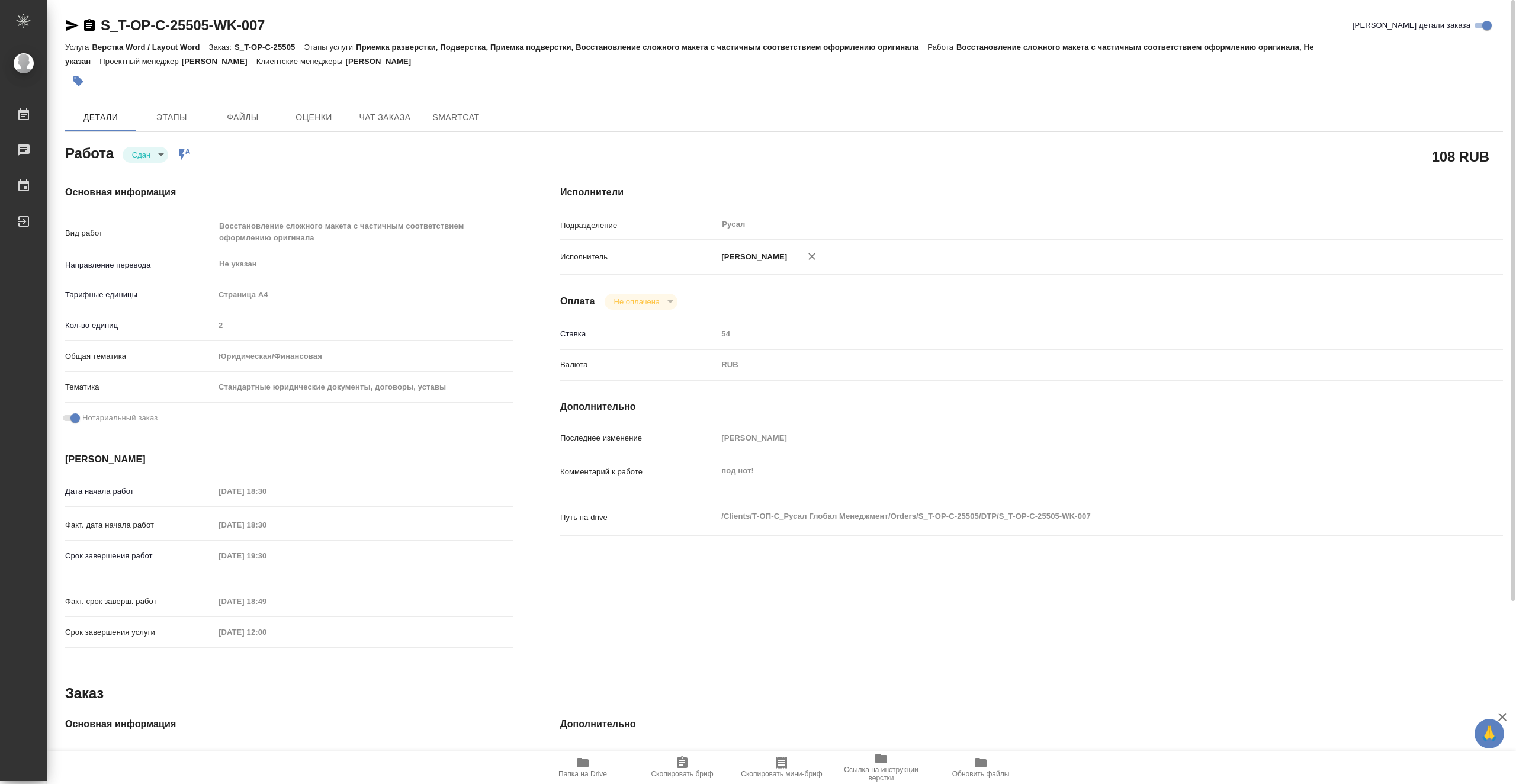
type textarea "x"
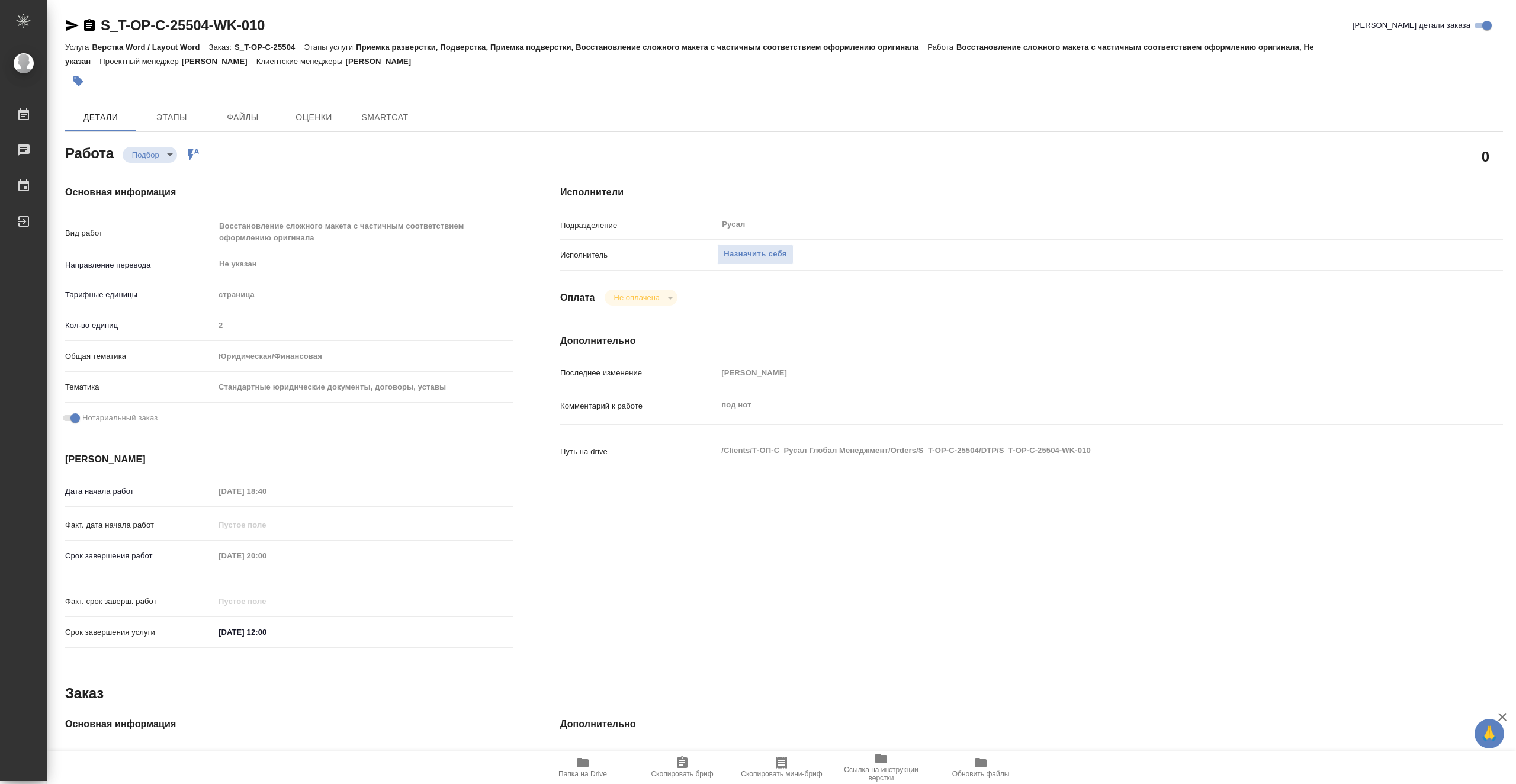
type textarea "x"
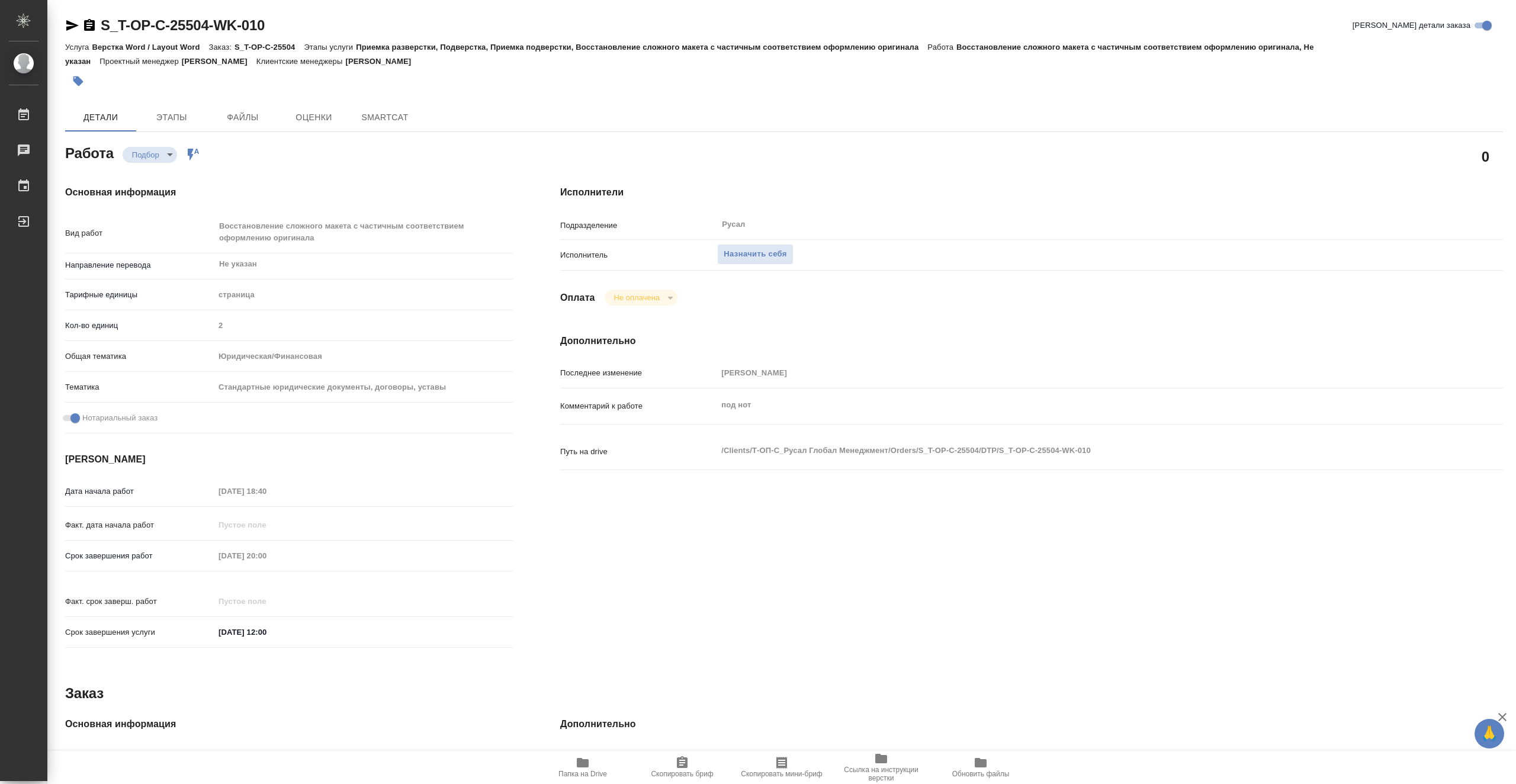
type textarea "x"
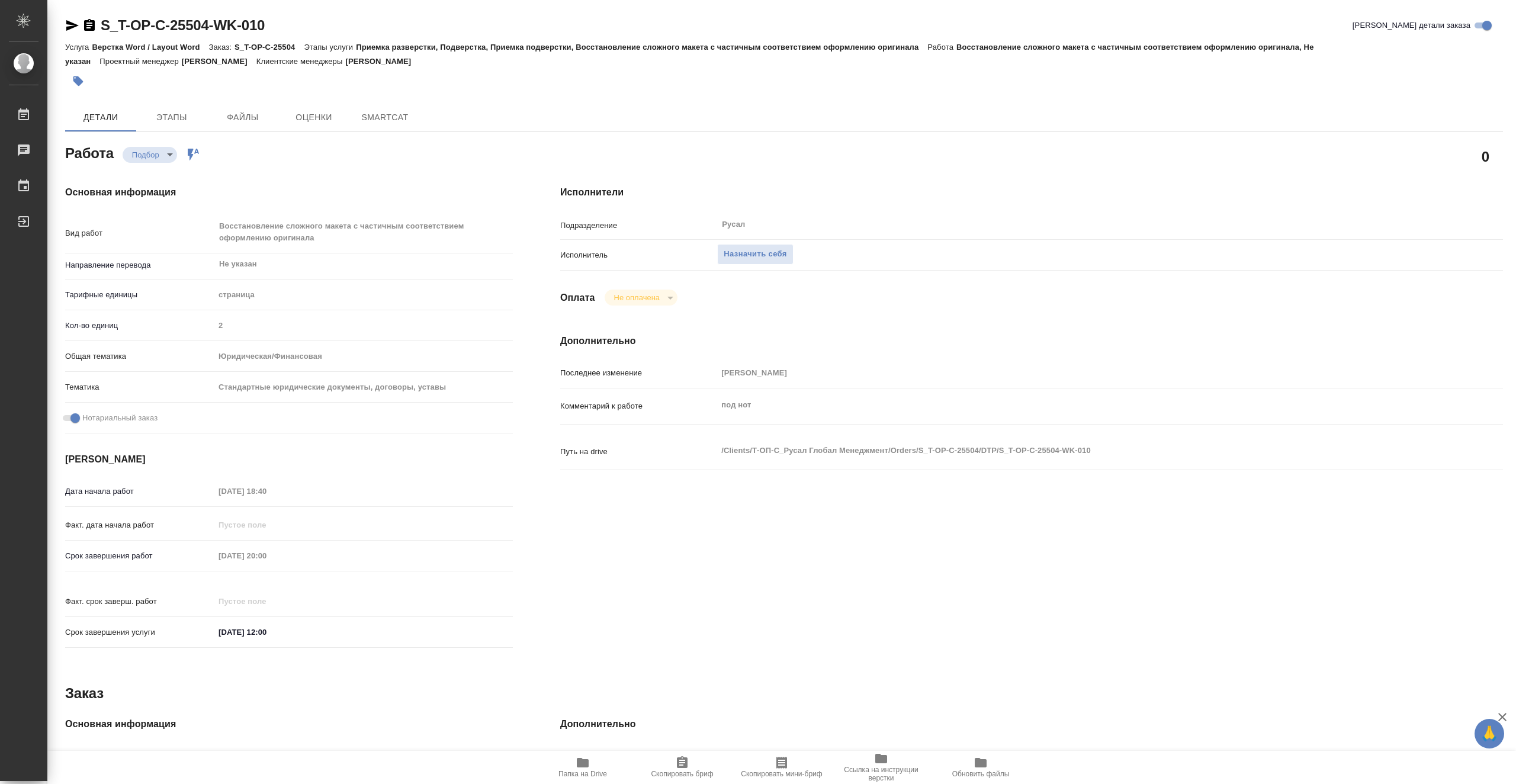
type textarea "x"
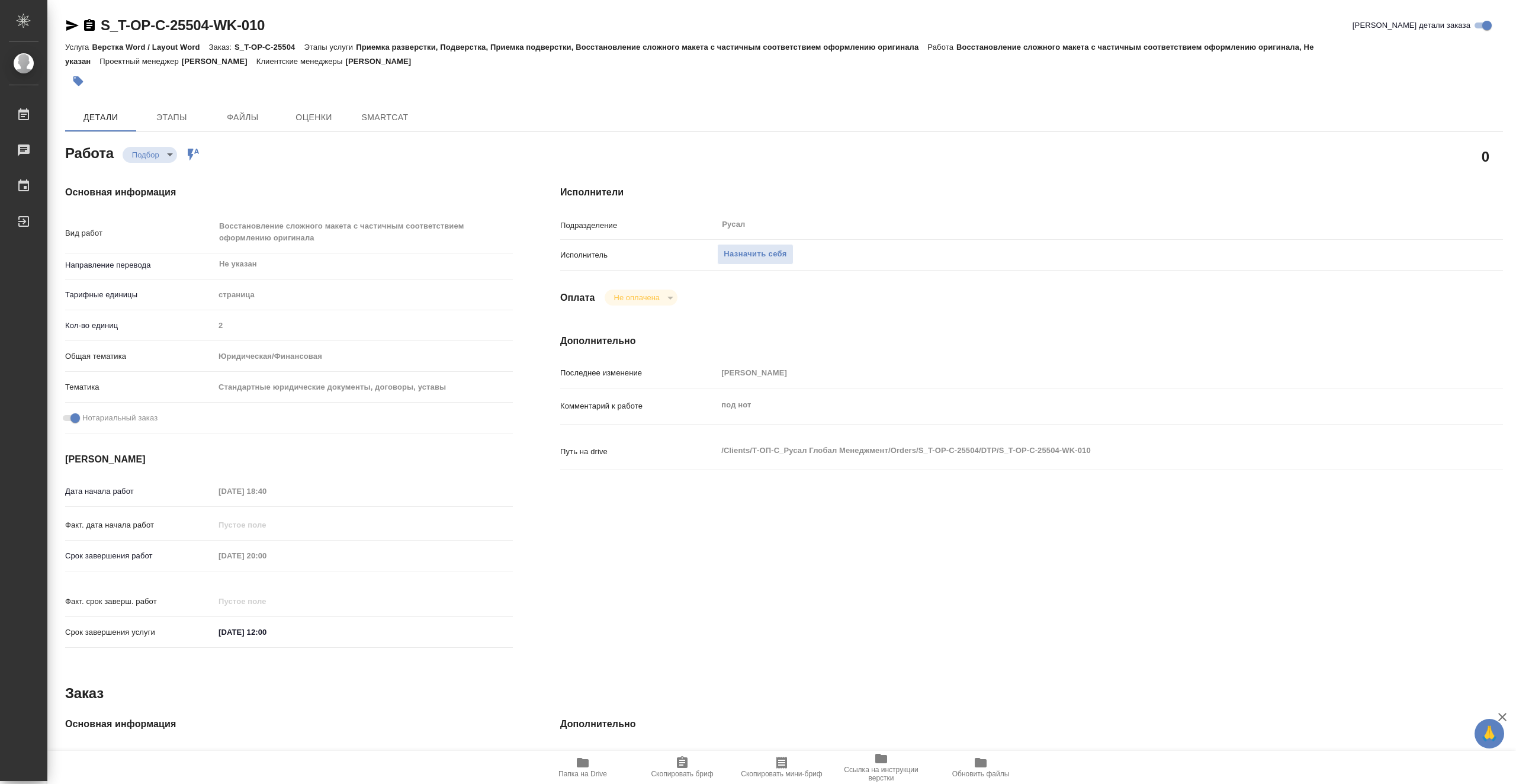
type textarea "x"
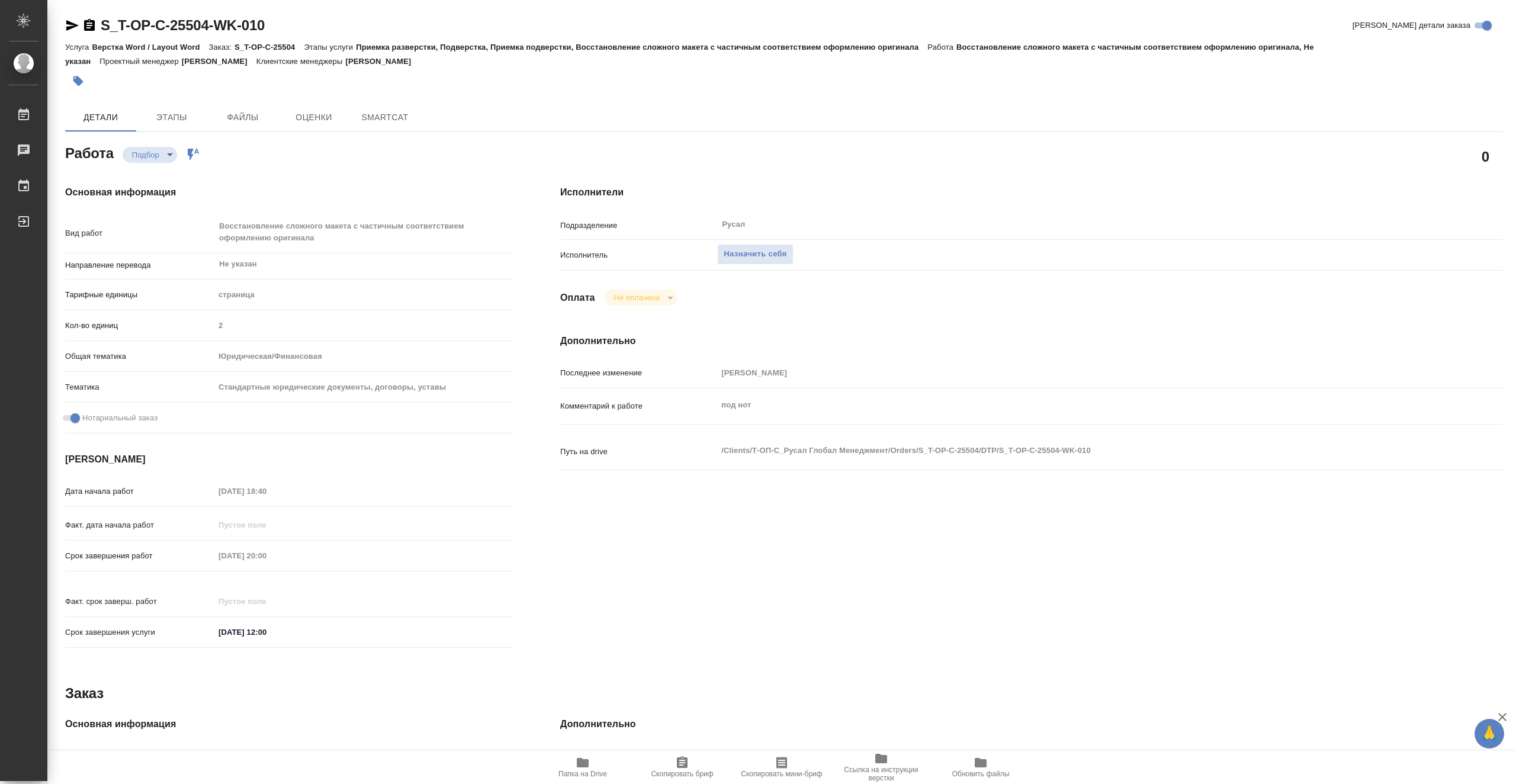
type textarea "x"
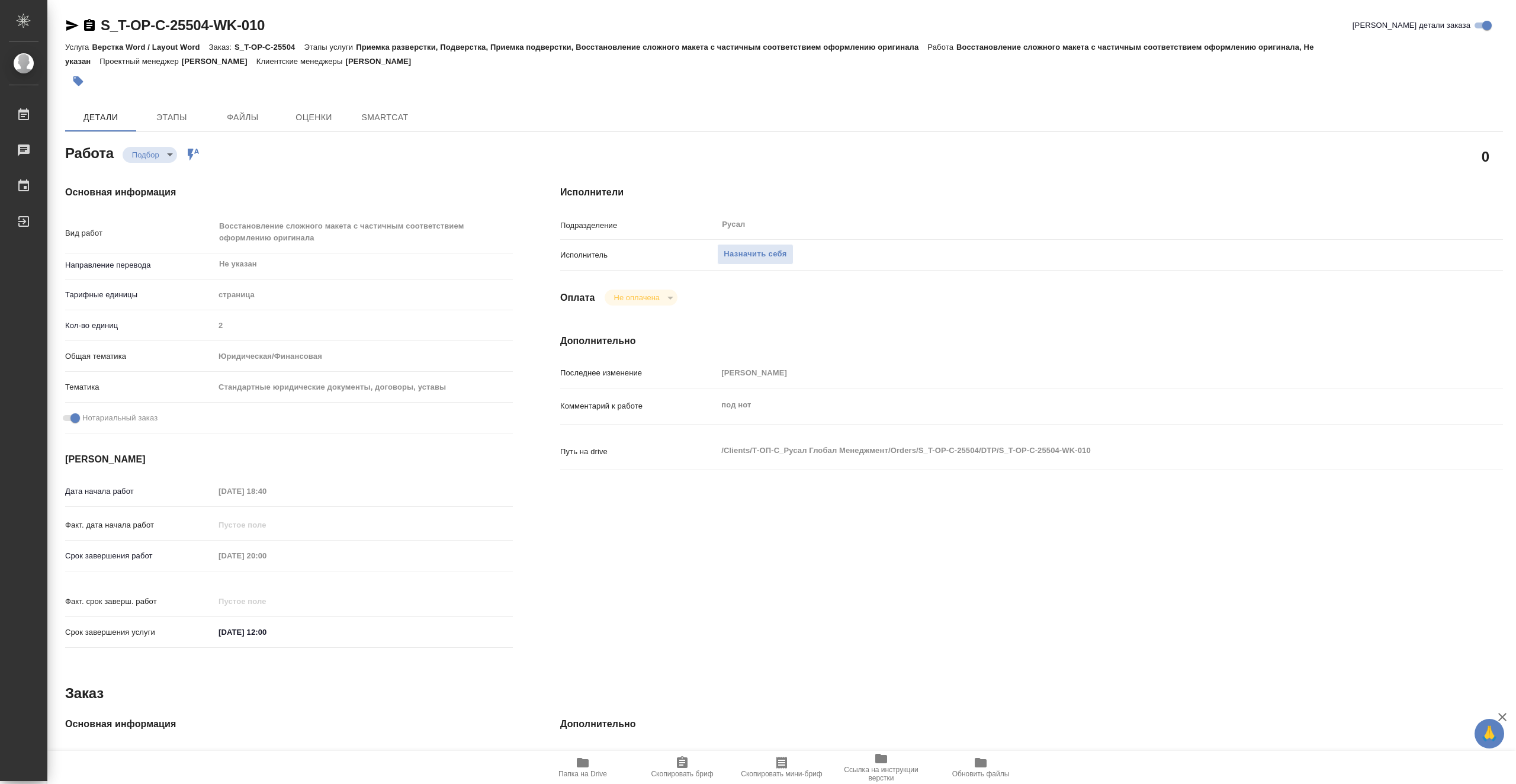
type textarea "x"
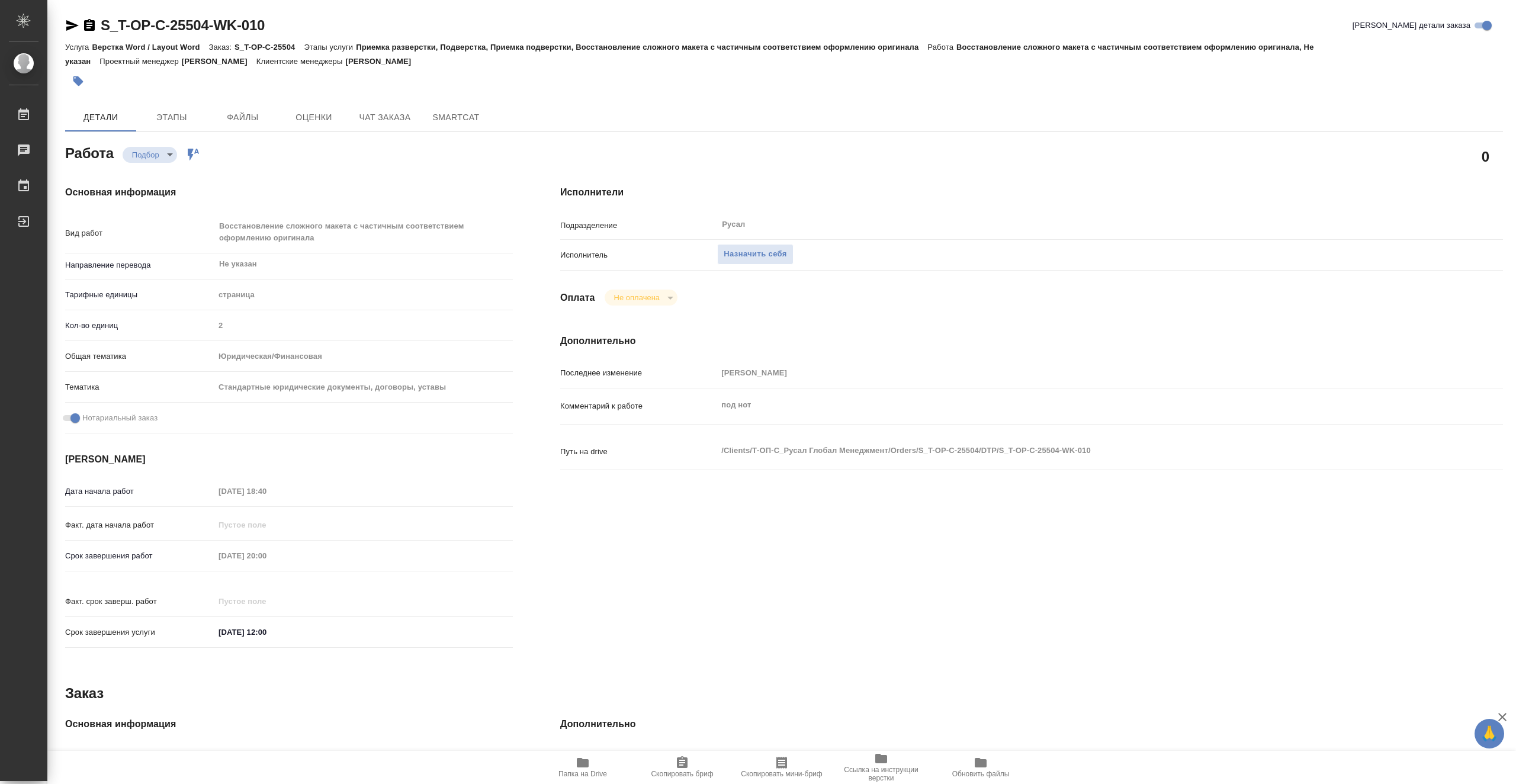
type textarea "x"
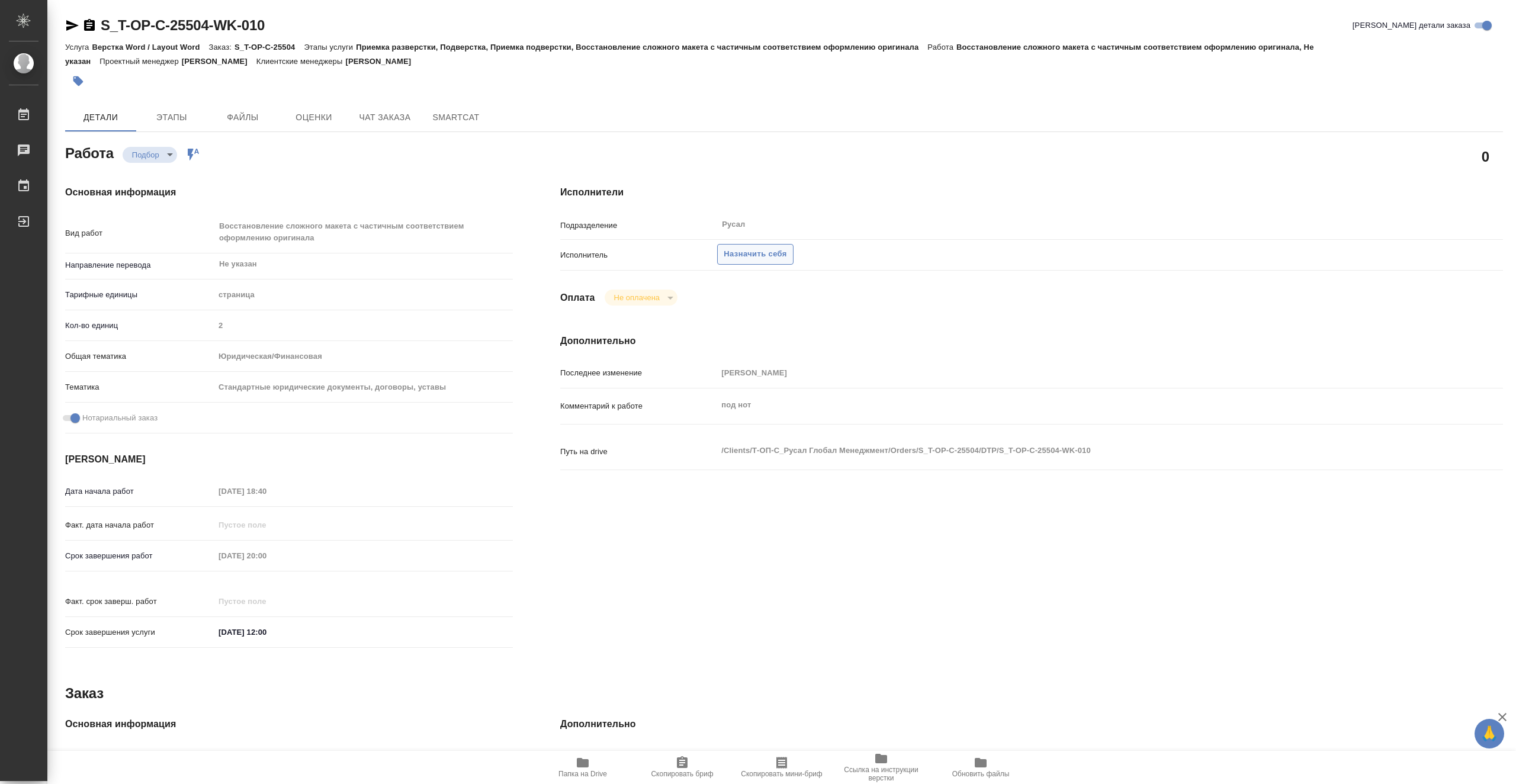
type textarea "x"
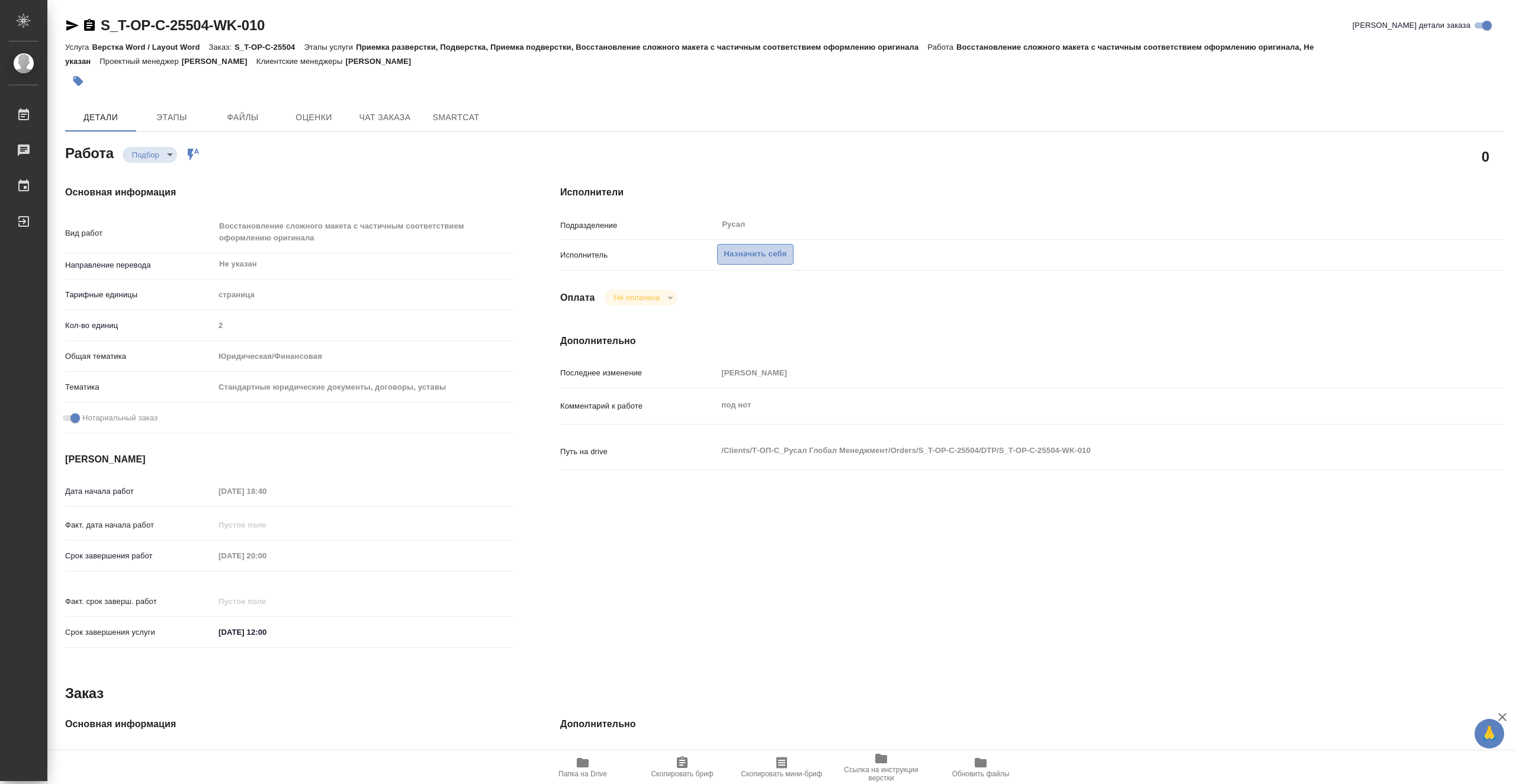
click at [753, 252] on span "Назначить себя" at bounding box center [755, 254] width 63 height 14
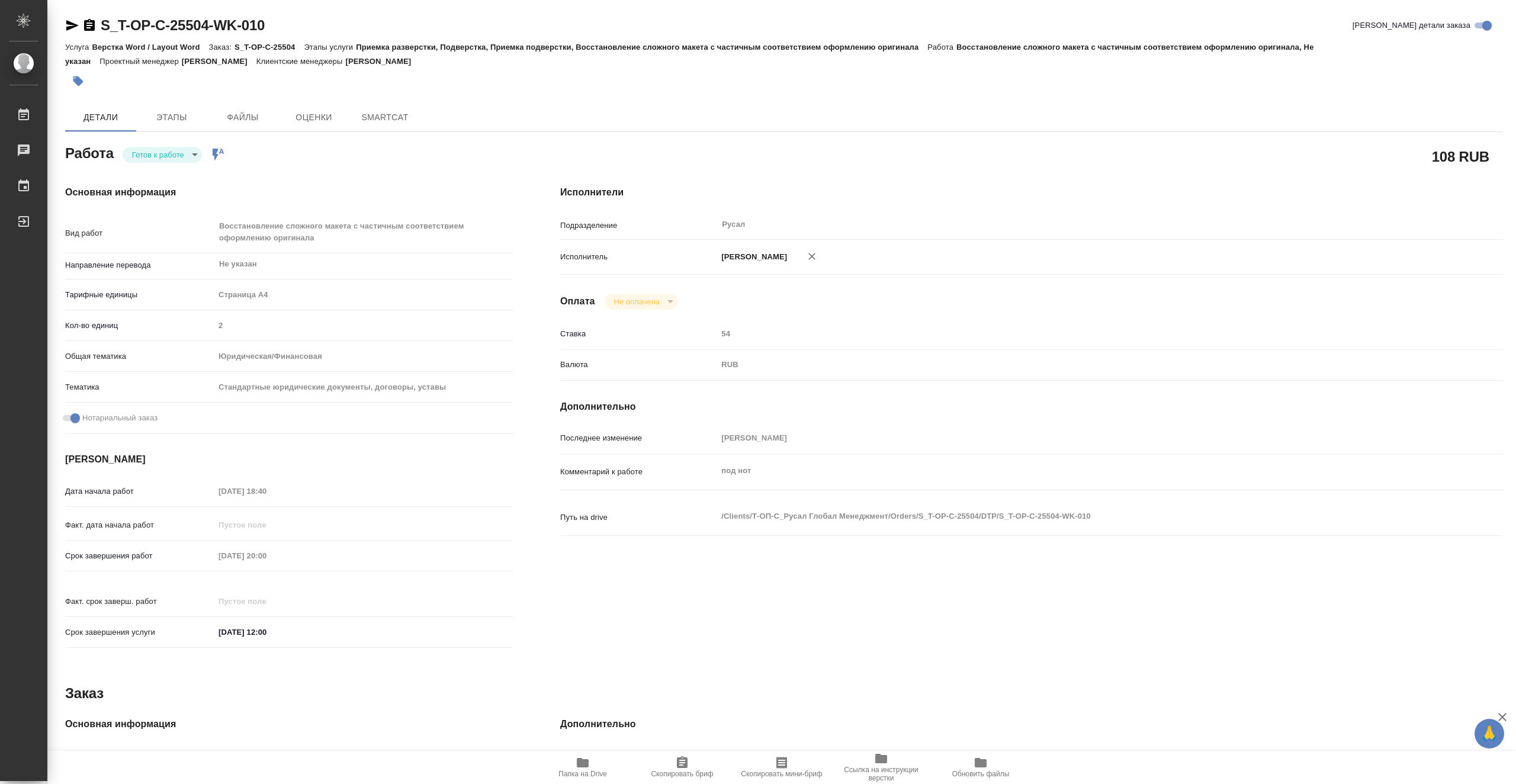
type textarea "x"
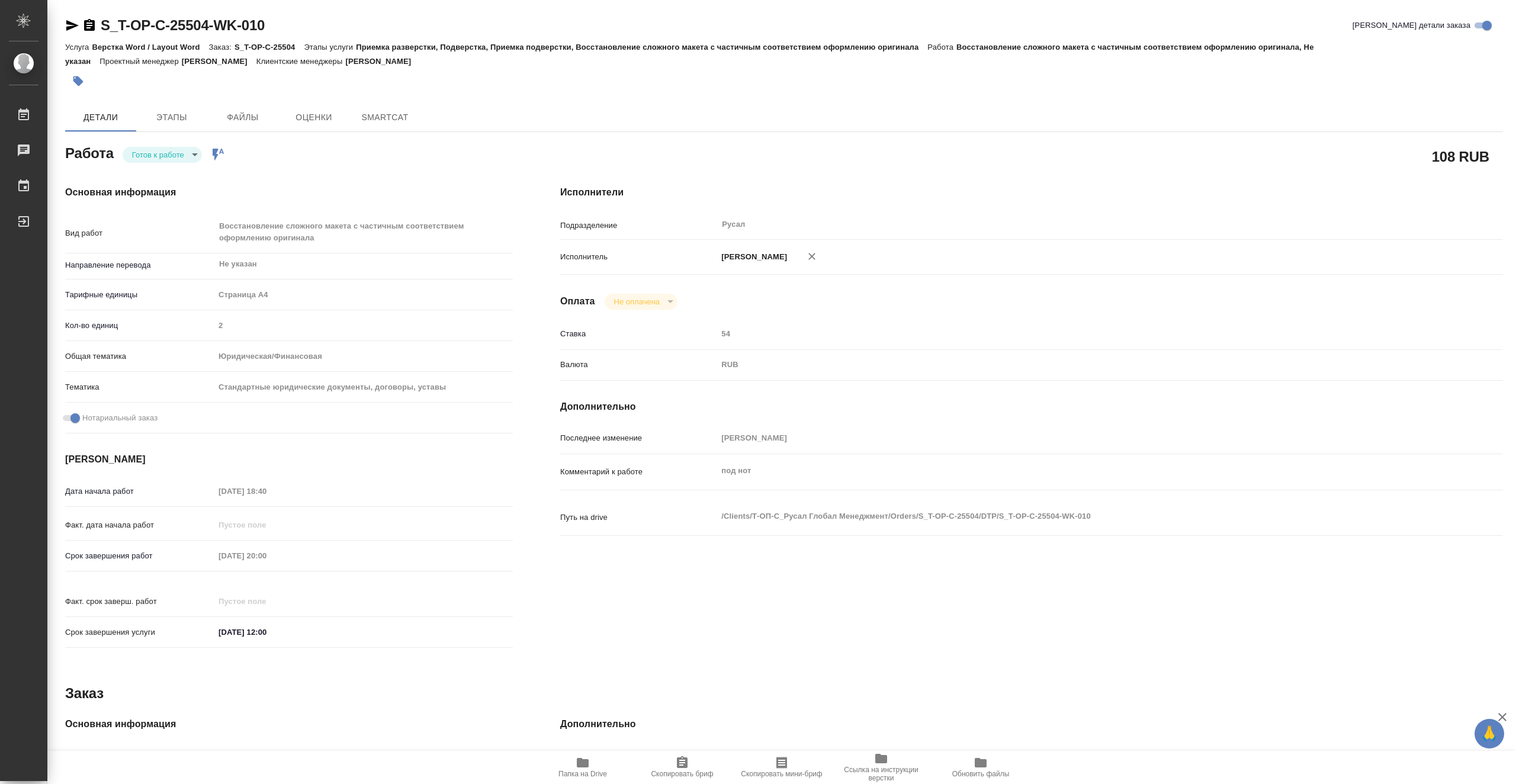
type textarea "x"
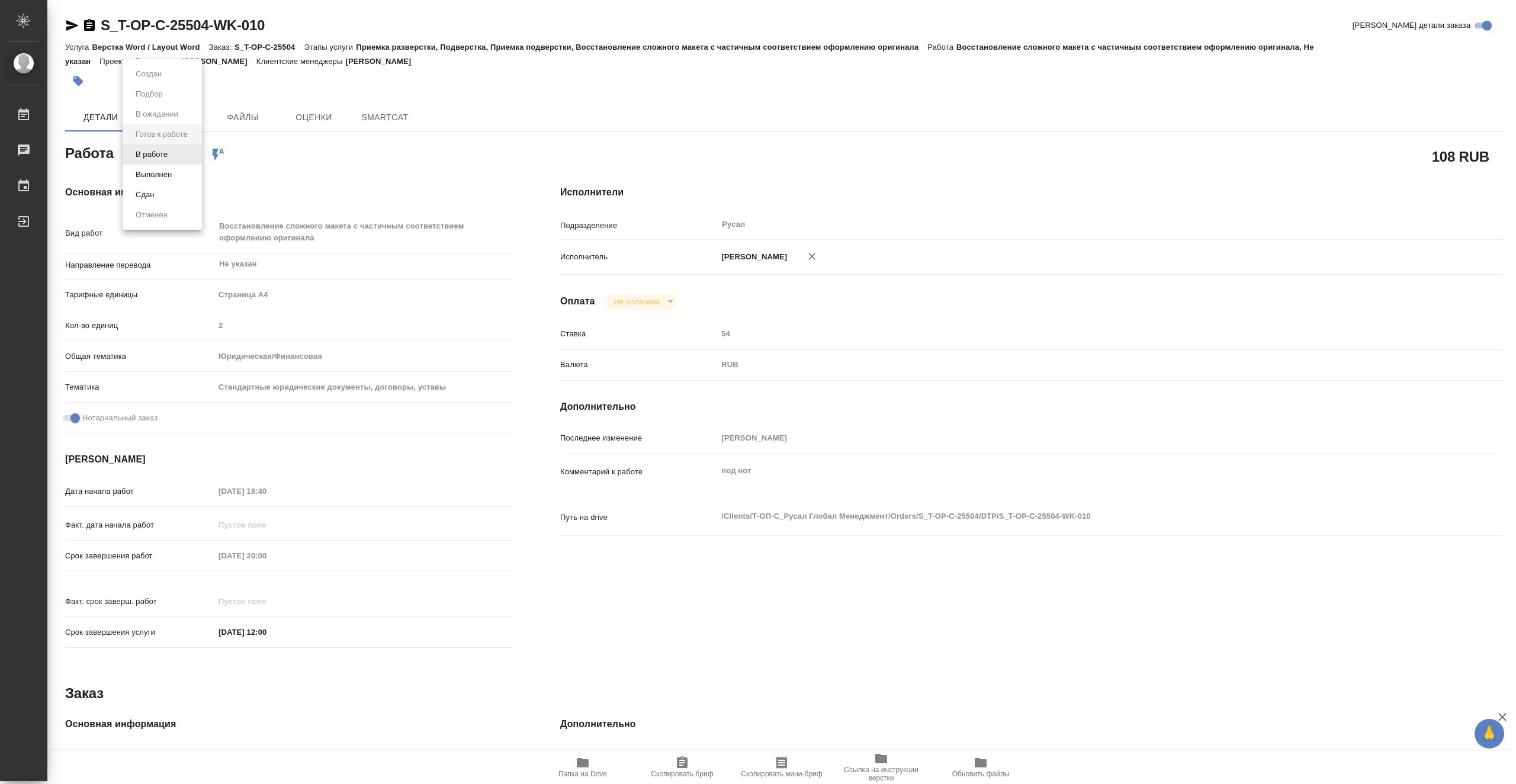
click at [161, 160] on body "🙏 .cls-1 fill:#fff; AWATERA Vasiutchenko [PERSON_NAME] Чаты График Выйти S_T-OP…" at bounding box center [758, 392] width 1516 height 784
type textarea "x"
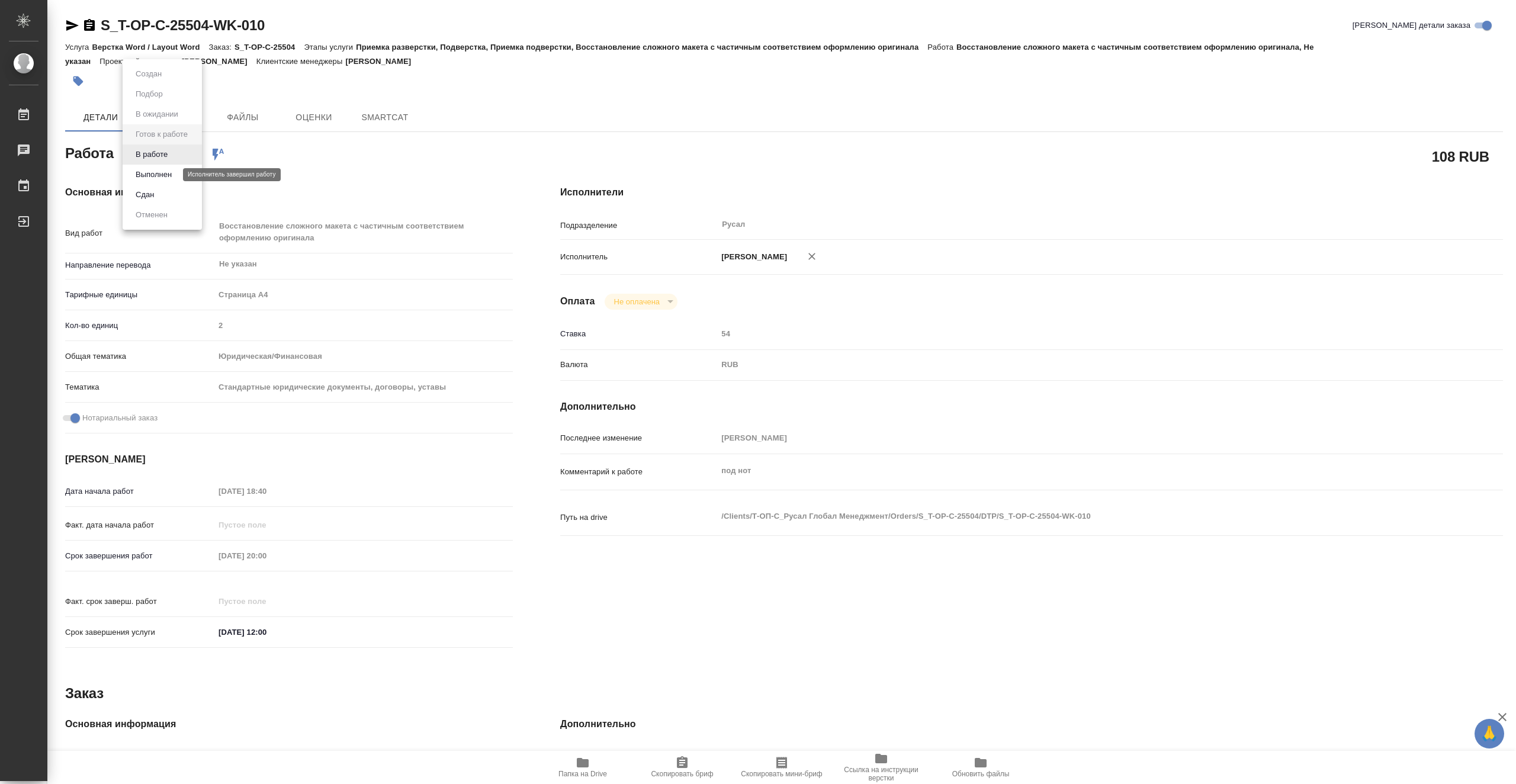
type textarea "x"
click at [173, 153] on li "В работе" at bounding box center [162, 154] width 80 height 20
type textarea "x"
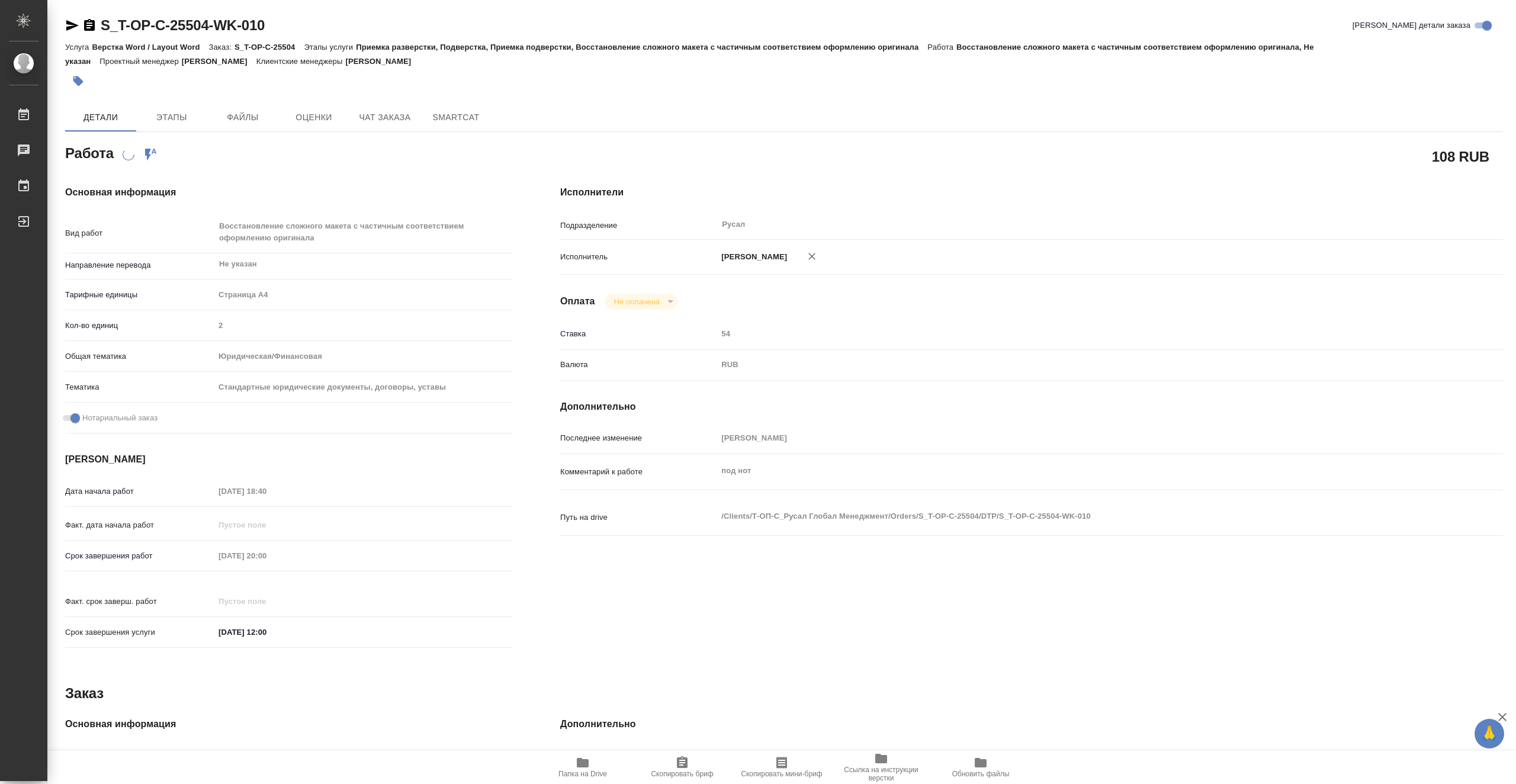
type textarea "x"
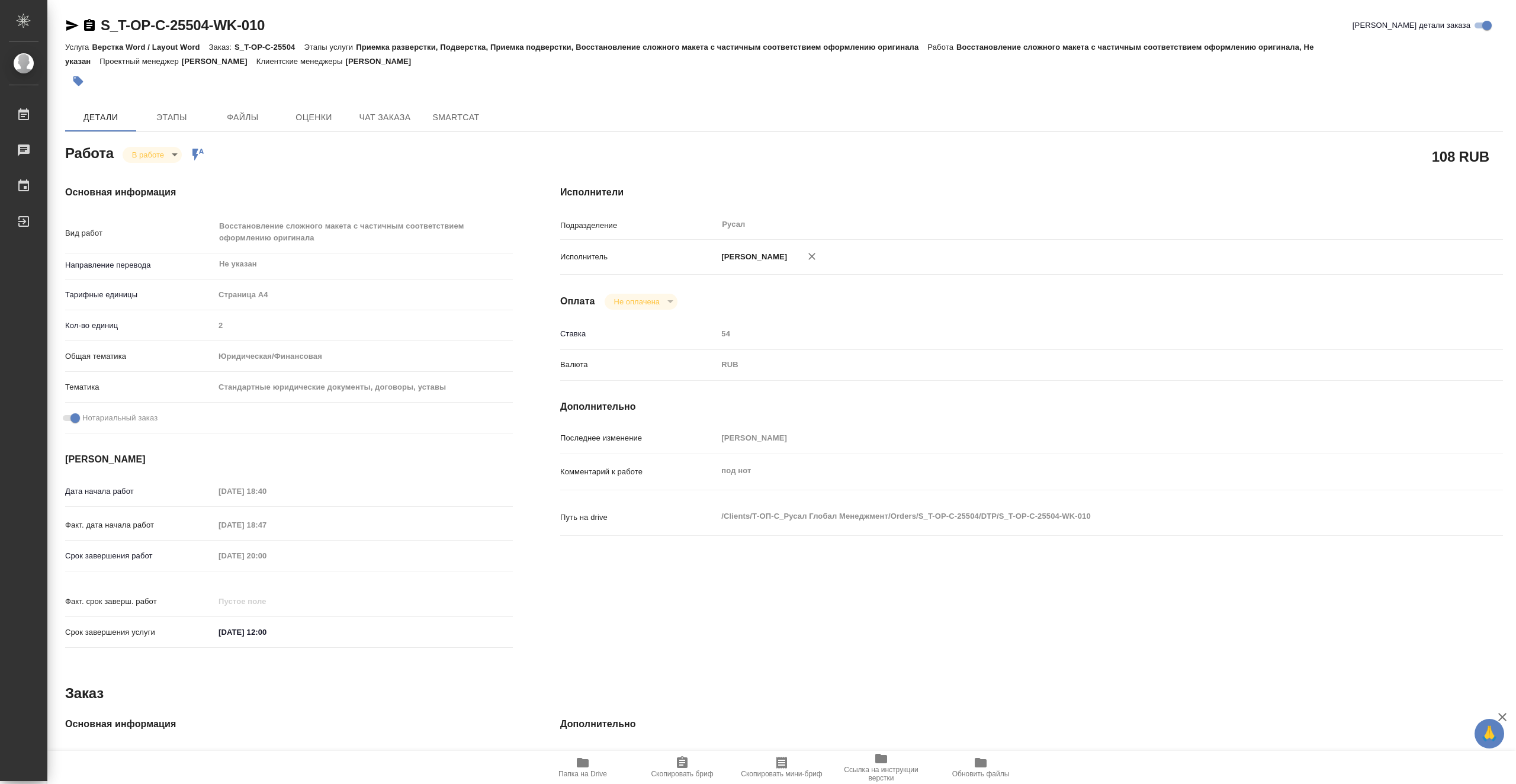
type textarea "x"
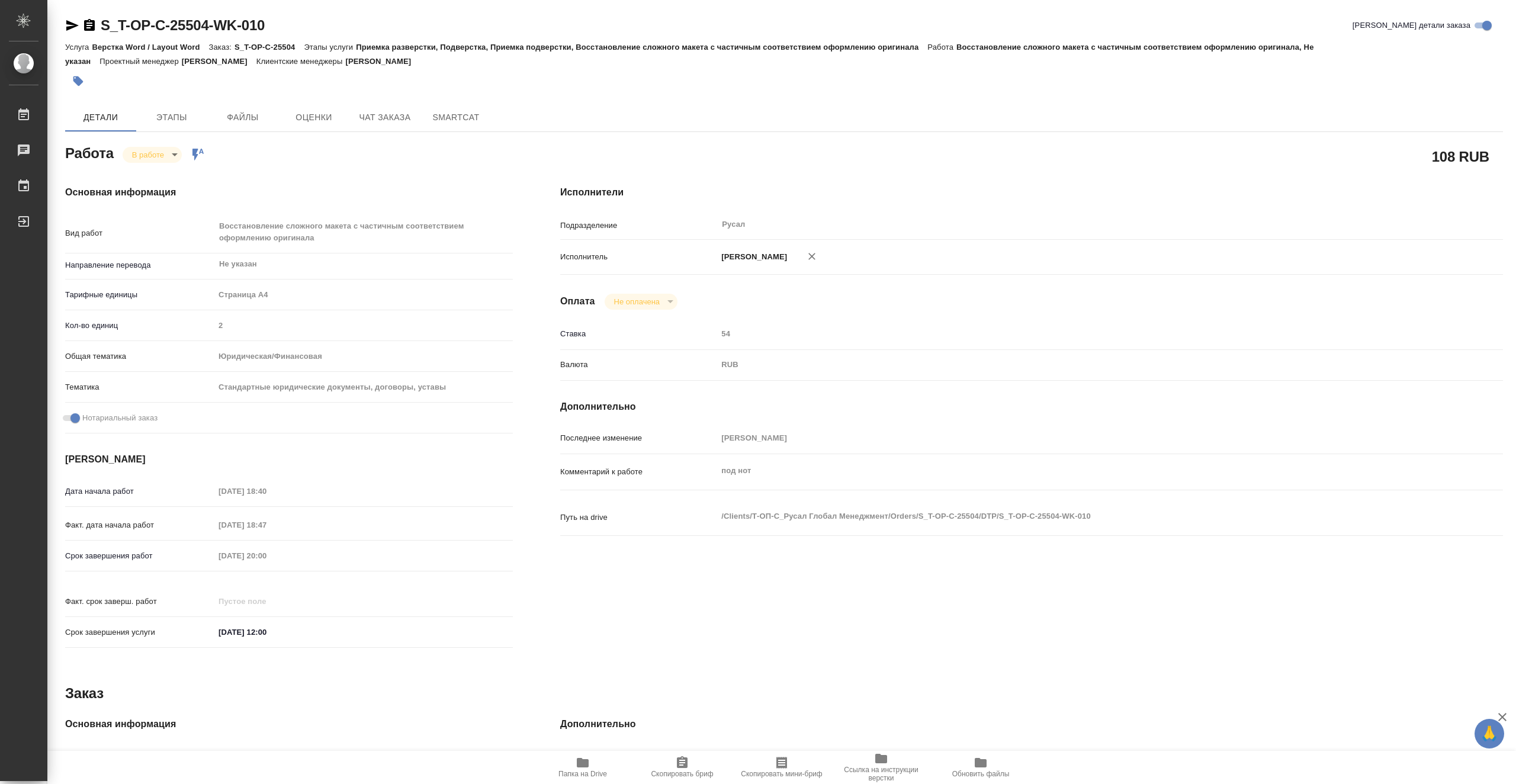
type textarea "x"
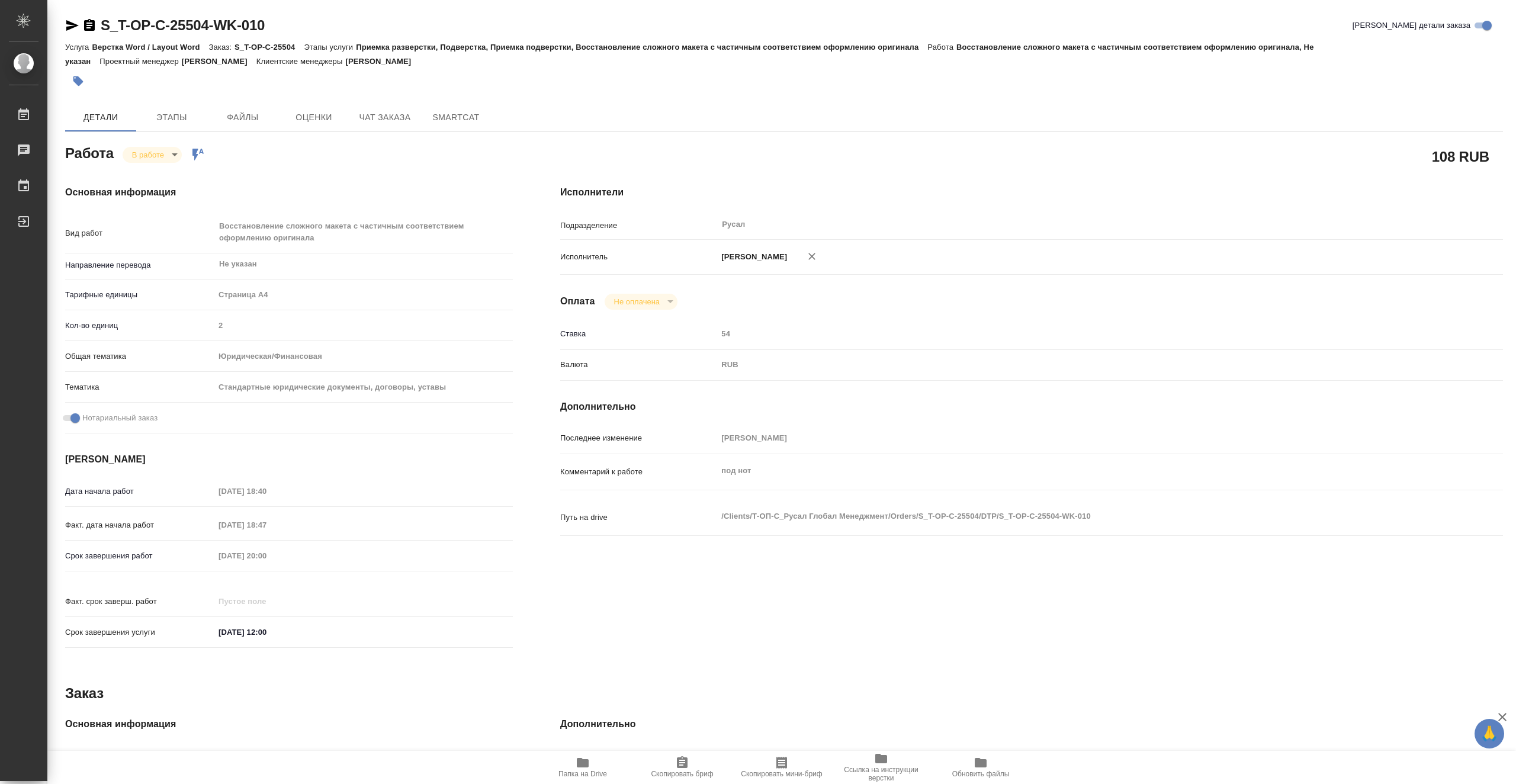
type textarea "x"
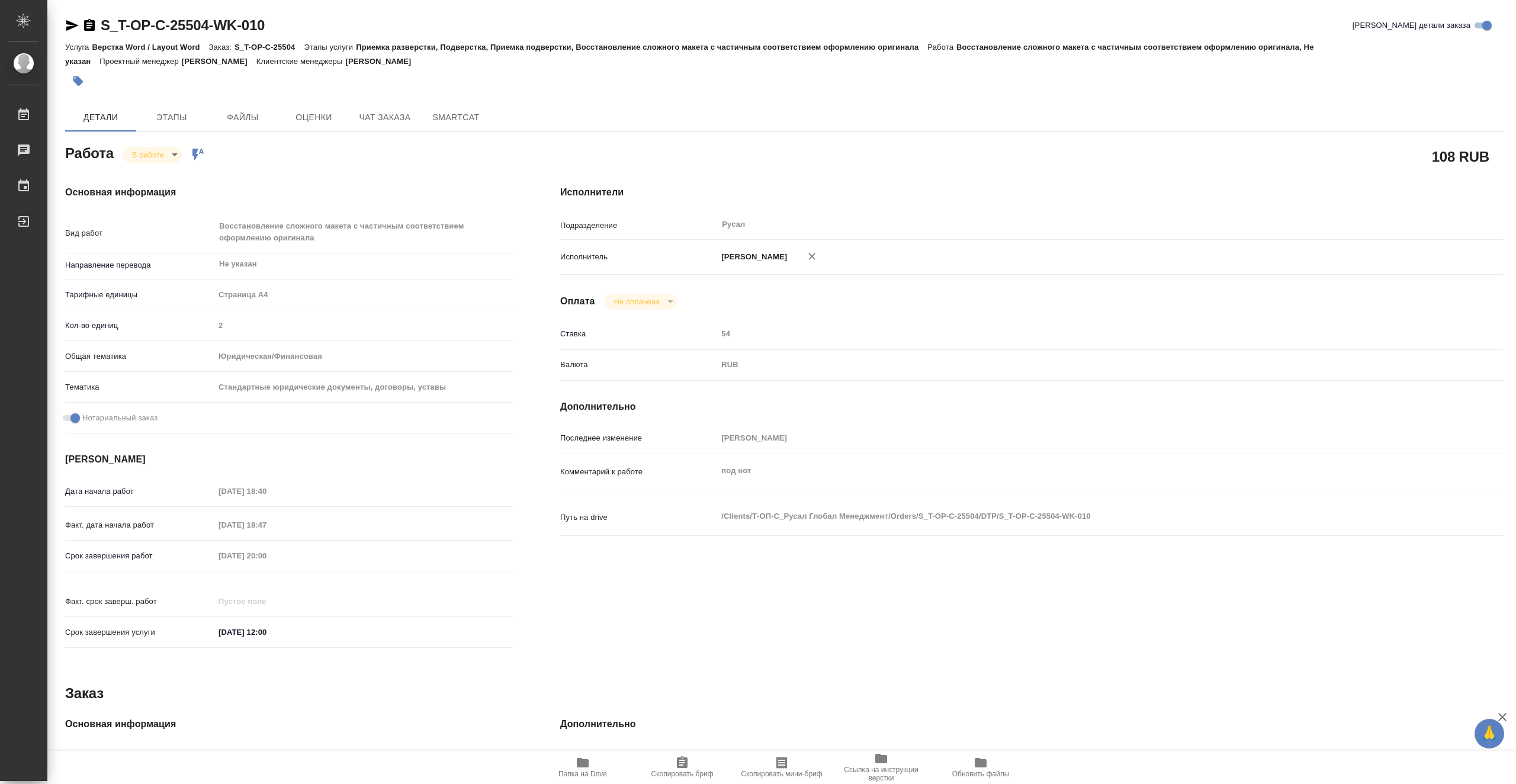
type textarea "x"
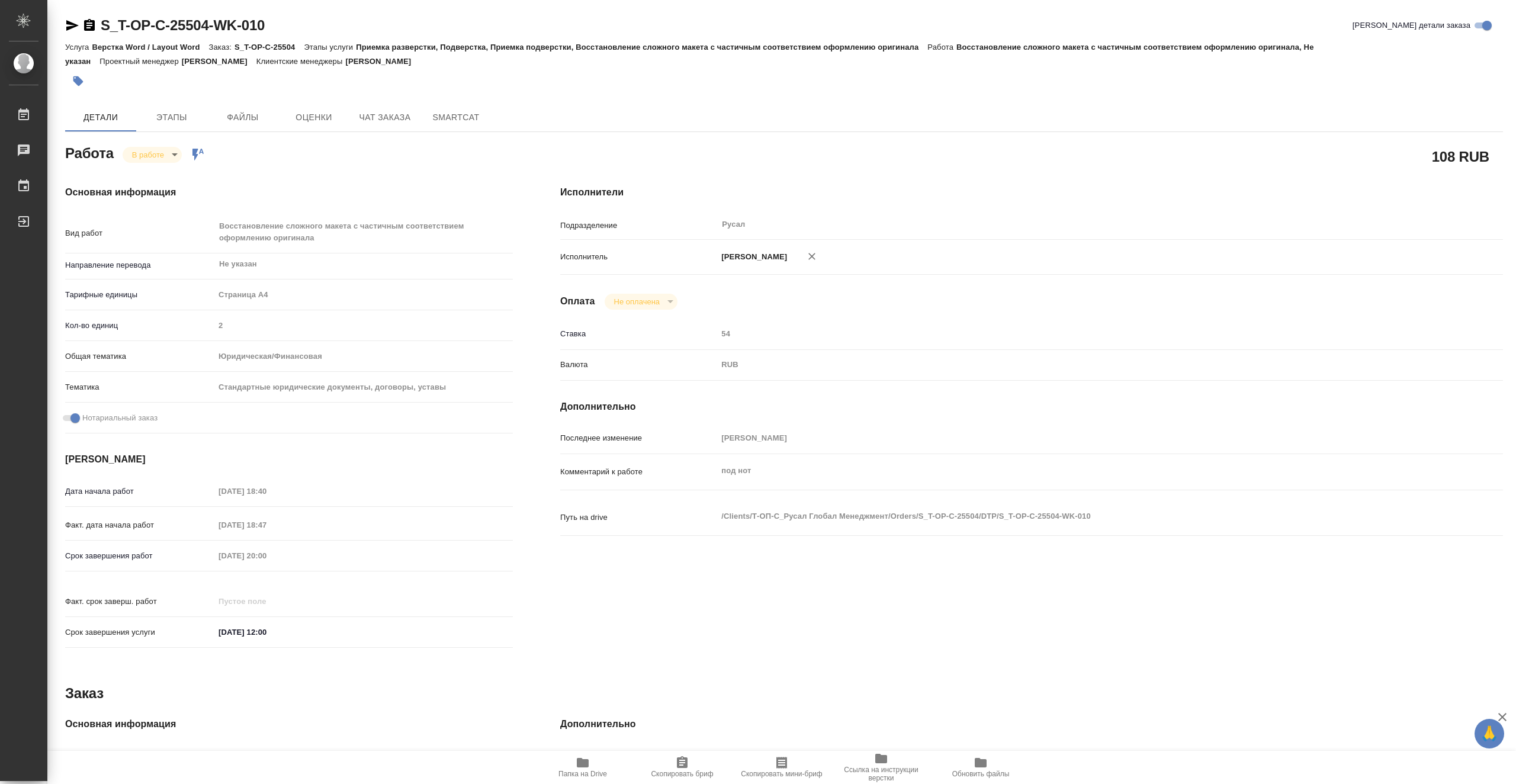
type textarea "x"
click at [604, 772] on span "Папка на Drive" at bounding box center [582, 773] width 49 height 8
drag, startPoint x: 275, startPoint y: 26, endPoint x: 104, endPoint y: 27, distance: 171.0
click at [104, 27] on div "S_T-OP-C-25504-WK-010 Кратко детали заказа" at bounding box center [784, 25] width 1438 height 19
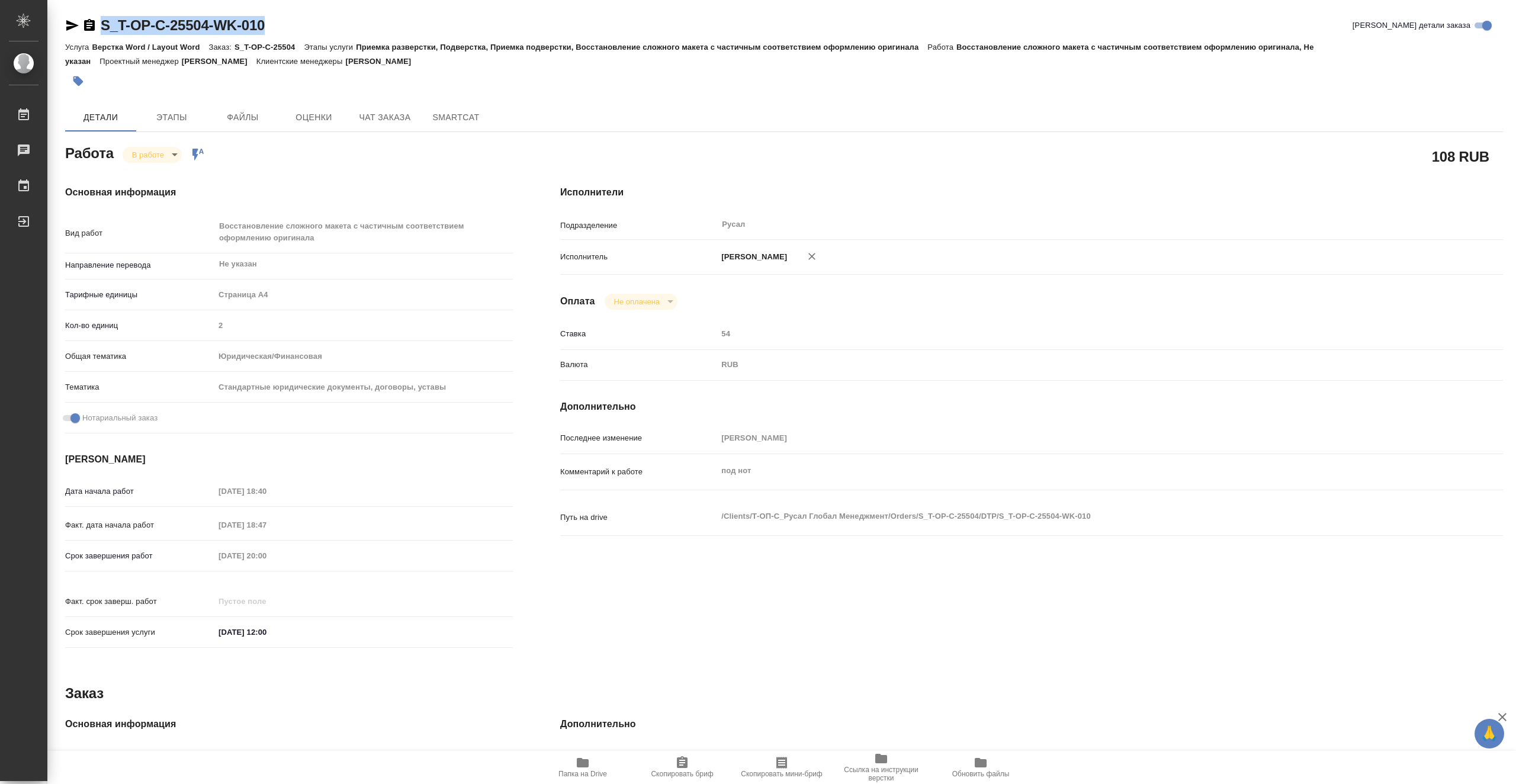
copy link "S_T-OP-C-25504-WK-010"
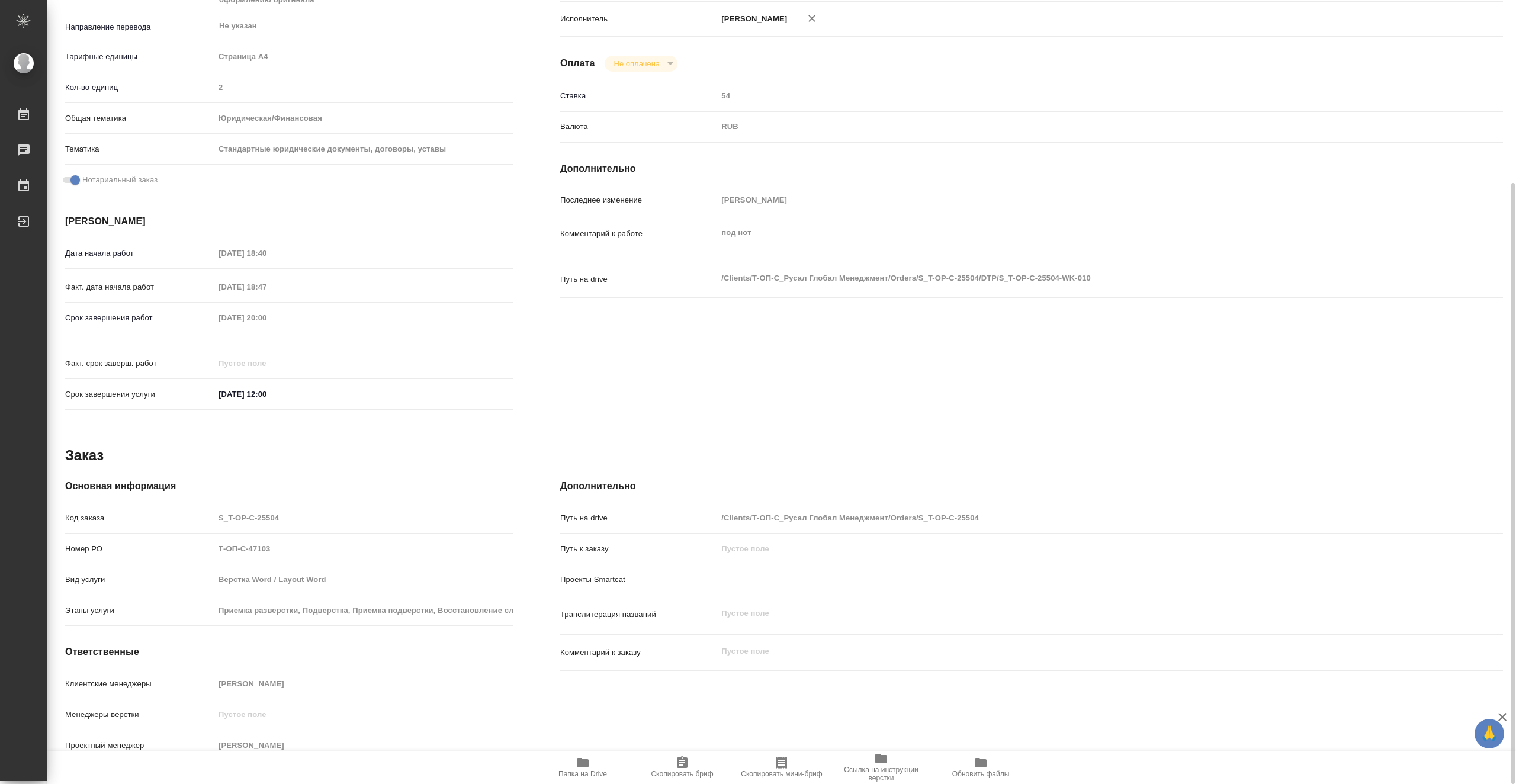
scroll to position [2, 0]
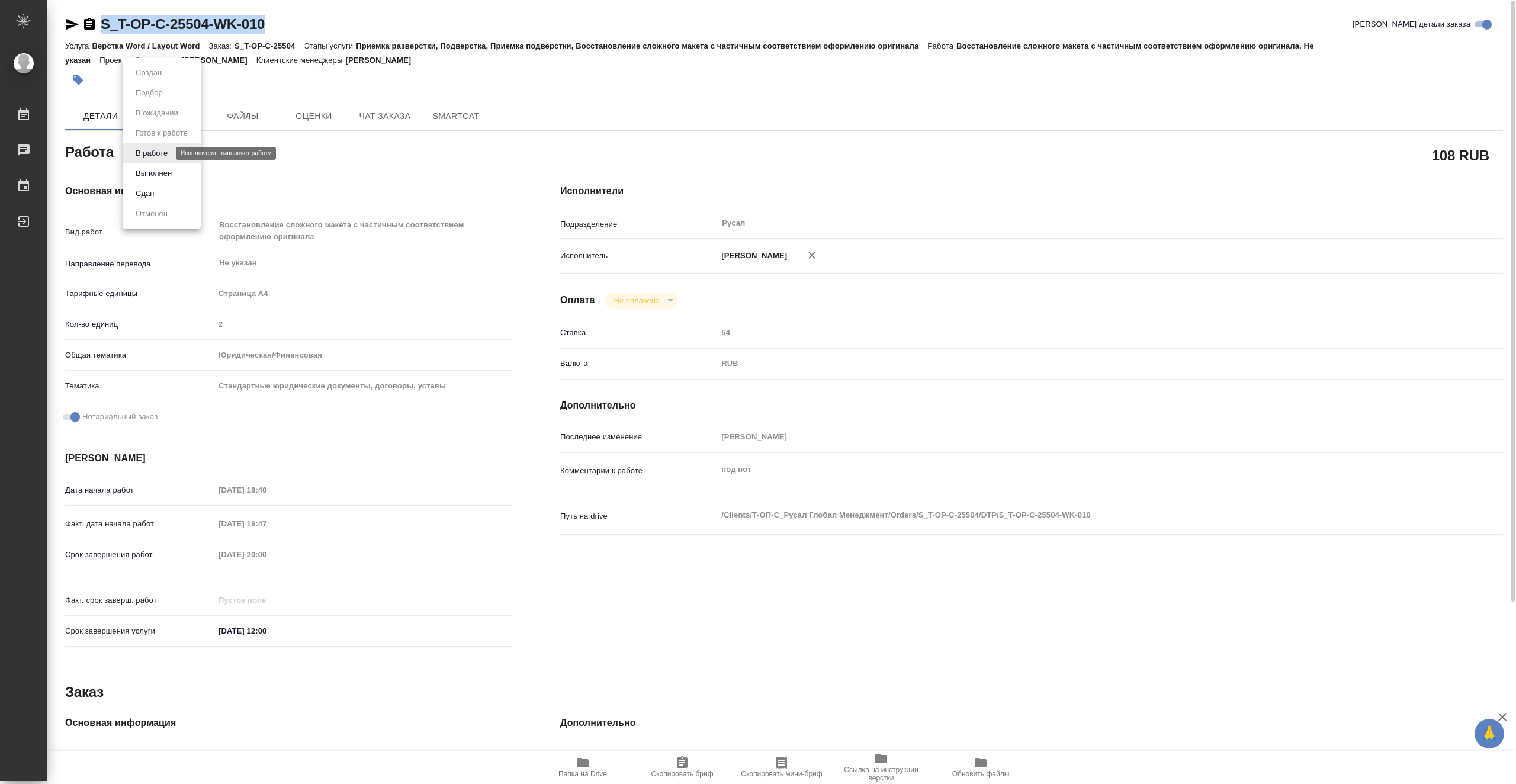
click at [162, 152] on body "🙏 .cls-1 fill:#fff; AWATERA Vasiutchenko Aleksandr Работы 0 Чаты График Выйти S…" at bounding box center [758, 392] width 1516 height 784
click at [167, 190] on li "Сдан" at bounding box center [162, 193] width 78 height 20
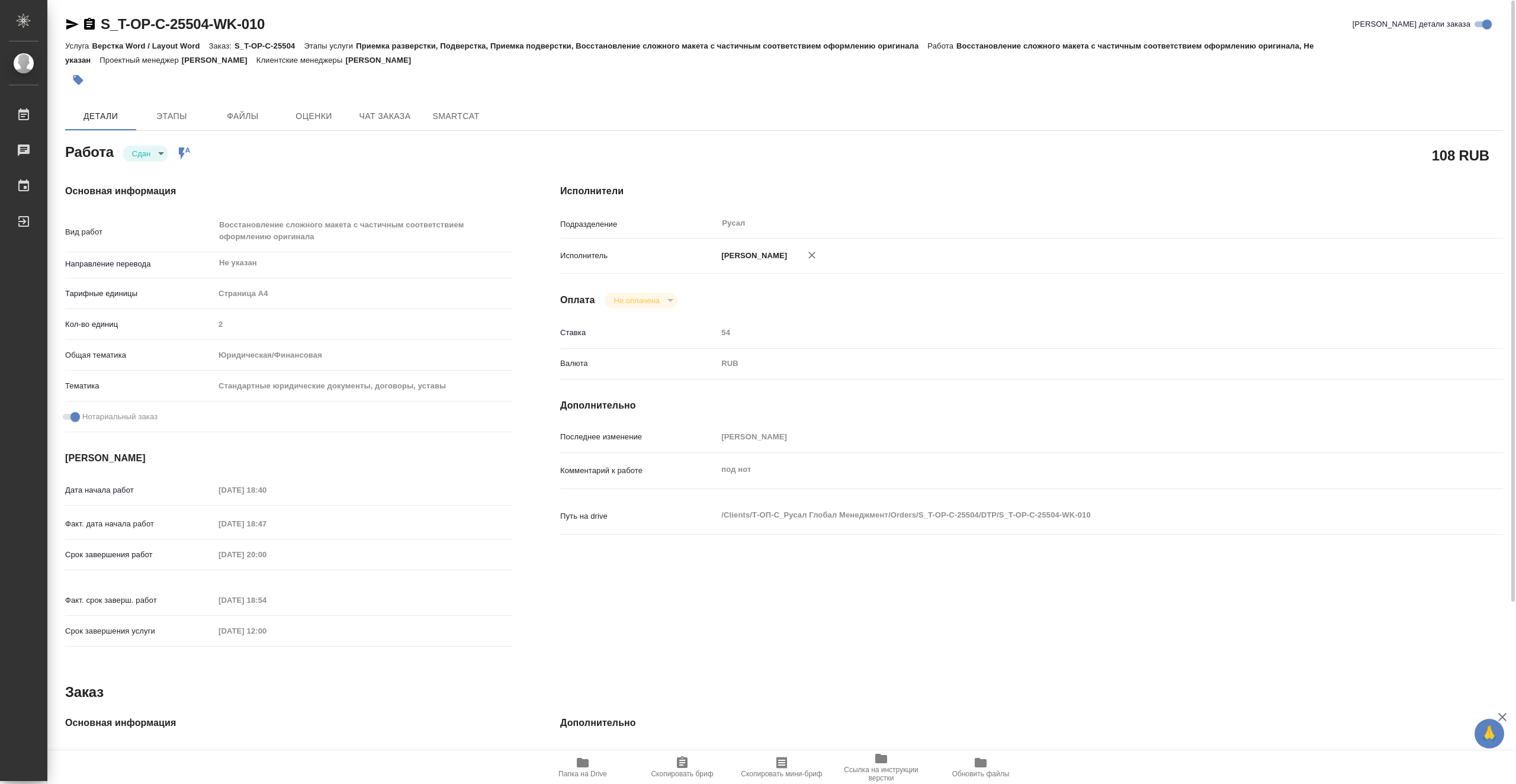
type textarea "x"
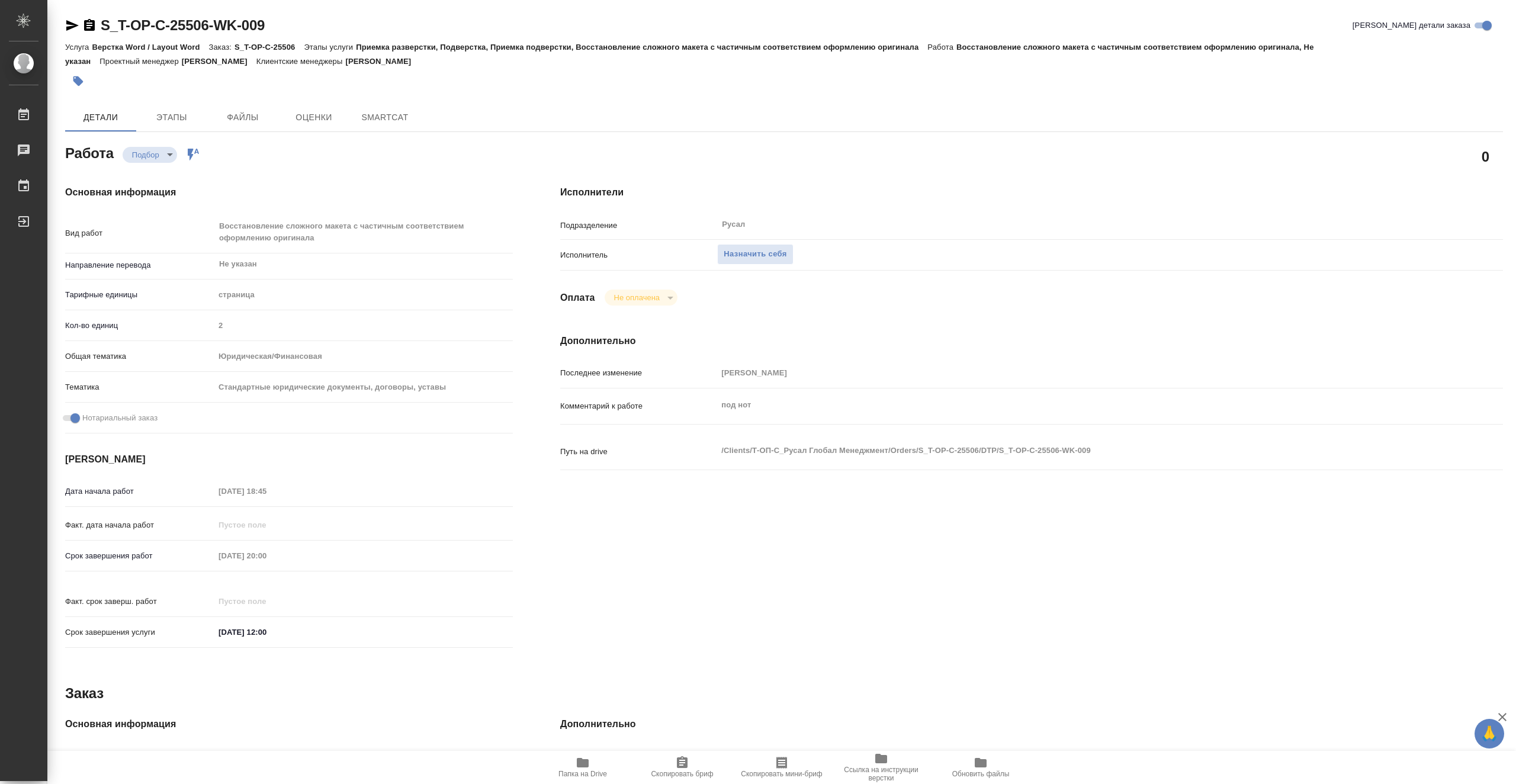
type textarea "x"
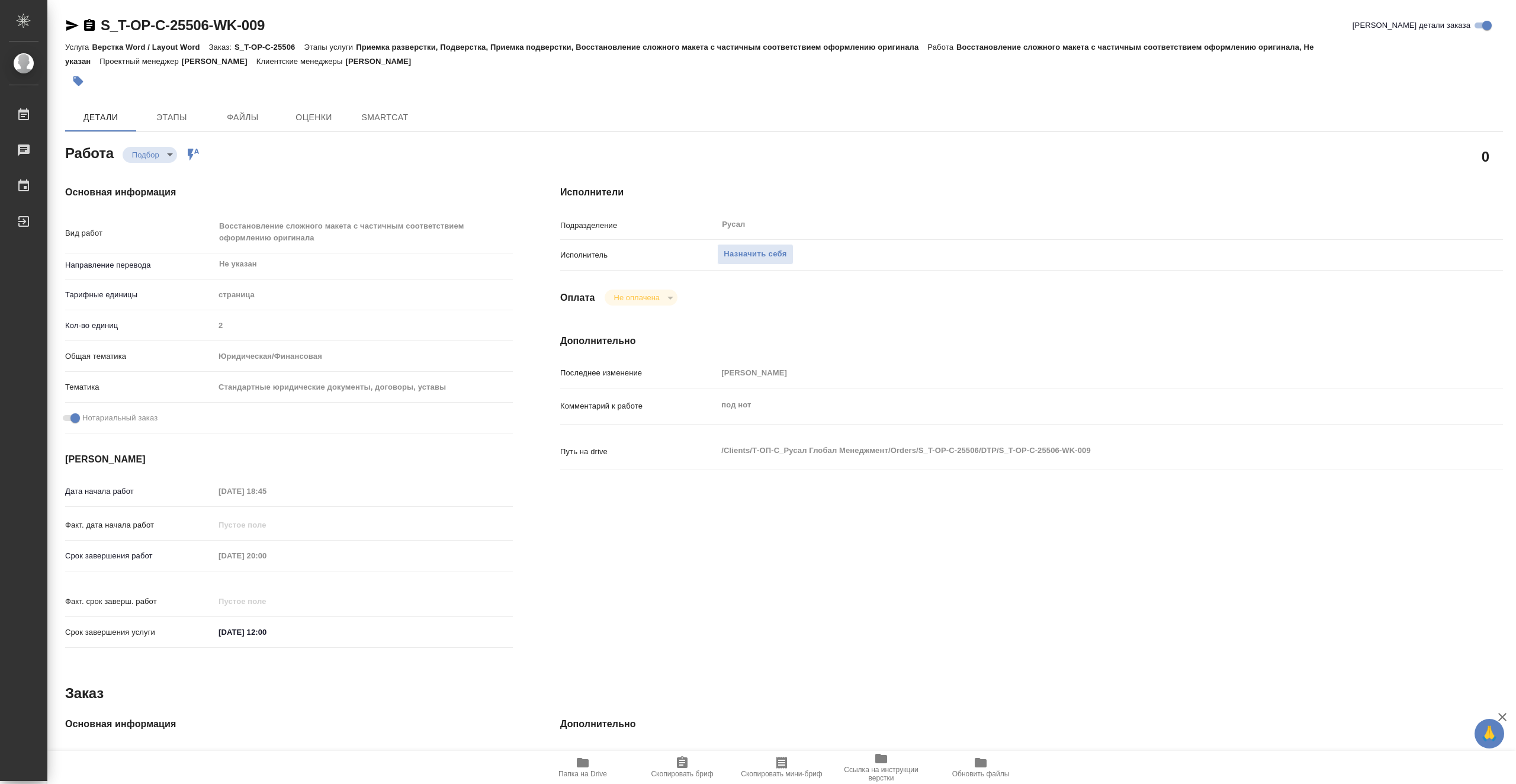
type textarea "x"
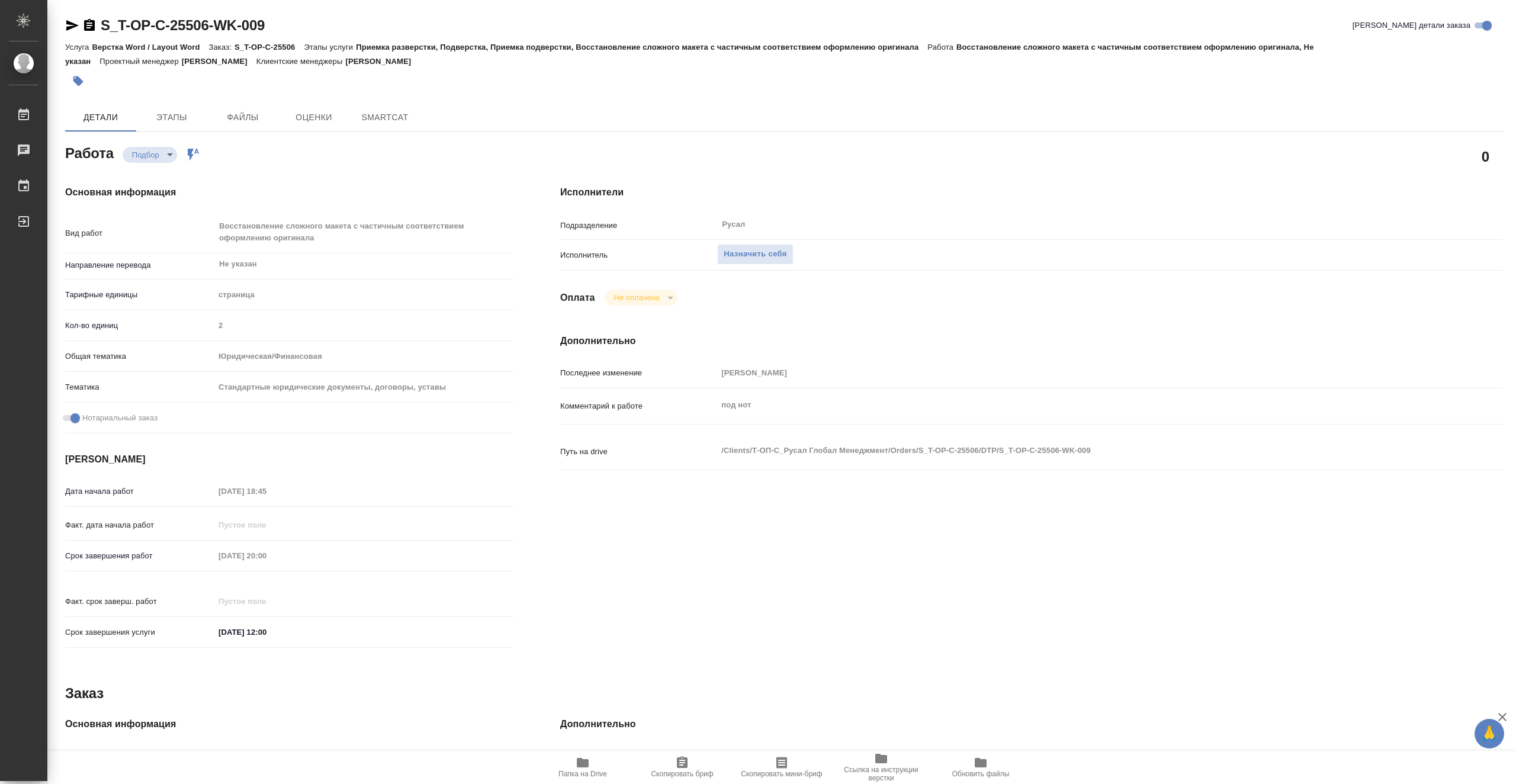
type textarea "x"
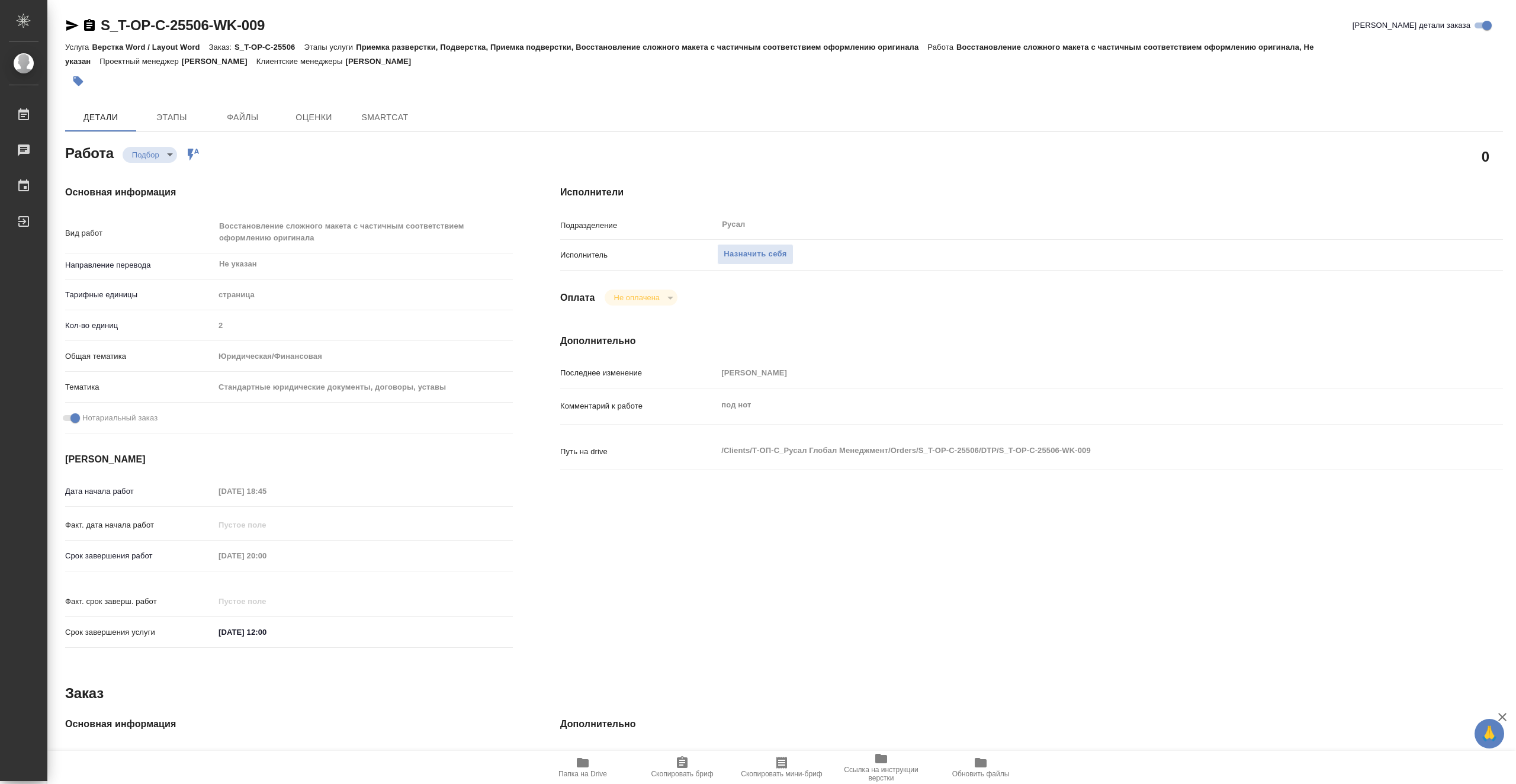
type textarea "x"
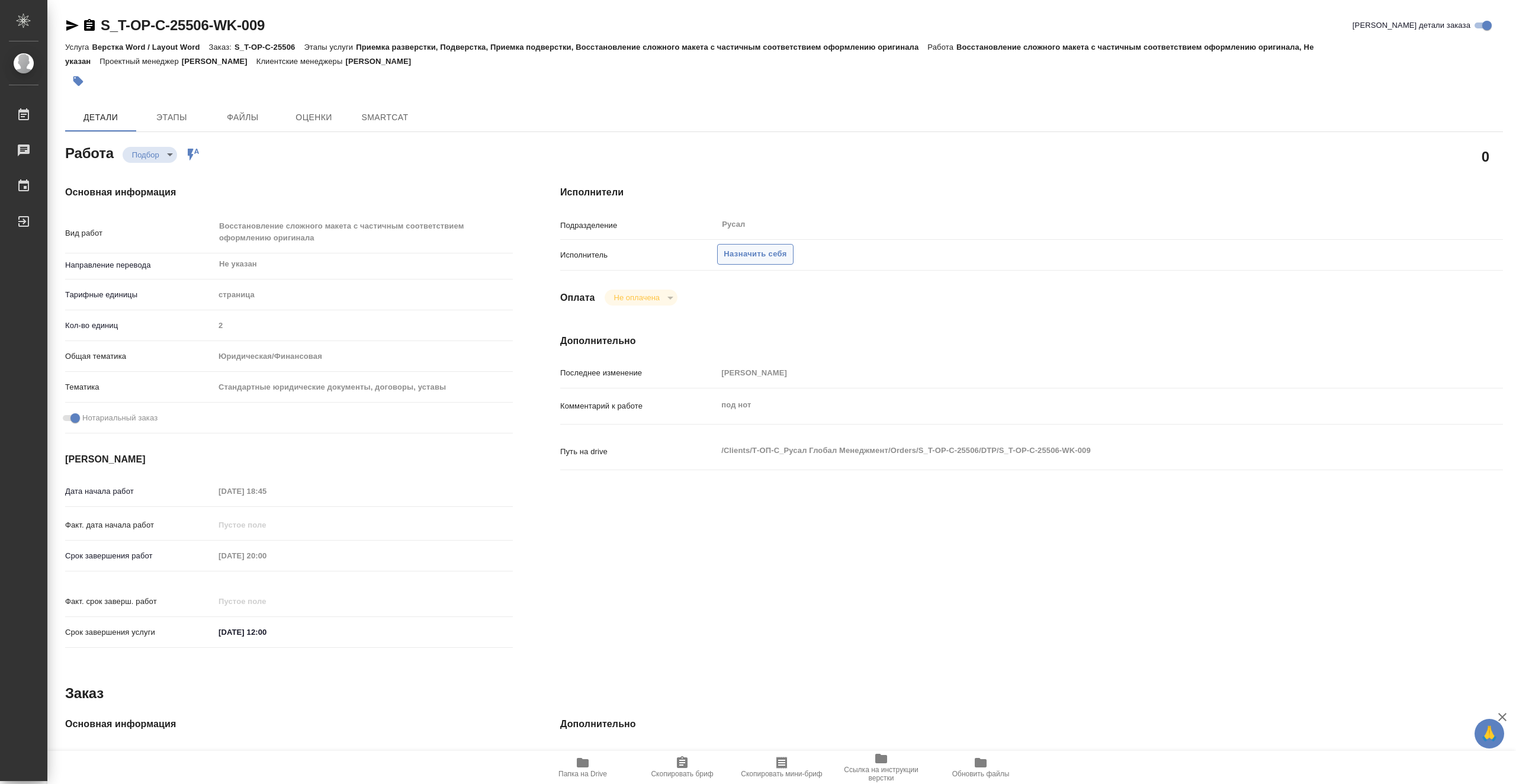
type textarea "x"
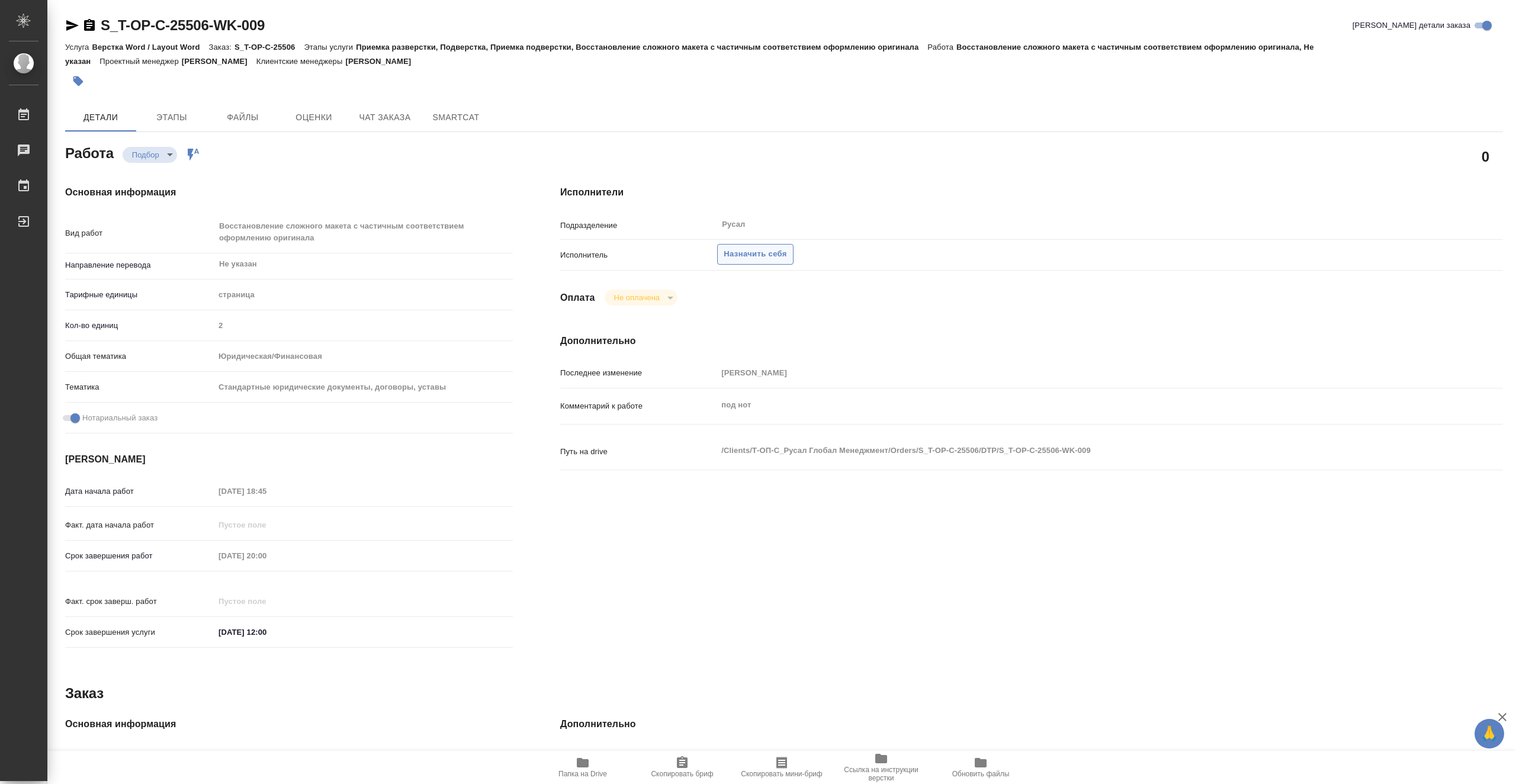
type textarea "x"
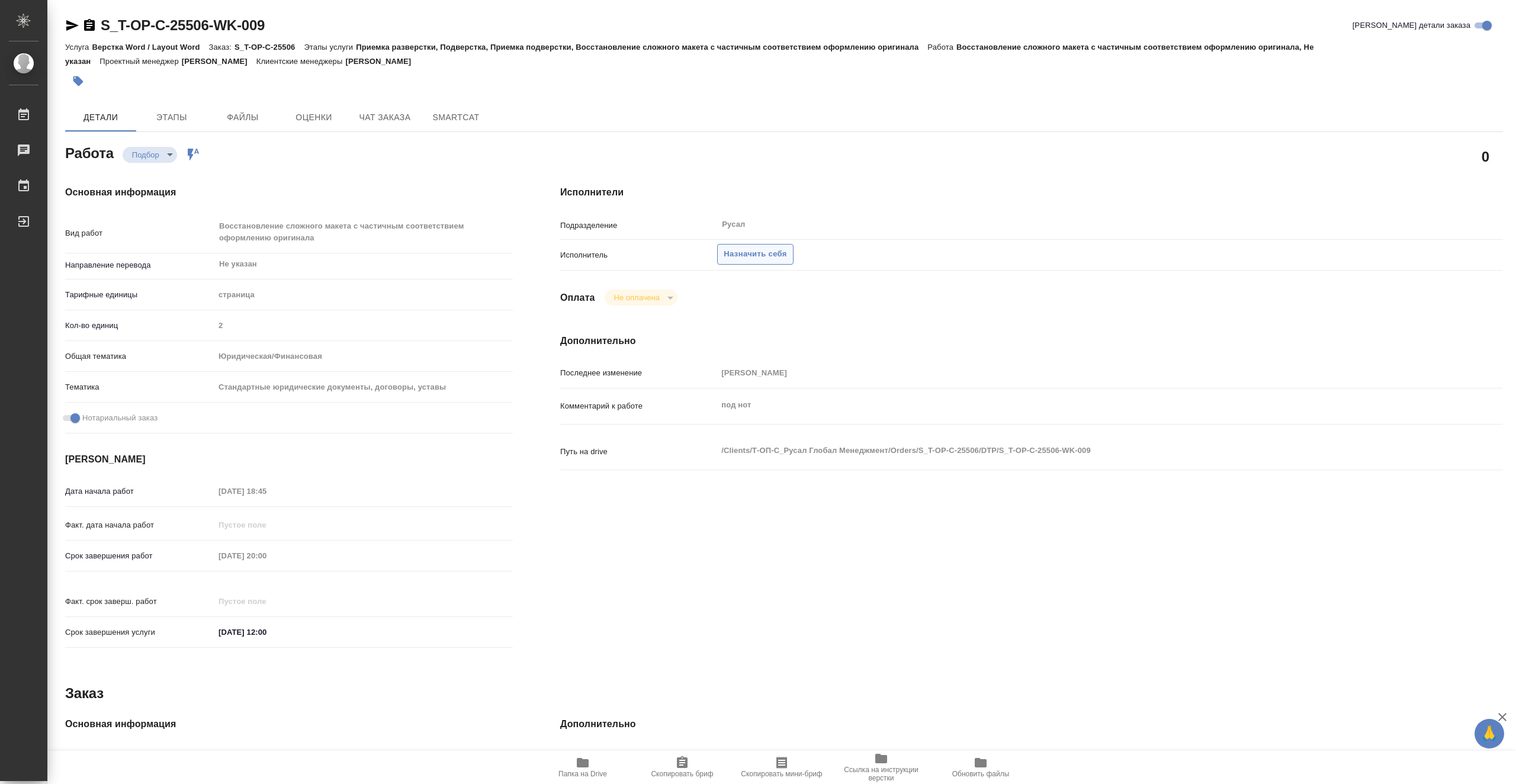
click at [742, 252] on span "Назначить себя" at bounding box center [755, 254] width 63 height 14
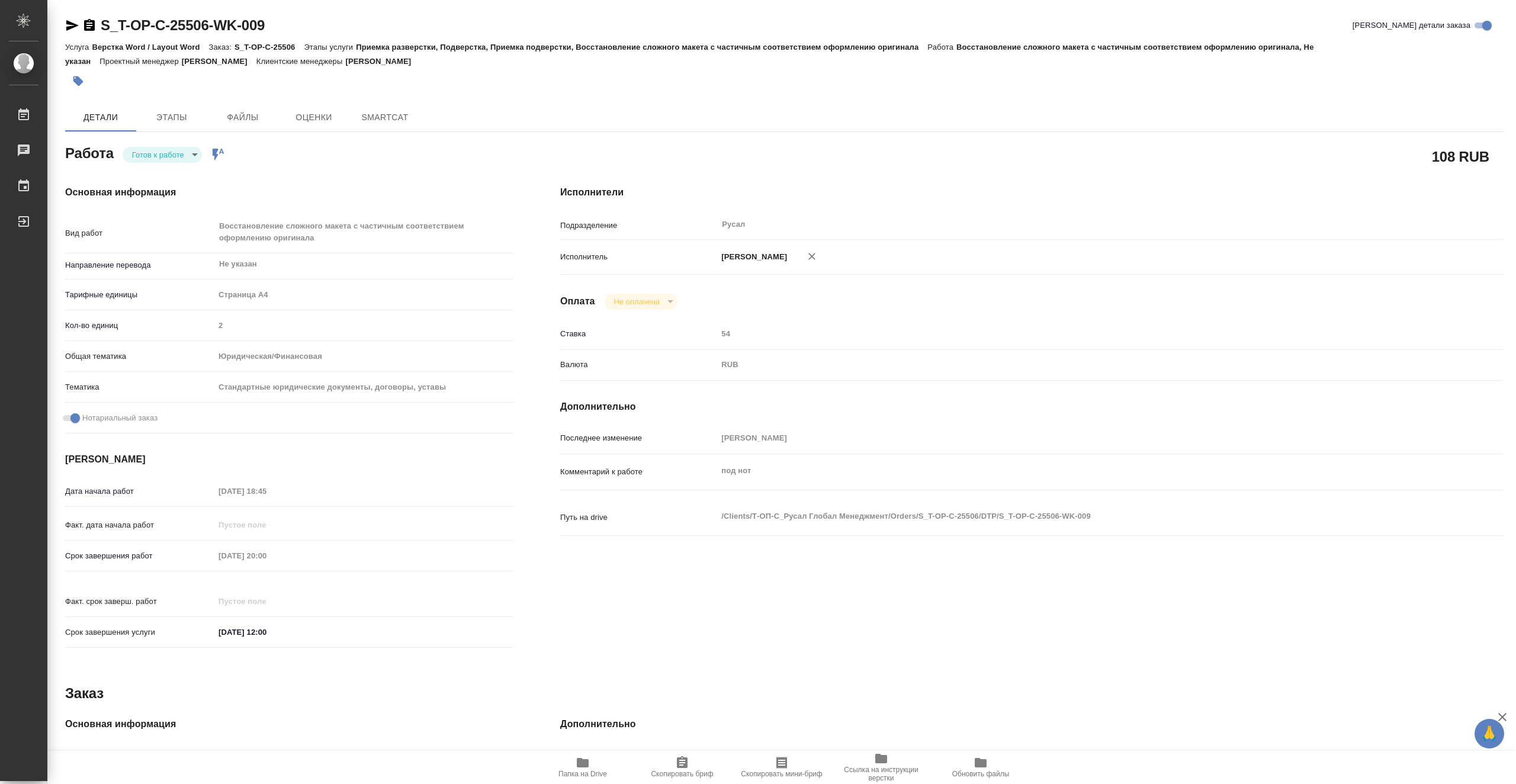
type textarea "x"
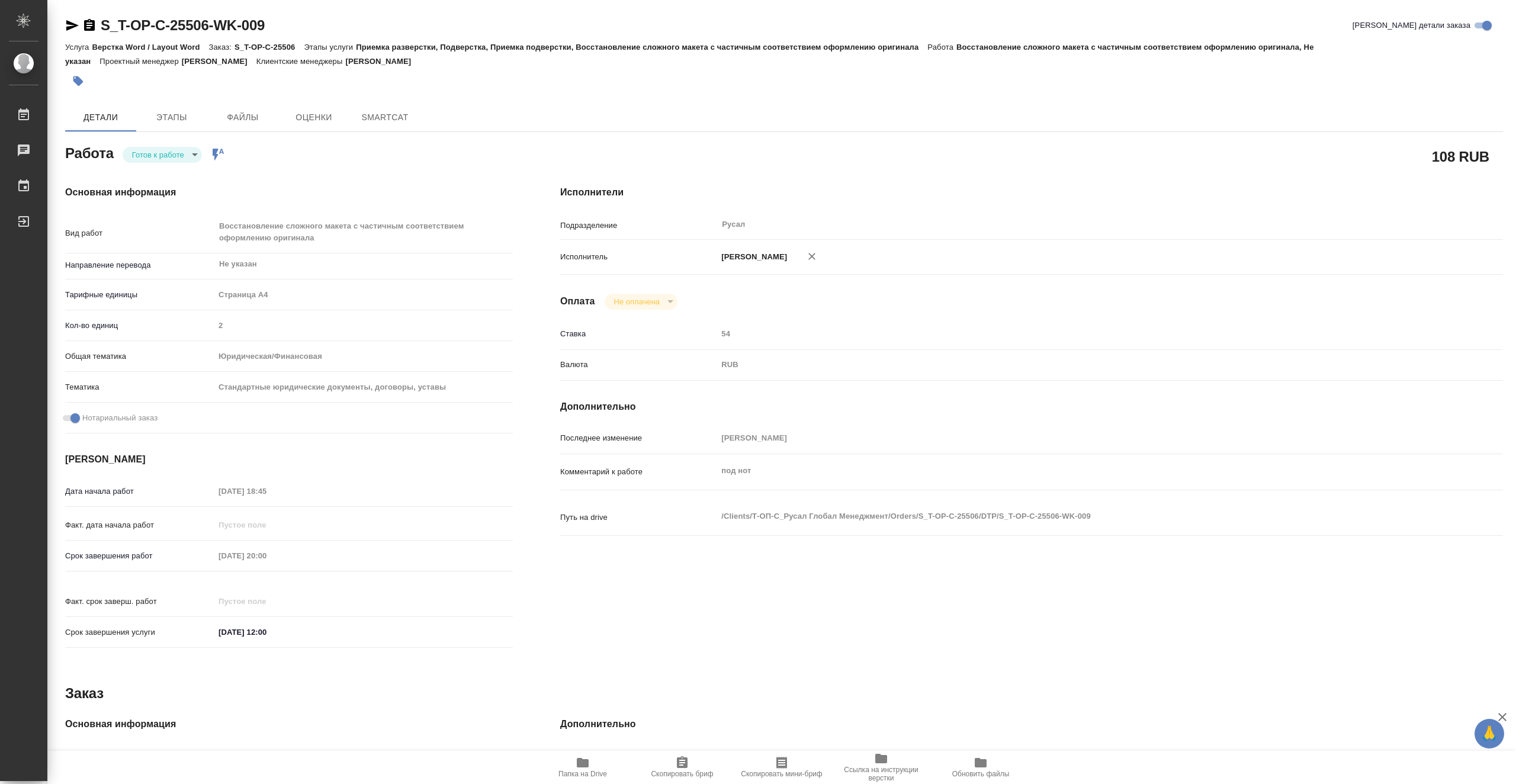
type textarea "x"
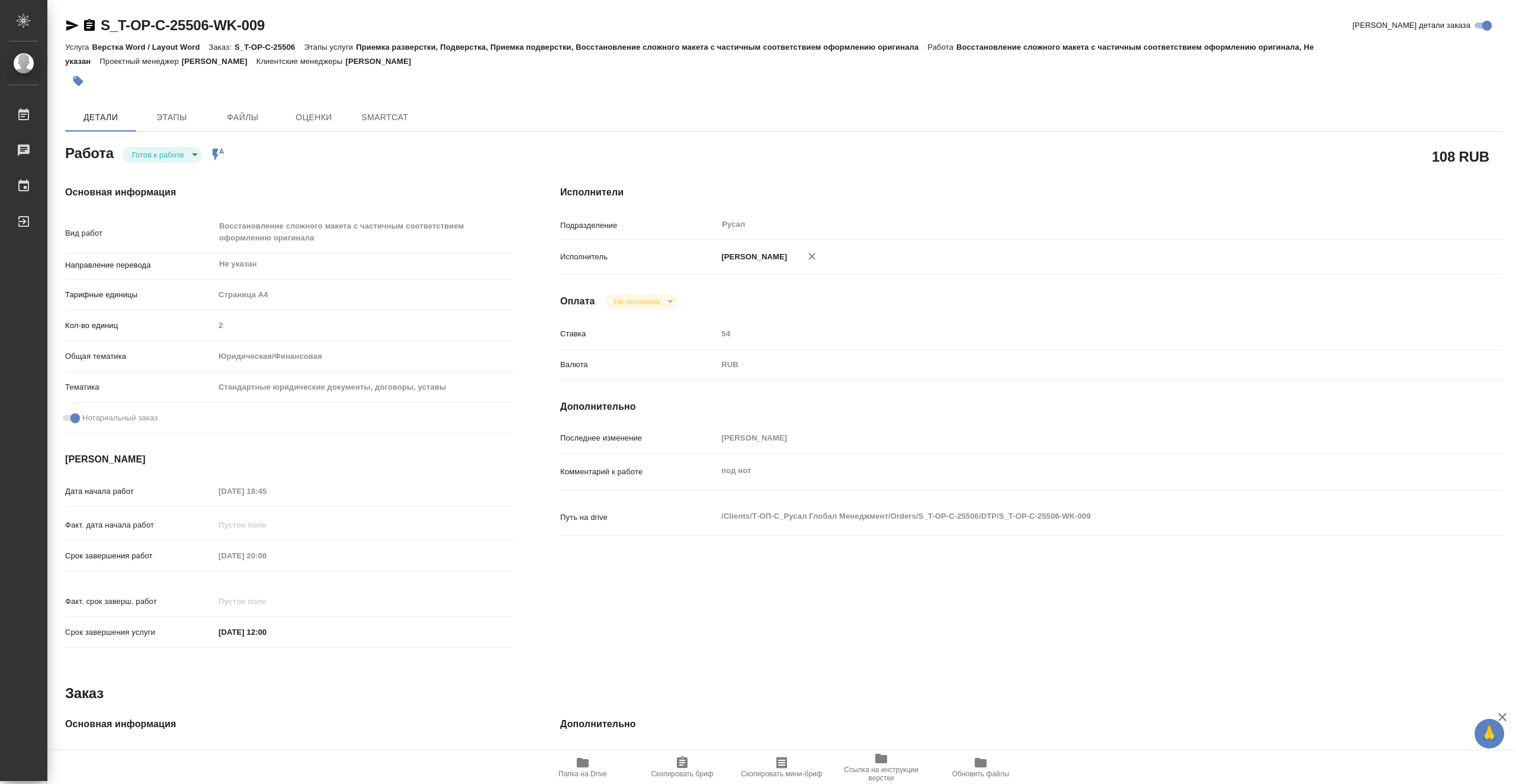
type textarea "x"
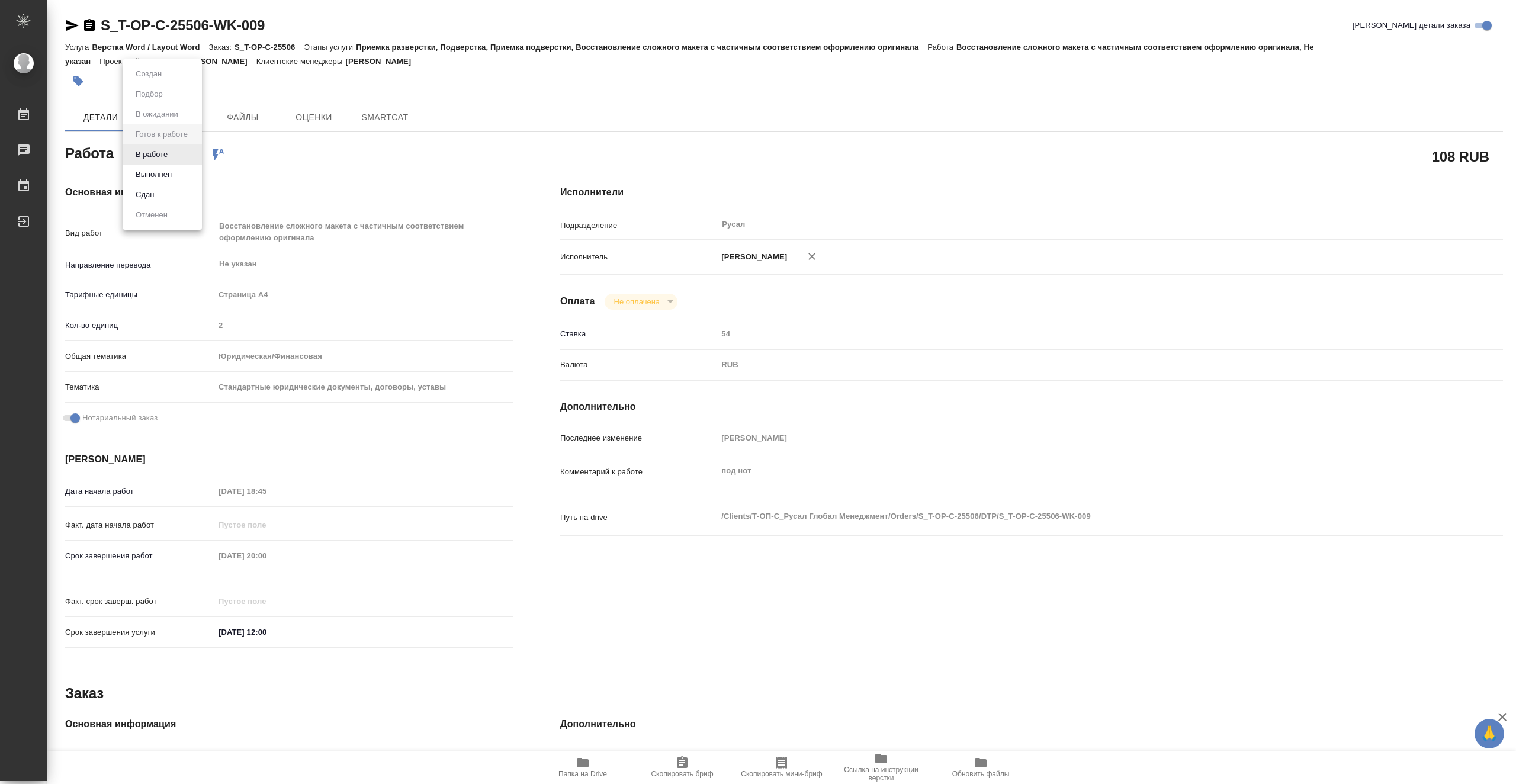
click at [148, 159] on body "🙏 .cls-1 fill:#fff; AWATERA Vasiutchenko Aleksandr Работы Чаты График Выйти S_T…" at bounding box center [758, 392] width 1516 height 784
type textarea "x"
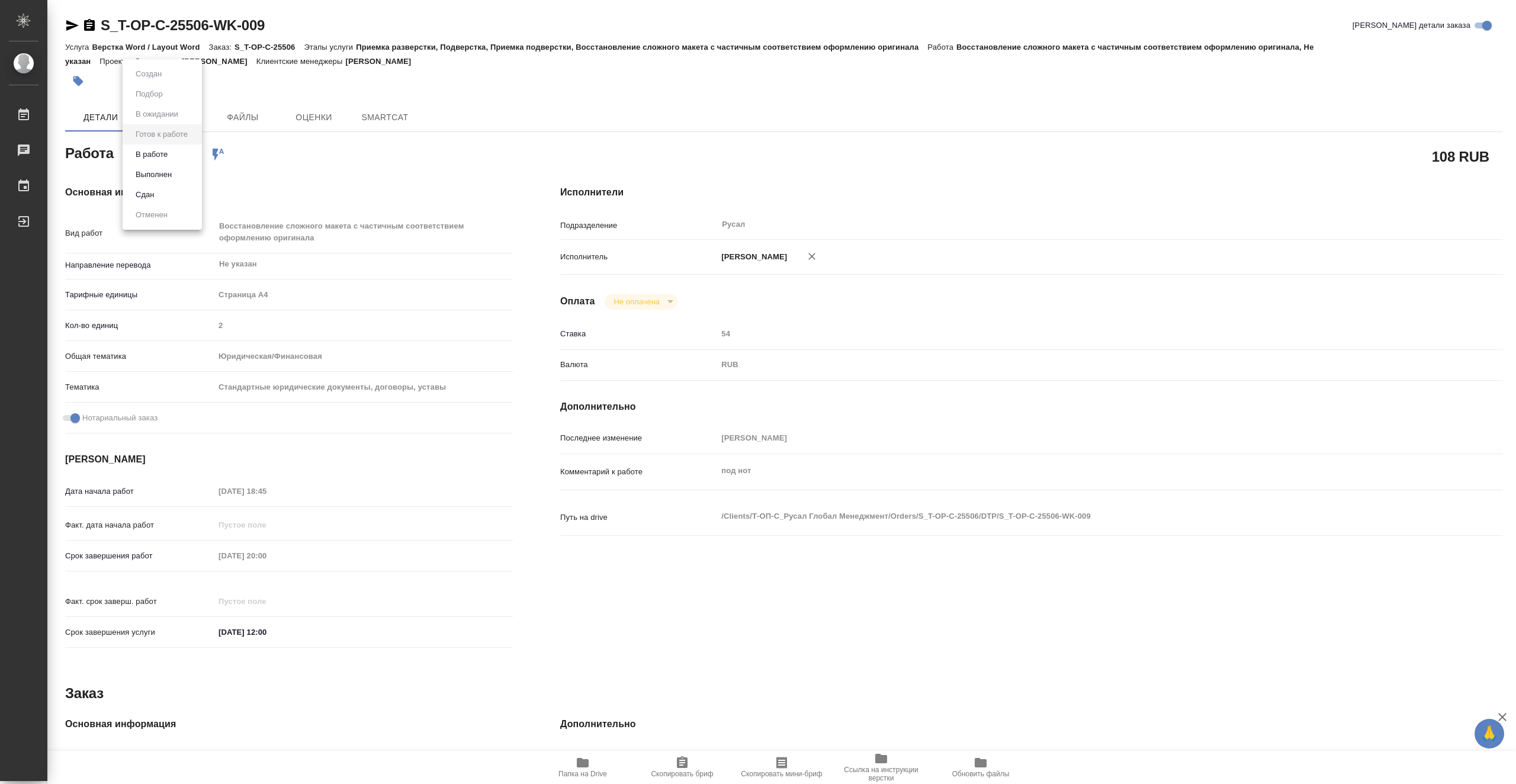
type textarea "x"
click at [168, 157] on button "В работе" at bounding box center [152, 154] width 39 height 13
type textarea "x"
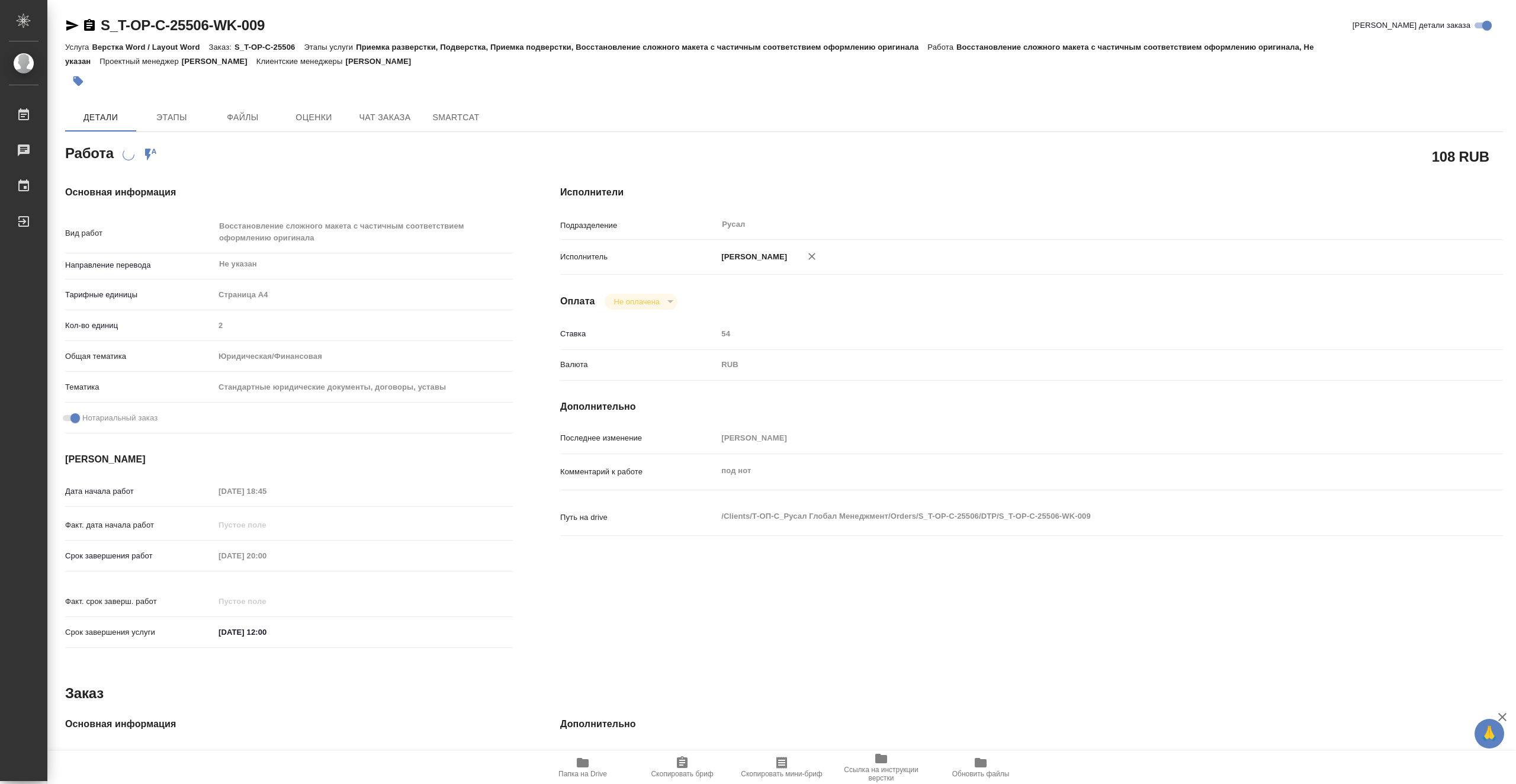
type textarea "x"
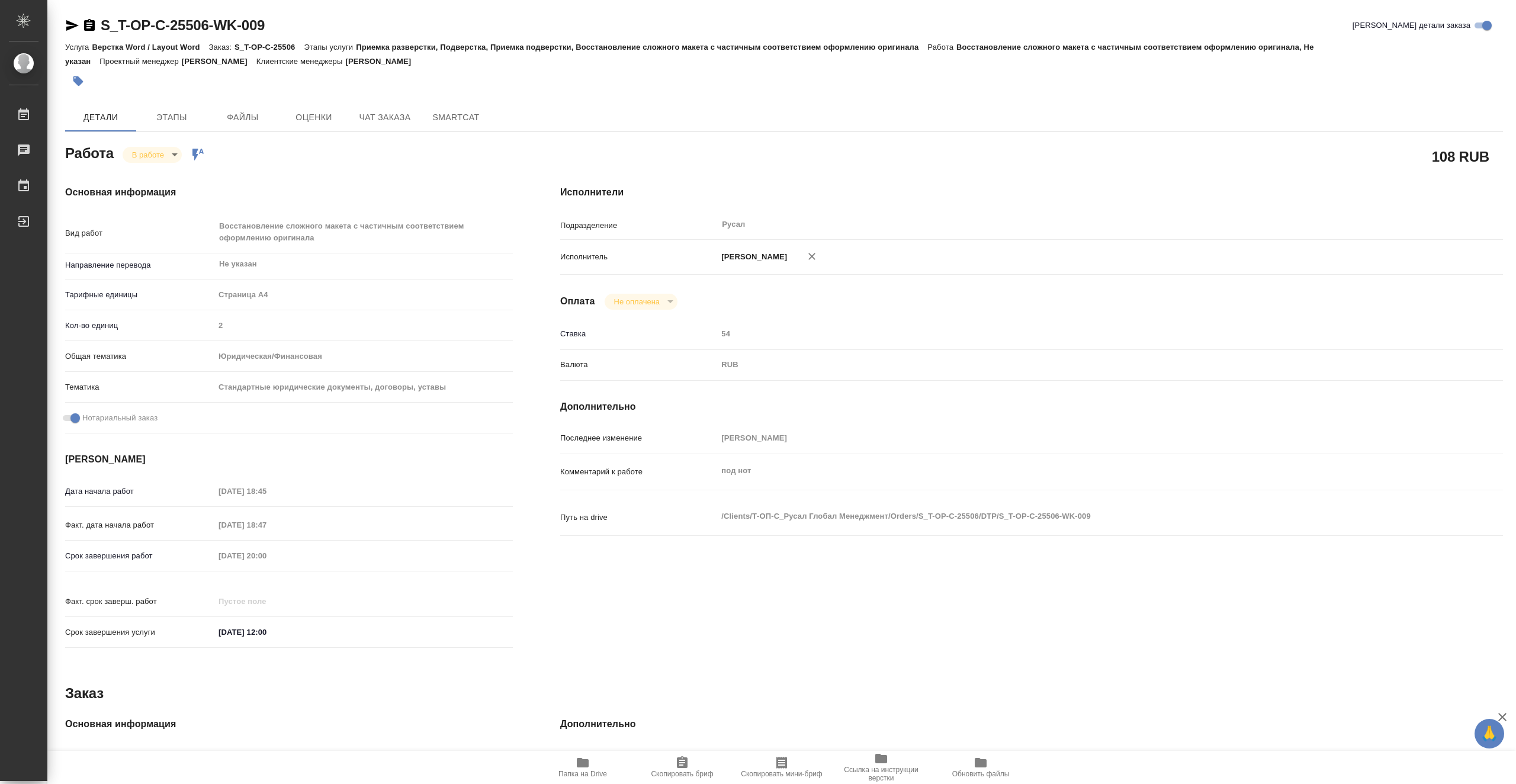
type textarea "x"
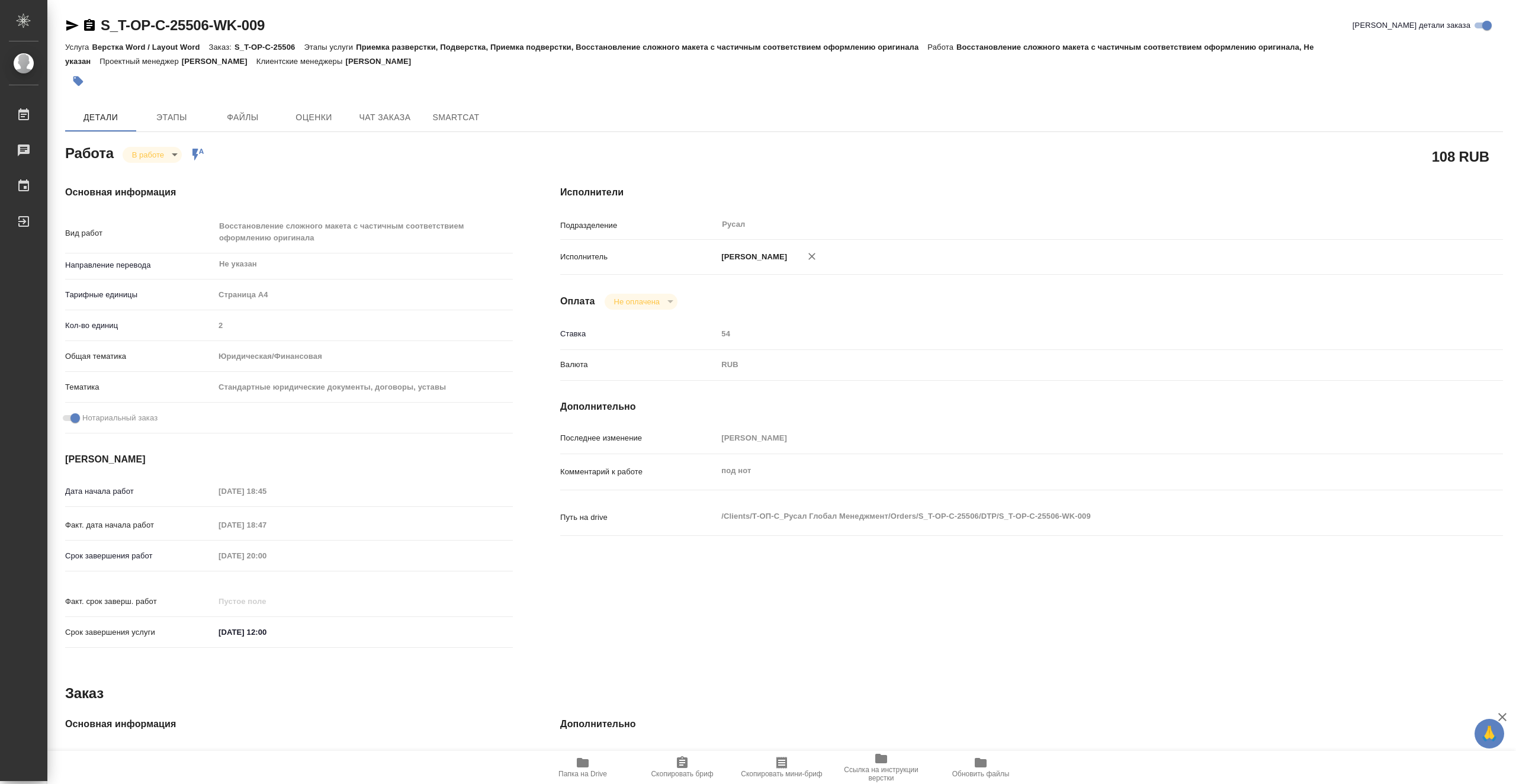
type textarea "x"
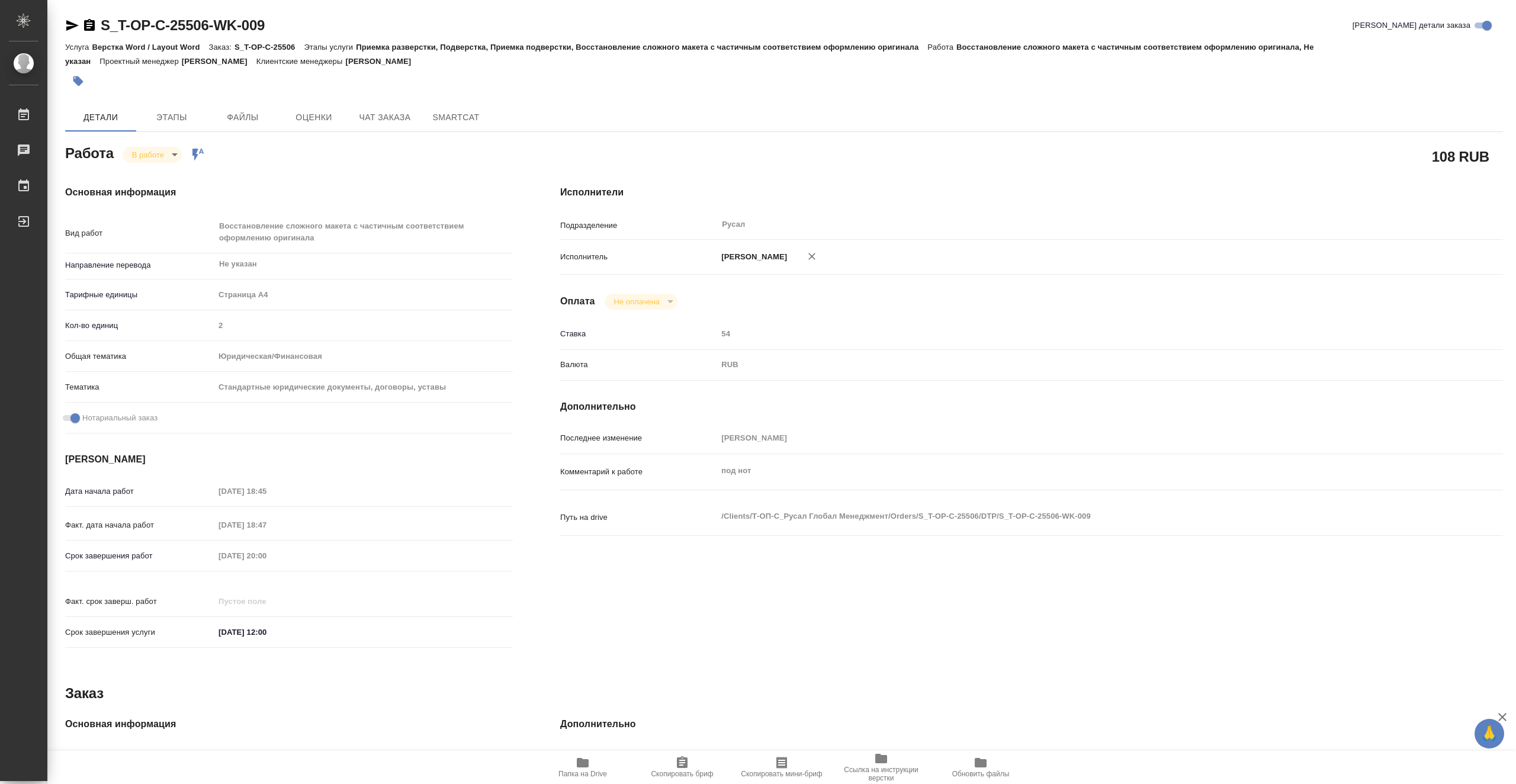
type textarea "x"
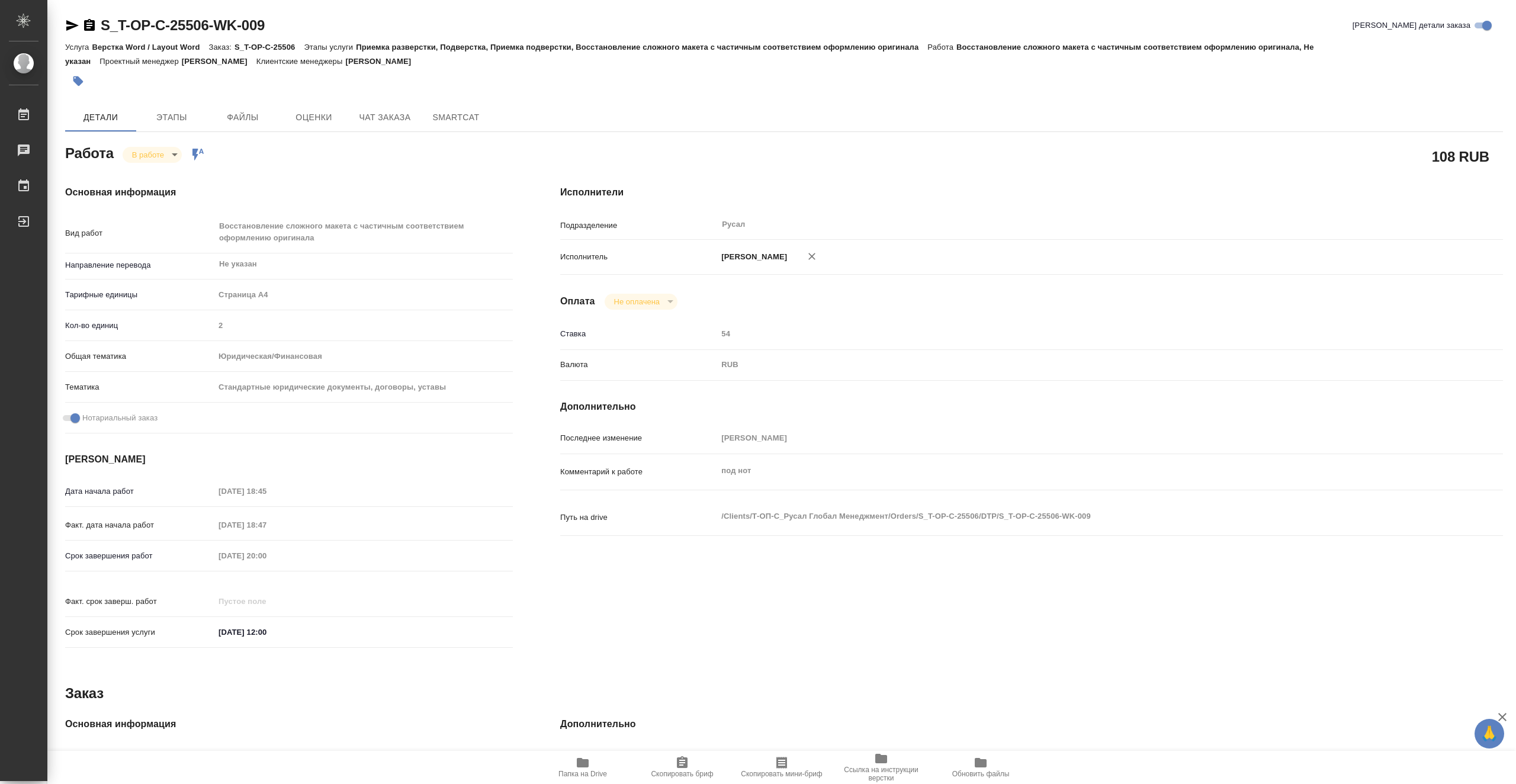
type textarea "x"
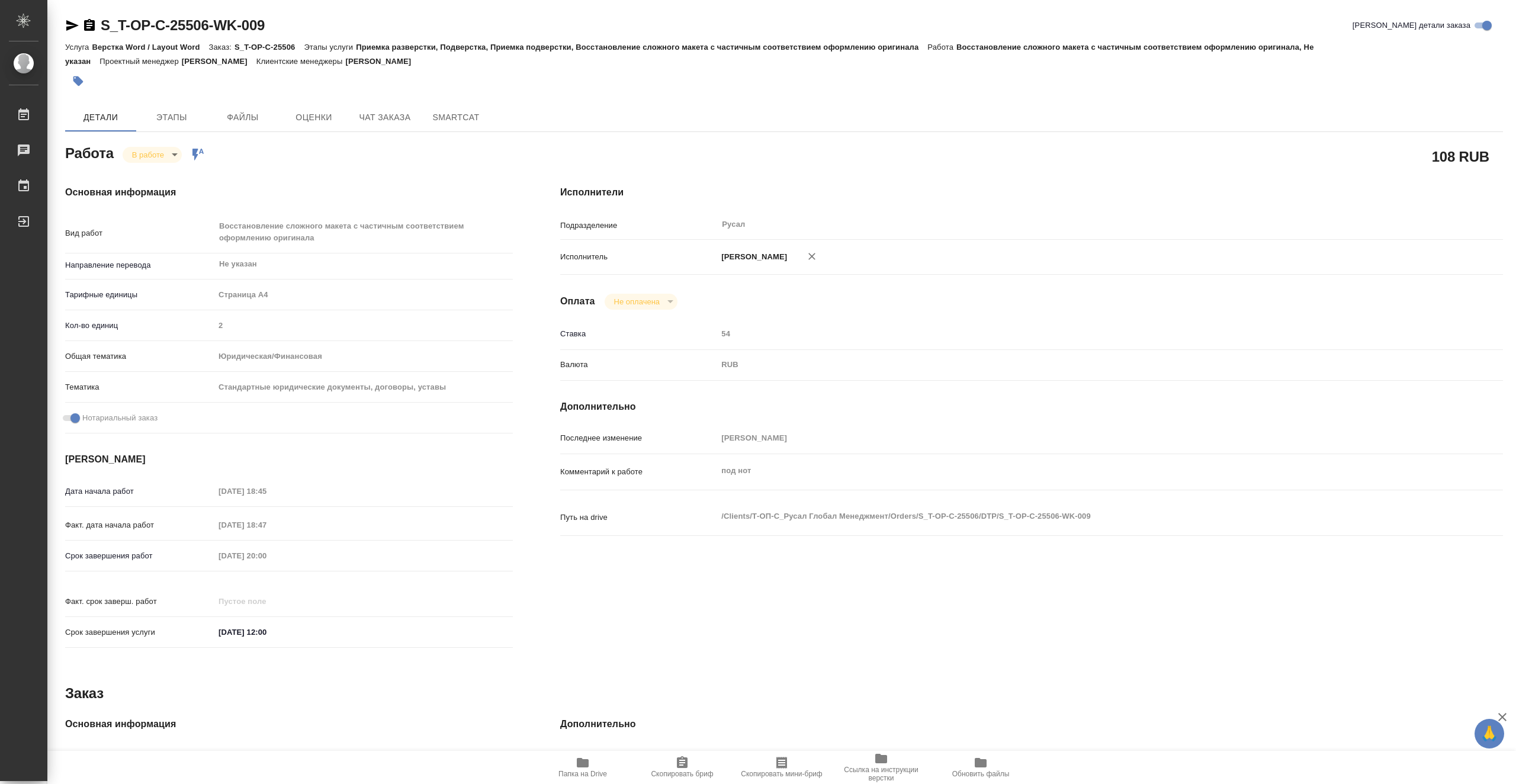
type textarea "x"
click at [585, 765] on icon "button" at bounding box center [582, 762] width 12 height 9
drag, startPoint x: 287, startPoint y: 23, endPoint x: 102, endPoint y: 20, distance: 185.0
click at [102, 20] on div "S_T-OP-C-25506-WK-009 Кратко детали заказа" at bounding box center [784, 25] width 1438 height 19
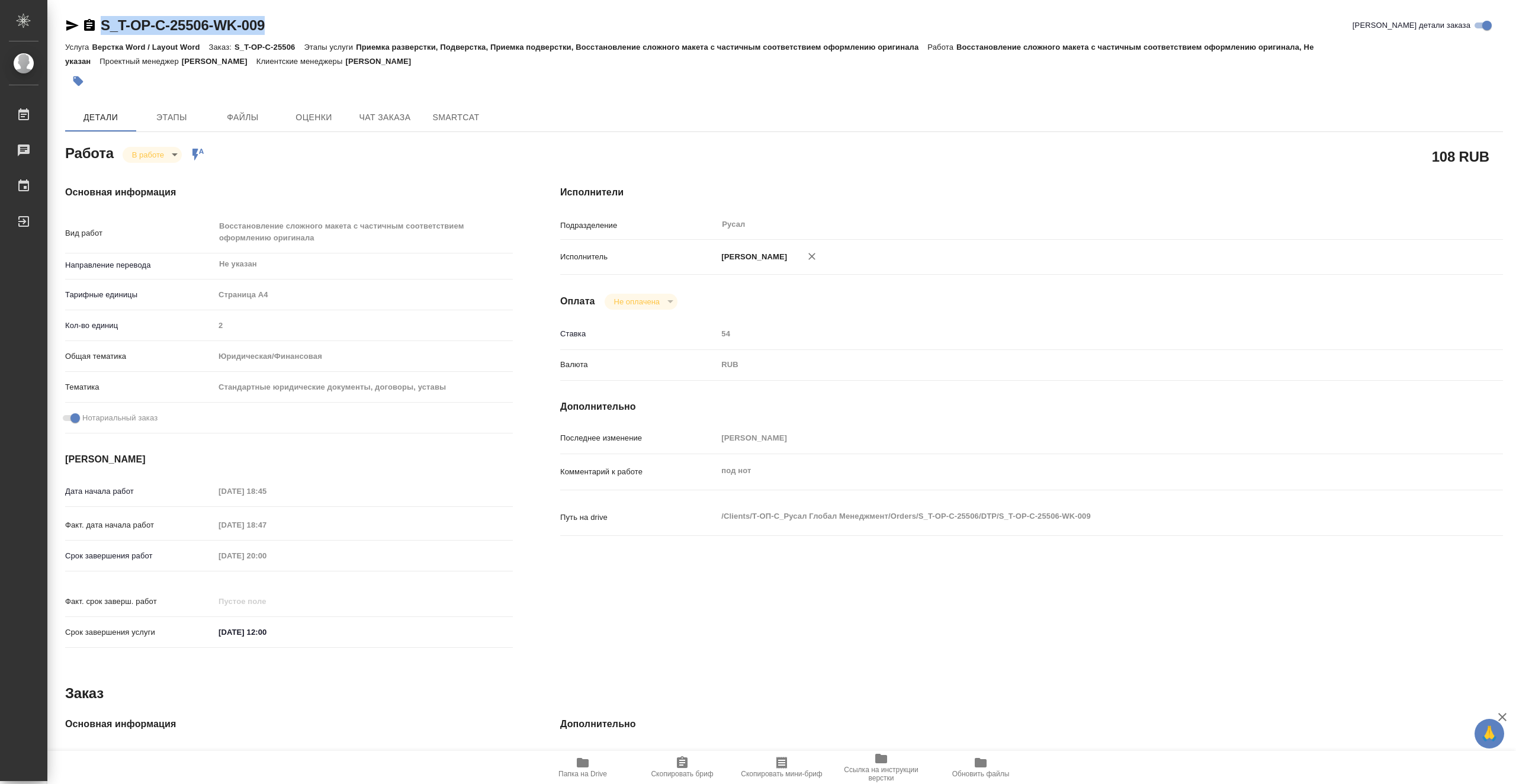
copy link "S_T-OP-C-25506-WK-009"
click at [162, 154] on body "🙏 .cls-1 fill:#fff; AWATERA Vasiutchenko Aleksandr Работы 0 Чаты График Выйти S…" at bounding box center [758, 392] width 1516 height 784
click at [181, 199] on li "Сдан" at bounding box center [162, 195] width 78 height 20
type textarea "x"
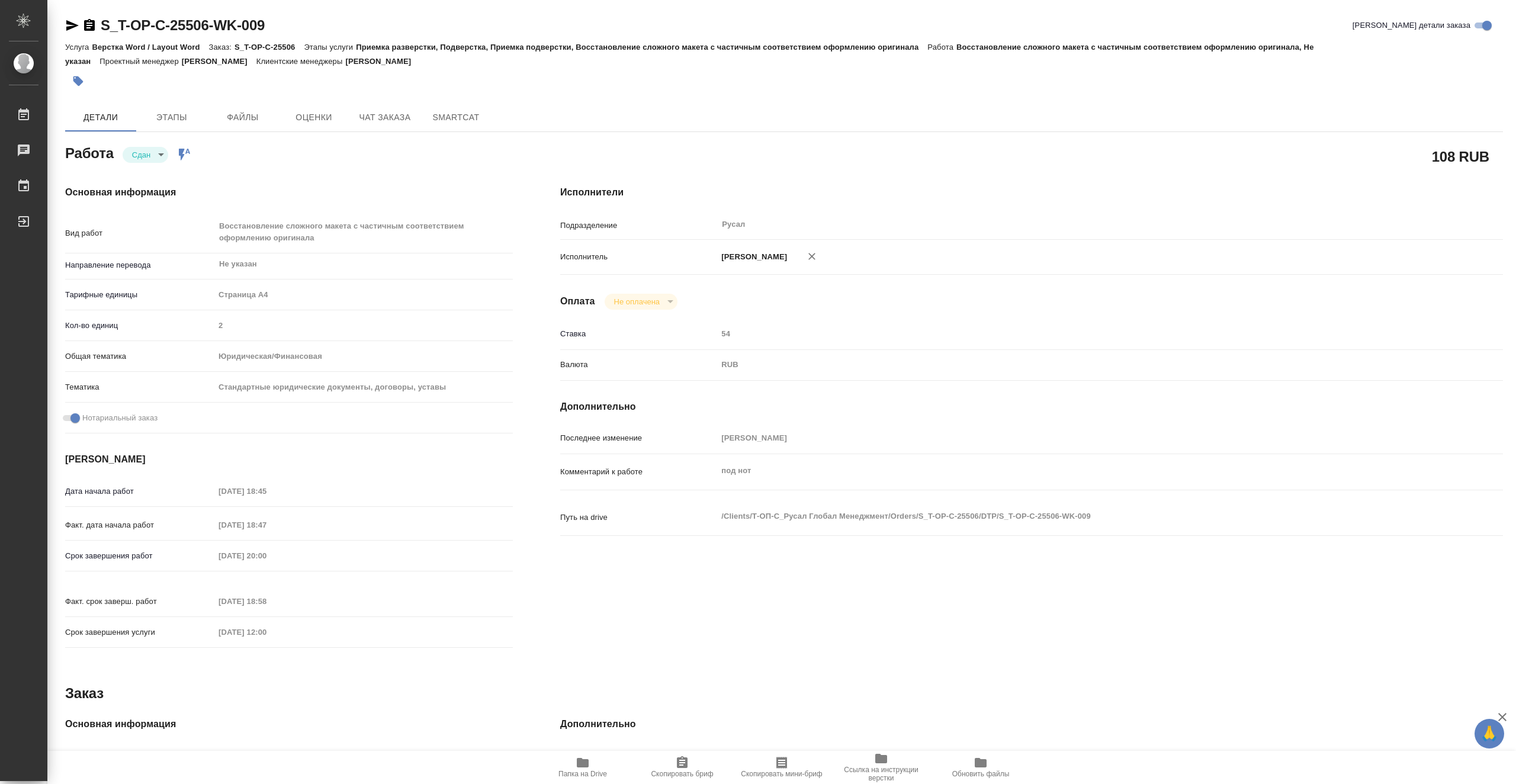
type textarea "x"
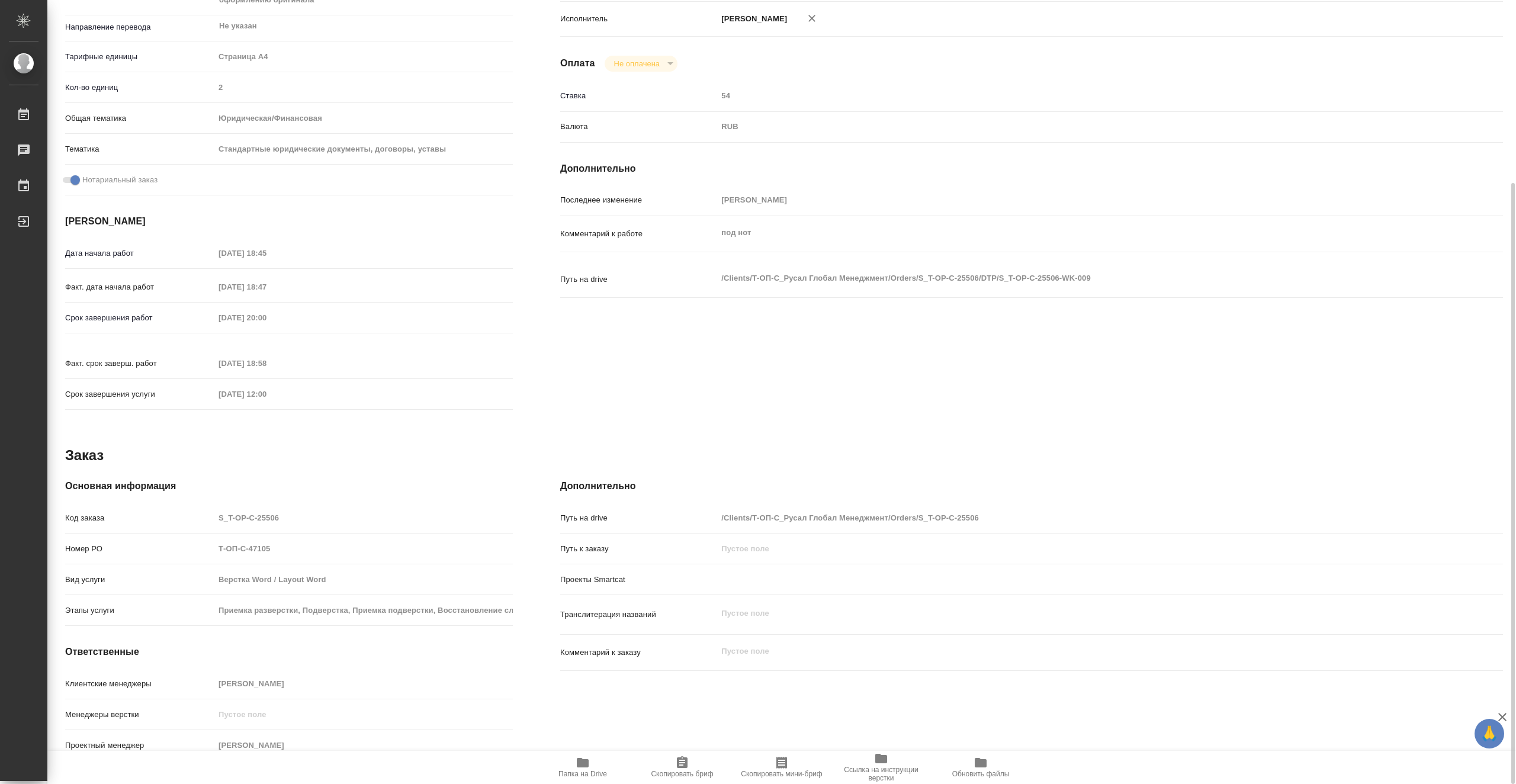
type textarea "x"
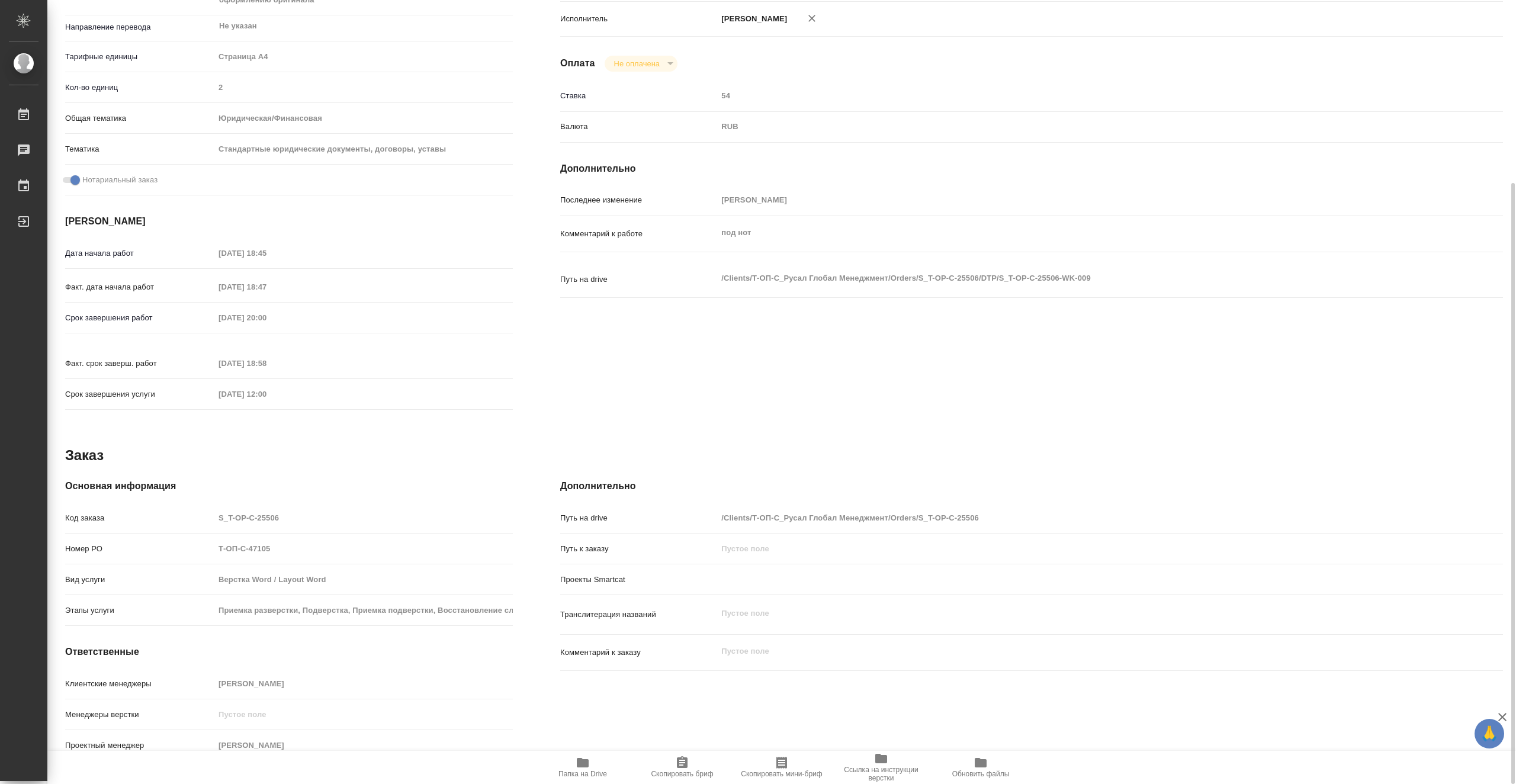
scroll to position [0, 0]
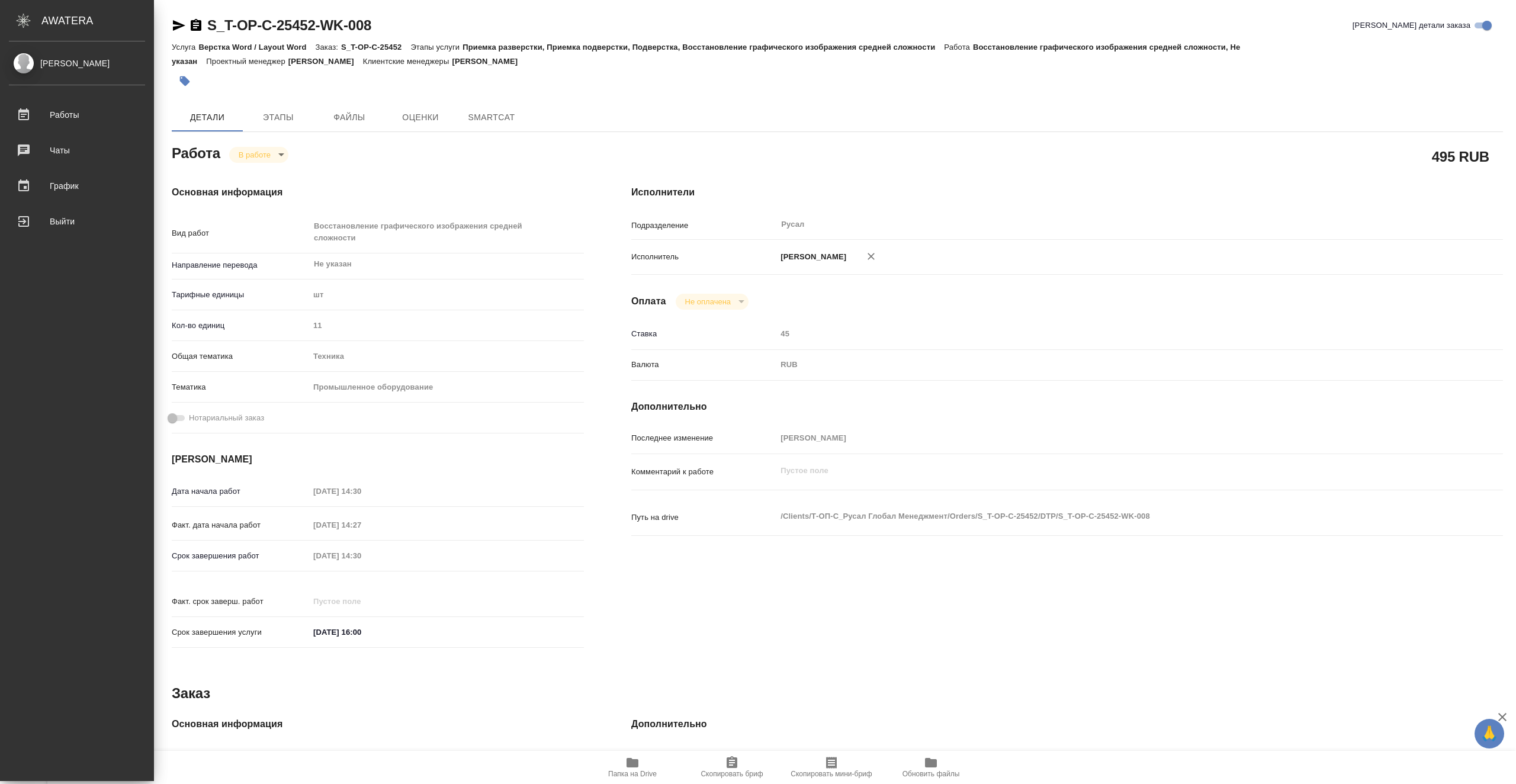
type textarea "x"
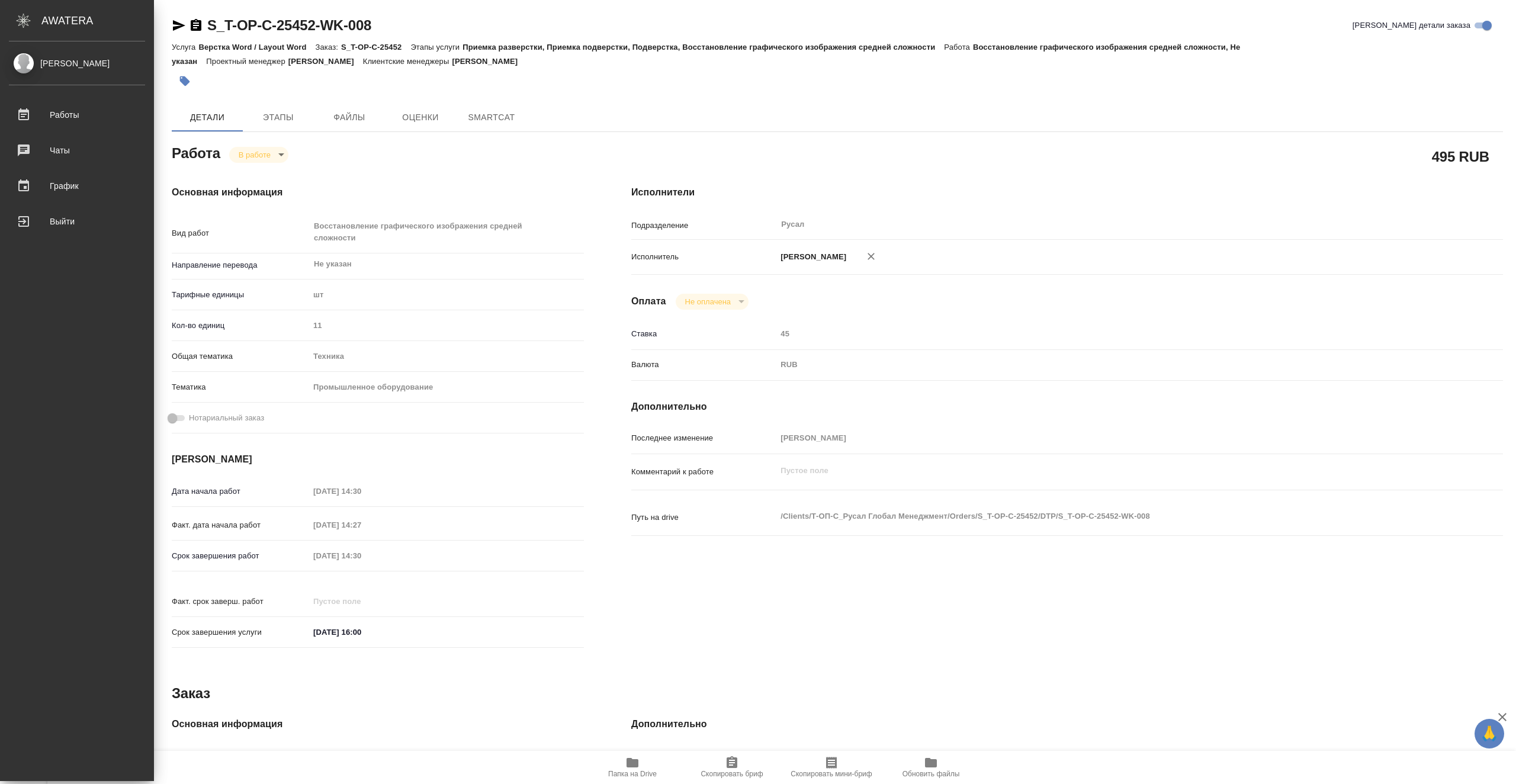
type textarea "x"
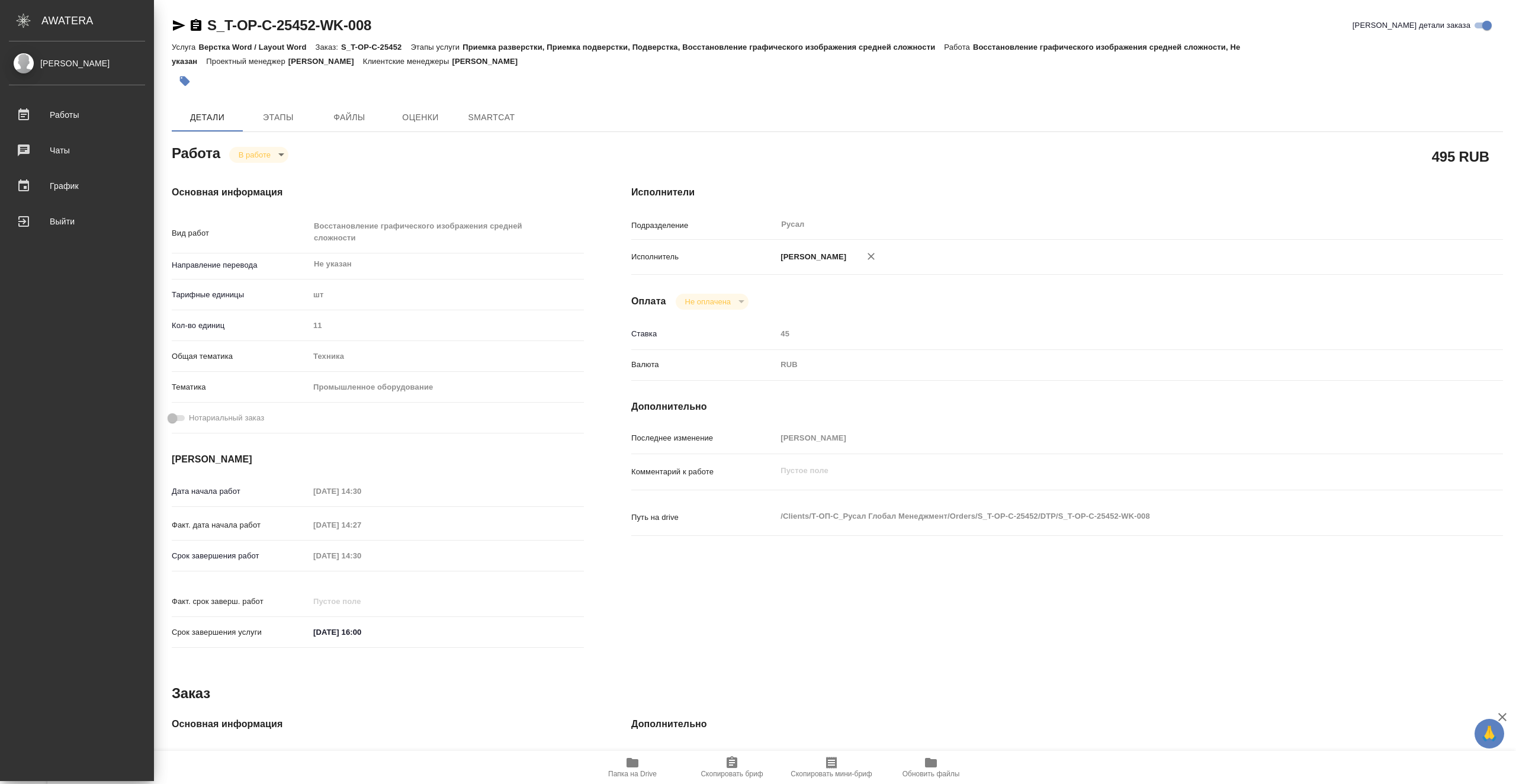
type textarea "x"
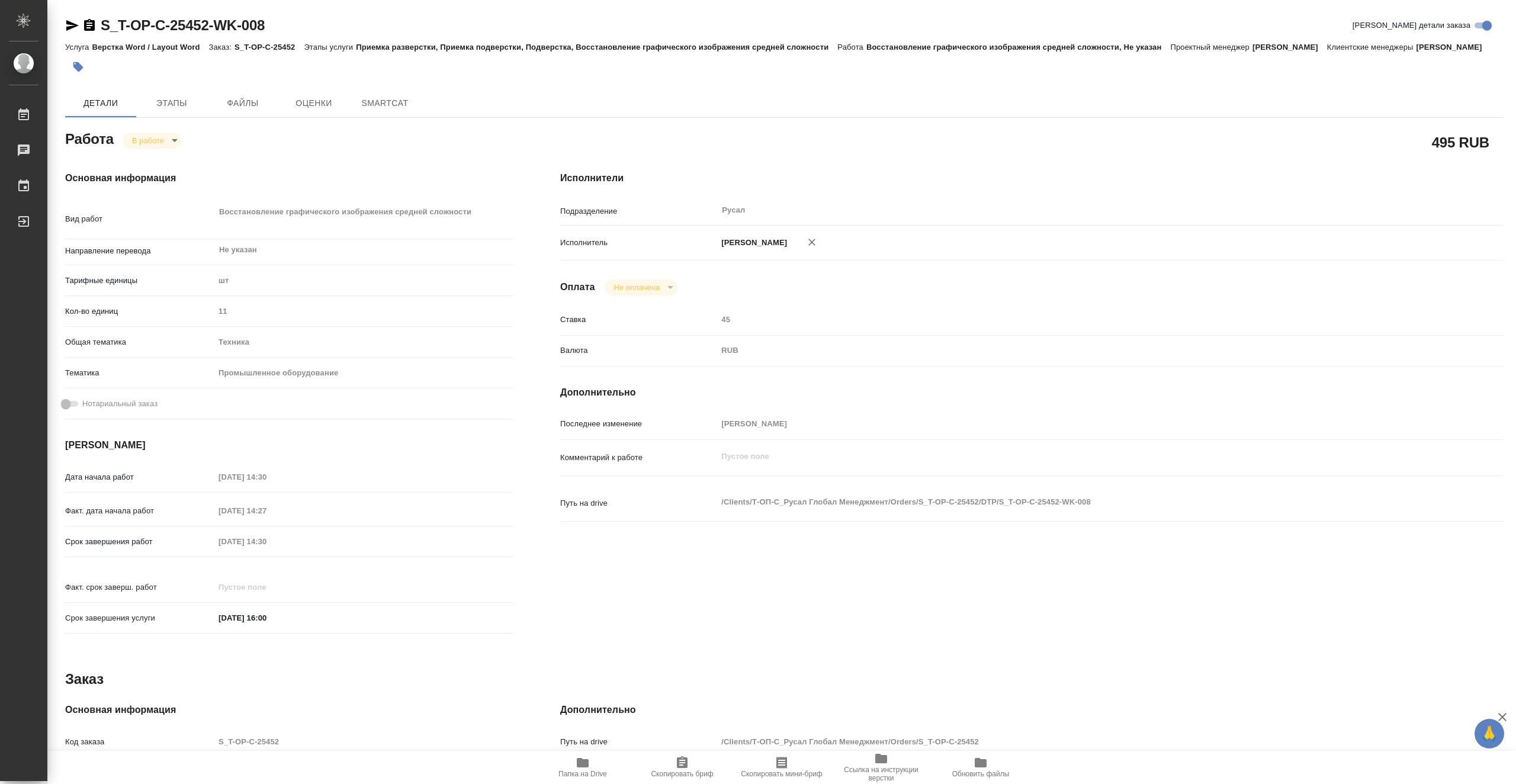
type textarea "x"
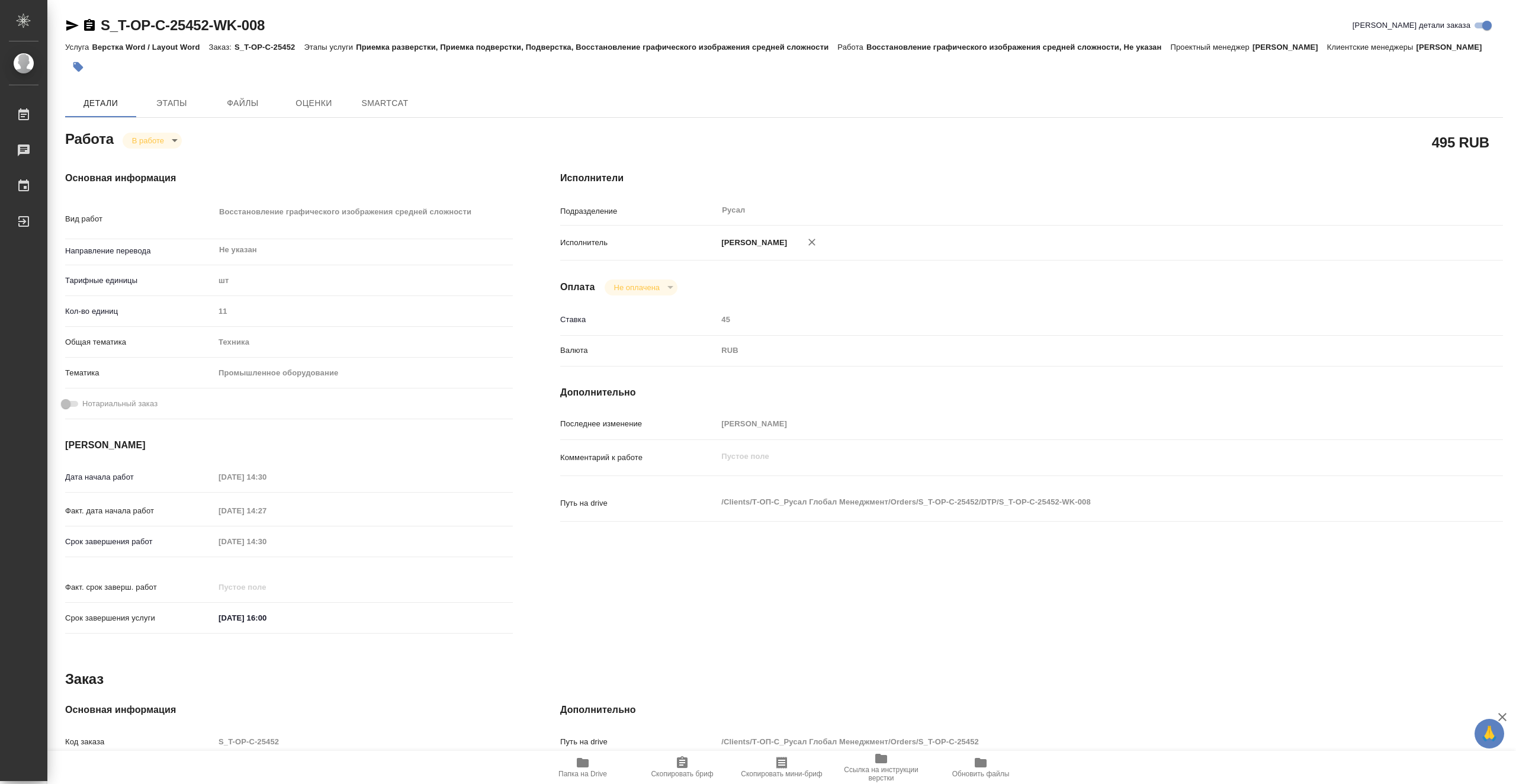
type textarea "x"
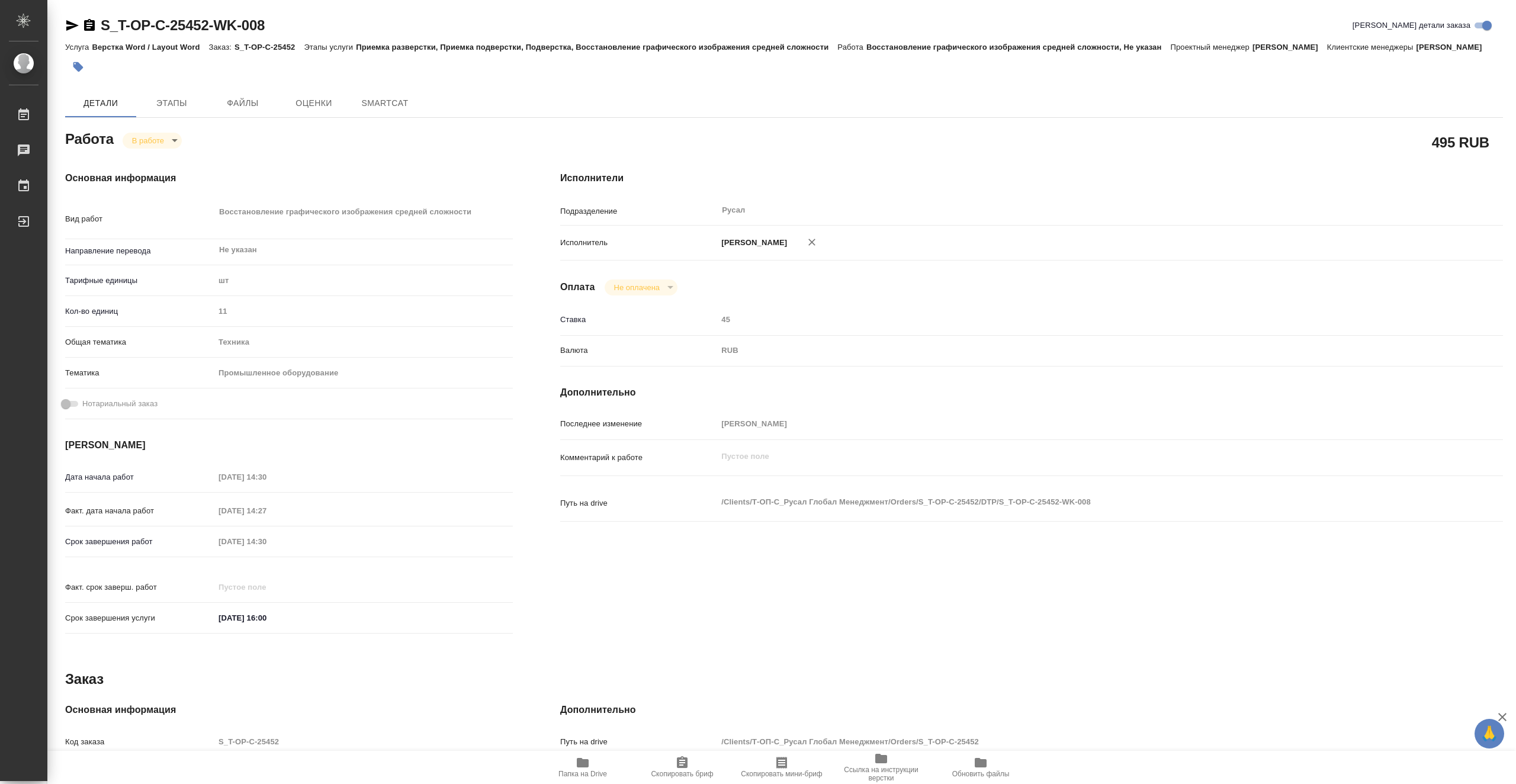
type textarea "x"
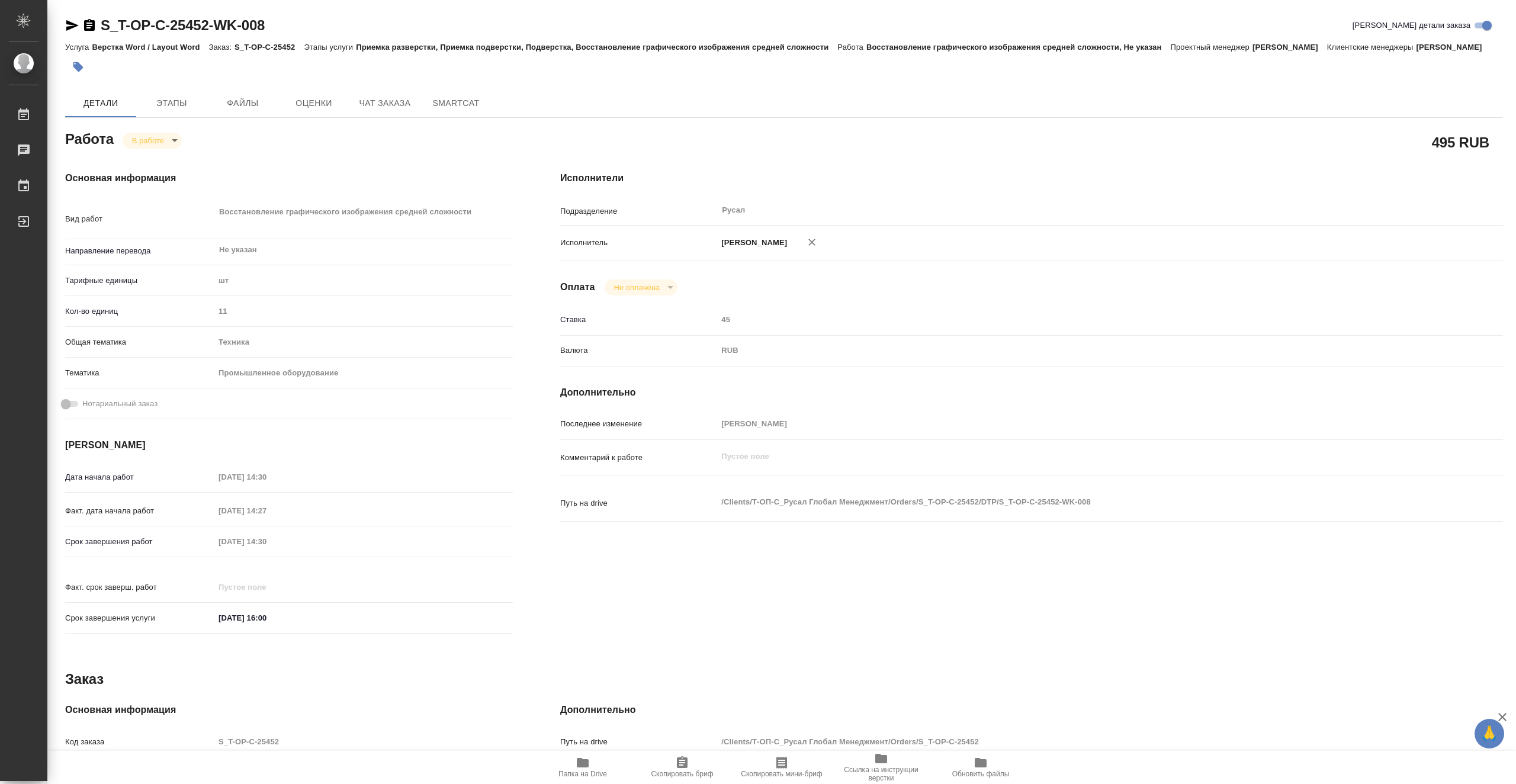
click at [74, 30] on icon "button" at bounding box center [72, 25] width 14 height 14
type textarea "x"
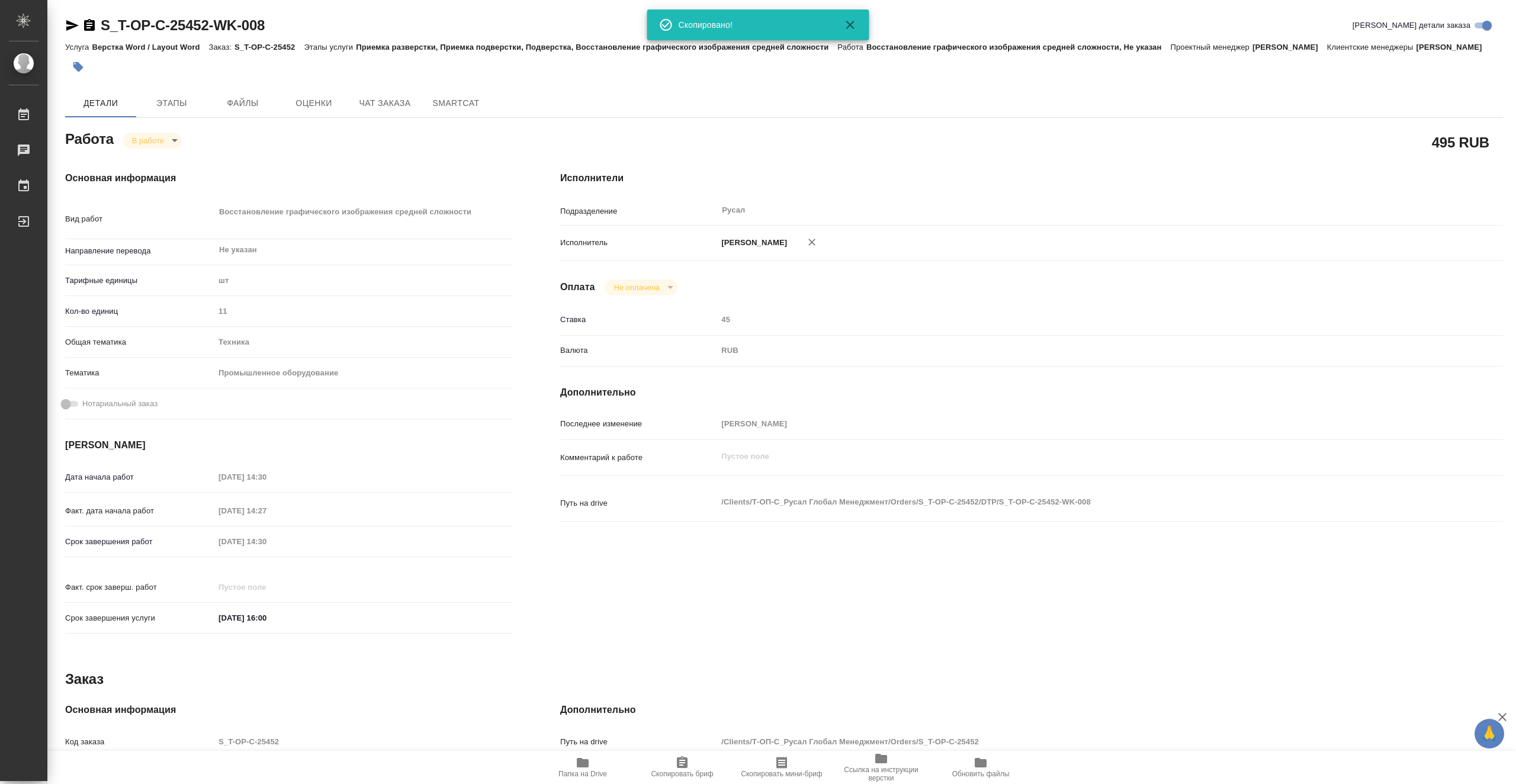
type textarea "x"
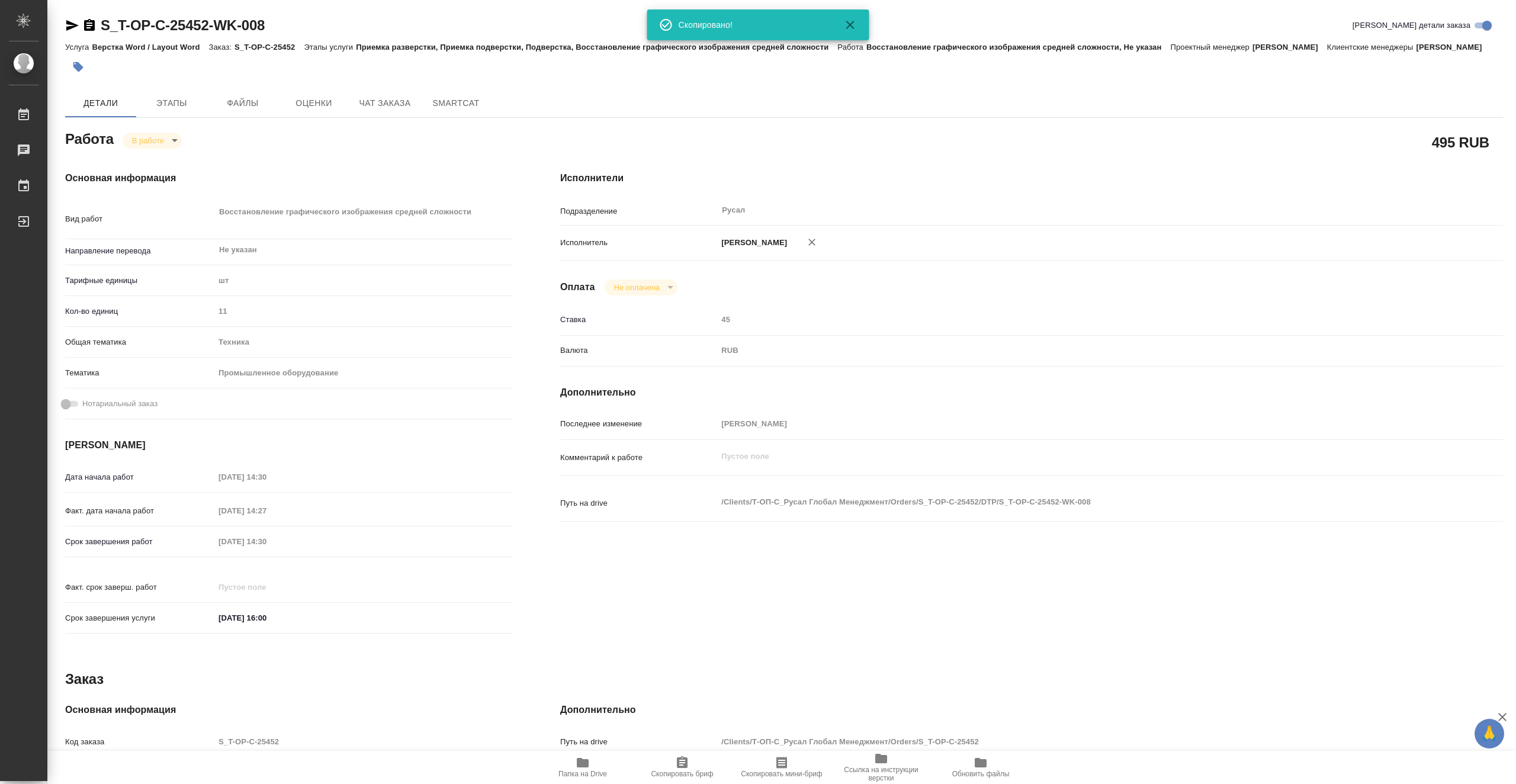
type textarea "x"
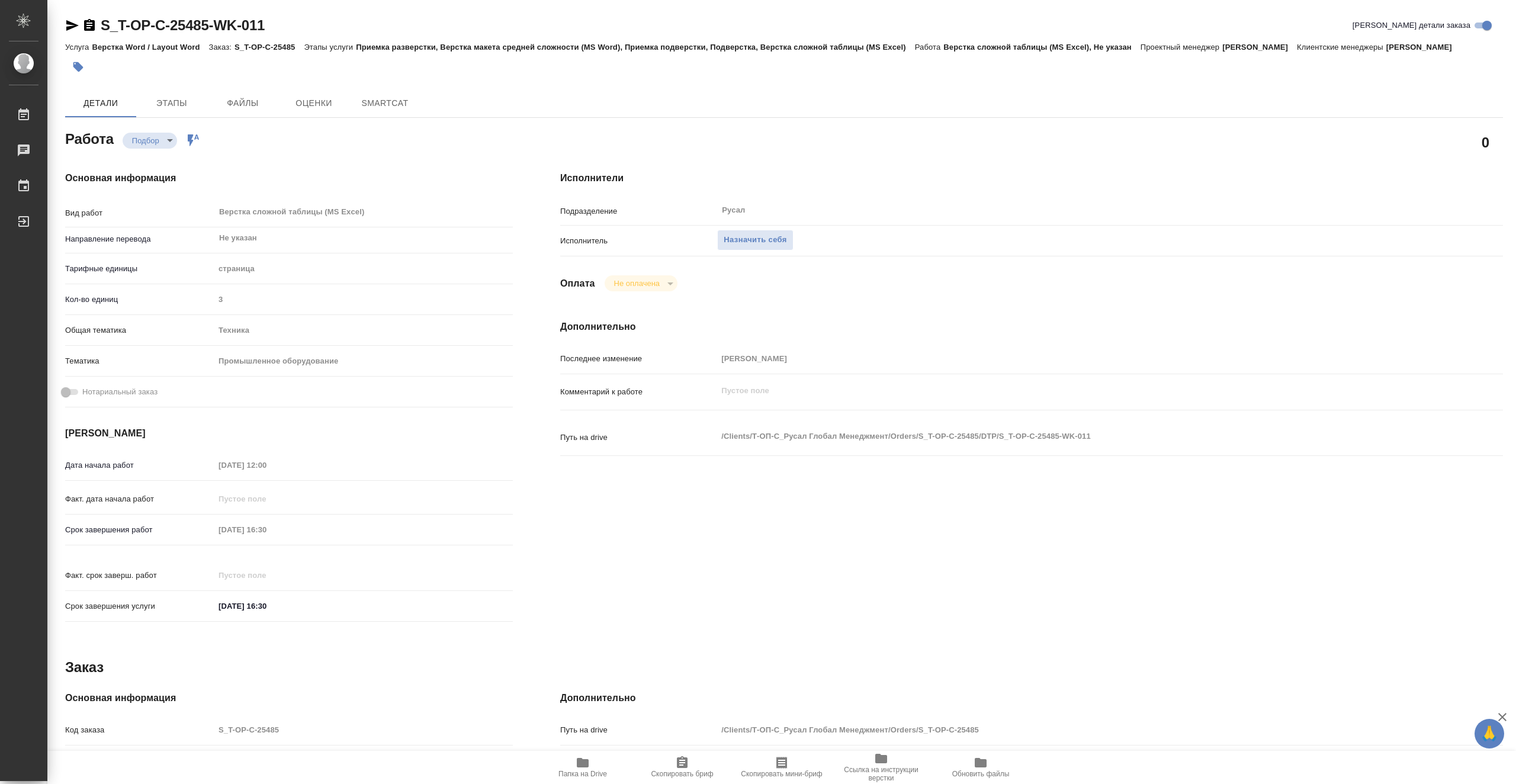
type textarea "x"
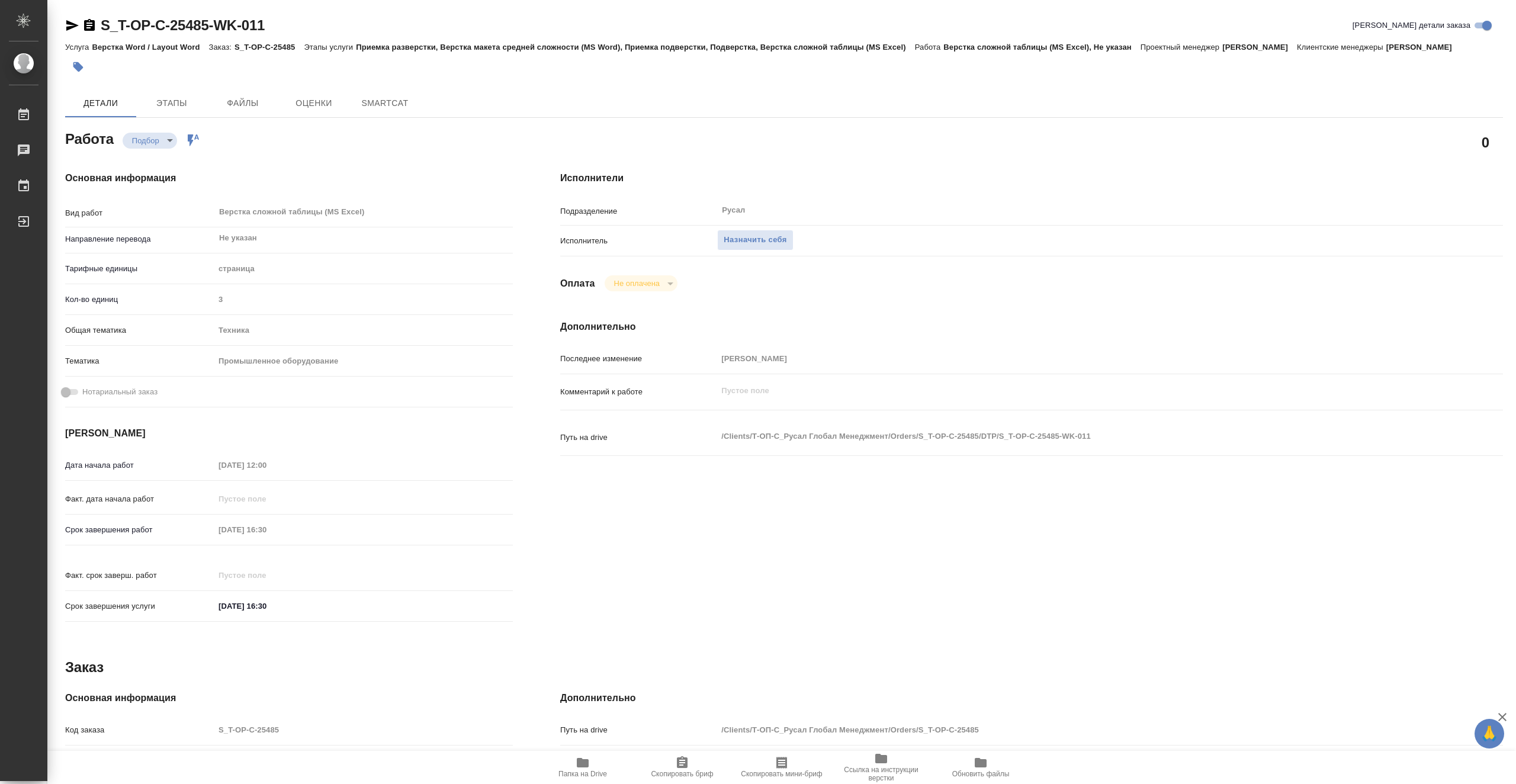
type textarea "x"
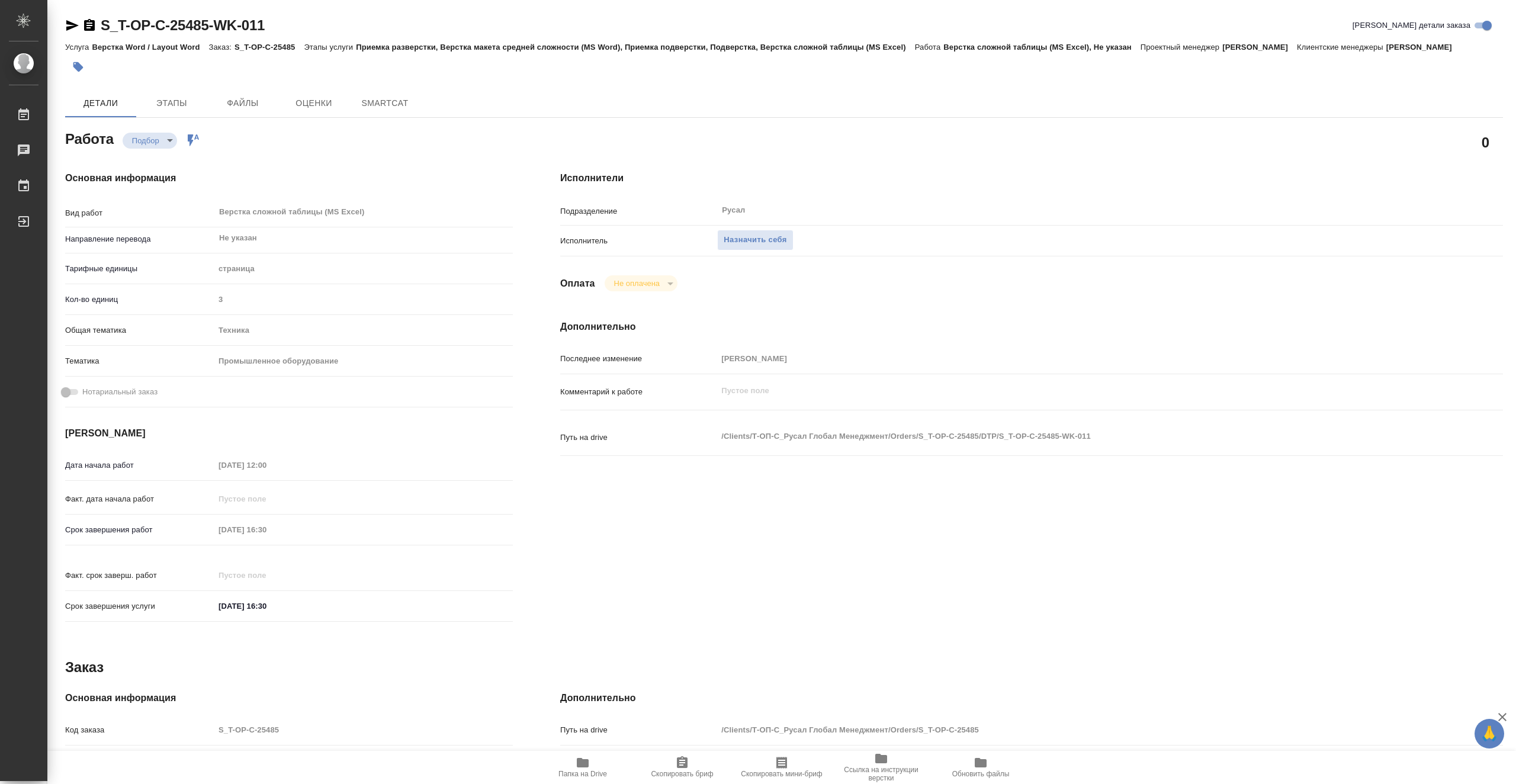
type textarea "x"
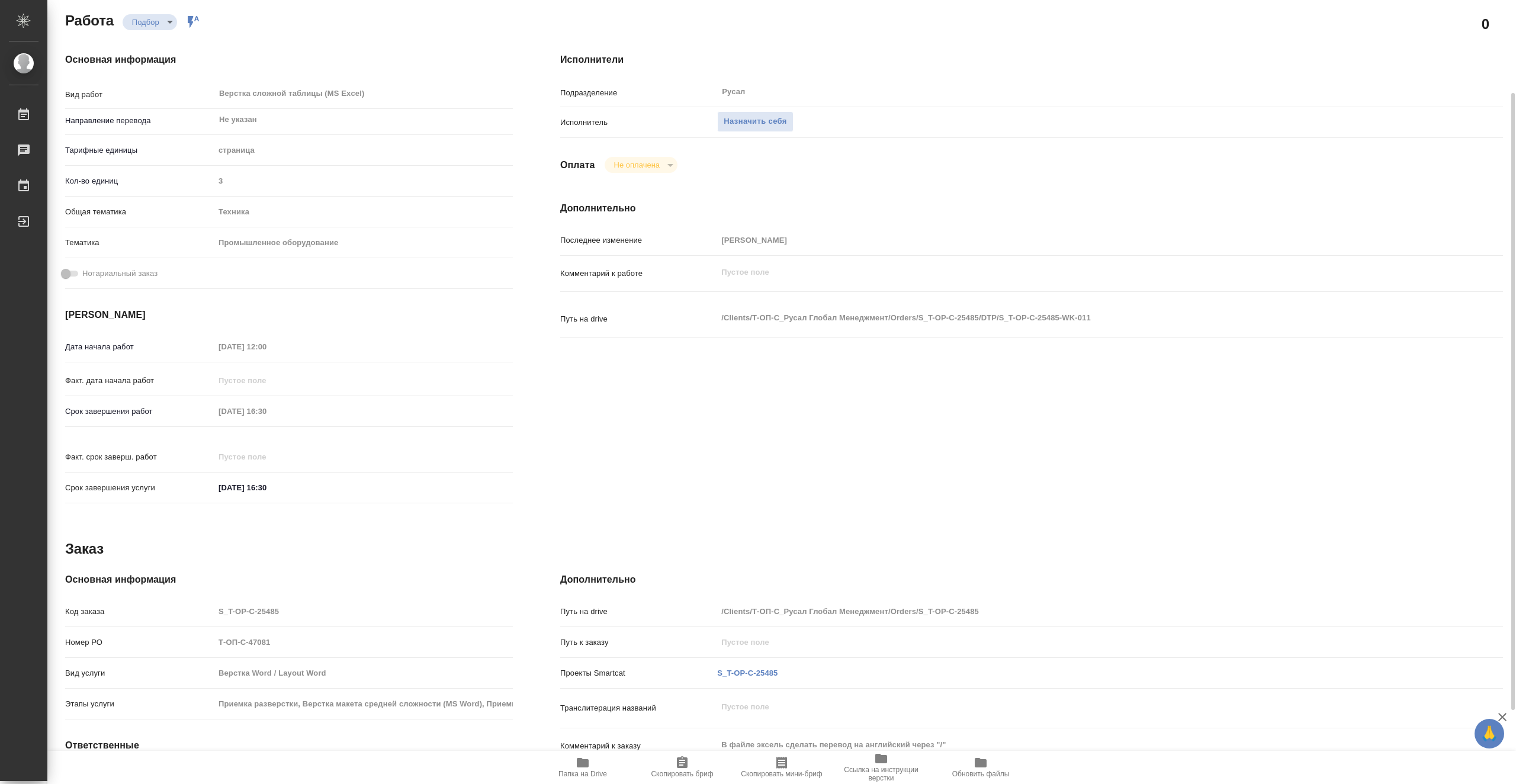
scroll to position [177, 0]
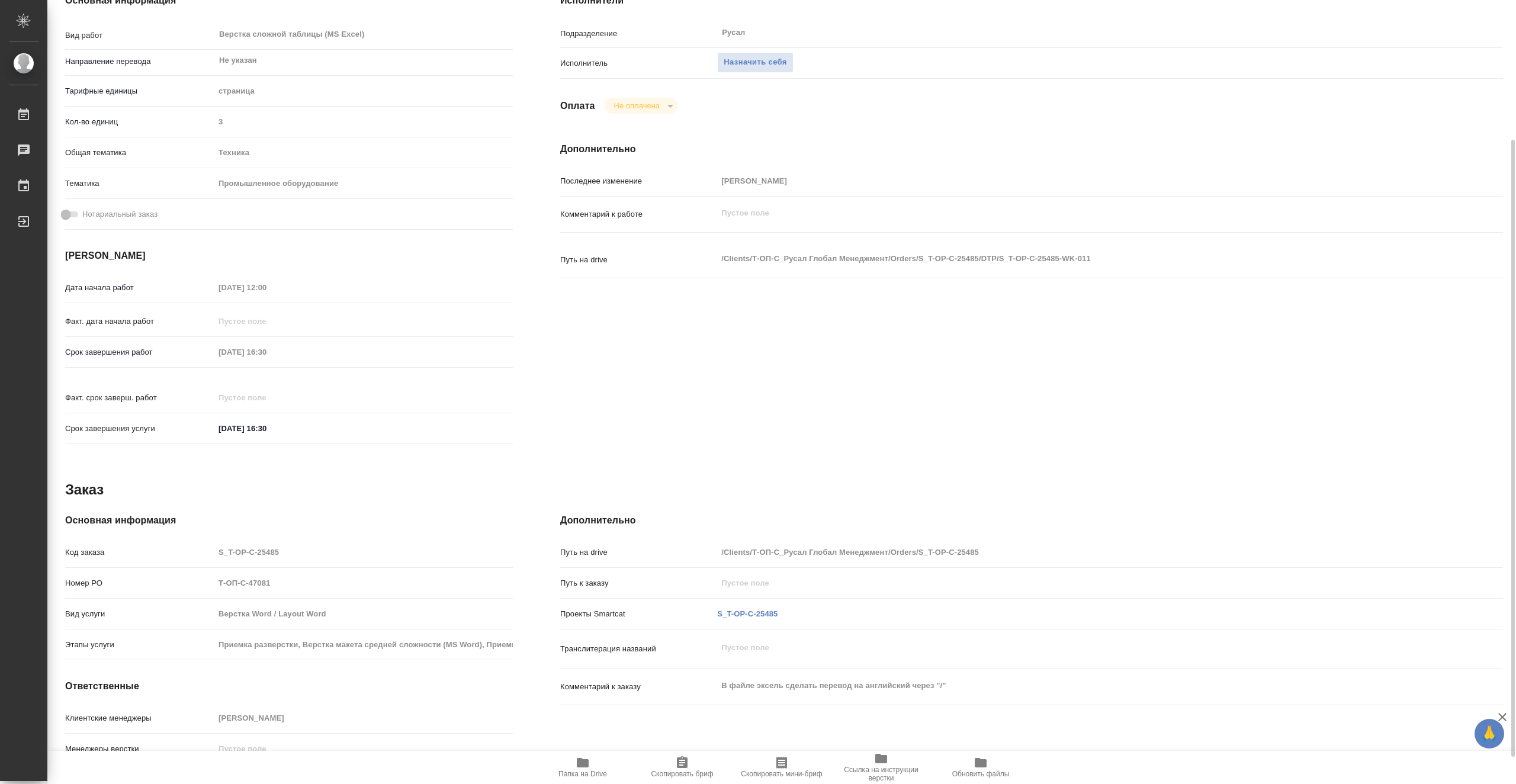
type textarea "x"
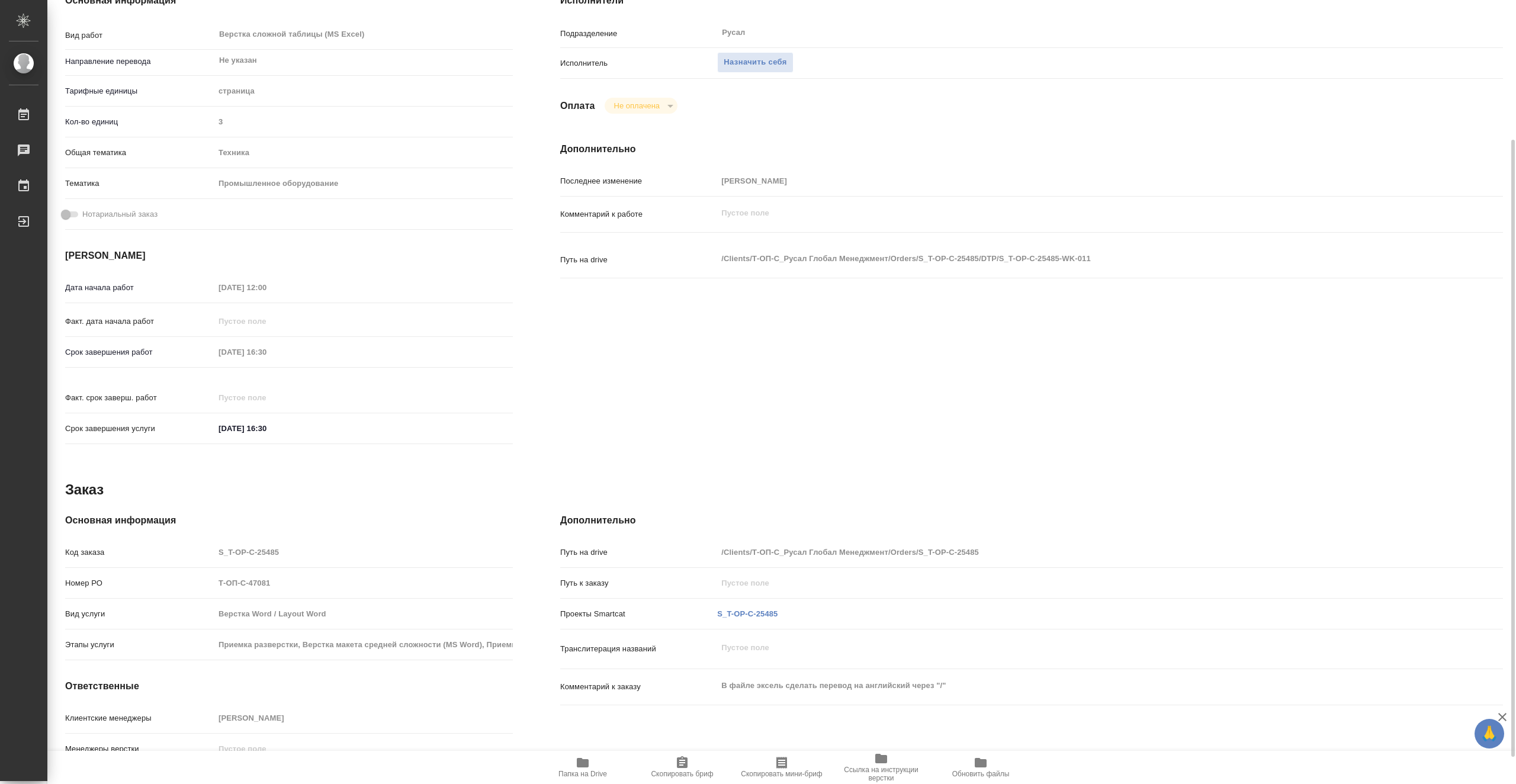
scroll to position [212, 0]
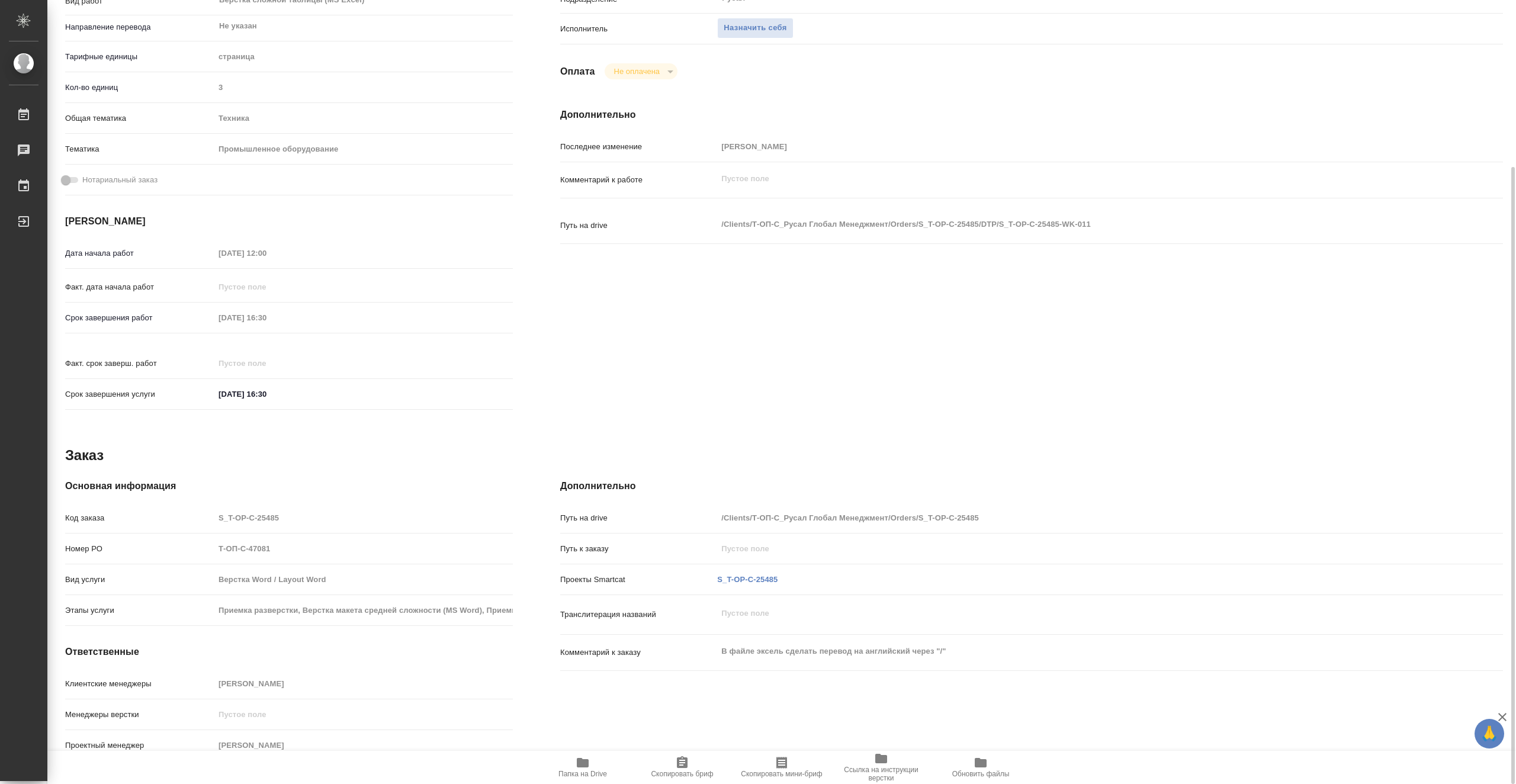
type textarea "x"
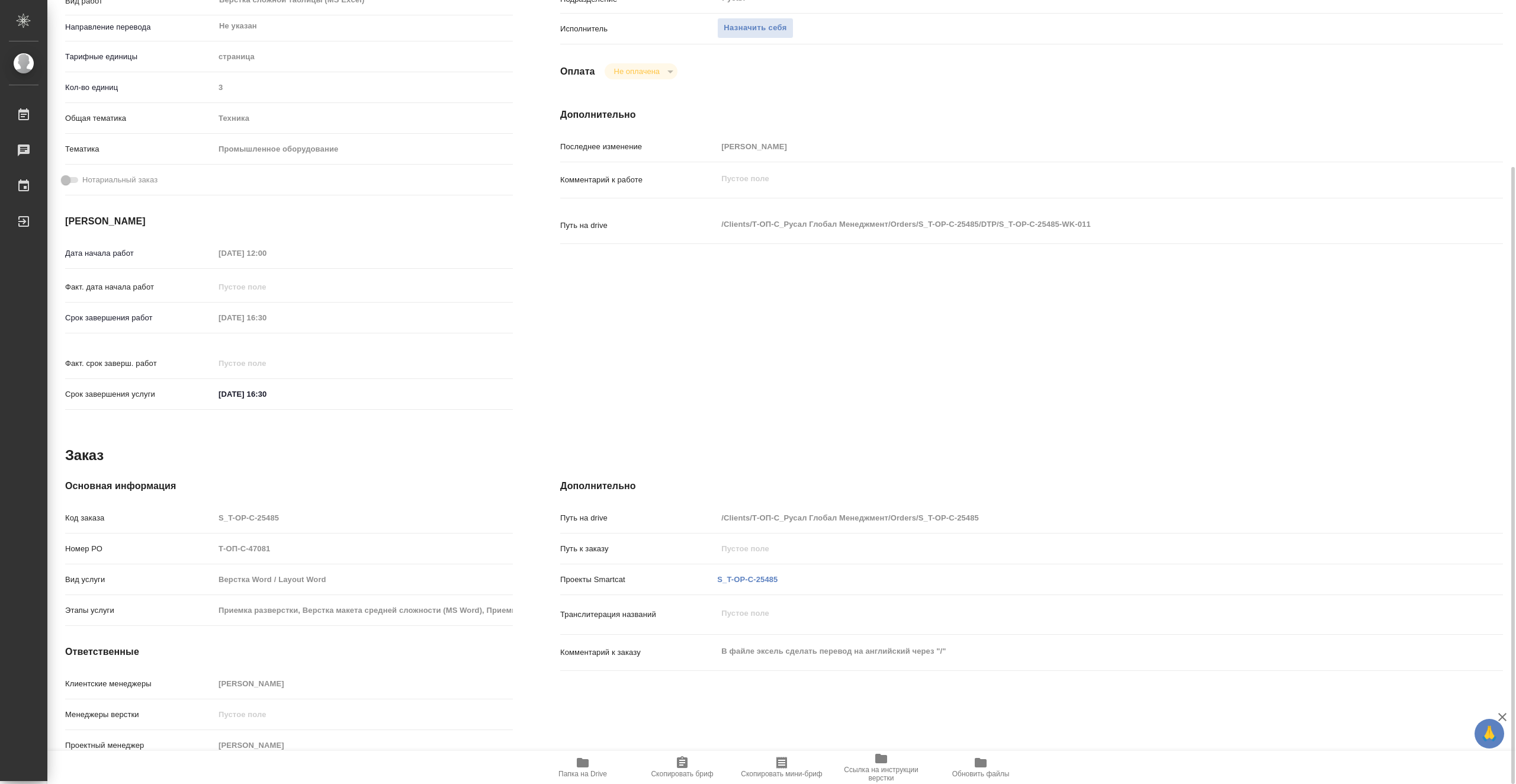
click at [597, 756] on span "Папка на Drive" at bounding box center [582, 767] width 85 height 23
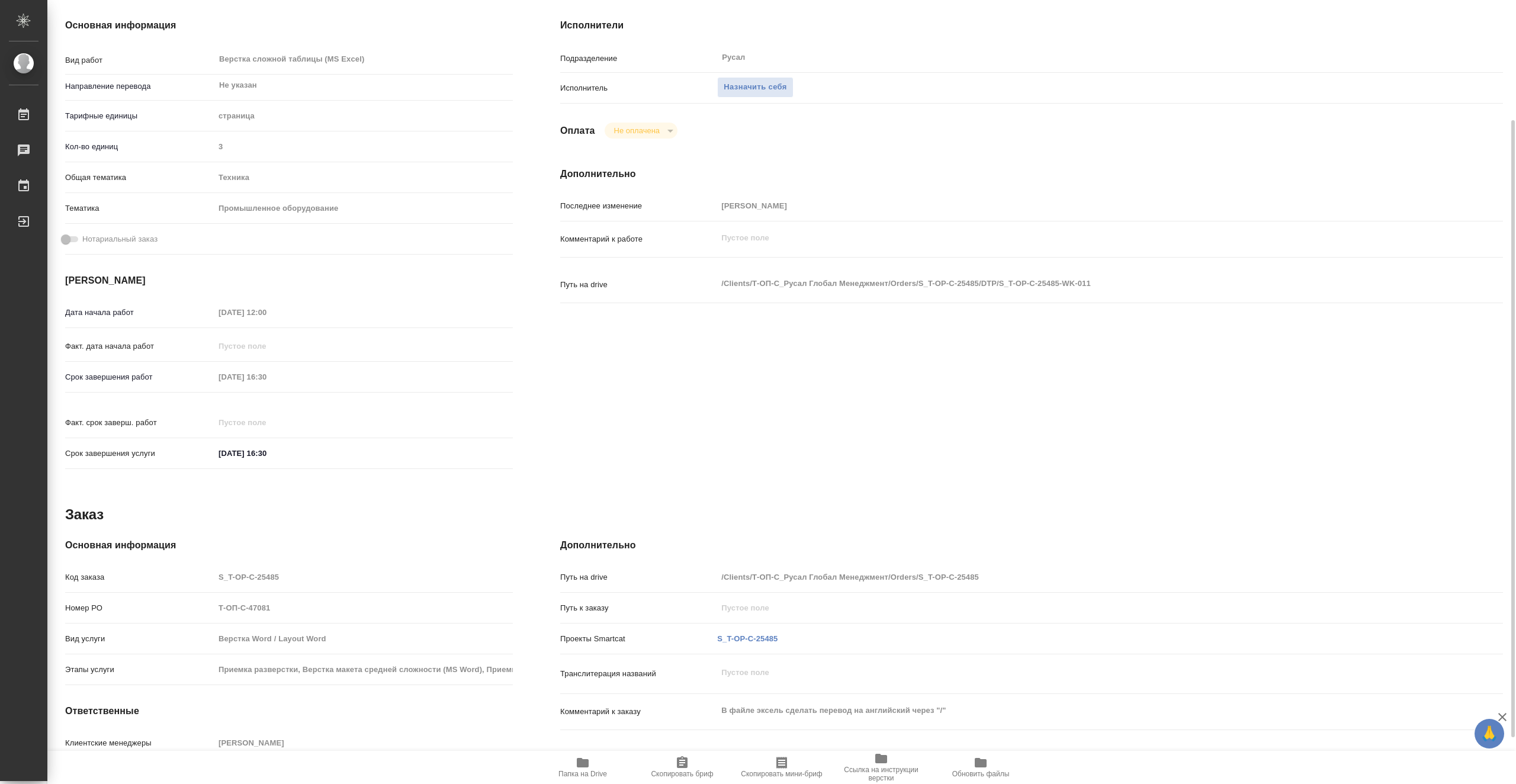
scroll to position [34, 0]
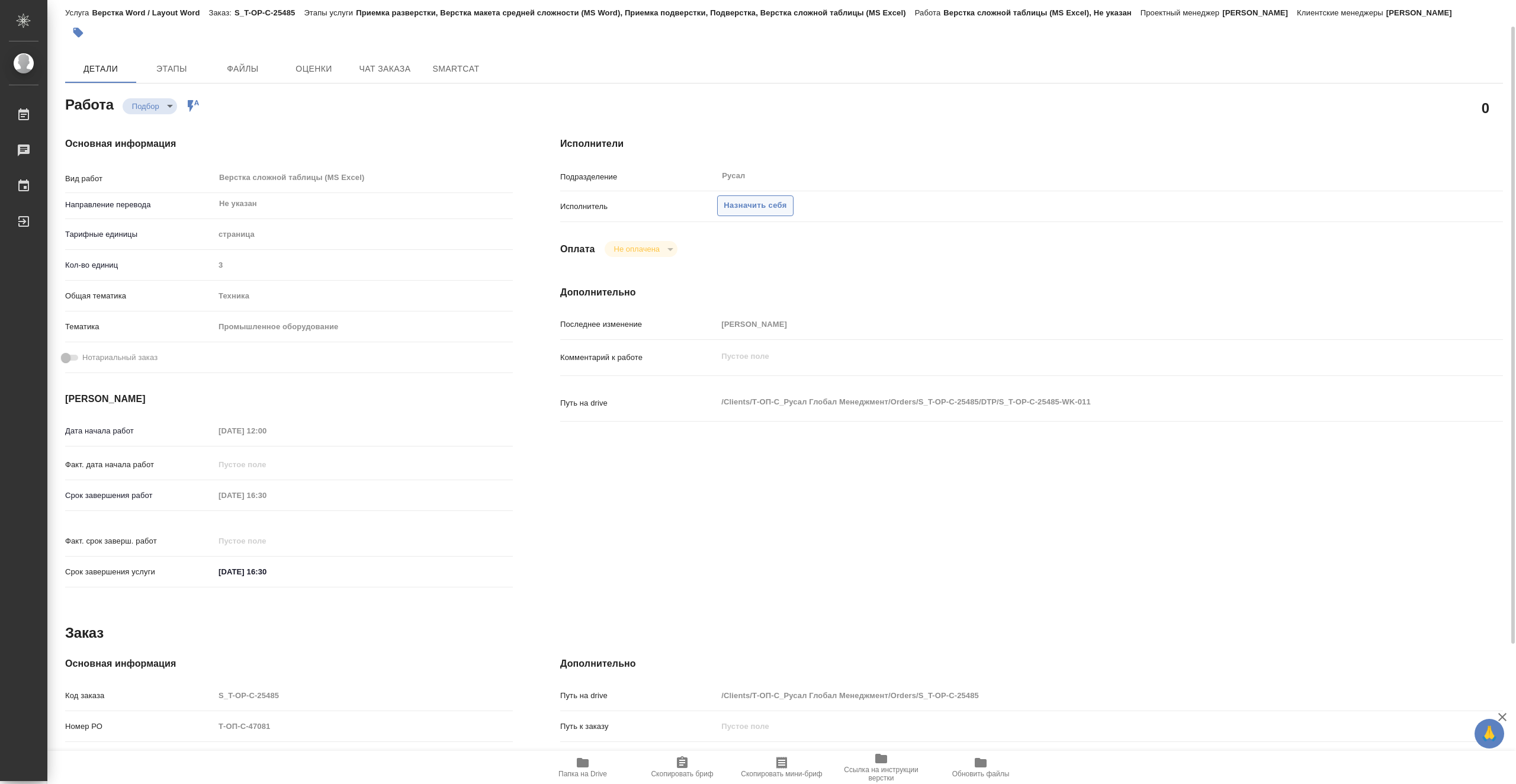
click at [755, 206] on span "Назначить себя" at bounding box center [755, 205] width 63 height 14
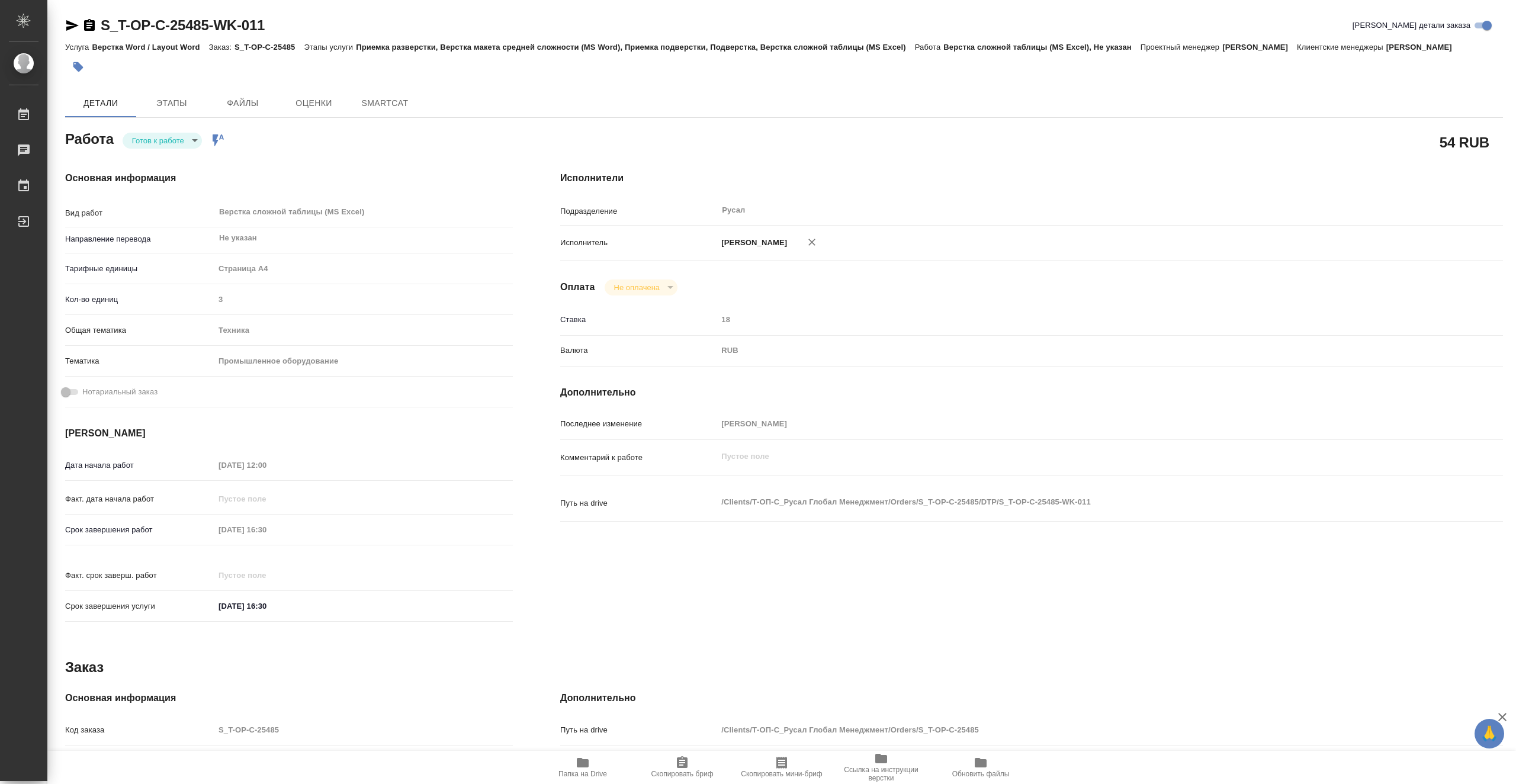
type textarea "x"
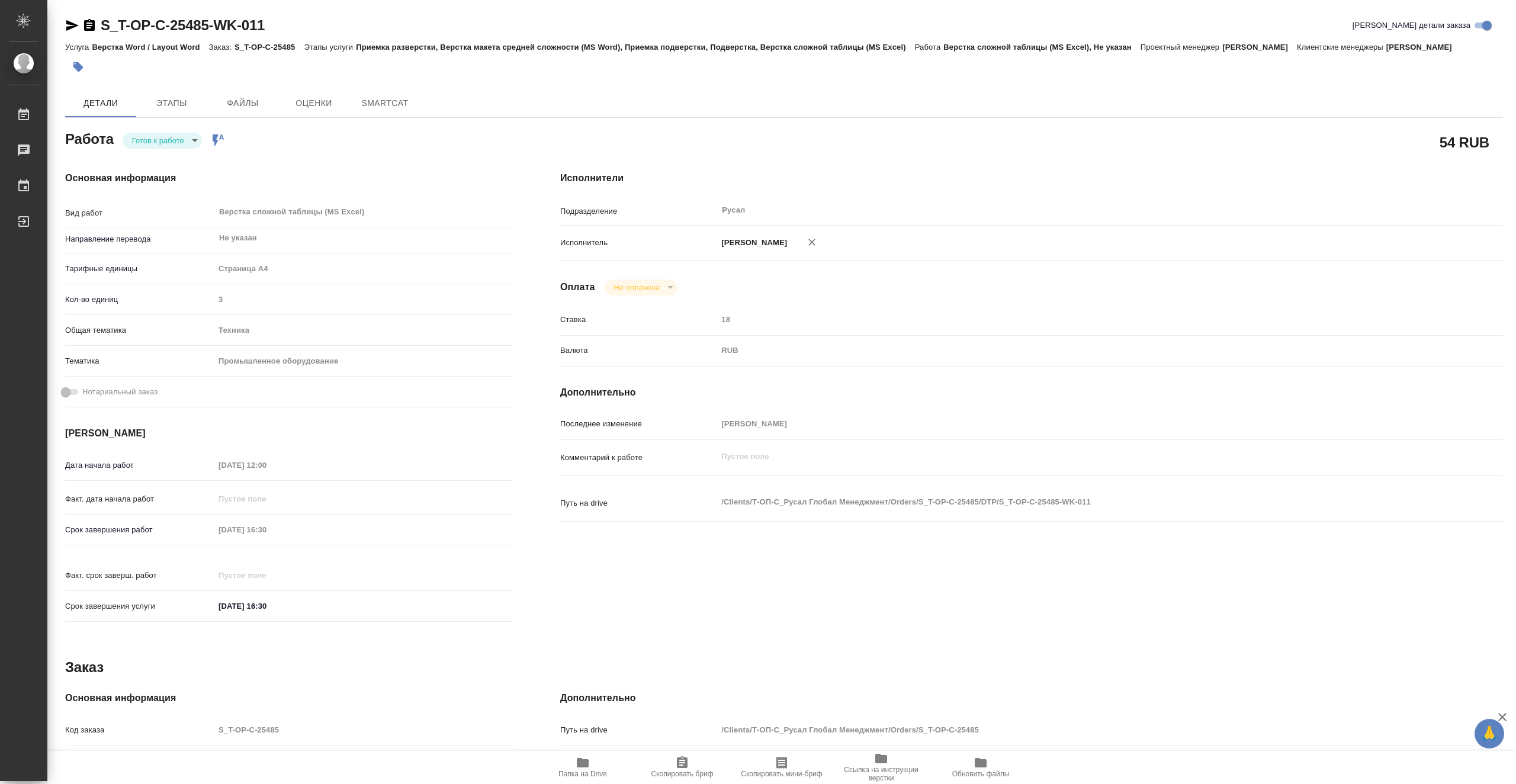
type textarea "x"
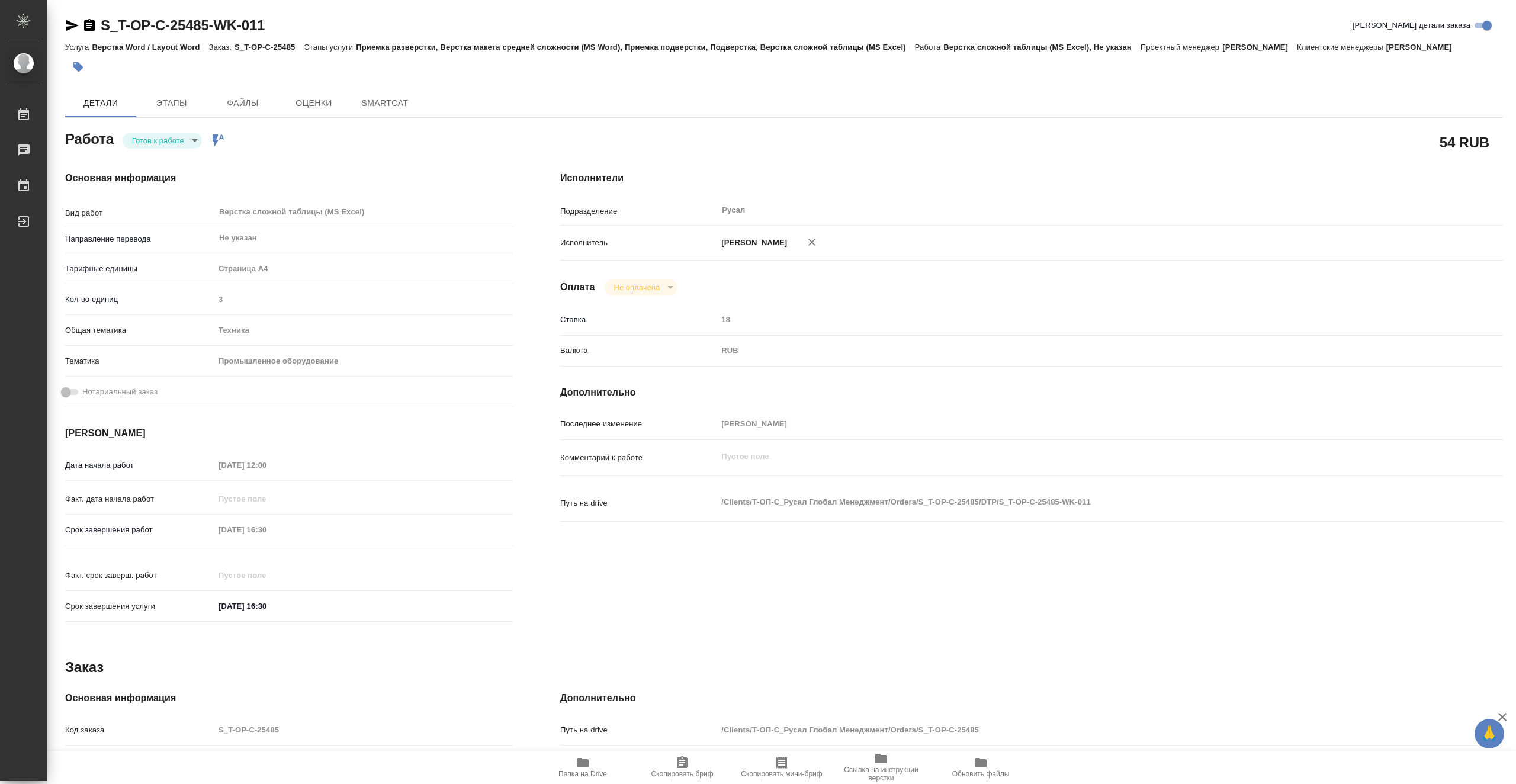
type textarea "x"
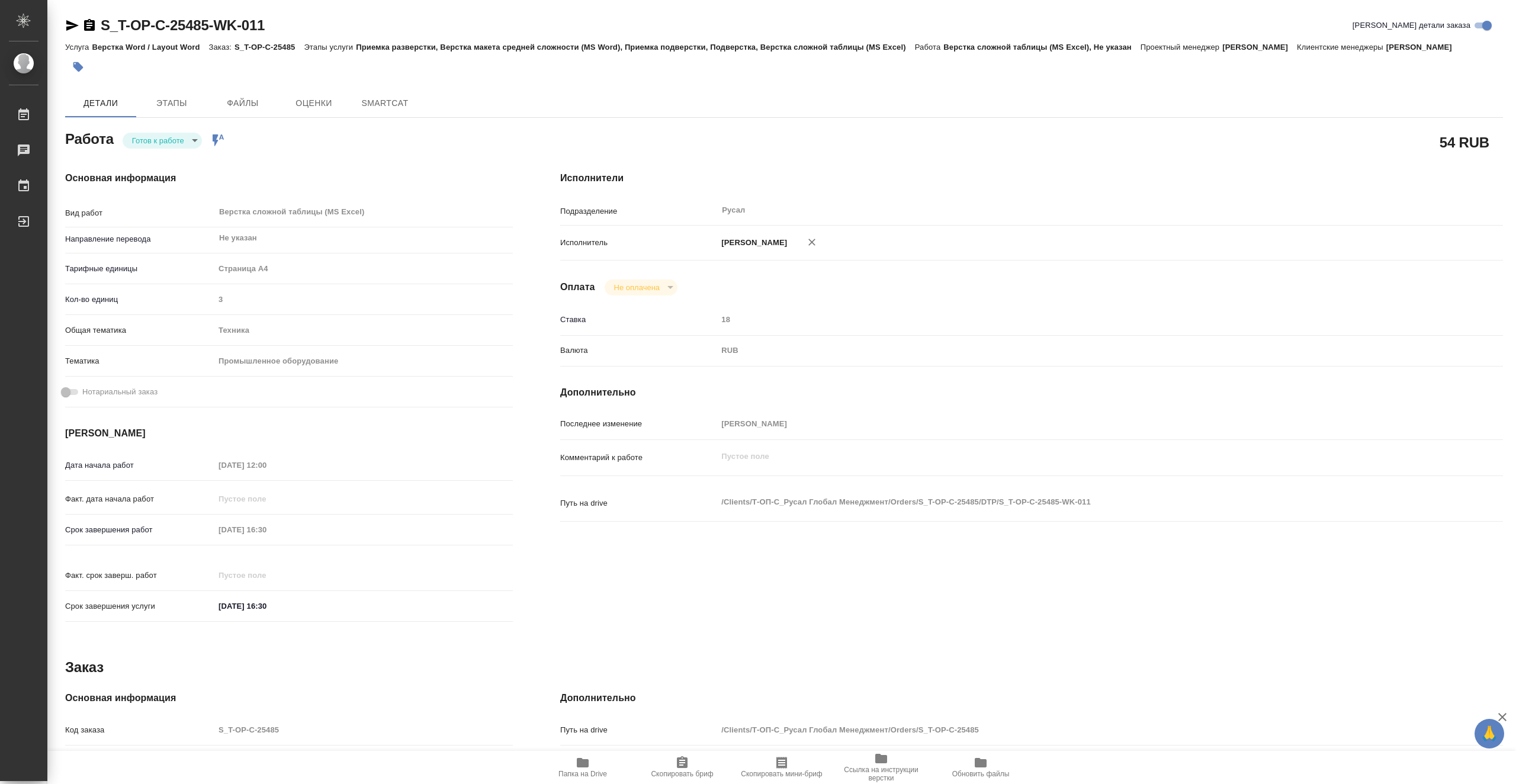
type textarea "x"
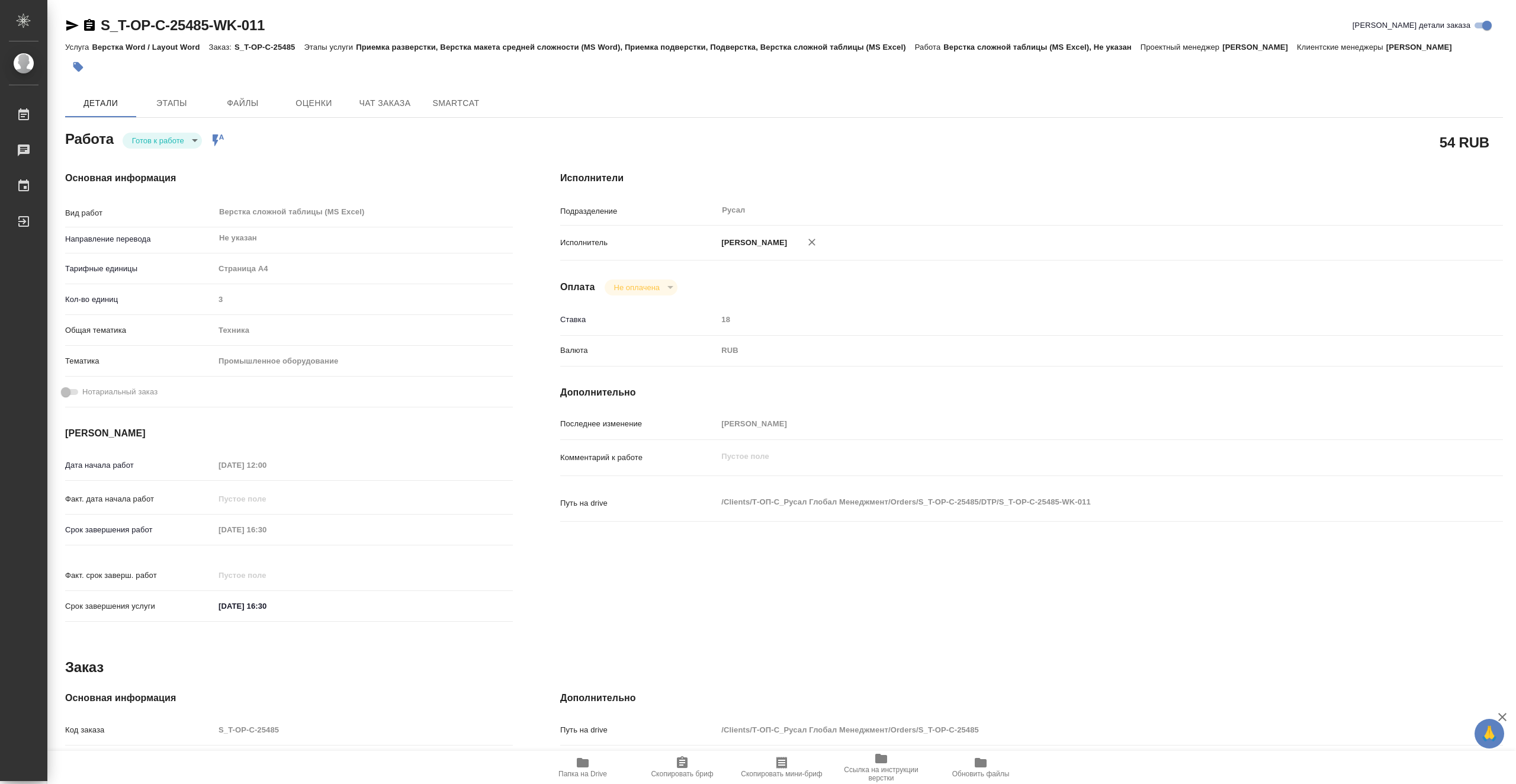
click at [180, 143] on body "🙏 .cls-1 fill:#fff; AWATERA Vasiutchenko Aleksandr Работы Чаты График Выйти S_T…" at bounding box center [758, 392] width 1516 height 784
type textarea "x"
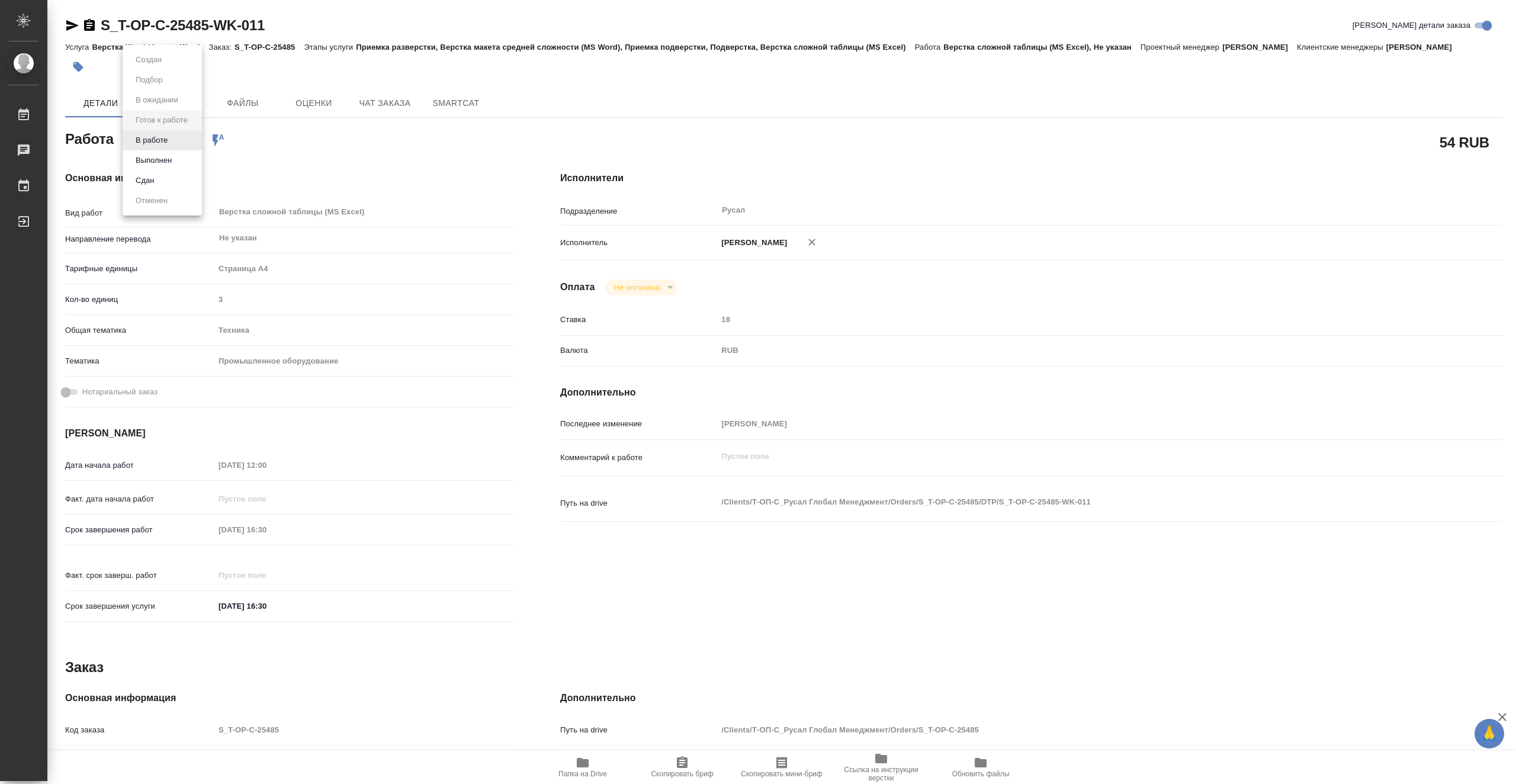
type textarea "x"
click at [358, 177] on div at bounding box center [758, 392] width 1516 height 784
click at [163, 135] on body "🙏 .cls-1 fill:#fff; AWATERA Vasiutchenko Aleksandr Работы Чаты График Выйти S_T…" at bounding box center [758, 392] width 1516 height 784
type textarea "x"
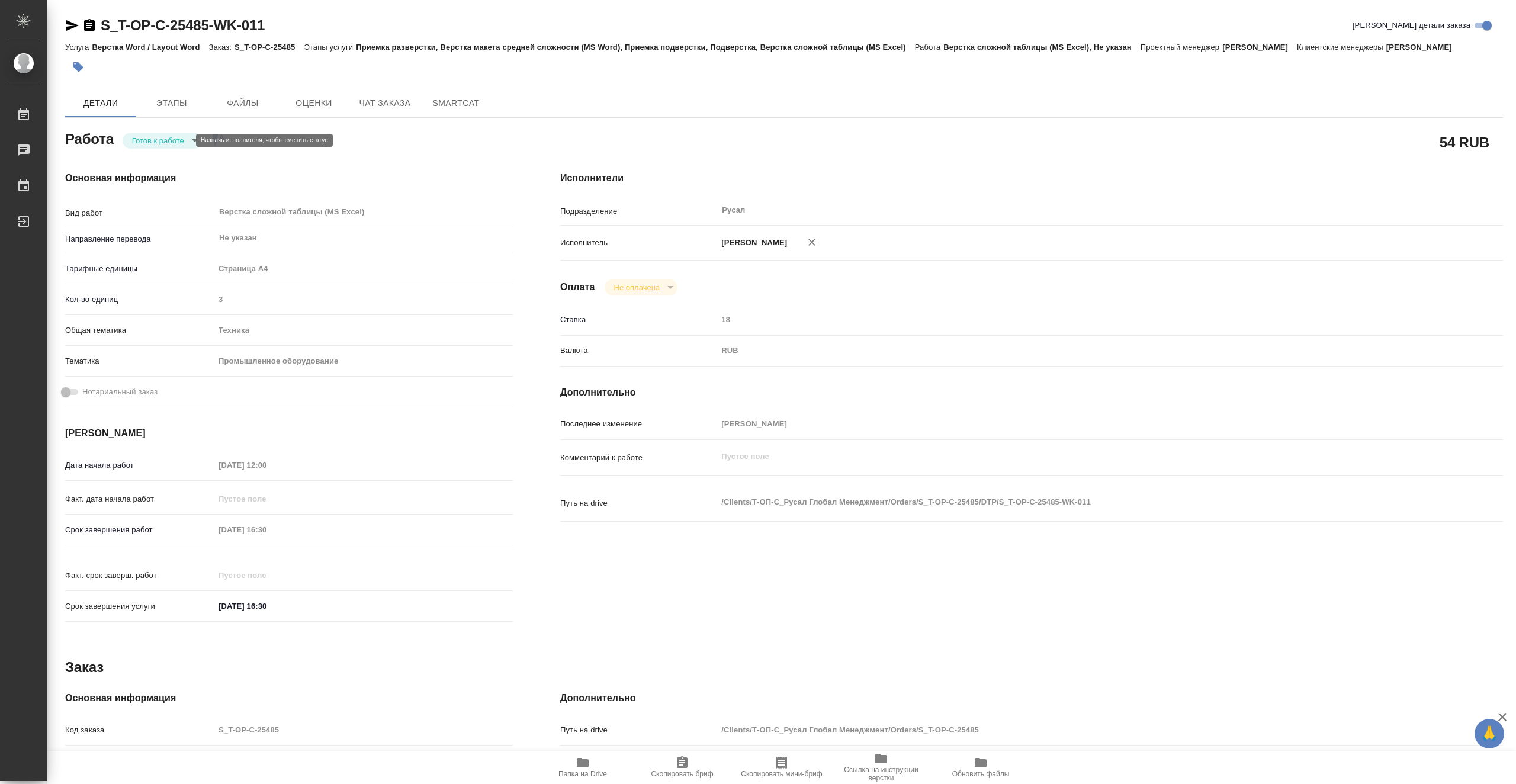
type textarea "x"
click at [388, 166] on div at bounding box center [758, 392] width 1516 height 784
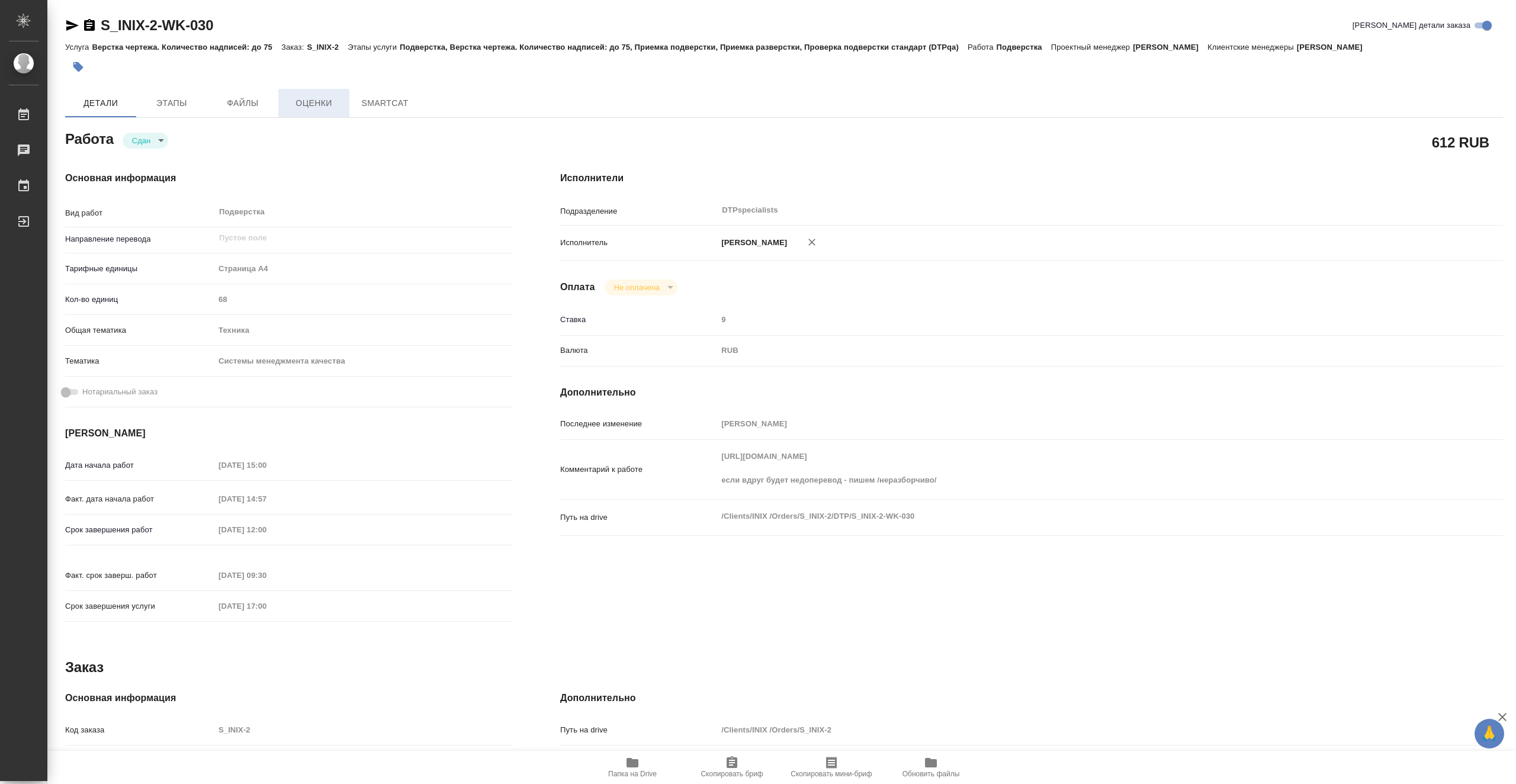
type textarea "x"
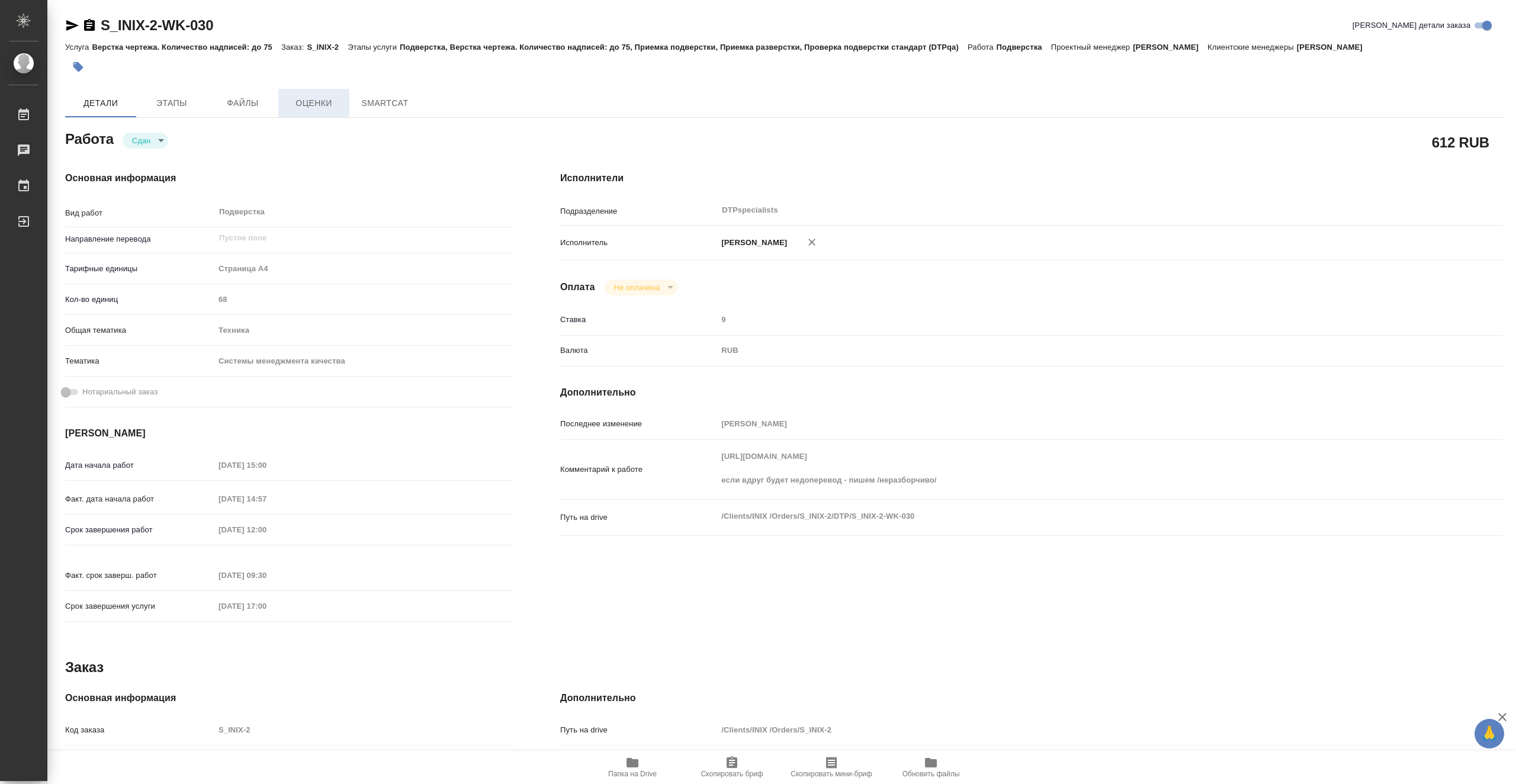
type textarea "x"
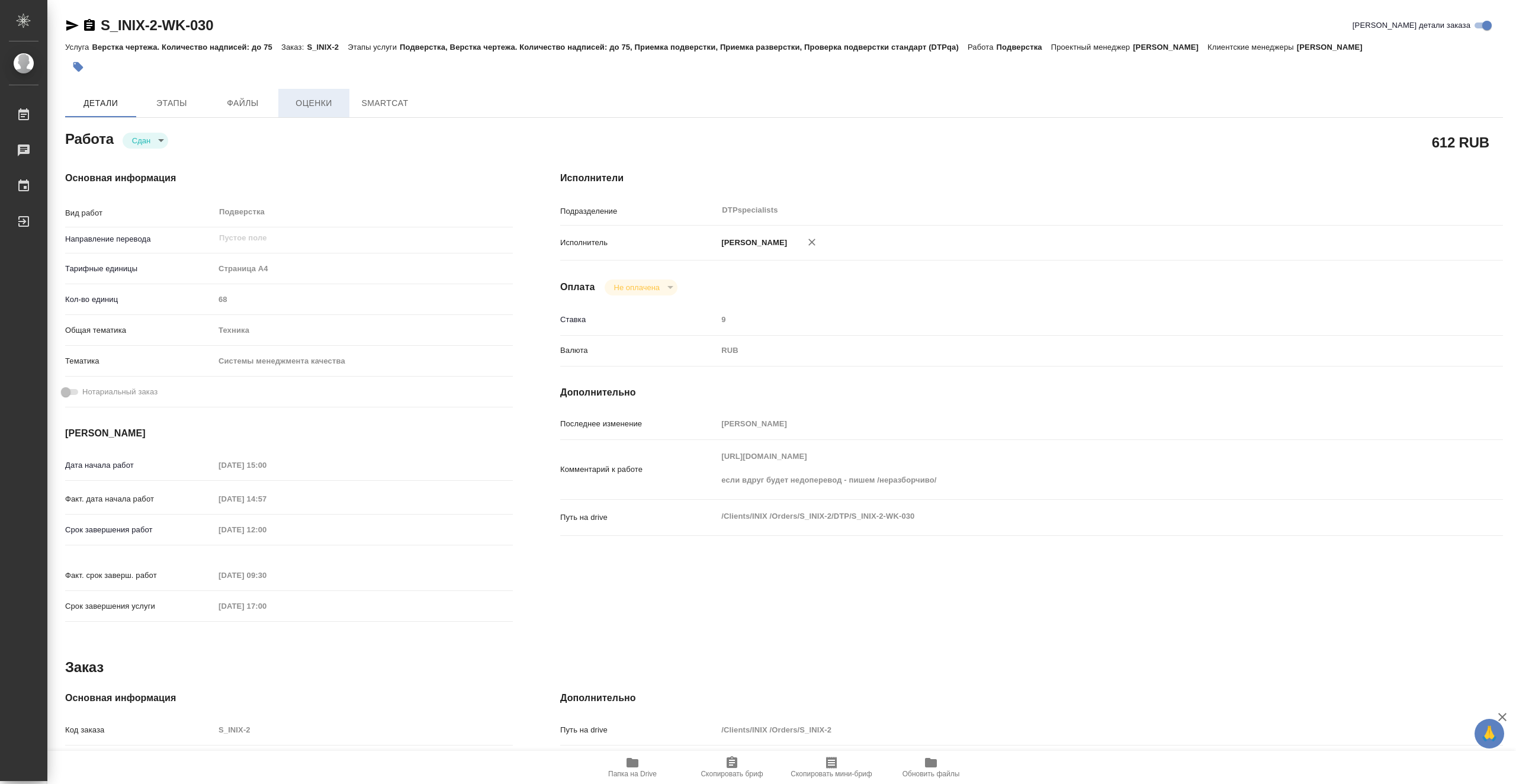
type textarea "x"
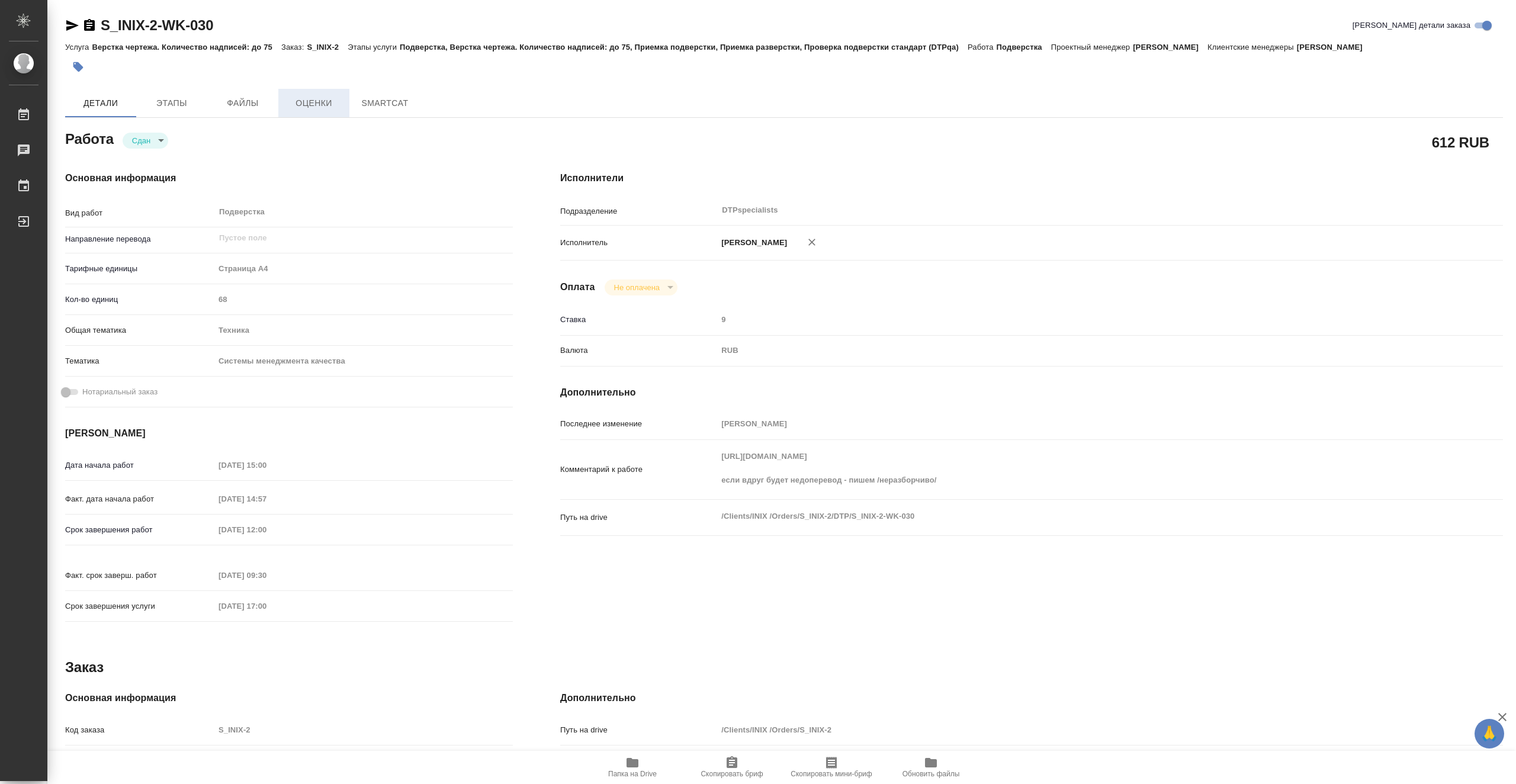
type textarea "x"
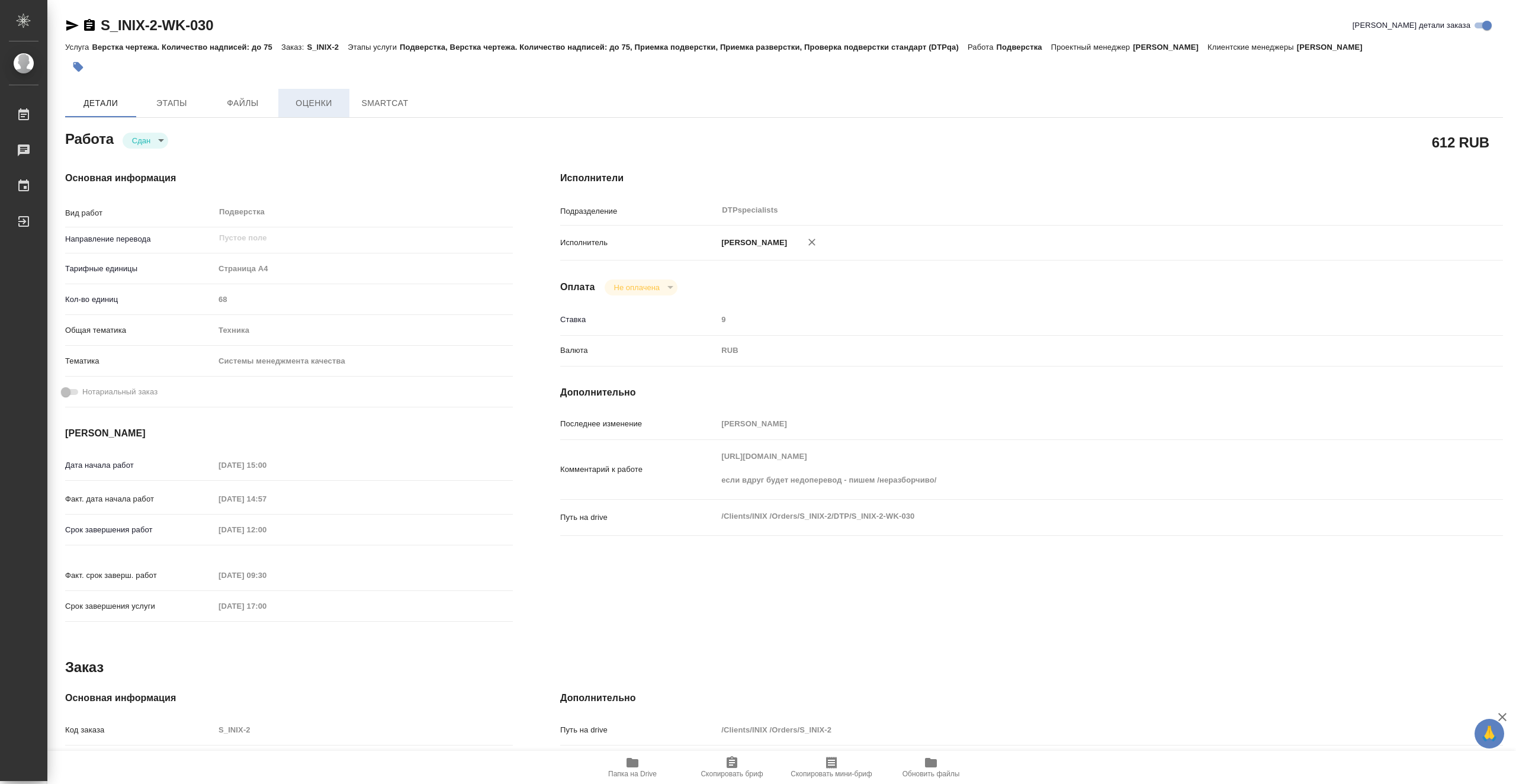
type textarea "x"
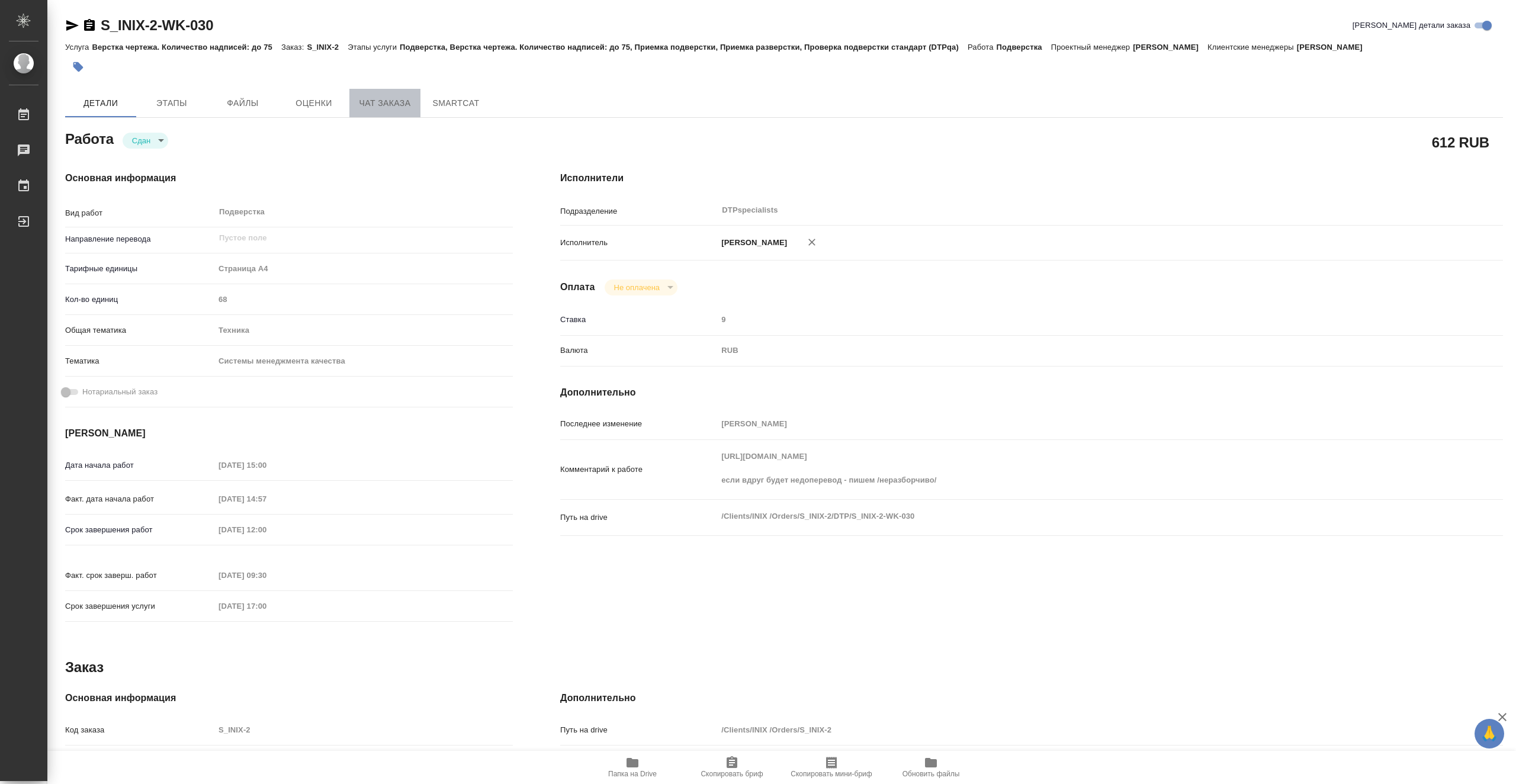
click at [393, 105] on span "Чат заказа" at bounding box center [384, 103] width 57 height 15
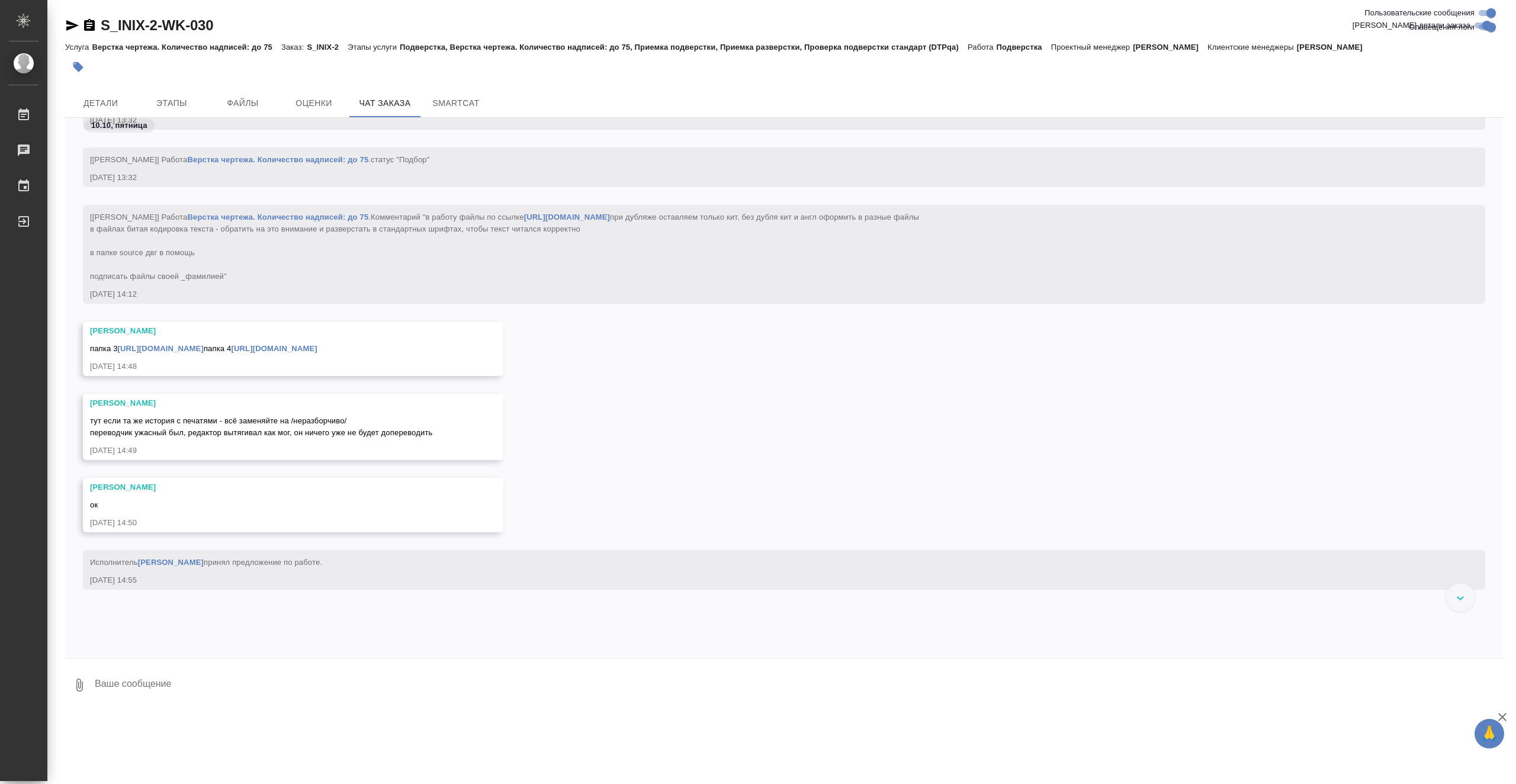
scroll to position [15526, 0]
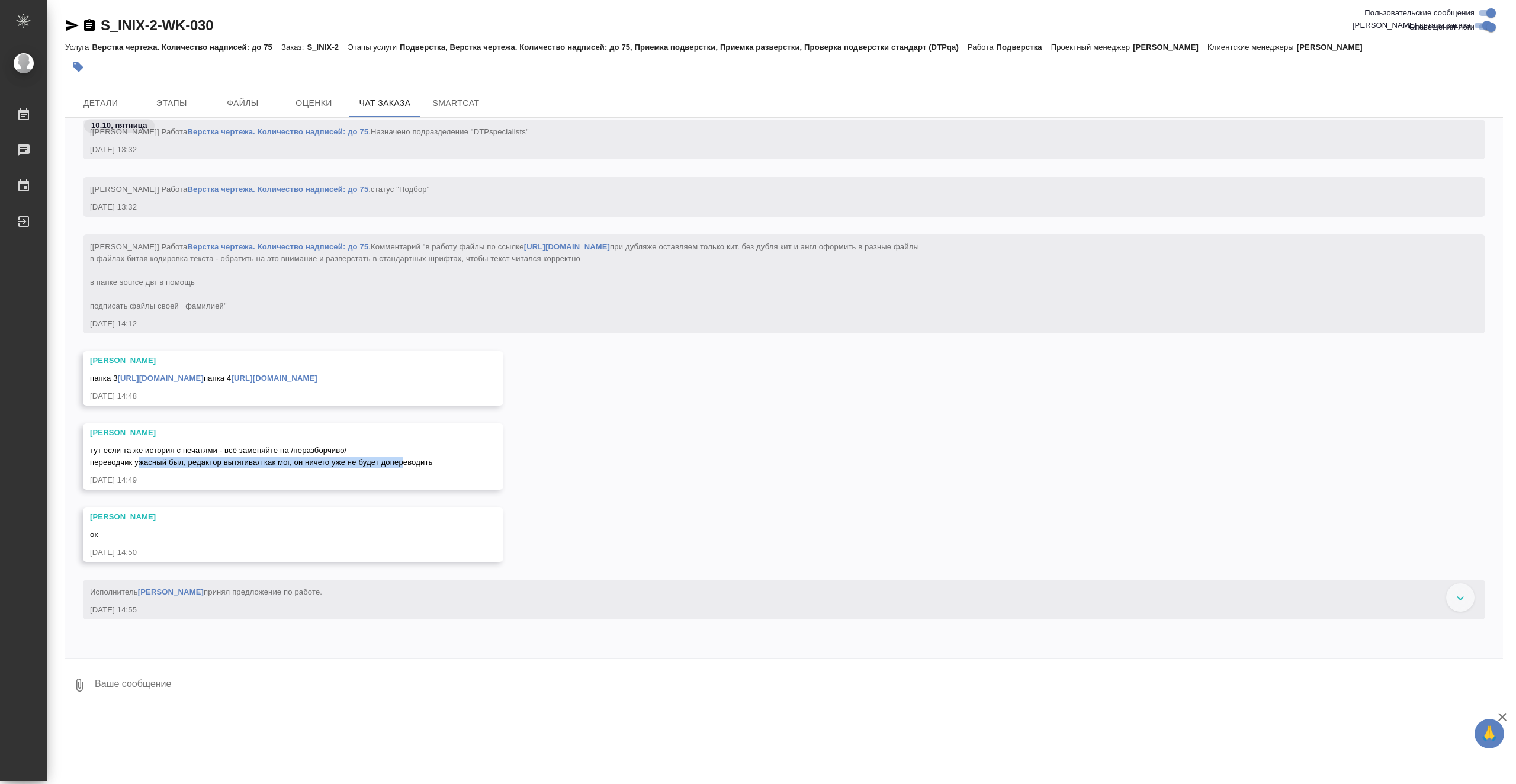
drag, startPoint x: 139, startPoint y: 509, endPoint x: 401, endPoint y: 509, distance: 262.0
click at [401, 466] on span "тут если та же история с печатями - всё заменяйте на /неразборчиво/ переводчик …" at bounding box center [262, 456] width 343 height 20
